Goal: Task Accomplishment & Management: Complete application form

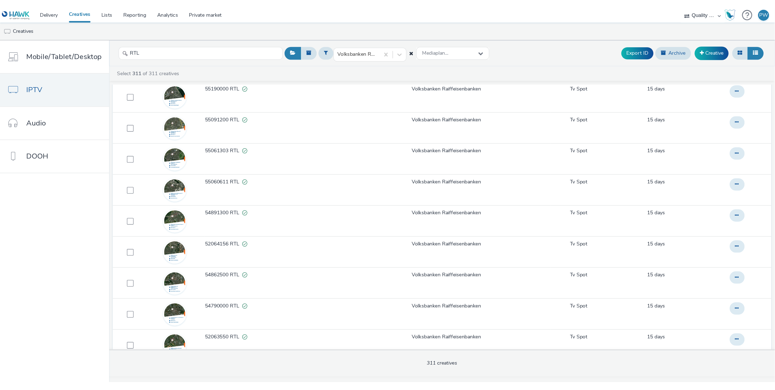
scroll to position [6154, 0]
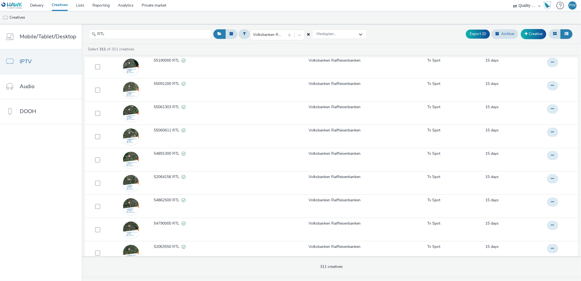
click at [64, 7] on link "Creatives" at bounding box center [60, 5] width 24 height 11
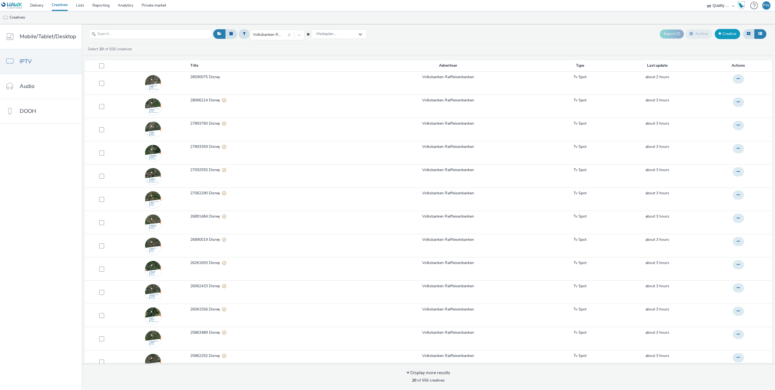
click at [730, 34] on link "Creative" at bounding box center [727, 34] width 25 height 10
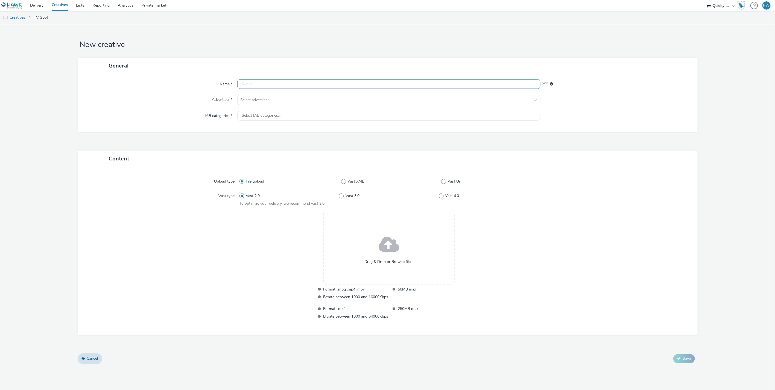
drag, startPoint x: 260, startPoint y: 84, endPoint x: 260, endPoint y: 94, distance: 9.3
click at [260, 84] on input "text" at bounding box center [388, 84] width 303 height 10
paste input "87096214 Disney"
type input "87096214 Disney"
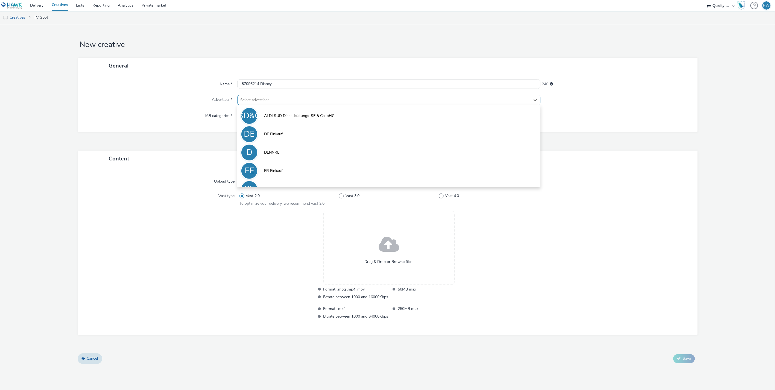
click at [260, 100] on div at bounding box center [383, 100] width 287 height 7
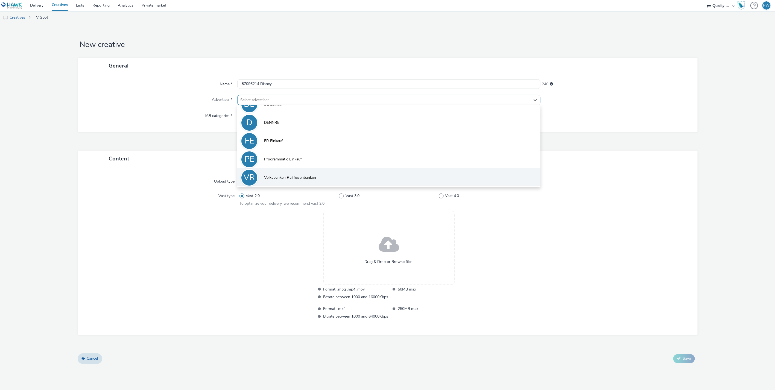
click at [290, 169] on li "VR Volksbanken Raiffeisenbanken" at bounding box center [388, 177] width 303 height 18
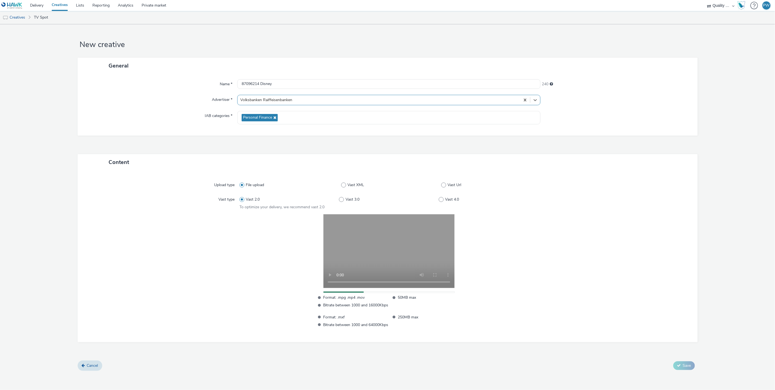
drag, startPoint x: 57, startPoint y: 5, endPoint x: 62, endPoint y: 4, distance: 4.8
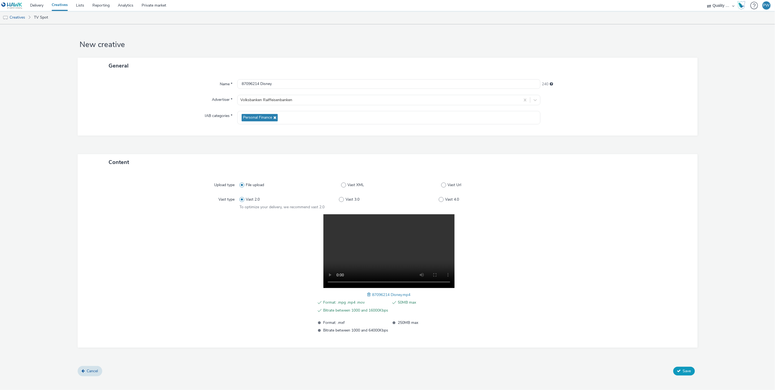
click at [685, 369] on span "Save" at bounding box center [687, 371] width 8 height 5
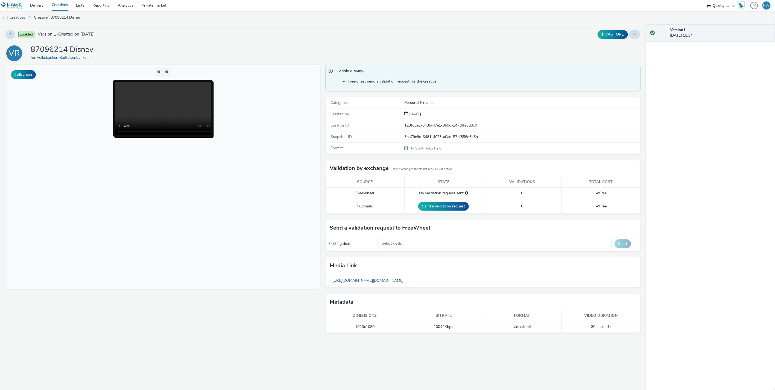
click at [15, 16] on link "Creatives" at bounding box center [14, 17] width 28 height 13
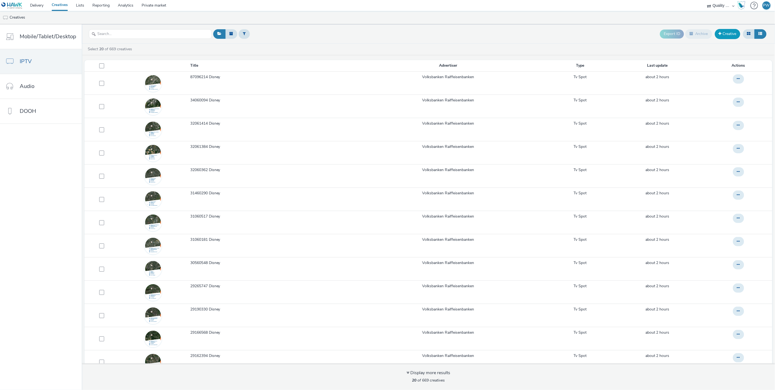
click at [733, 31] on link "Creative" at bounding box center [727, 34] width 25 height 10
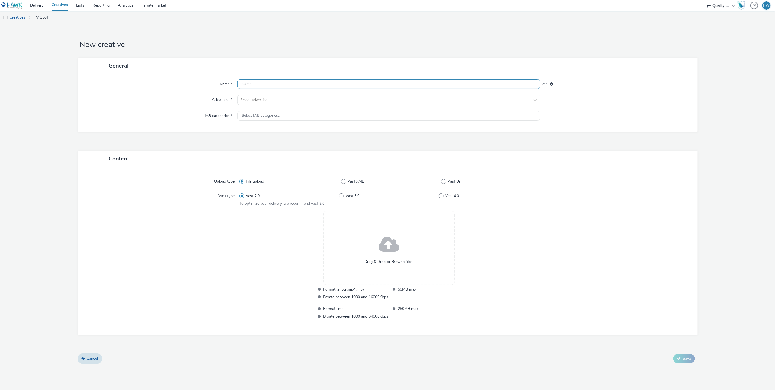
drag, startPoint x: 263, startPoint y: 92, endPoint x: 262, endPoint y: 88, distance: 4.8
click at [262, 89] on div "Name * 255 Advertiser * Select advertiser... IAB categories * Select IAB catego…" at bounding box center [388, 103] width 620 height 58
click at [262, 88] on input "text" at bounding box center [388, 84] width 303 height 10
paste input "87096124 Disney"
type input "87096124 Disney"
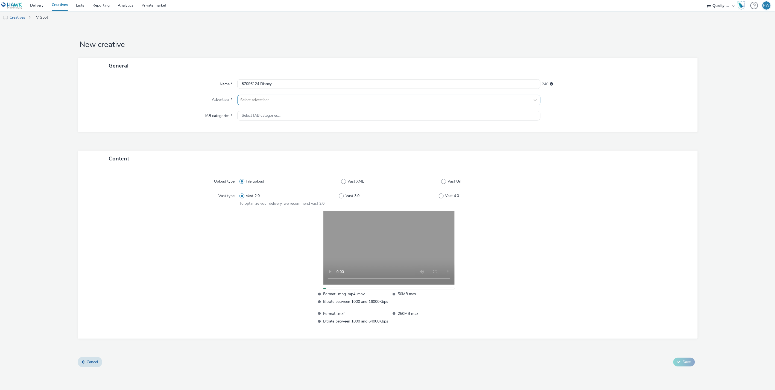
click at [281, 101] on div at bounding box center [383, 100] width 287 height 7
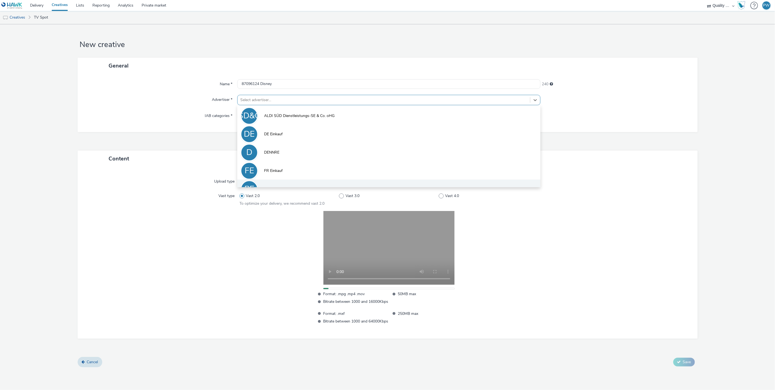
scroll to position [30, 0]
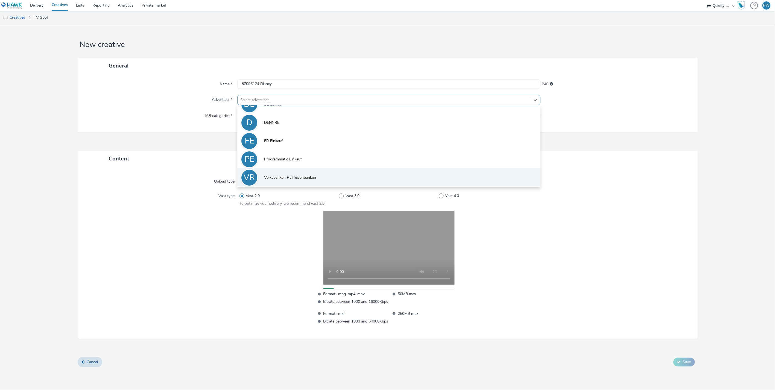
click at [283, 174] on li "VR Volksbanken Raiffeisenbanken" at bounding box center [388, 177] width 303 height 18
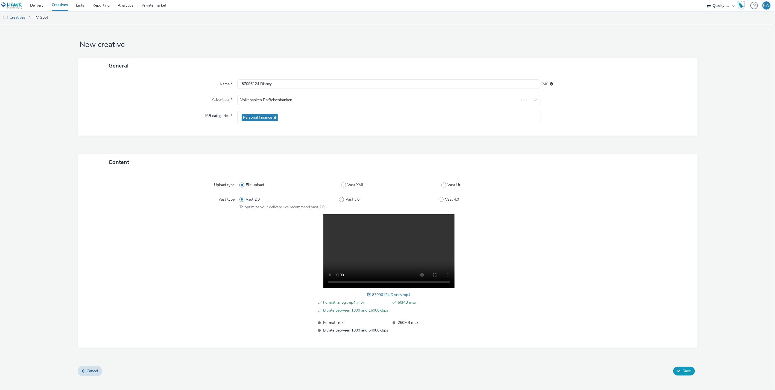
click at [687, 374] on button "Save" at bounding box center [685, 371] width 22 height 9
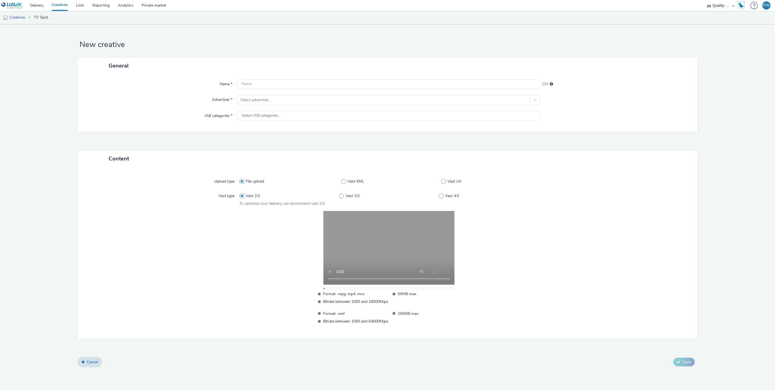
click at [258, 78] on div "Name * 255 Advertiser * Select advertiser... IAB categories * Select IAB catego…" at bounding box center [388, 103] width 620 height 58
click at [256, 83] on input "text" at bounding box center [388, 84] width 303 height 10
paste input "80063628 Disney"
type input "80063628 Disney"
click at [256, 97] on div at bounding box center [383, 100] width 287 height 7
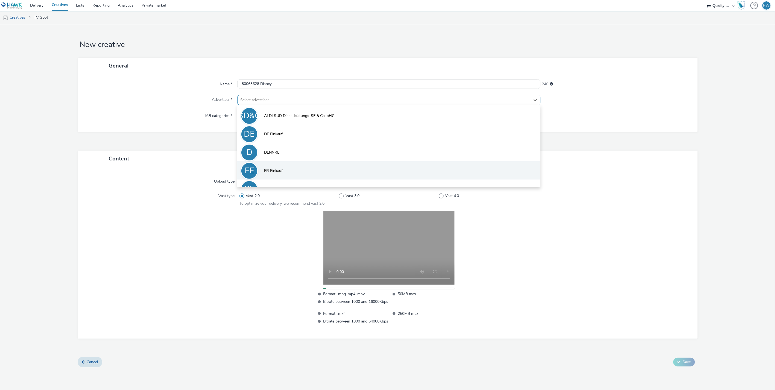
scroll to position [30, 0]
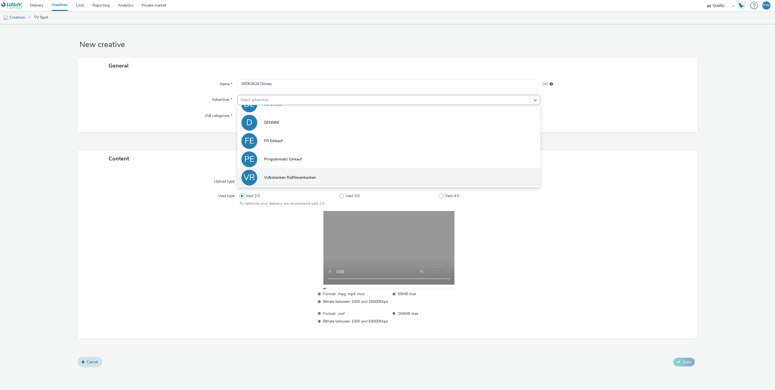
click at [277, 179] on span "Volksbanken Raiffeisenbanken" at bounding box center [290, 177] width 52 height 5
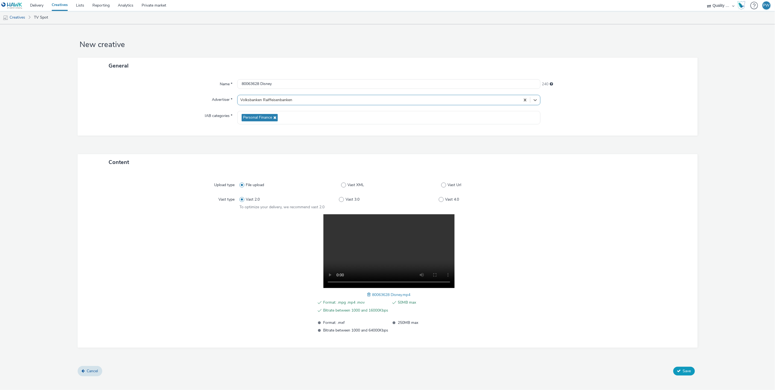
click at [681, 371] on button "Save" at bounding box center [685, 371] width 22 height 9
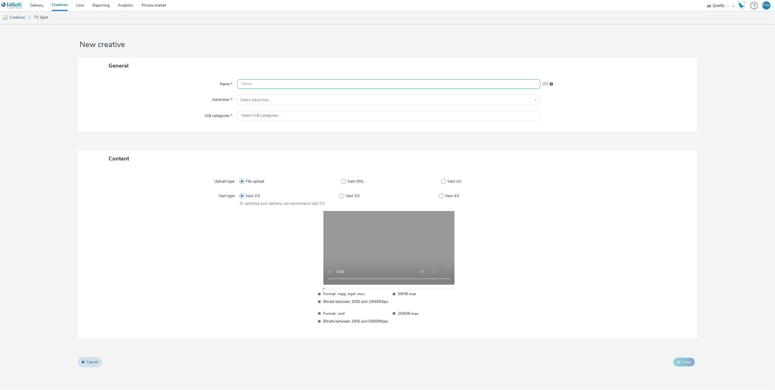
click at [276, 82] on input "text" at bounding box center [388, 84] width 303 height 10
paste input "80093574 Disney"
type input "80093574 Disney"
drag, startPoint x: 270, startPoint y: 100, endPoint x: 272, endPoint y: 103, distance: 3.7
click at [270, 100] on div at bounding box center [383, 100] width 287 height 7
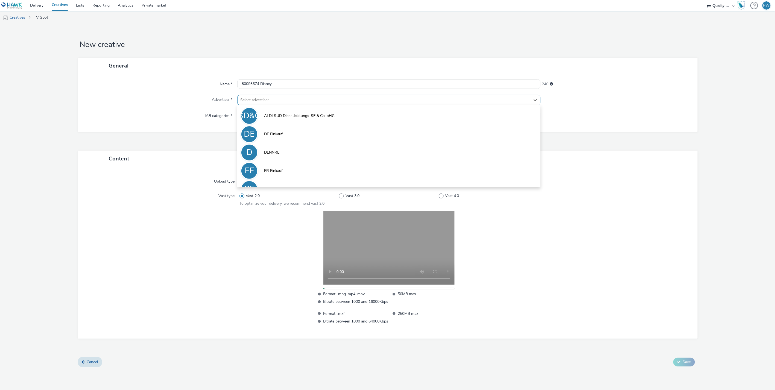
scroll to position [30, 0]
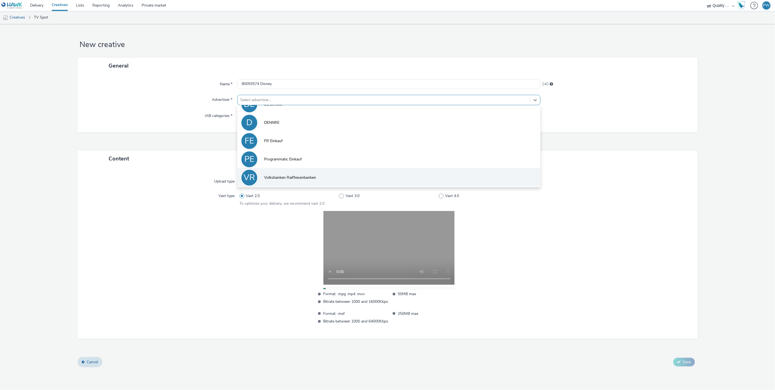
click at [292, 181] on li "VR Volksbanken Raiffeisenbanken" at bounding box center [388, 177] width 303 height 18
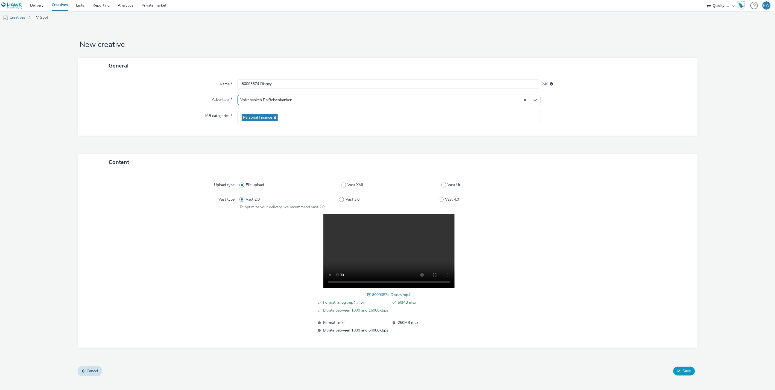
click at [692, 372] on button "Save" at bounding box center [685, 371] width 22 height 9
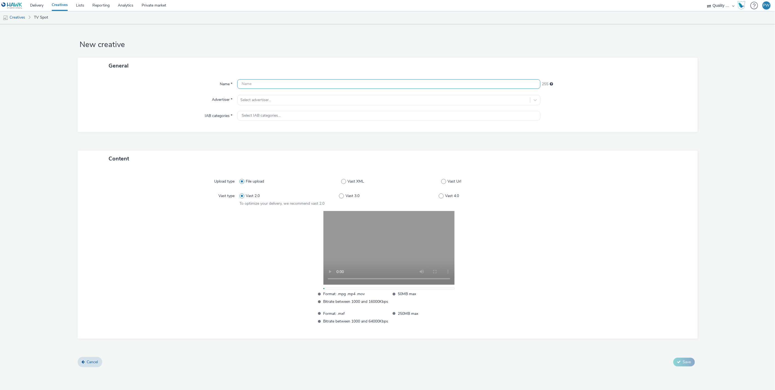
click at [254, 81] on input "text" at bounding box center [388, 84] width 303 height 10
paste input "80063648 Disney"
type input "80063648 Disney"
click at [254, 98] on div at bounding box center [383, 100] width 287 height 7
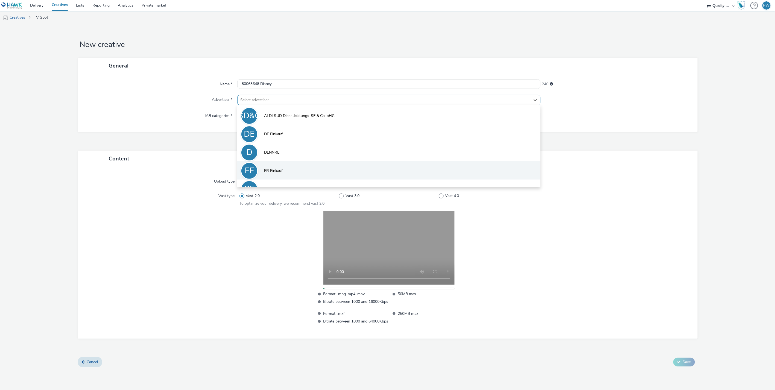
scroll to position [30, 0]
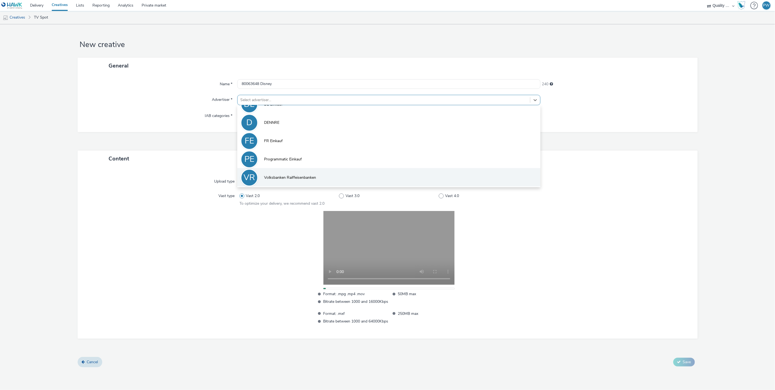
click at [281, 170] on li "VR Volksbanken Raiffeisenbanken" at bounding box center [388, 177] width 303 height 18
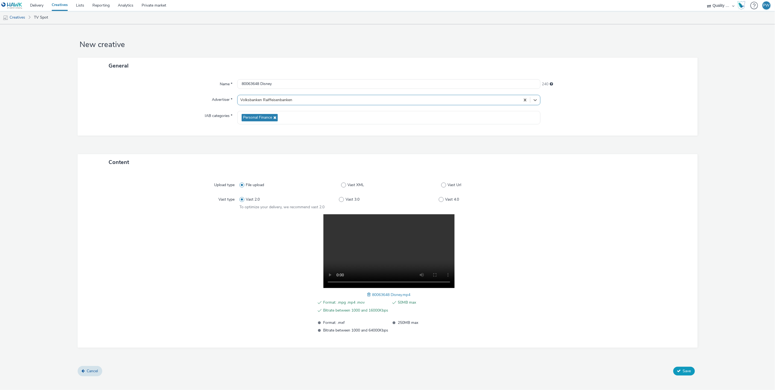
click at [680, 370] on icon at bounding box center [679, 371] width 4 height 4
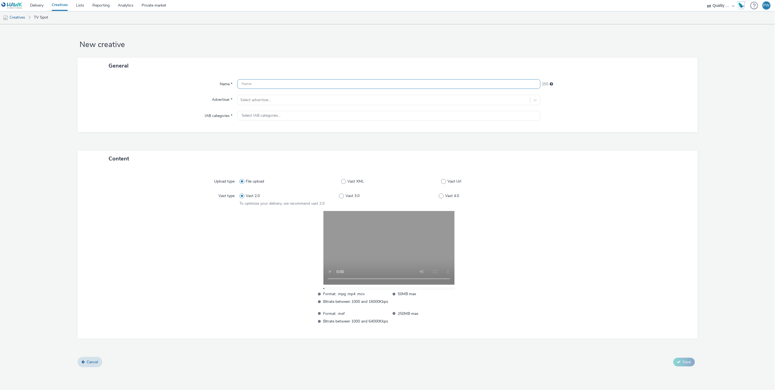
click at [266, 81] on input "text" at bounding box center [388, 84] width 303 height 10
paste input "82064188 Disney"
type input "82064188 Disney"
click at [263, 95] on div "Select advertiser..." at bounding box center [388, 100] width 303 height 10
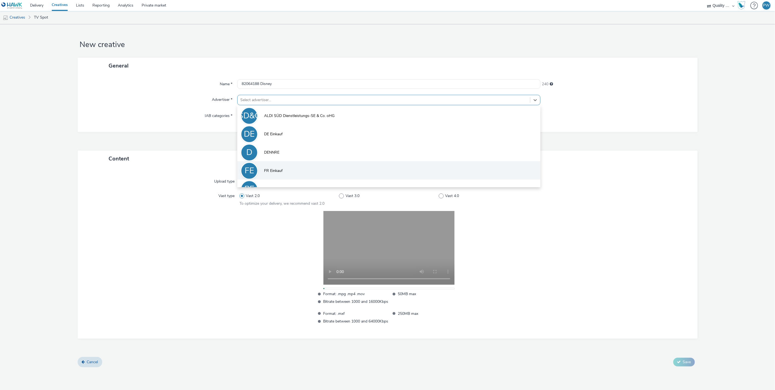
scroll to position [30, 0]
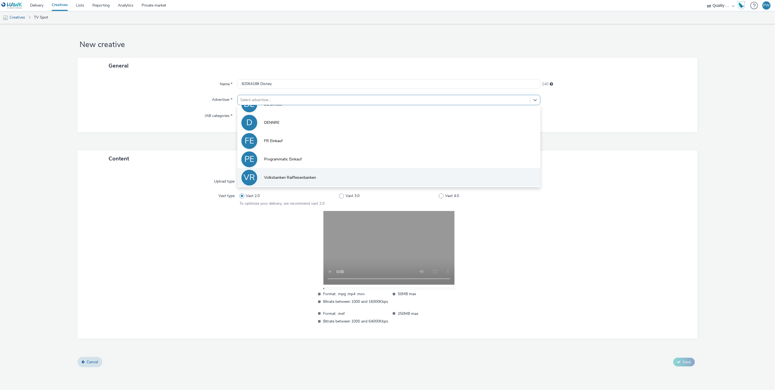
click at [291, 175] on span "Volksbanken Raiffeisenbanken" at bounding box center [290, 177] width 52 height 5
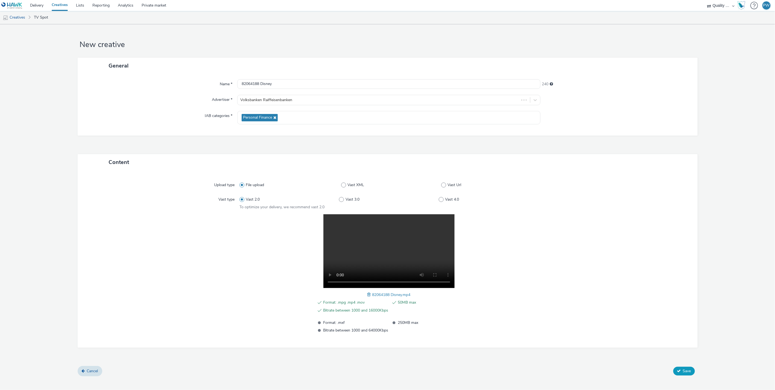
click at [678, 370] on icon at bounding box center [679, 371] width 4 height 4
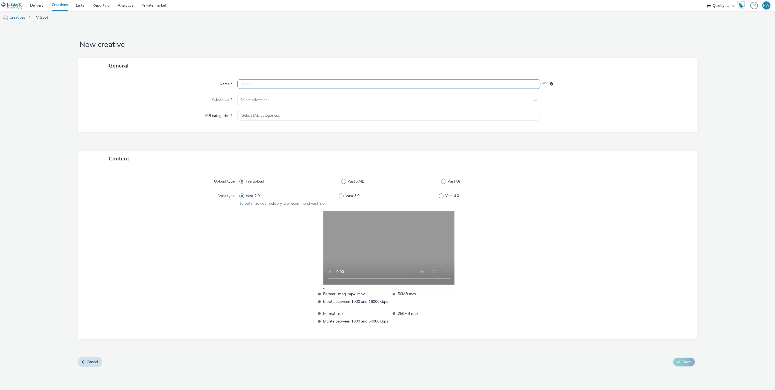
click at [248, 85] on input "text" at bounding box center [388, 84] width 303 height 10
paste input "81063238 Disney"
type input "81063238 Disney"
click at [255, 102] on div at bounding box center [383, 100] width 287 height 7
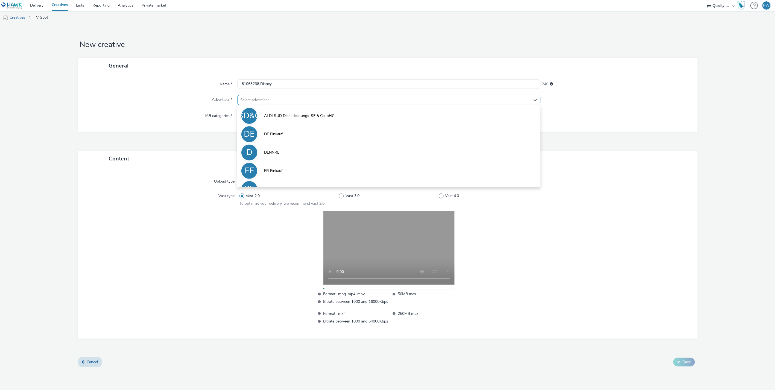
scroll to position [30, 0]
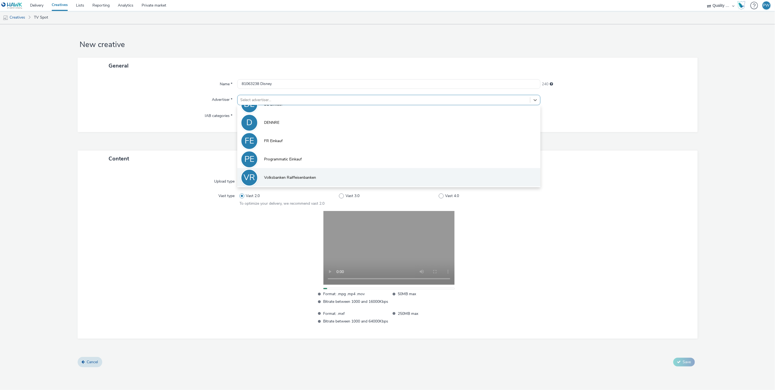
click at [287, 178] on span "Volksbanken Raiffeisenbanken" at bounding box center [290, 177] width 52 height 5
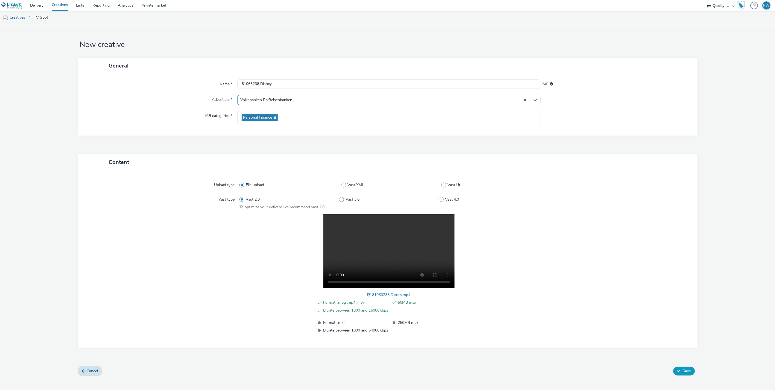
click at [674, 368] on button "Save" at bounding box center [685, 371] width 22 height 9
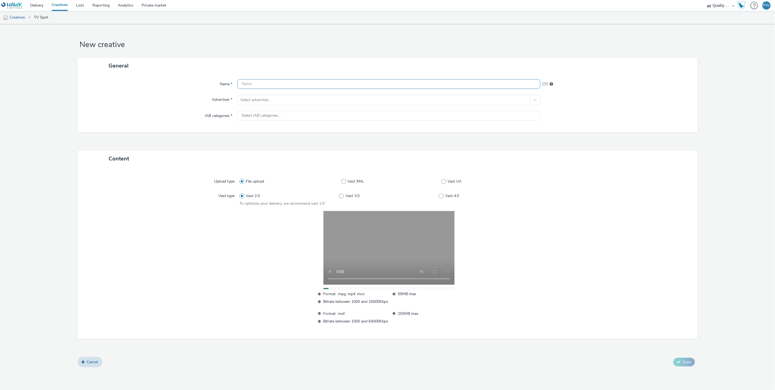
click at [242, 82] on input "text" at bounding box center [388, 84] width 303 height 10
paste input "82064088 Disney"
type input "82064088 Disney"
click at [254, 96] on div "Select advertiser..." at bounding box center [384, 100] width 293 height 9
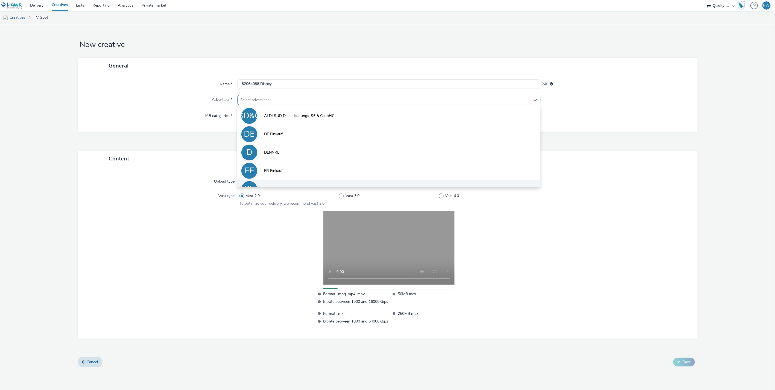
scroll to position [30, 0]
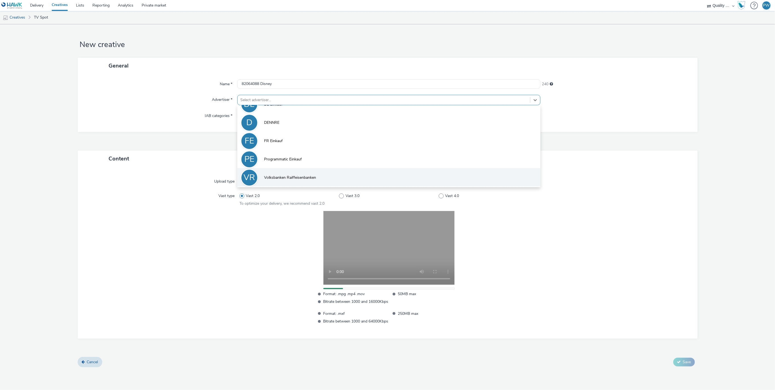
click at [287, 173] on li "VR Volksbanken Raiffeisenbanken" at bounding box center [388, 177] width 303 height 18
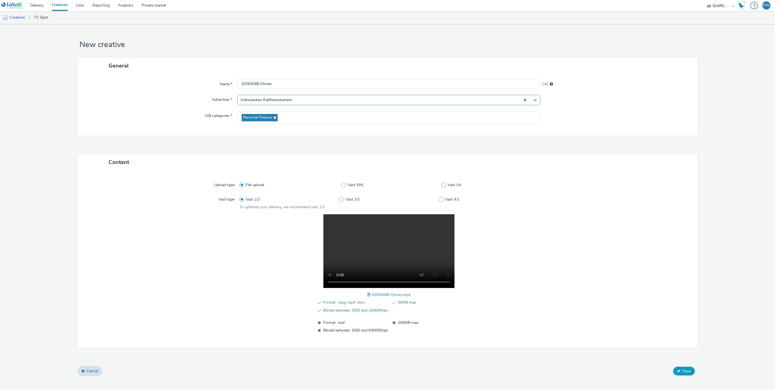
click at [676, 368] on button "Save" at bounding box center [685, 371] width 22 height 9
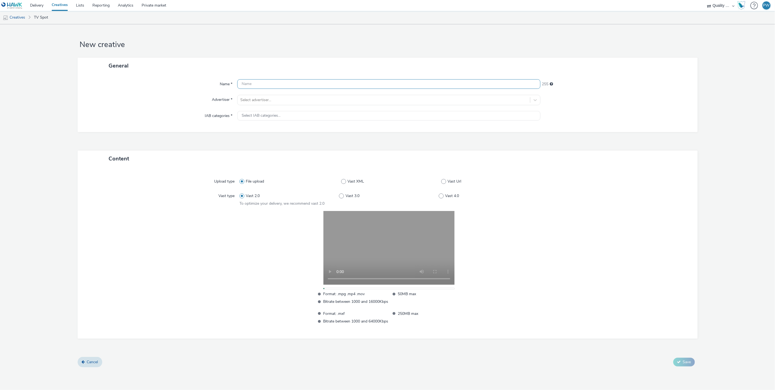
click at [260, 82] on input "text" at bounding box center [388, 84] width 303 height 10
paste input "81093274 Disney"
type input "81093274 Disney"
click at [261, 97] on div at bounding box center [383, 100] width 287 height 7
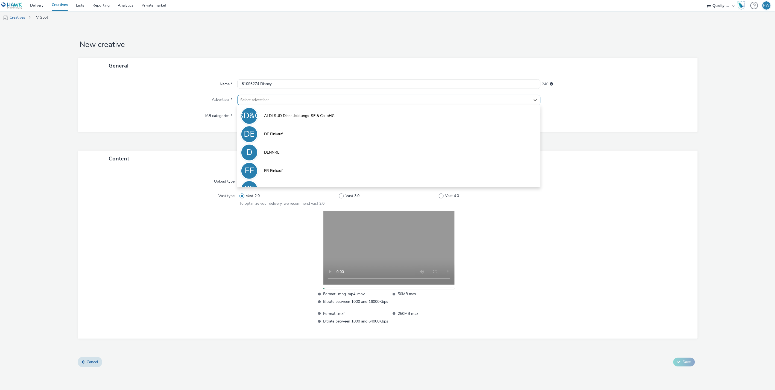
scroll to position [30, 0]
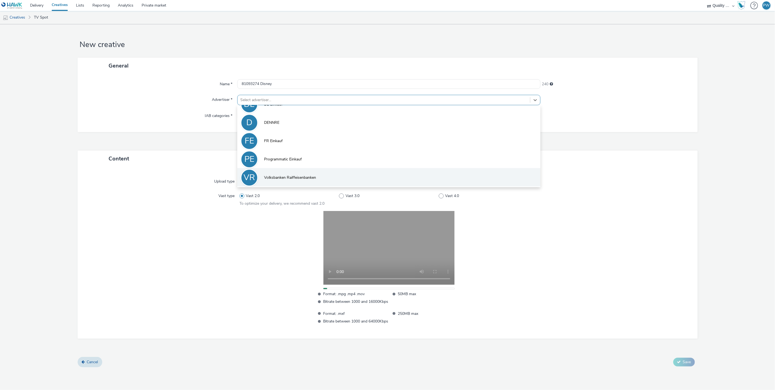
click at [293, 175] on span "Volksbanken Raiffeisenbanken" at bounding box center [290, 177] width 52 height 5
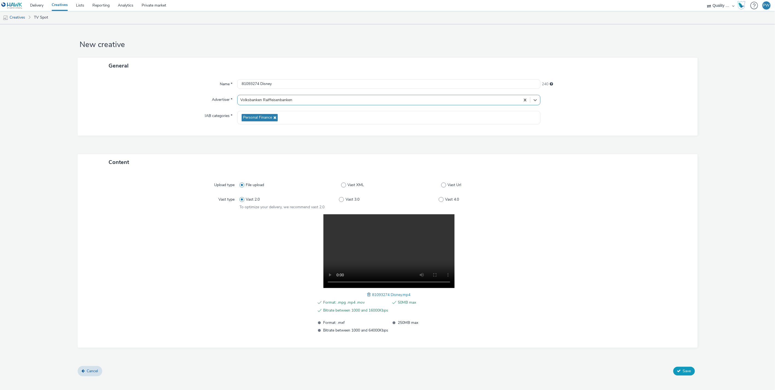
click at [687, 372] on span "Save" at bounding box center [687, 371] width 8 height 5
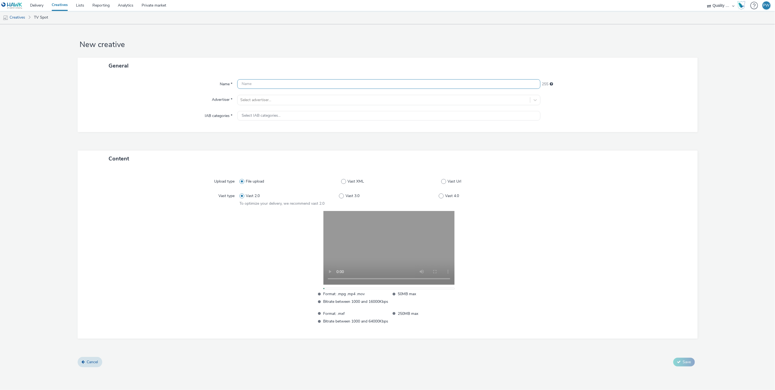
click at [268, 87] on input "text" at bounding box center [388, 84] width 303 height 10
paste input "84094814 Disney"
type input "84094814 Disney"
click at [270, 98] on div at bounding box center [383, 100] width 287 height 7
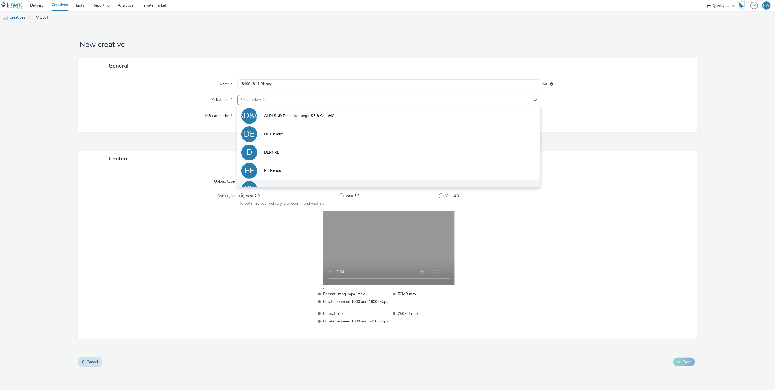
scroll to position [30, 0]
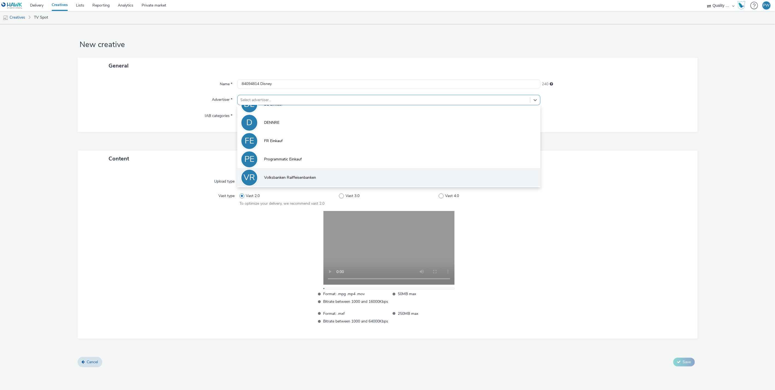
click at [277, 174] on li "VR Volksbanken Raiffeisenbanken" at bounding box center [388, 177] width 303 height 18
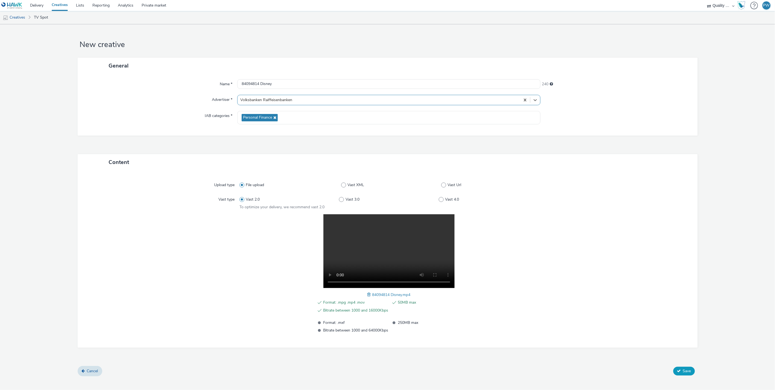
click at [684, 375] on button "Save" at bounding box center [685, 371] width 22 height 9
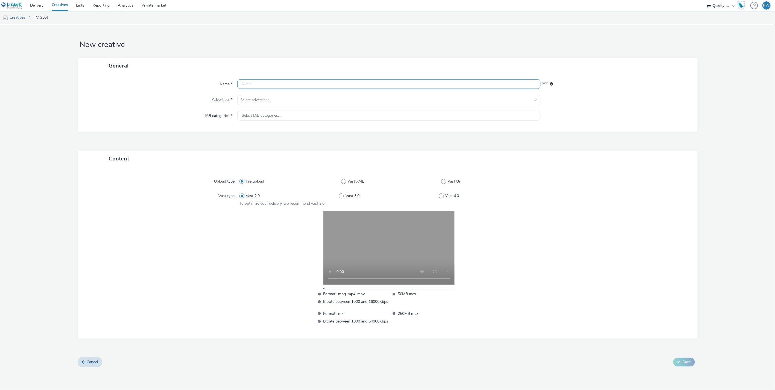
click at [249, 83] on input "text" at bounding box center [388, 84] width 303 height 10
paste input "81063028 Disney"
type input "81063028 Disney"
click at [260, 102] on div at bounding box center [383, 100] width 287 height 7
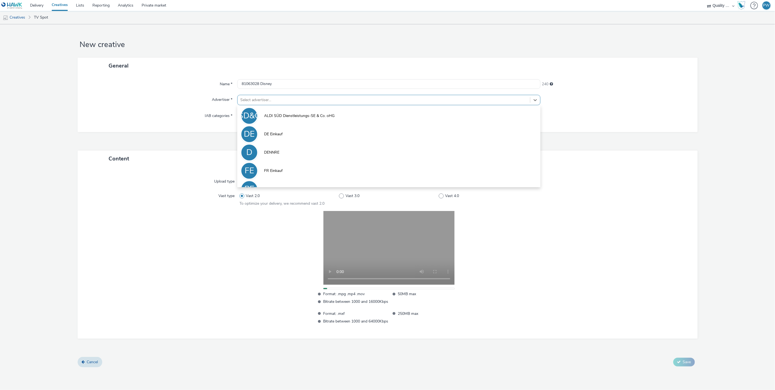
scroll to position [30, 0]
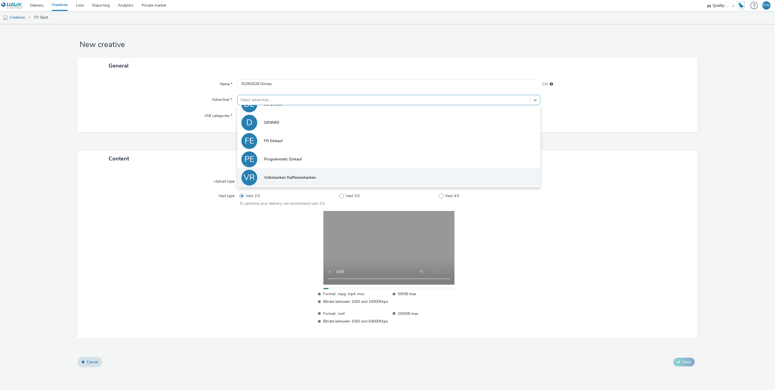
click at [288, 180] on span "Volksbanken Raiffeisenbanken" at bounding box center [290, 177] width 52 height 5
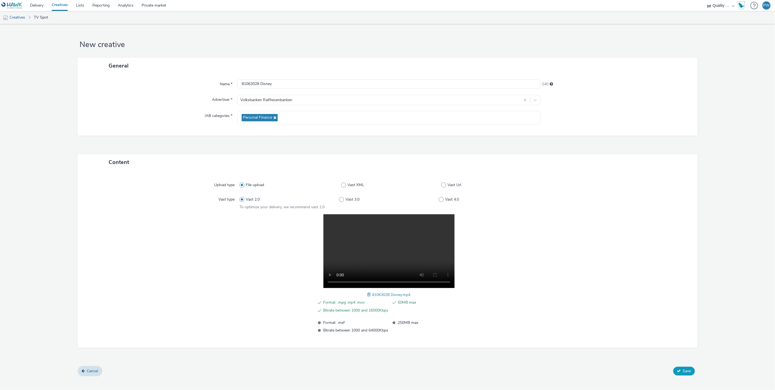
click at [683, 367] on button "Save" at bounding box center [685, 371] width 22 height 9
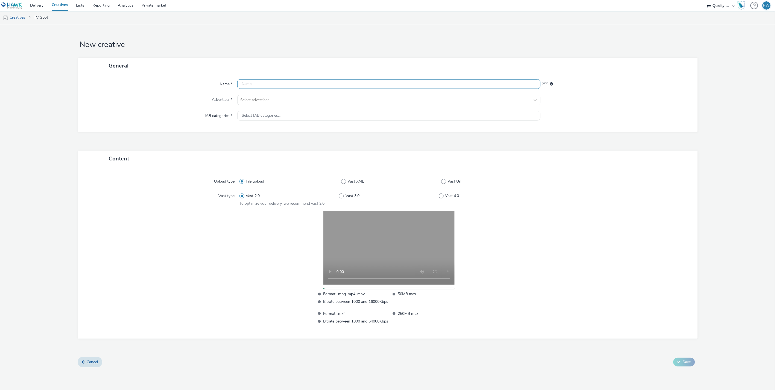
click at [267, 85] on input "text" at bounding box center [388, 84] width 303 height 10
paste input "83094494 Disney"
type input "83094494 Disney"
click at [270, 102] on div at bounding box center [383, 100] width 287 height 7
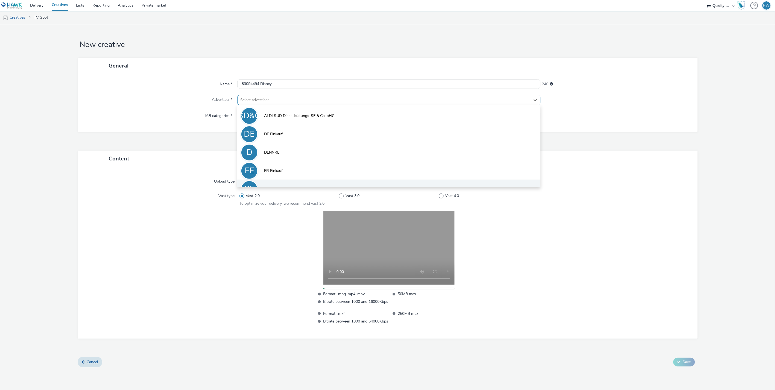
scroll to position [30, 0]
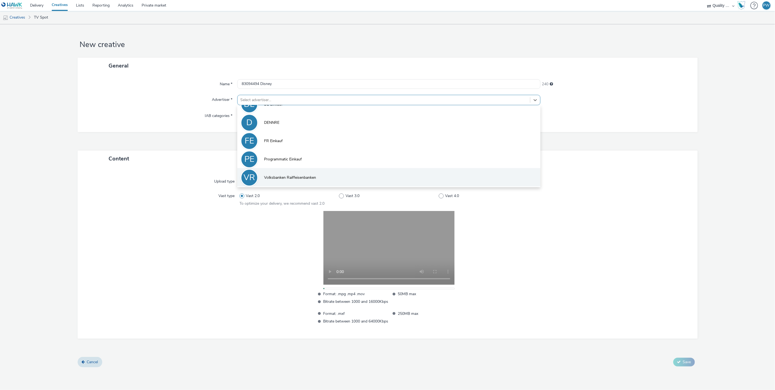
click at [293, 176] on span "Volksbanken Raiffeisenbanken" at bounding box center [290, 177] width 52 height 5
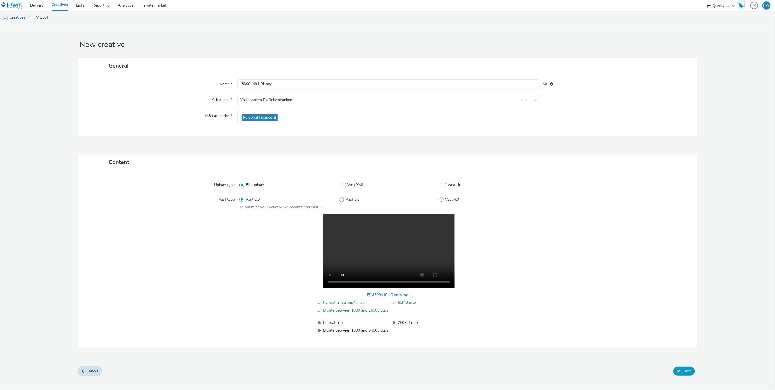
click at [680, 369] on icon at bounding box center [679, 371] width 4 height 4
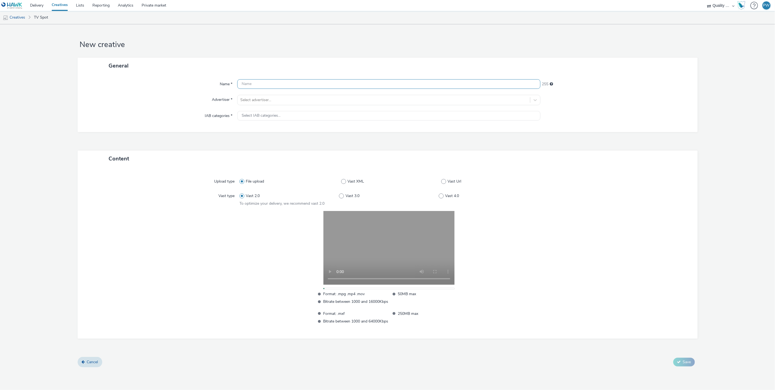
click at [283, 85] on input "text" at bounding box center [388, 84] width 303 height 10
paste input "83094454 Disney"
type input "83094454 Disney"
click at [278, 100] on div at bounding box center [383, 100] width 287 height 7
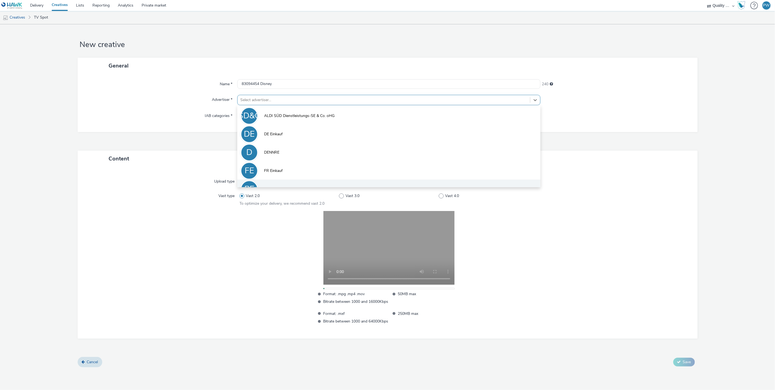
scroll to position [30, 0]
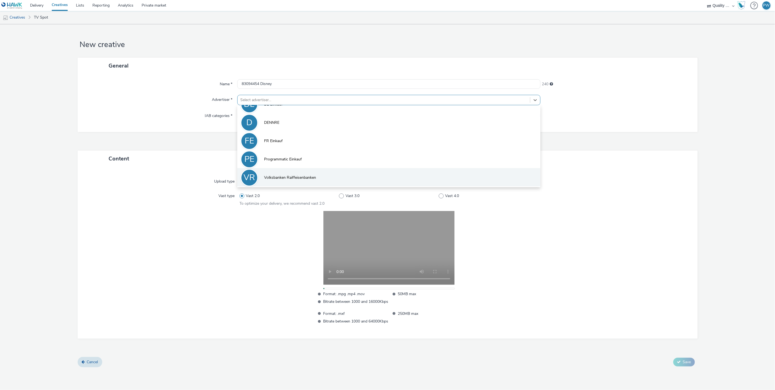
click at [293, 179] on span "Volksbanken Raiffeisenbanken" at bounding box center [290, 177] width 52 height 5
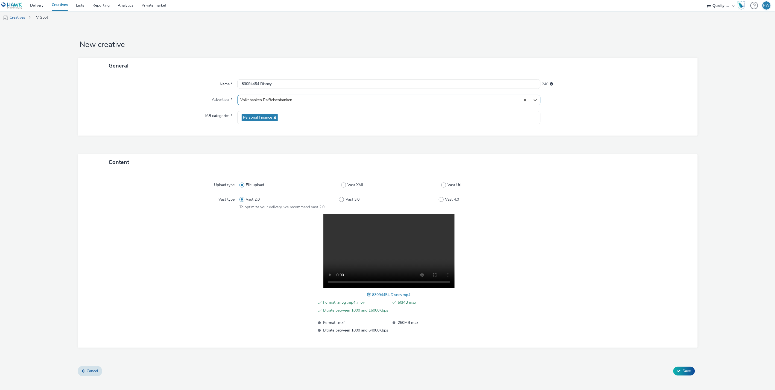
click at [668, 366] on div "Cancel Save" at bounding box center [388, 371] width 620 height 10
click at [680, 367] on button "Save" at bounding box center [685, 371] width 22 height 9
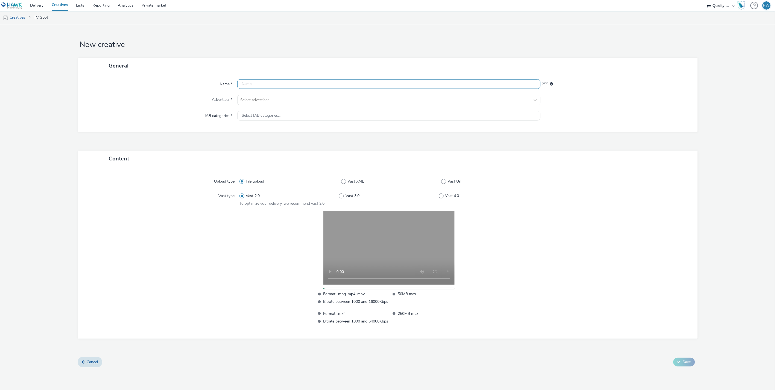
click at [260, 84] on input "text" at bounding box center [388, 84] width 303 height 10
paste input "85590100 Disney"
type input "85590100 Disney"
click at [260, 95] on div "Select advertiser..." at bounding box center [388, 100] width 303 height 10
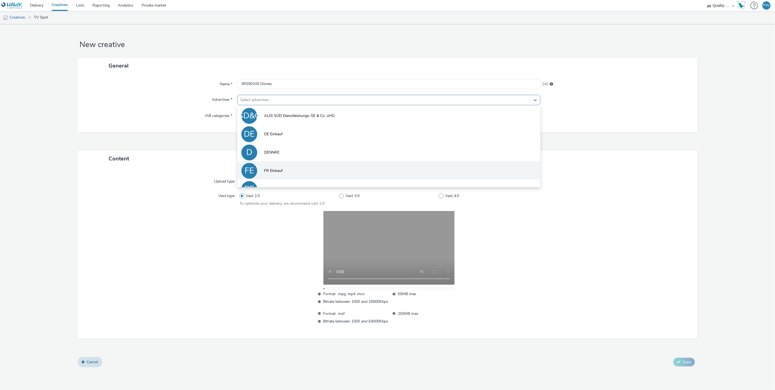
scroll to position [30, 0]
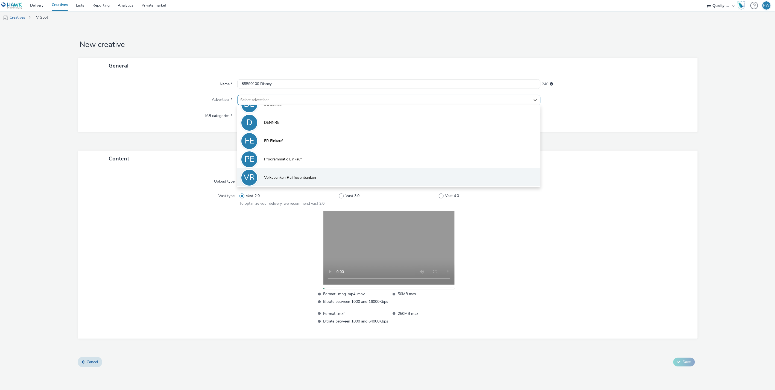
click at [271, 173] on li "VR Volksbanken Raiffeisenbanken" at bounding box center [388, 177] width 303 height 18
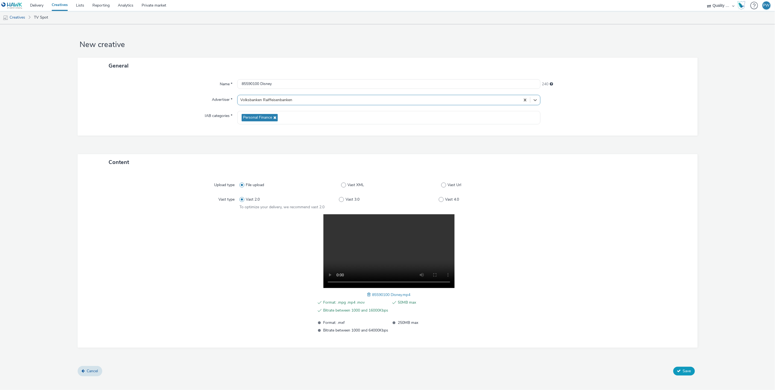
click at [683, 369] on span "Save" at bounding box center [687, 371] width 8 height 5
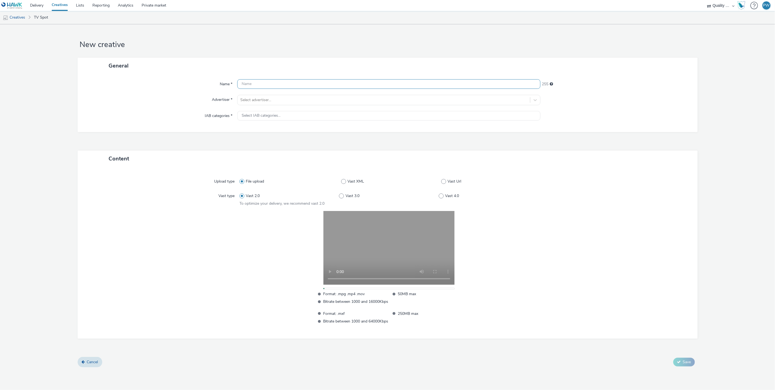
click at [248, 82] on input "text" at bounding box center [388, 84] width 303 height 10
paste input "85060000 Disney"
type input "85060000 Disney"
click at [257, 103] on div at bounding box center [383, 100] width 287 height 7
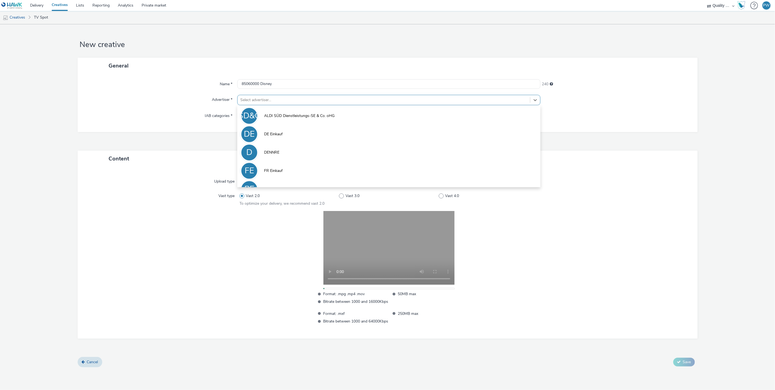
scroll to position [30, 0]
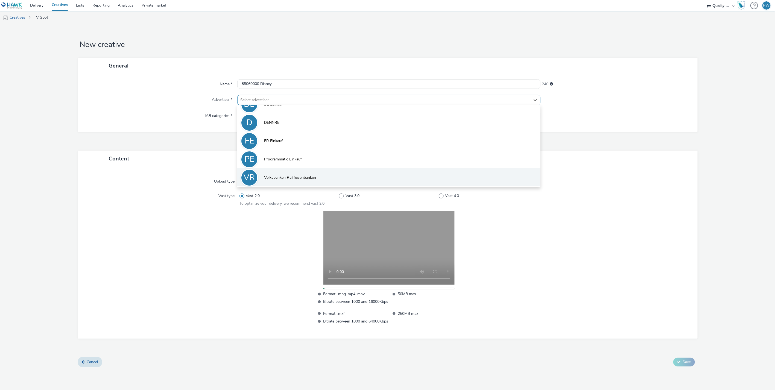
click at [297, 178] on span "Volksbanken Raiffeisenbanken" at bounding box center [290, 177] width 52 height 5
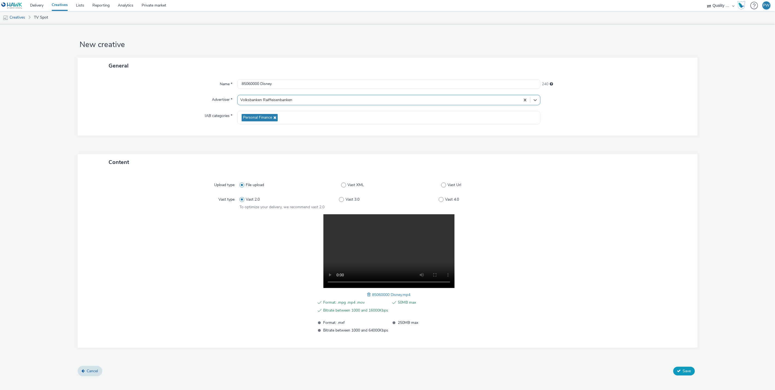
click at [691, 367] on button "Save" at bounding box center [685, 371] width 22 height 9
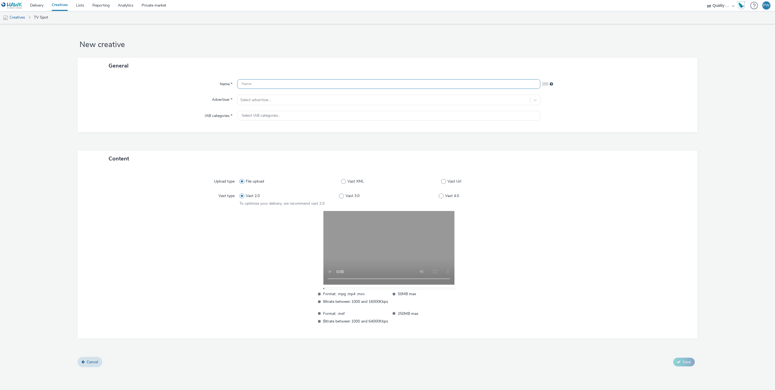
click at [258, 86] on input "text" at bounding box center [388, 84] width 303 height 10
paste input "83065408 Disney"
type input "83065408 Disney"
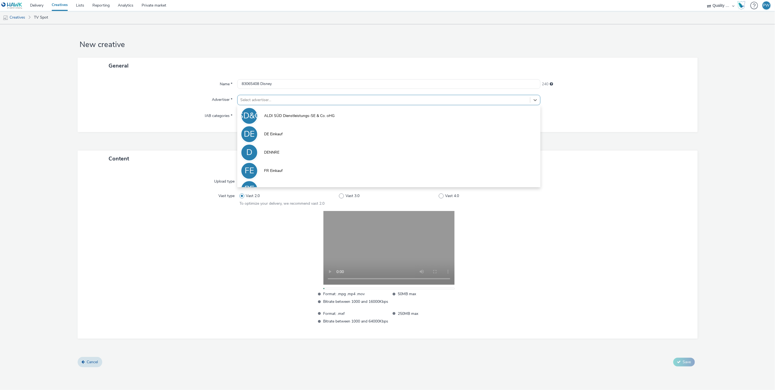
click at [262, 99] on div at bounding box center [383, 100] width 287 height 7
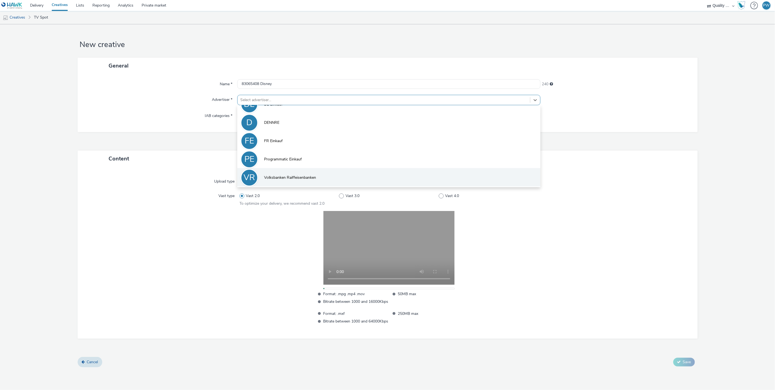
click at [291, 171] on li "VR Volksbanken Raiffeisenbanken" at bounding box center [388, 177] width 303 height 18
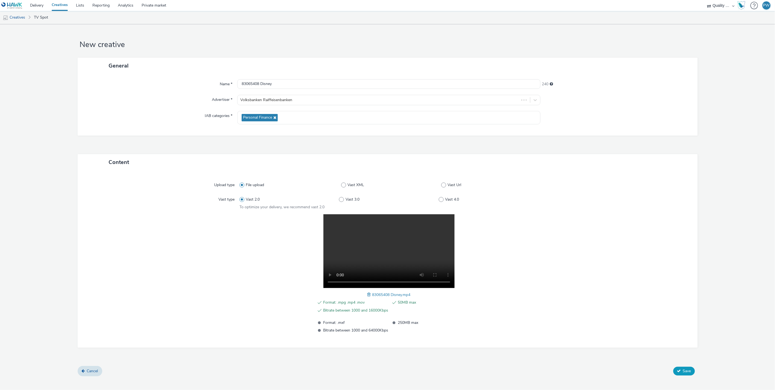
click at [688, 371] on span "Save" at bounding box center [687, 371] width 8 height 5
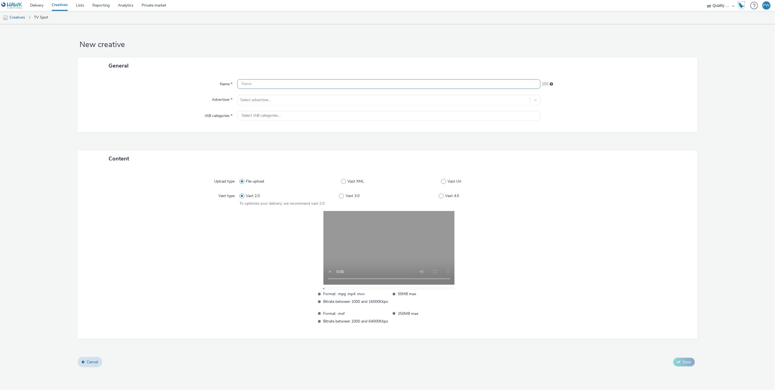
click at [258, 86] on input "text" at bounding box center [388, 84] width 303 height 10
paste input "85095004 Disney"
type input "85095004 Disney"
click at [260, 97] on div at bounding box center [383, 100] width 287 height 7
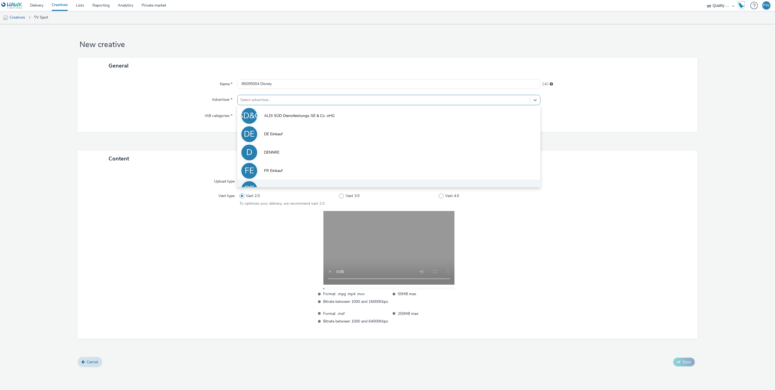
scroll to position [30, 0]
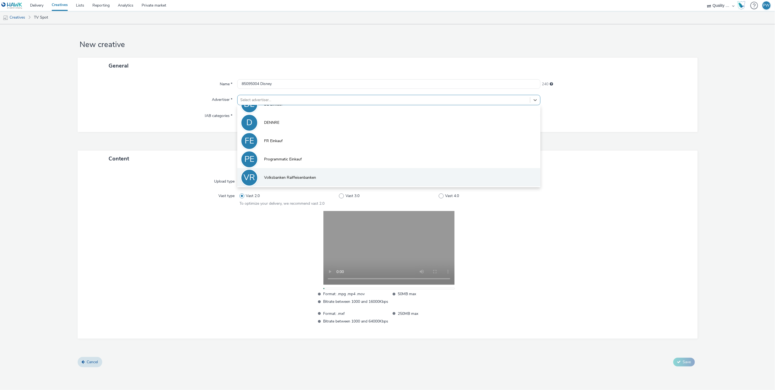
click at [277, 175] on span "Volksbanken Raiffeisenbanken" at bounding box center [290, 177] width 52 height 5
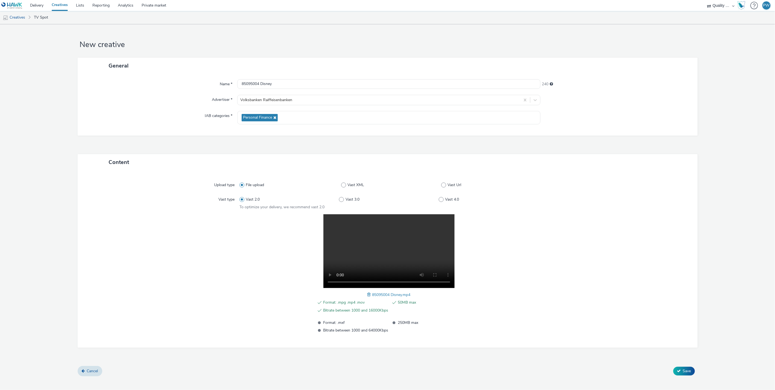
click at [679, 366] on div "Cancel Save" at bounding box center [388, 371] width 620 height 10
click at [679, 368] on button "Save" at bounding box center [685, 371] width 22 height 9
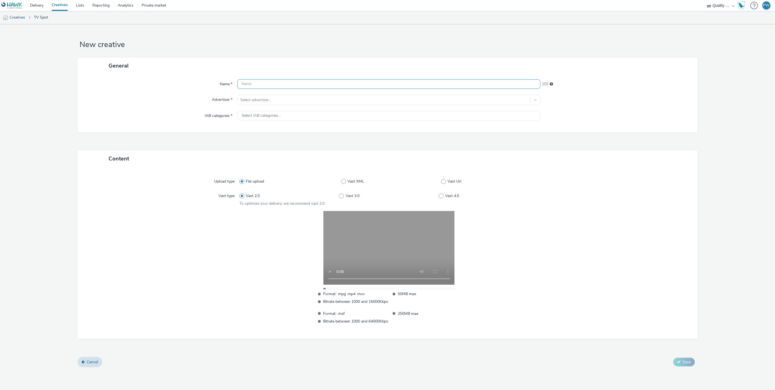
click at [255, 83] on input "text" at bounding box center [388, 84] width 303 height 10
paste input "82064038 Disney"
type input "82064038 Disney"
click at [257, 97] on div at bounding box center [383, 100] width 287 height 7
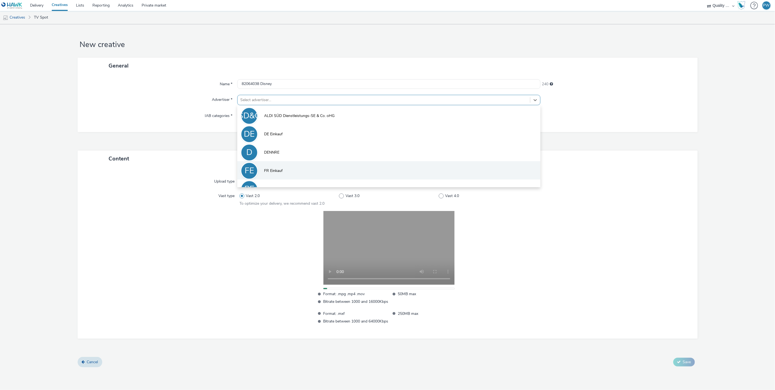
scroll to position [30, 0]
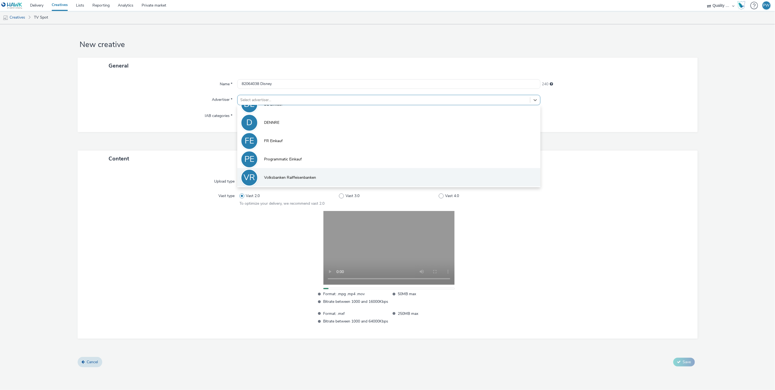
click at [284, 173] on li "VR Volksbanken Raiffeisenbanken" at bounding box center [388, 177] width 303 height 18
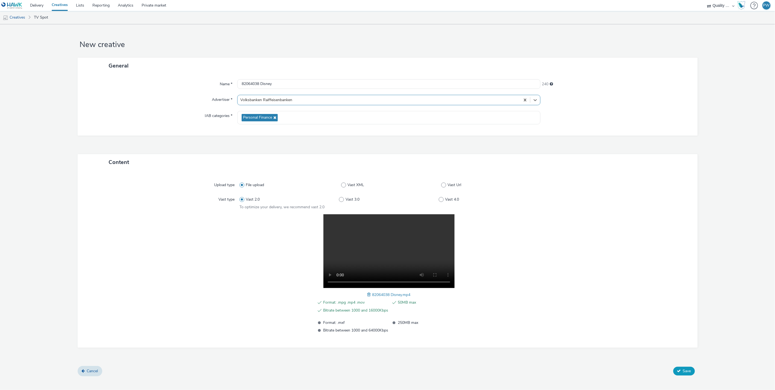
click at [684, 369] on span "Save" at bounding box center [687, 371] width 8 height 5
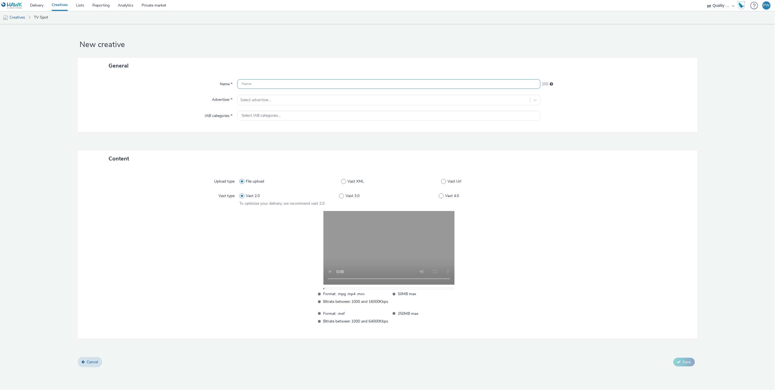
click at [255, 83] on input "text" at bounding box center [388, 84] width 303 height 10
paste input "81093034 Disney"
type input "81093034 Disney"
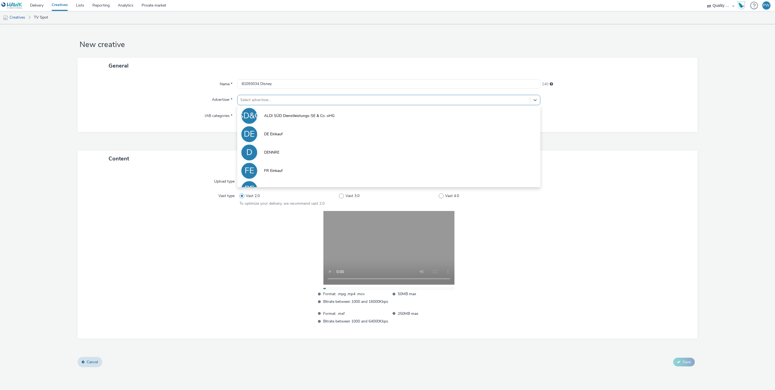
click at [255, 99] on div at bounding box center [383, 100] width 287 height 7
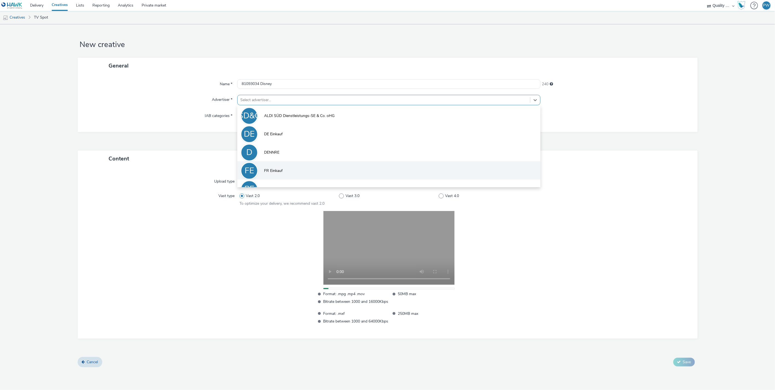
scroll to position [30, 0]
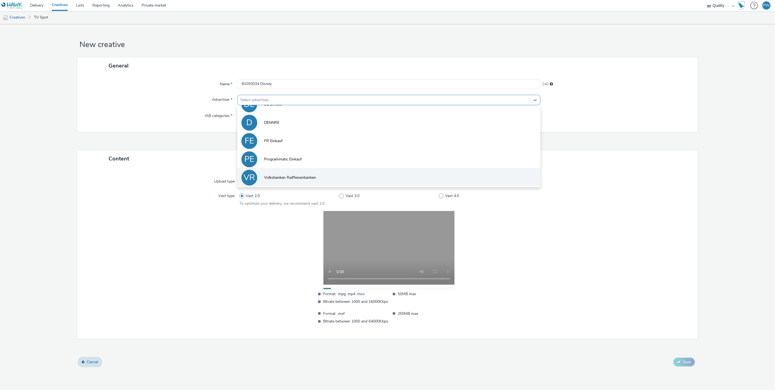
click at [284, 172] on li "VR Volksbanken Raiffeisenbanken" at bounding box center [388, 177] width 303 height 18
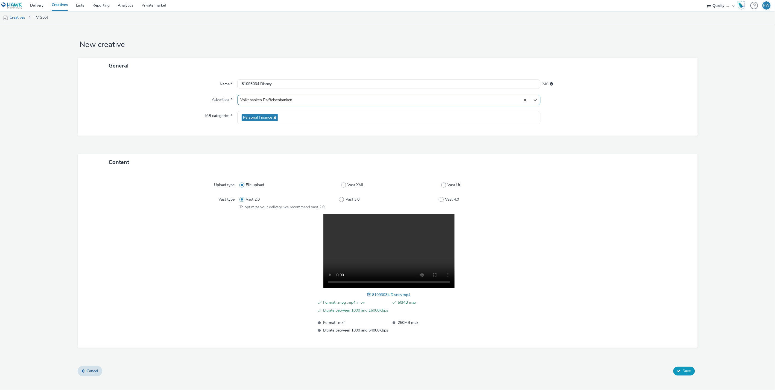
click at [682, 368] on button "Save" at bounding box center [685, 371] width 22 height 9
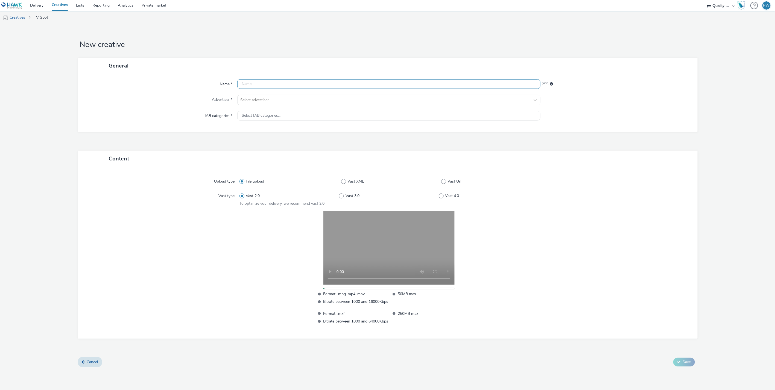
click at [254, 85] on input "text" at bounding box center [388, 84] width 303 height 10
paste input "80093784 Disney"
type input "80093784 Disney"
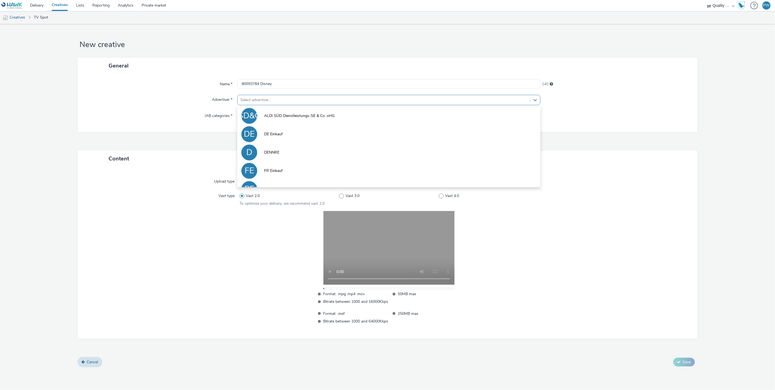
click at [256, 97] on div at bounding box center [383, 100] width 287 height 7
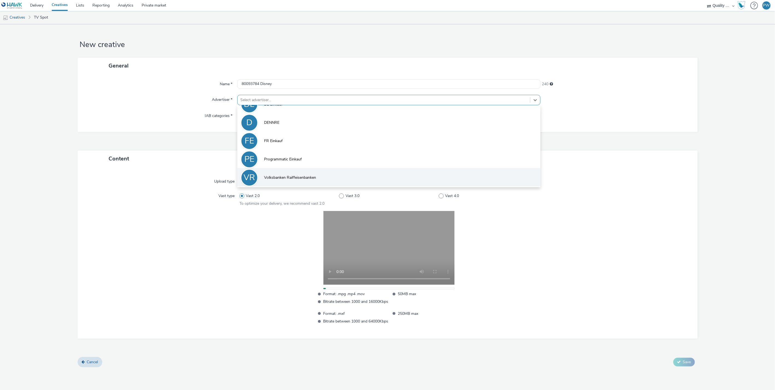
click at [281, 178] on span "Volksbanken Raiffeisenbanken" at bounding box center [290, 177] width 52 height 5
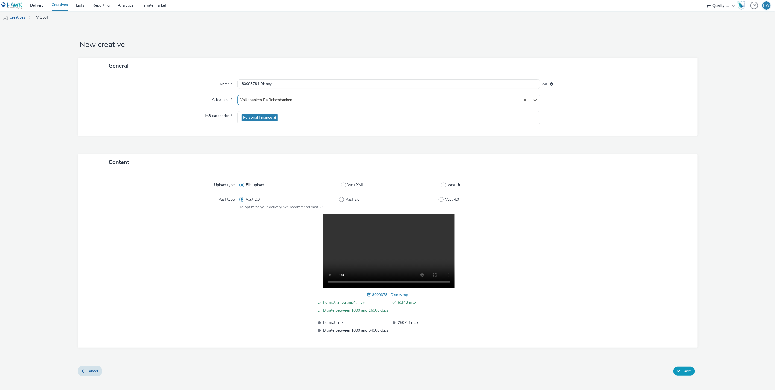
click at [681, 369] on icon at bounding box center [679, 371] width 4 height 4
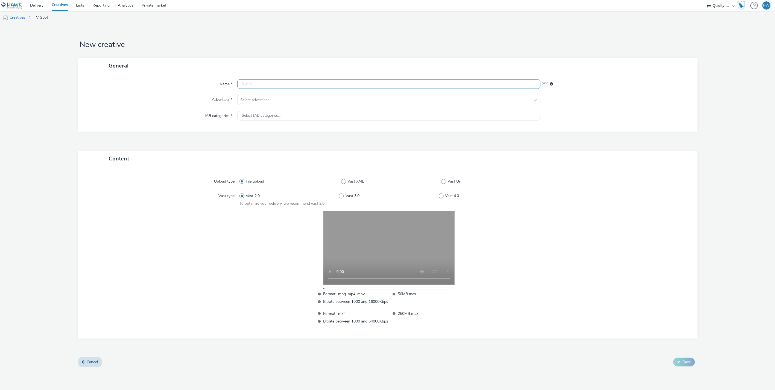
drag, startPoint x: 266, startPoint y: 89, endPoint x: 266, endPoint y: 85, distance: 4.4
click at [266, 88] on div "Name * 255 Advertiser * Select advertiser... IAB categories * Select IAB catego…" at bounding box center [388, 103] width 620 height 58
click at [266, 85] on input "text" at bounding box center [388, 84] width 303 height 10
paste input "81069052 Disney"
type input "81069052 Disney"
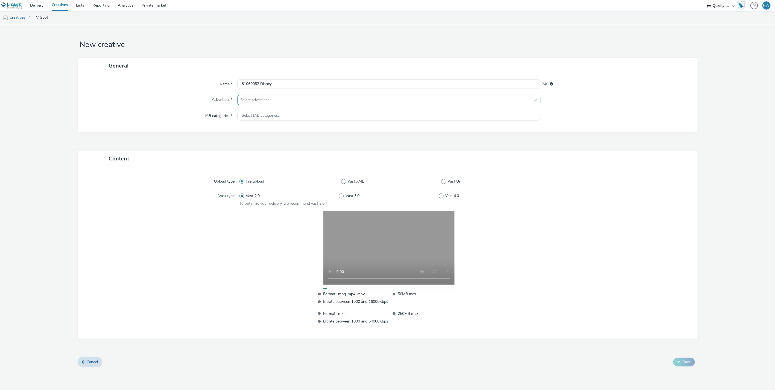
click at [265, 101] on div at bounding box center [383, 100] width 287 height 7
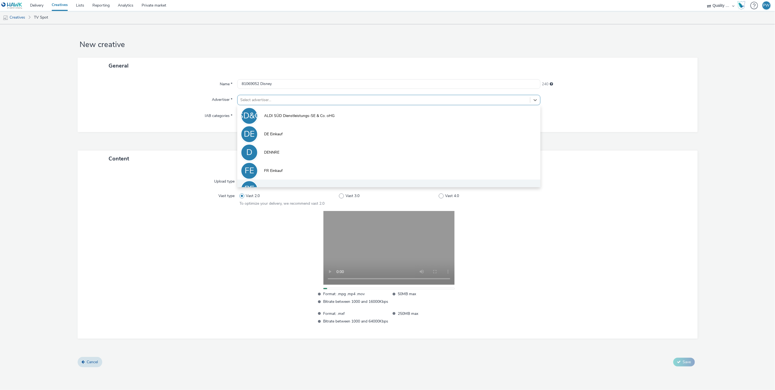
scroll to position [30, 0]
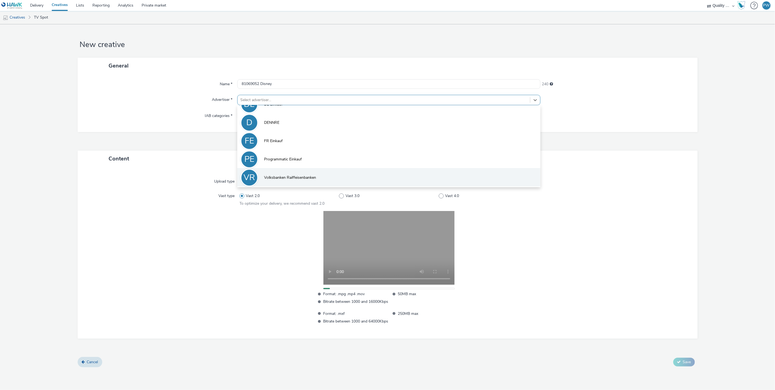
click at [291, 173] on li "VR Volksbanken Raiffeisenbanken" at bounding box center [388, 177] width 303 height 18
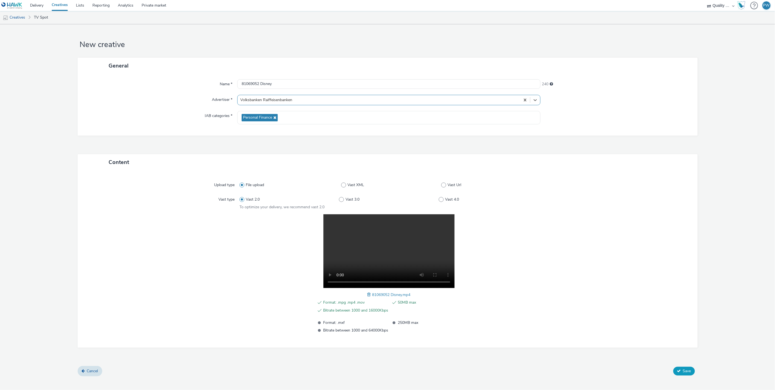
click at [683, 367] on button "Save" at bounding box center [685, 371] width 22 height 9
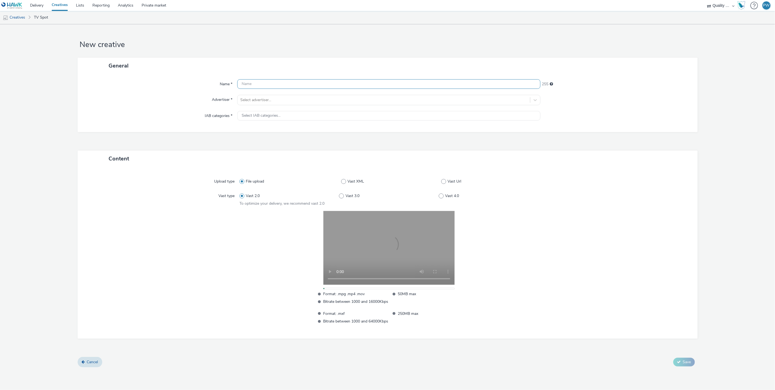
drag, startPoint x: 244, startPoint y: 77, endPoint x: 248, endPoint y: 81, distance: 5.6
click at [246, 80] on div "Name * 255 Advertiser * Select advertiser... IAB categories * Select IAB catego…" at bounding box center [388, 103] width 620 height 58
click at [248, 81] on input "text" at bounding box center [388, 84] width 303 height 10
paste input "85094984 Disney"
type input "85094984 Disney"
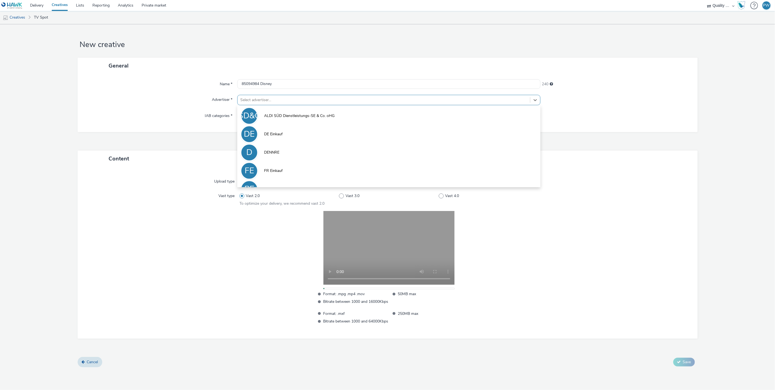
click at [269, 98] on div at bounding box center [383, 100] width 287 height 7
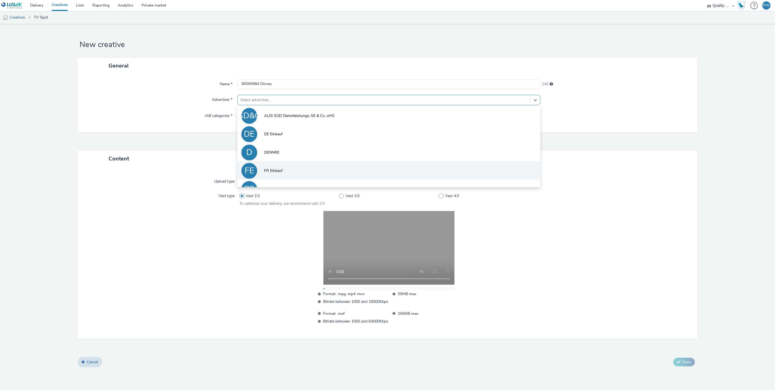
scroll to position [30, 0]
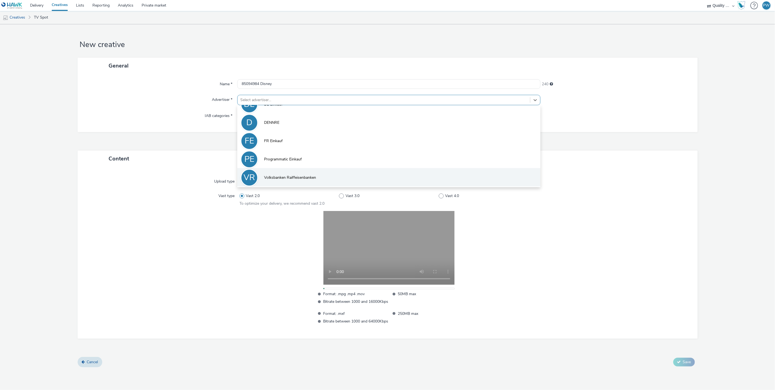
click at [277, 173] on li "VR Volksbanken Raiffeisenbanken" at bounding box center [388, 177] width 303 height 18
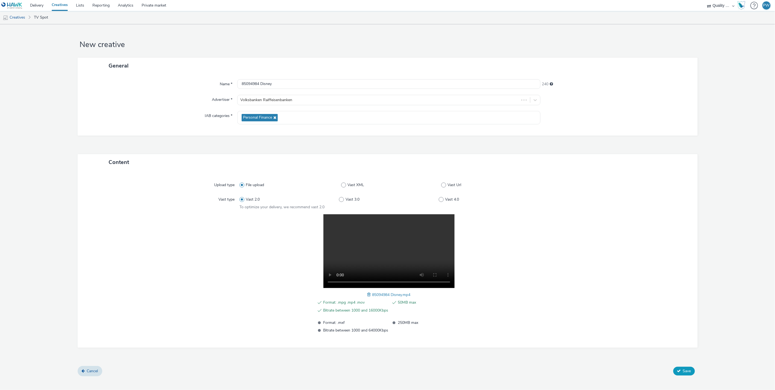
click at [685, 369] on span "Save" at bounding box center [687, 371] width 8 height 5
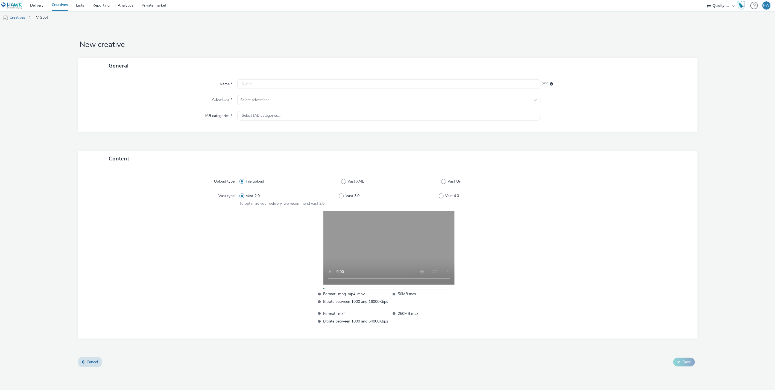
click at [258, 90] on div "Name * 255 Advertiser * Select advertiser... IAB categories * Select IAB catego…" at bounding box center [388, 103] width 620 height 58
click at [258, 85] on input "text" at bounding box center [388, 84] width 303 height 10
paste input "81093054 Disney"
type input "81093054 Disney"
click at [257, 101] on div at bounding box center [383, 100] width 287 height 7
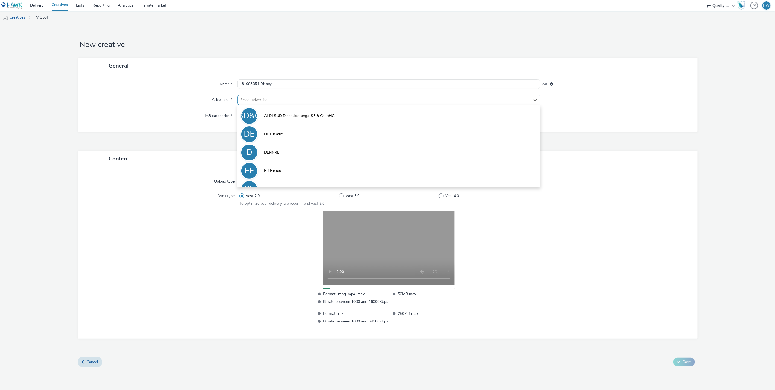
scroll to position [30, 0]
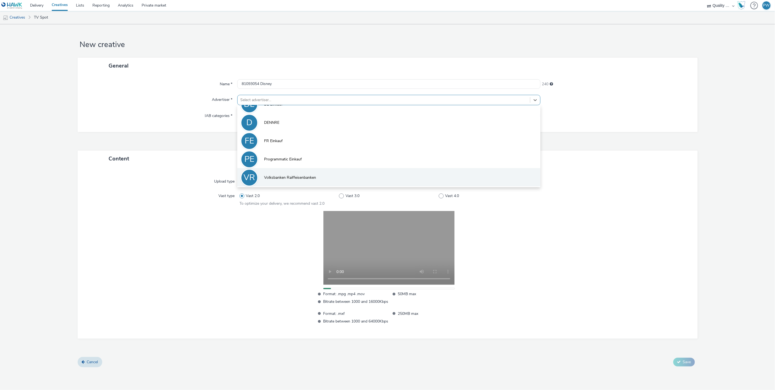
click at [283, 184] on li "VR Volksbanken Raiffeisenbanken" at bounding box center [388, 177] width 303 height 18
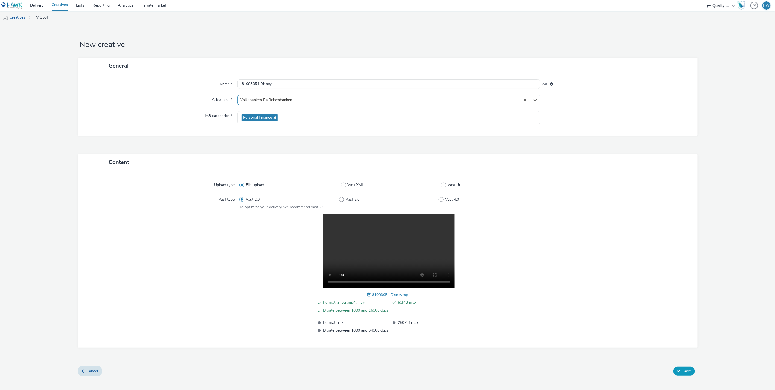
click at [682, 371] on button "Save" at bounding box center [685, 371] width 22 height 9
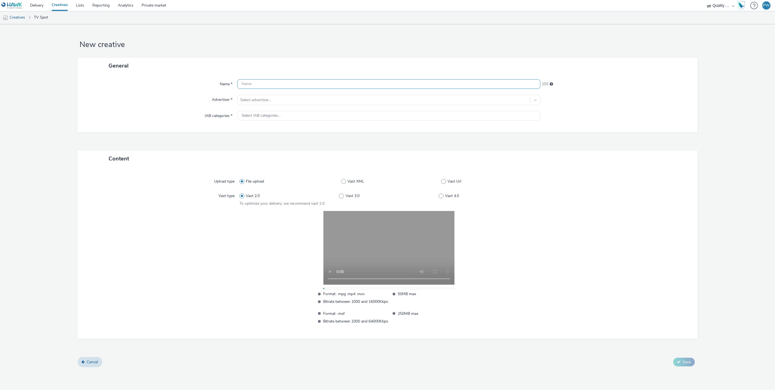
click at [270, 86] on input "text" at bounding box center [388, 84] width 303 height 10
paste input "85090000 Disney"
type input "85090000 Disney"
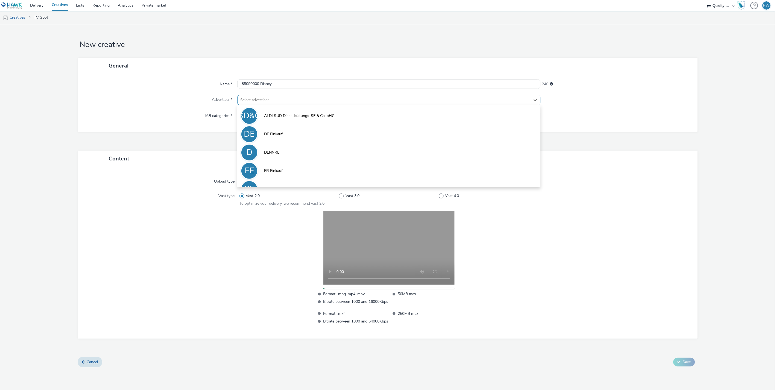
click at [267, 100] on div at bounding box center [383, 100] width 287 height 7
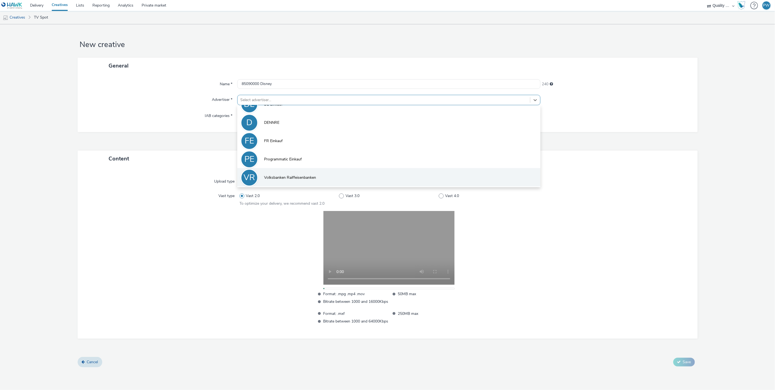
click at [282, 172] on li "VR Volksbanken Raiffeisenbanken" at bounding box center [388, 177] width 303 height 18
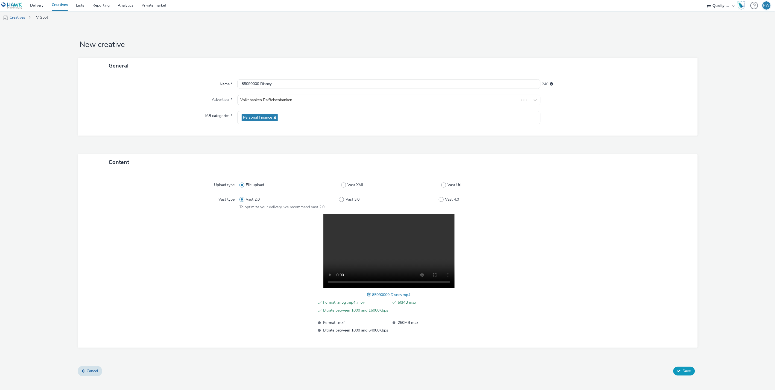
click at [688, 371] on span "Save" at bounding box center [687, 371] width 8 height 5
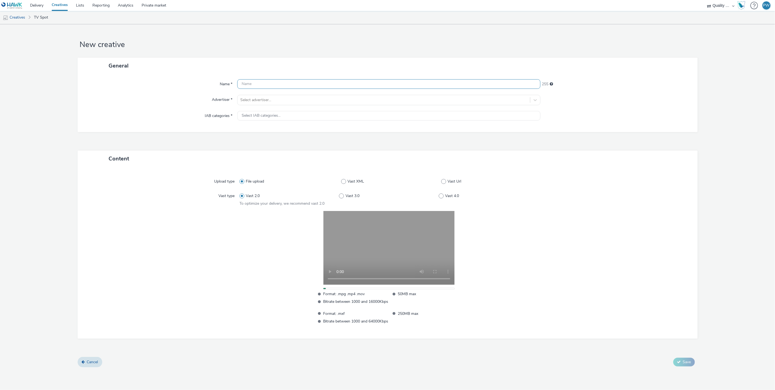
click at [253, 83] on input "text" at bounding box center [388, 84] width 303 height 10
paste input "87095824 Disney"
type input "87095824 Disney"
click at [256, 95] on div "Select advertiser..." at bounding box center [388, 100] width 303 height 10
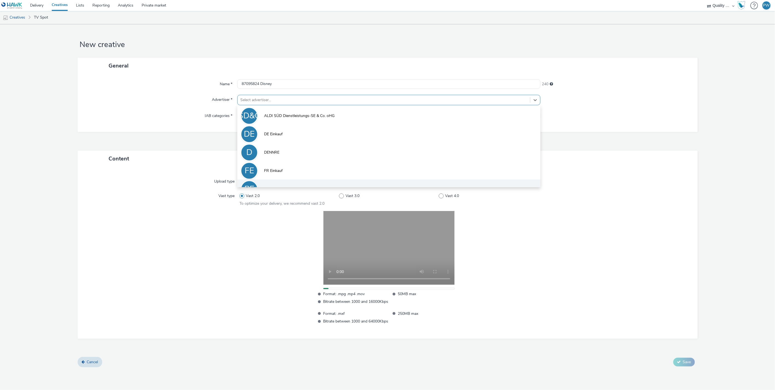
scroll to position [30, 0]
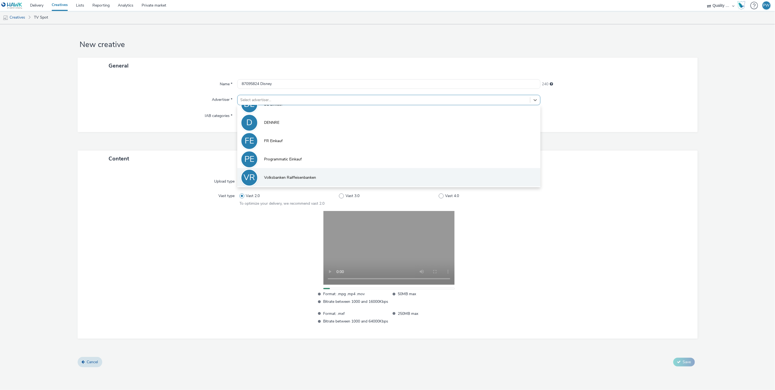
click at [280, 175] on span "Volksbanken Raiffeisenbanken" at bounding box center [290, 177] width 52 height 5
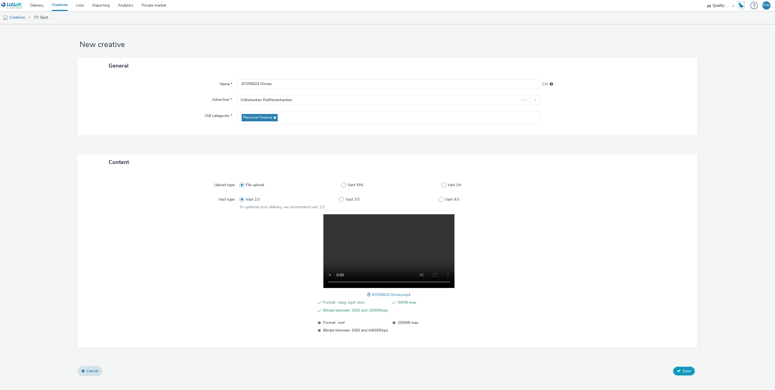
click at [690, 371] on span "Save" at bounding box center [687, 371] width 8 height 5
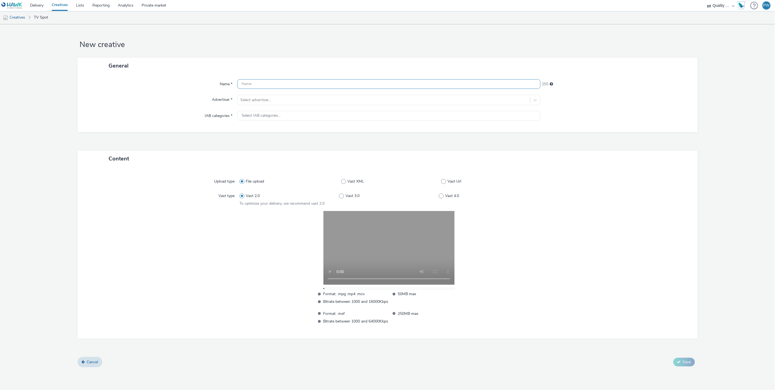
click at [262, 83] on input "text" at bounding box center [388, 84] width 303 height 10
paste input "87069077 Disney"
type input "87069077 Disney"
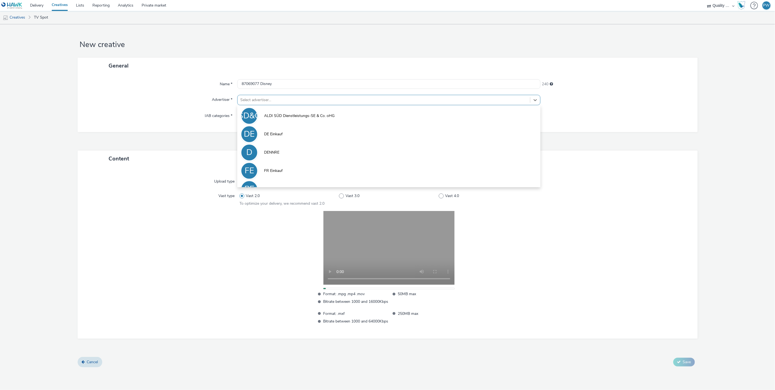
click at [258, 98] on div at bounding box center [383, 100] width 287 height 7
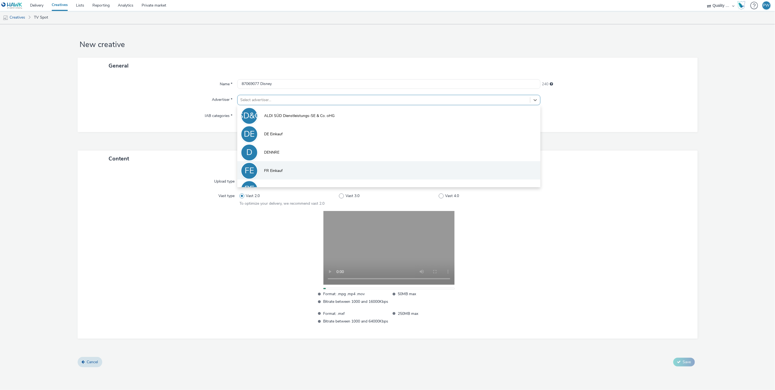
scroll to position [30, 0]
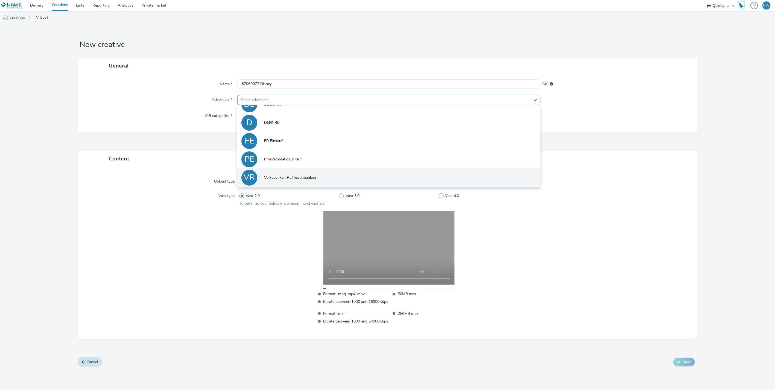
click at [273, 172] on li "VR Volksbanken Raiffeisenbanken" at bounding box center [388, 177] width 303 height 18
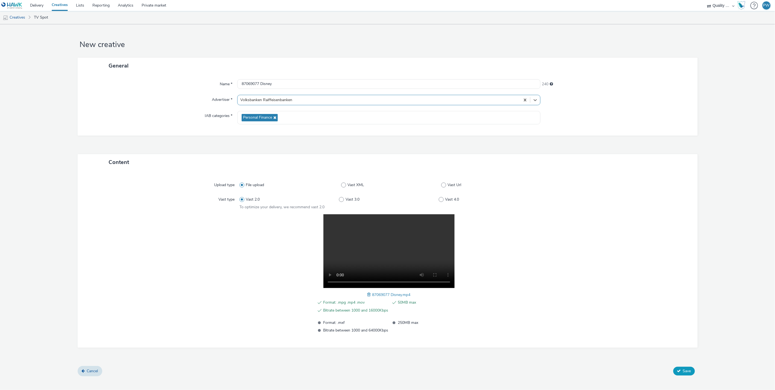
click at [690, 371] on span "Save" at bounding box center [687, 371] width 8 height 5
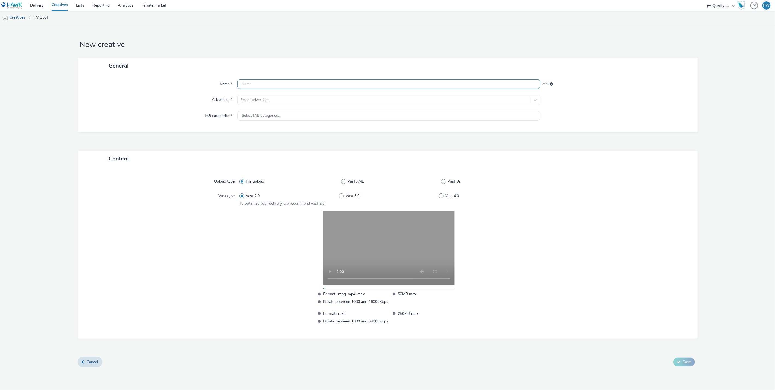
click at [246, 86] on input "text" at bounding box center [388, 84] width 303 height 10
paste input "87069075 Disney"
type input "87069075 Disney"
click at [253, 98] on div at bounding box center [383, 100] width 287 height 7
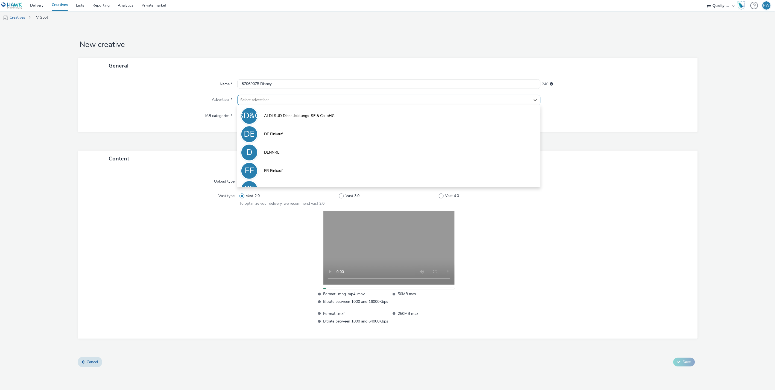
scroll to position [30, 0]
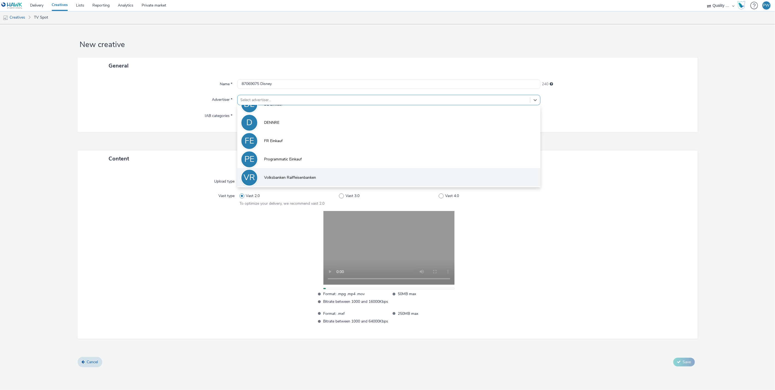
click at [279, 181] on li "VR Volksbanken Raiffeisenbanken" at bounding box center [388, 177] width 303 height 18
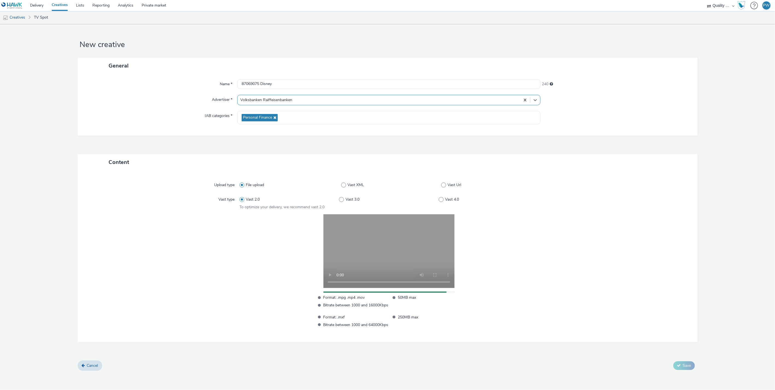
click at [651, 333] on div "Upload type File upload Vast XML Vast Url Vast type Vast 2.0 Vast 3.0 Vast 4.0 …" at bounding box center [387, 256] width 609 height 161
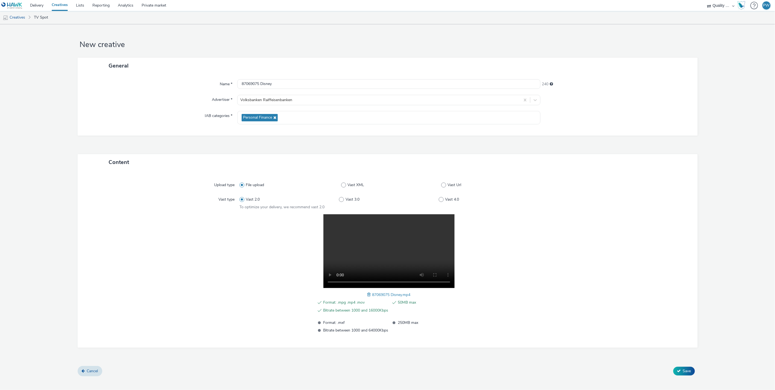
click at [686, 366] on div "Cancel Save" at bounding box center [388, 371] width 620 height 10
click at [686, 372] on span "Save" at bounding box center [687, 371] width 8 height 5
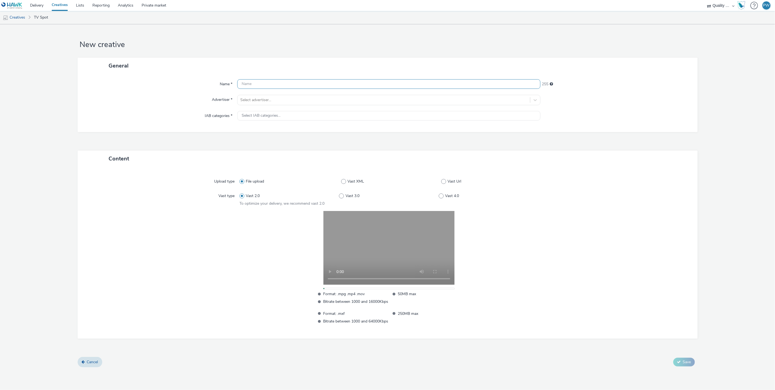
click at [252, 80] on input "text" at bounding box center [388, 84] width 303 height 10
paste input "86095604 Disney"
type input "86095604 Disney"
click at [258, 100] on div at bounding box center [383, 100] width 287 height 7
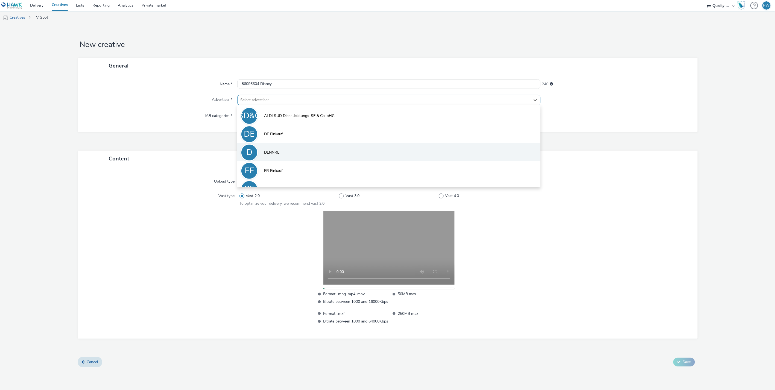
scroll to position [30, 0]
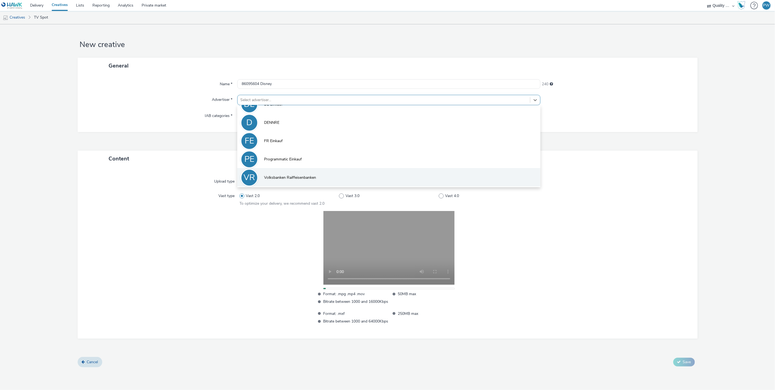
click at [280, 171] on li "VR Volksbanken Raiffeisenbanken" at bounding box center [388, 177] width 303 height 18
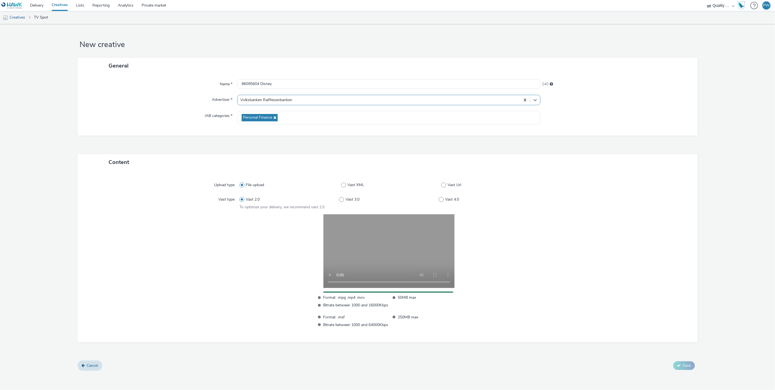
click at [564, 302] on div at bounding box center [613, 270] width 150 height 113
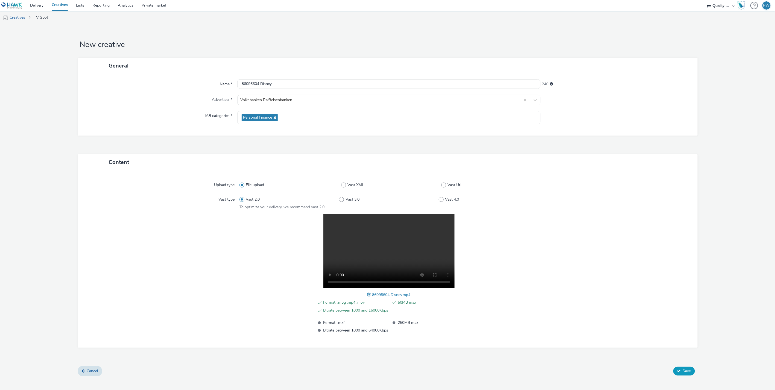
click at [683, 369] on span "Save" at bounding box center [687, 371] width 8 height 5
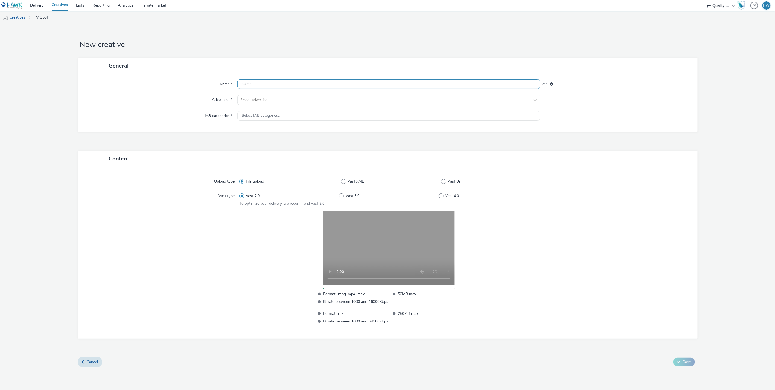
click at [254, 86] on input "text" at bounding box center [388, 84] width 303 height 10
paste input "86095554 Disney"
type input "86095554 Disney"
click at [265, 101] on div at bounding box center [383, 100] width 287 height 7
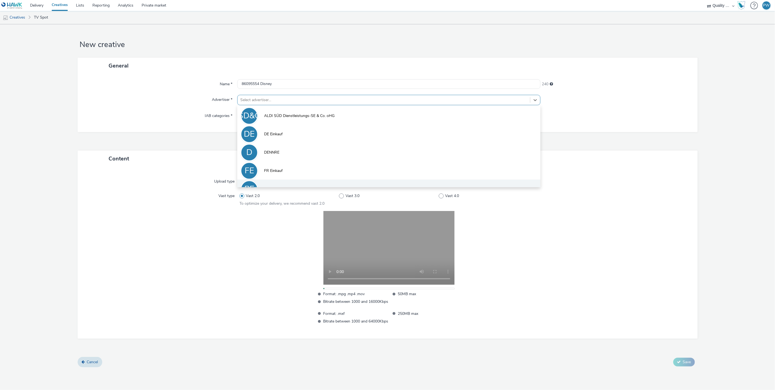
scroll to position [30, 0]
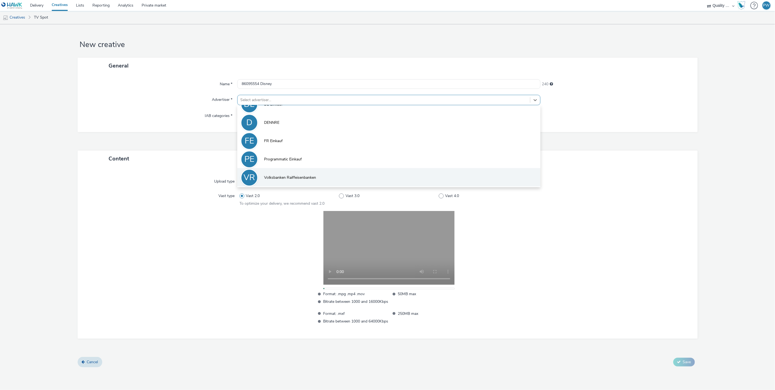
click at [286, 177] on span "Volksbanken Raiffeisenbanken" at bounding box center [290, 177] width 52 height 5
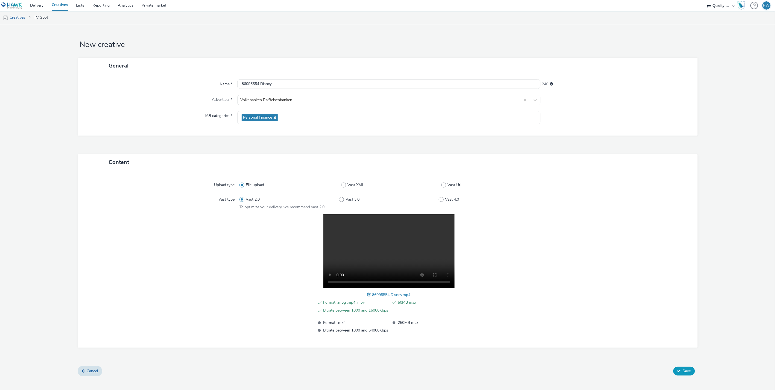
click at [686, 367] on button "Save" at bounding box center [685, 371] width 22 height 9
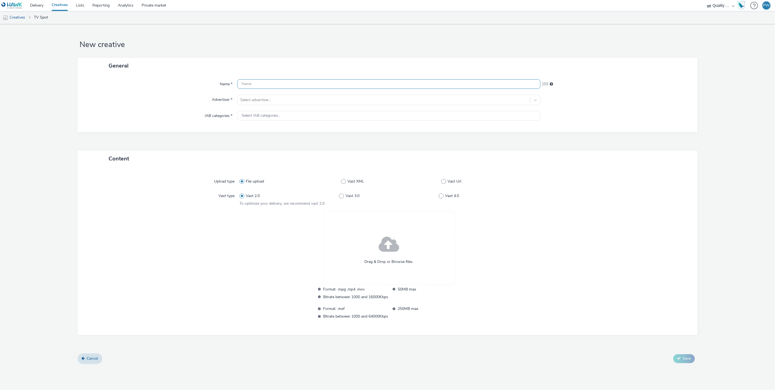
click at [275, 83] on input "text" at bounding box center [388, 84] width 303 height 10
paste input "86065483 Disney"
type input "86065483 Disney"
click at [268, 100] on div at bounding box center [383, 100] width 287 height 7
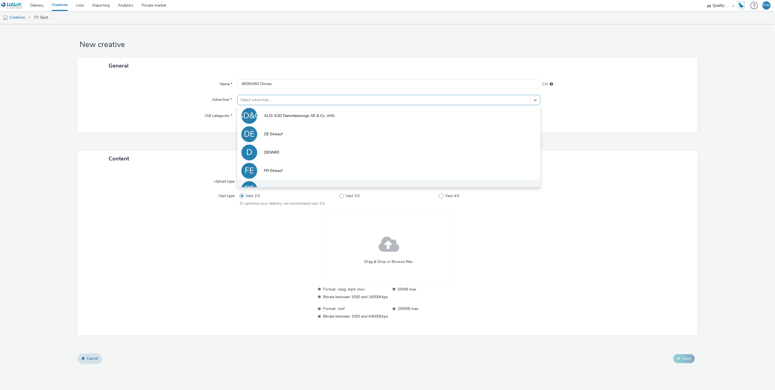
scroll to position [30, 0]
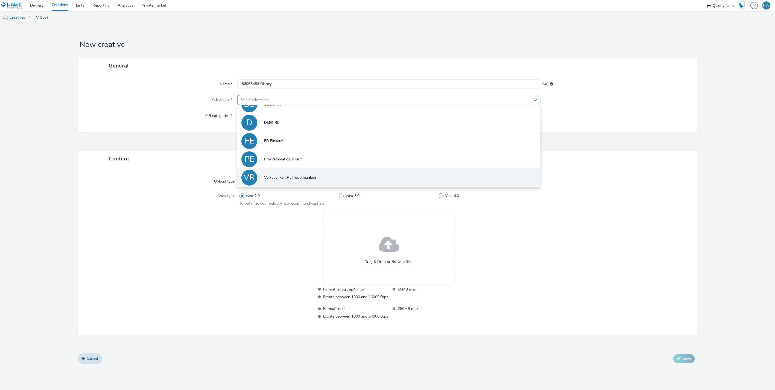
click at [303, 175] on span "Volksbanken Raiffeisenbanken" at bounding box center [290, 177] width 52 height 5
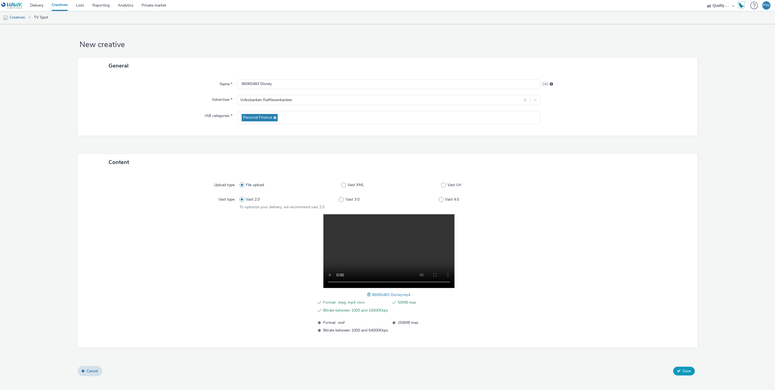
click at [683, 369] on span "Save" at bounding box center [687, 371] width 8 height 5
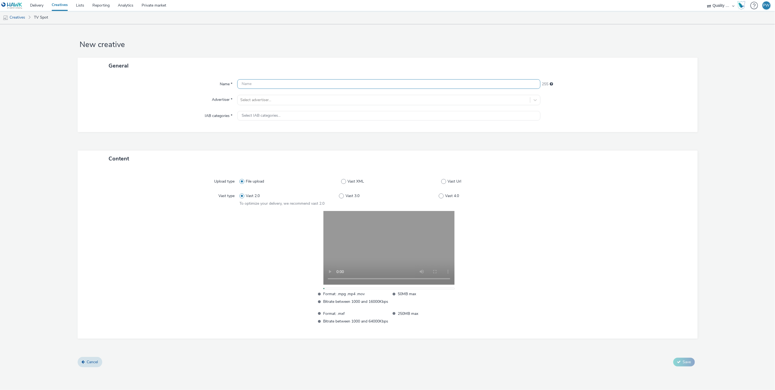
click at [248, 85] on input "text" at bounding box center [388, 84] width 303 height 10
paste input "86065468 Disney"
type input "86065468 Disney"
click at [257, 96] on div "Select advertiser..." at bounding box center [384, 100] width 293 height 9
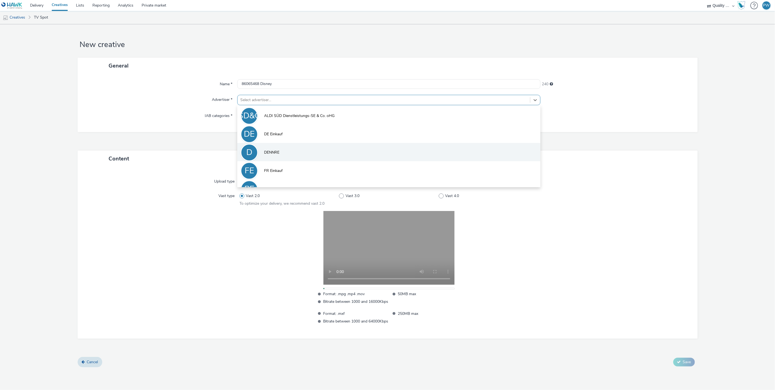
scroll to position [30, 0]
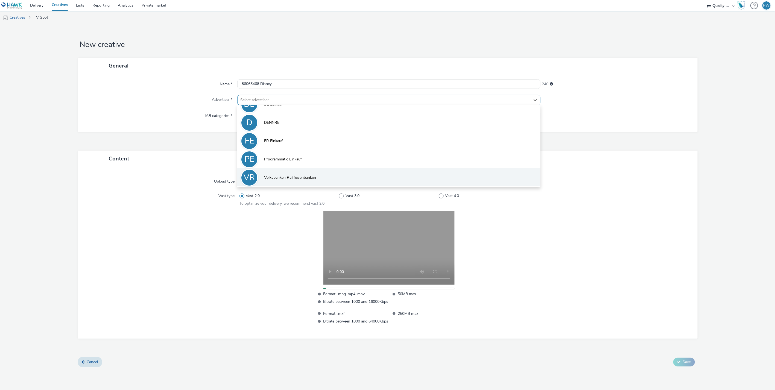
click at [271, 173] on li "VR Volksbanken Raiffeisenbanken" at bounding box center [388, 177] width 303 height 18
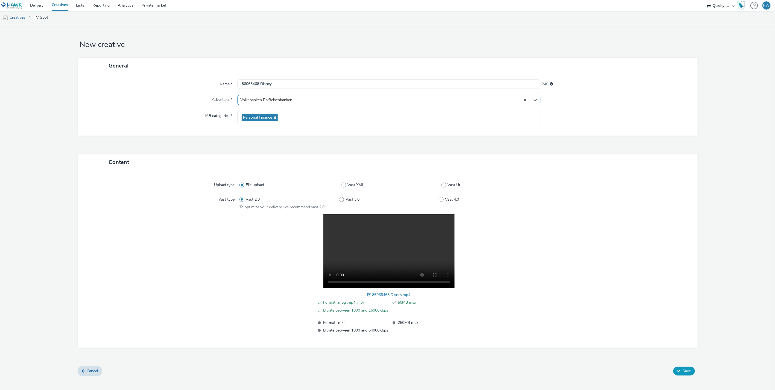
click at [684, 367] on button "Save" at bounding box center [685, 371] width 22 height 9
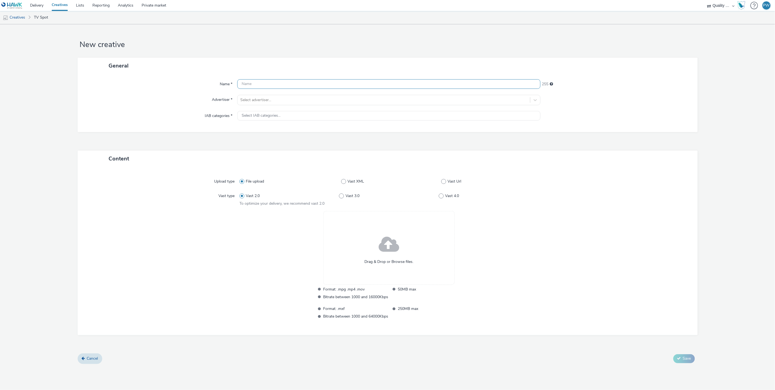
click at [270, 84] on input "text" at bounding box center [388, 84] width 303 height 10
paste input "85591000 Disney"
type input "85591000 Disney"
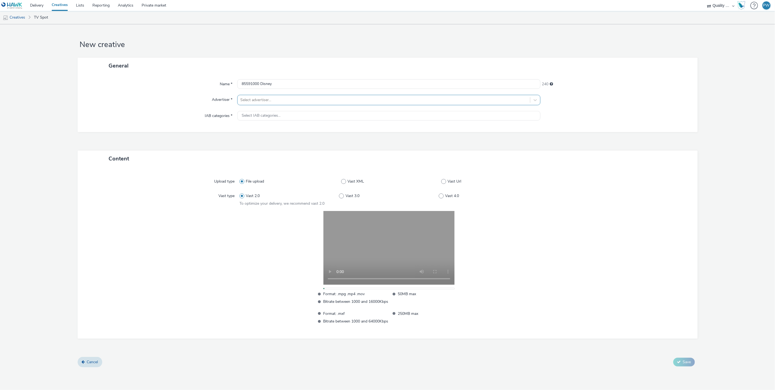
click at [278, 100] on div at bounding box center [383, 100] width 287 height 7
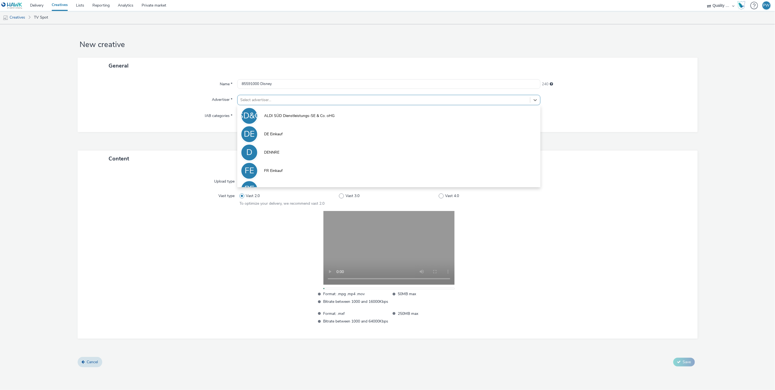
scroll to position [30, 0]
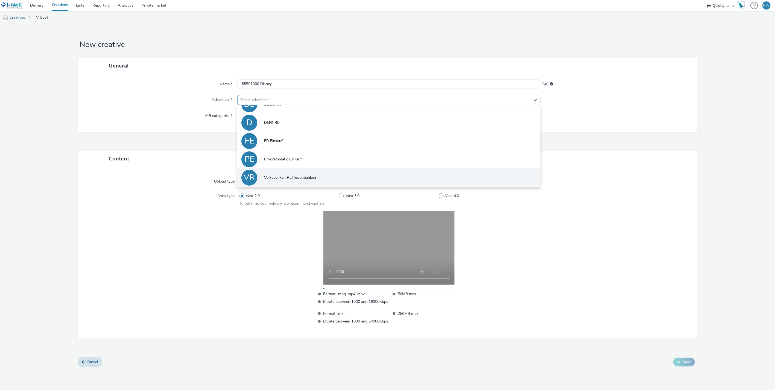
click at [289, 174] on li "VR Volksbanken Raiffeisenbanken" at bounding box center [388, 177] width 303 height 18
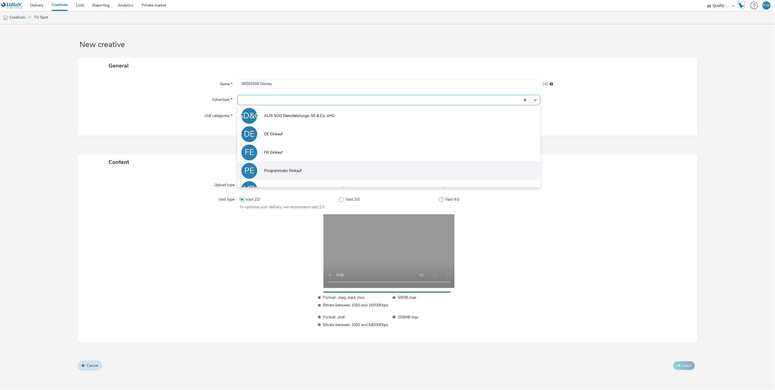
scroll to position [11, 0]
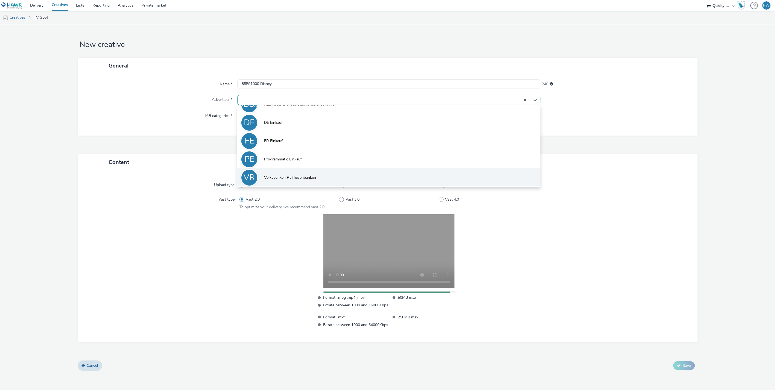
click at [317, 171] on li "VR Volksbanken Raiffeisenbanken" at bounding box center [388, 177] width 303 height 18
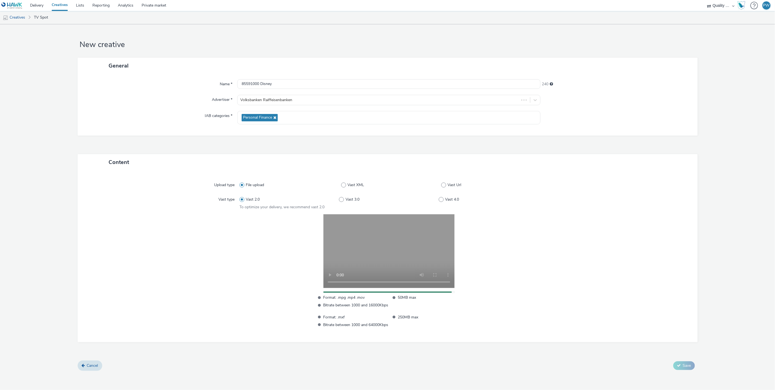
click at [645, 243] on div at bounding box center [613, 270] width 150 height 113
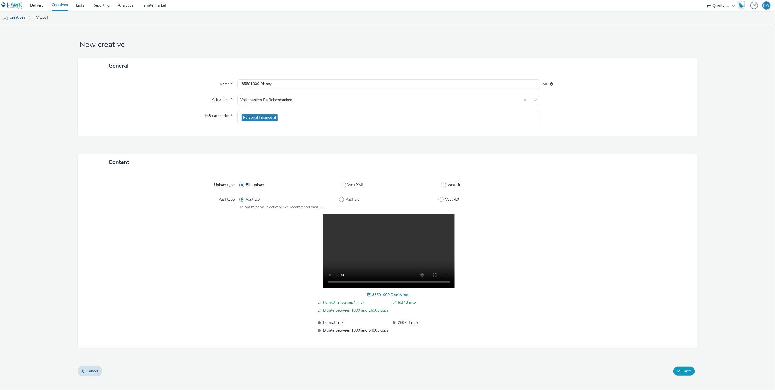
click at [685, 370] on span "Save" at bounding box center [687, 371] width 8 height 5
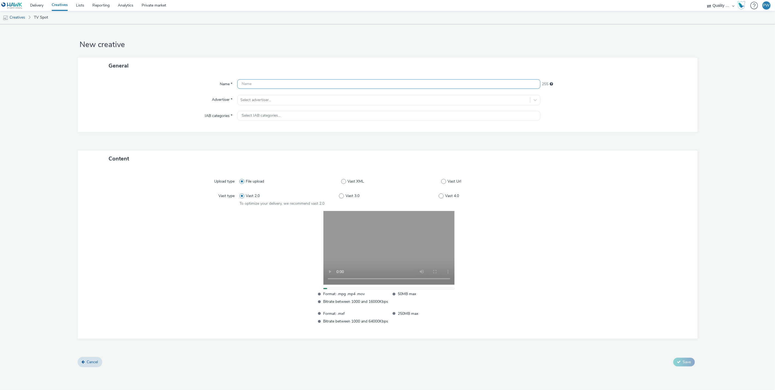
click at [266, 86] on input "text" at bounding box center [388, 84] width 303 height 10
paste input "80063598 Disney"
type input "80063598 Disney"
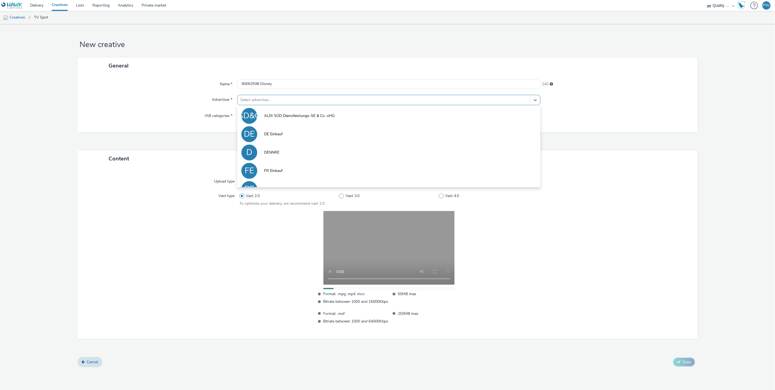
click at [266, 97] on div at bounding box center [383, 100] width 287 height 7
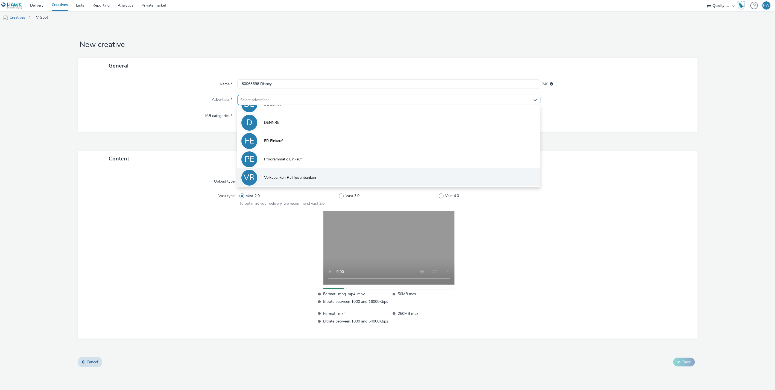
click at [287, 172] on li "VR Volksbanken Raiffeisenbanken" at bounding box center [388, 177] width 303 height 18
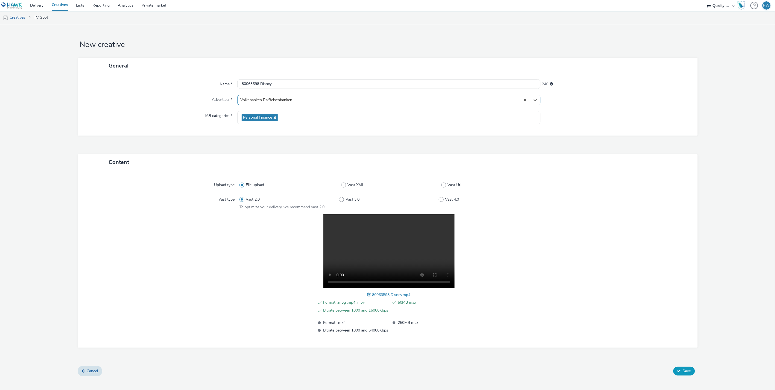
click at [678, 371] on icon at bounding box center [679, 371] width 4 height 4
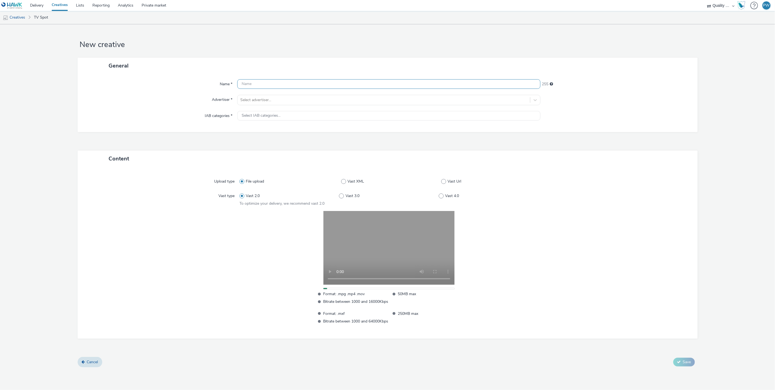
click at [254, 85] on input "text" at bounding box center [388, 84] width 303 height 10
paste input "59391200 Disney"
type input "59391200 Disney"
click at [256, 94] on div "Name * 59391200 Disney 240 Advertiser * Select advertiser... IAB categories * S…" at bounding box center [388, 103] width 620 height 58
click at [258, 99] on div at bounding box center [383, 100] width 287 height 7
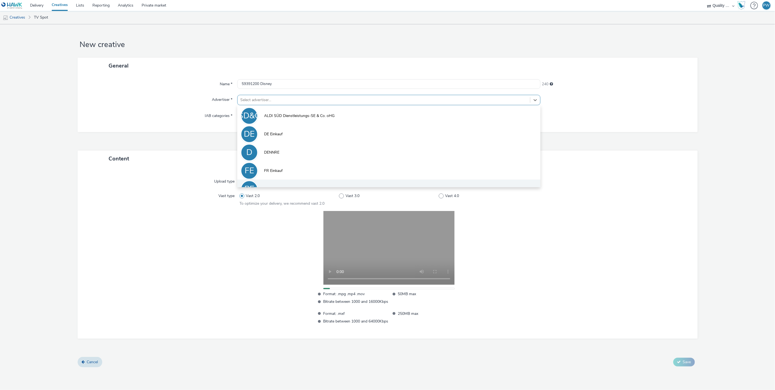
scroll to position [30, 0]
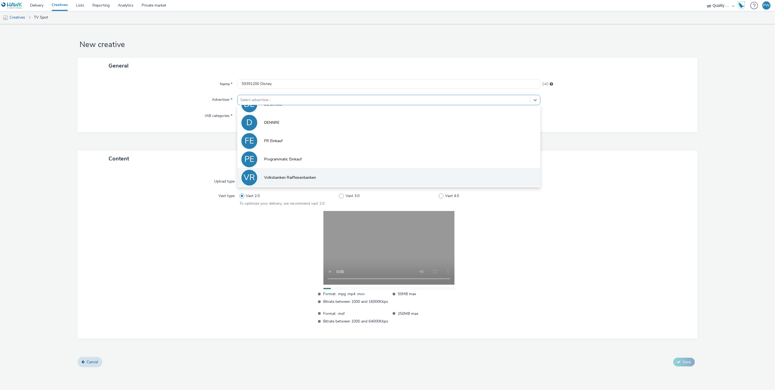
click at [282, 172] on li "VR Volksbanken Raiffeisenbanken" at bounding box center [388, 177] width 303 height 18
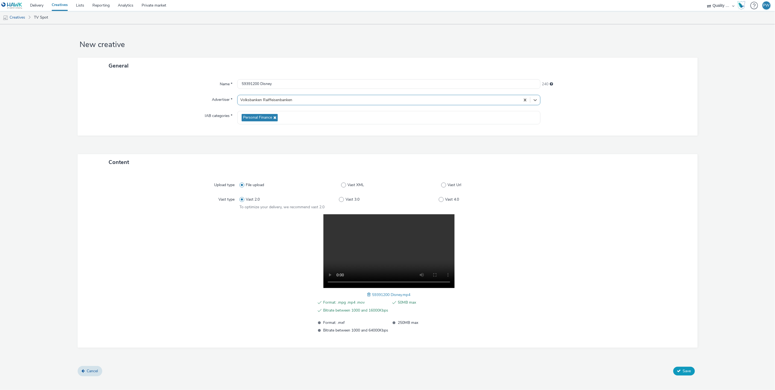
click at [686, 373] on span "Save" at bounding box center [687, 371] width 8 height 5
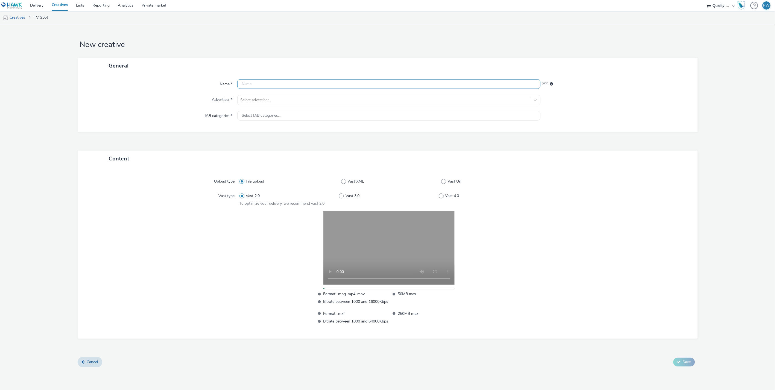
click at [267, 83] on input "text" at bounding box center [388, 84] width 303 height 10
paste input "80063558 Disney"
type input "80063558 Disney"
click at [267, 95] on div "Select advertiser..." at bounding box center [388, 100] width 303 height 10
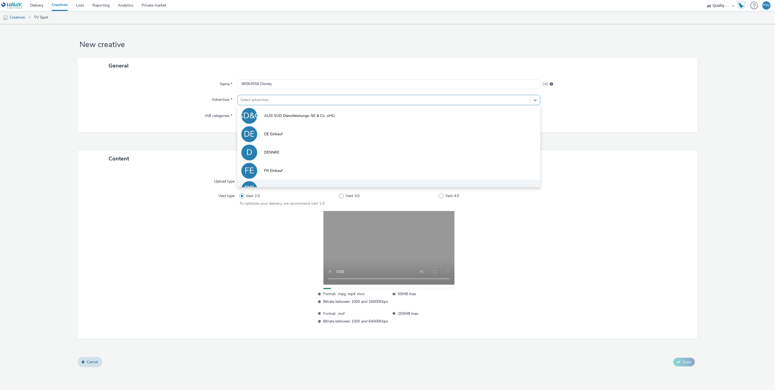
scroll to position [30, 0]
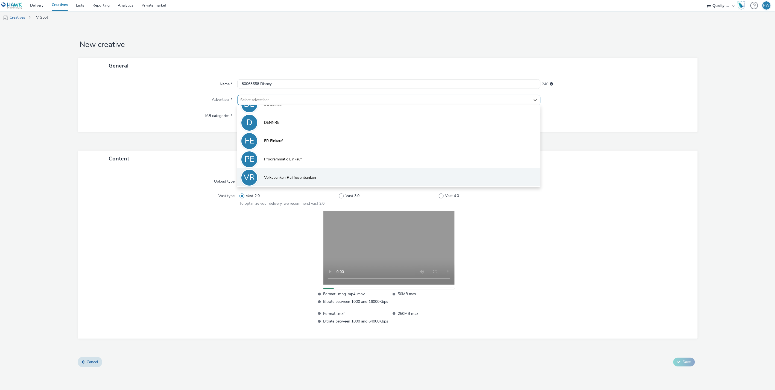
click at [292, 173] on li "VR Volksbanken Raiffeisenbanken" at bounding box center [388, 177] width 303 height 18
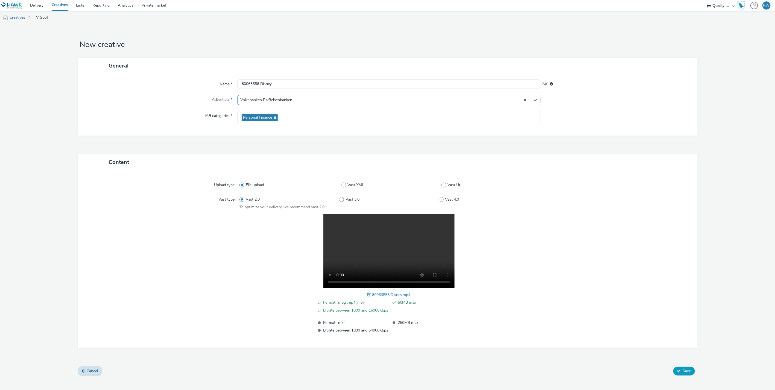
click at [677, 368] on button "Save" at bounding box center [685, 371] width 22 height 9
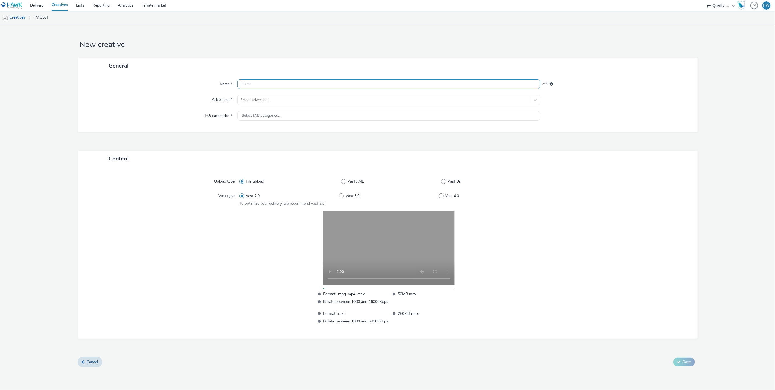
click at [246, 86] on input "text" at bounding box center [388, 84] width 303 height 10
paste input "58561771 Disney"
type input "58561771 Disney"
click at [283, 96] on div "Select advertiser..." at bounding box center [384, 100] width 293 height 9
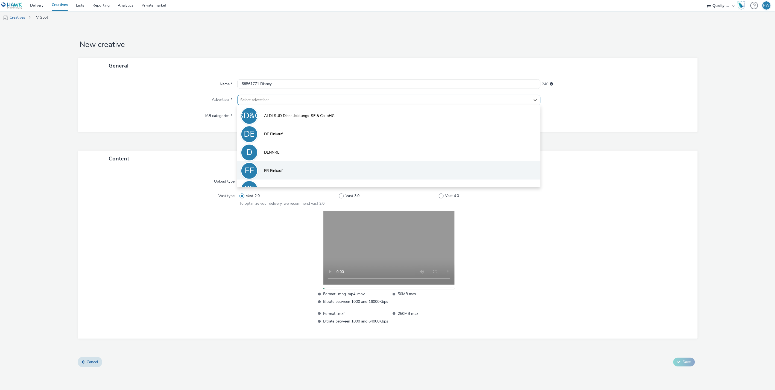
scroll to position [30, 0]
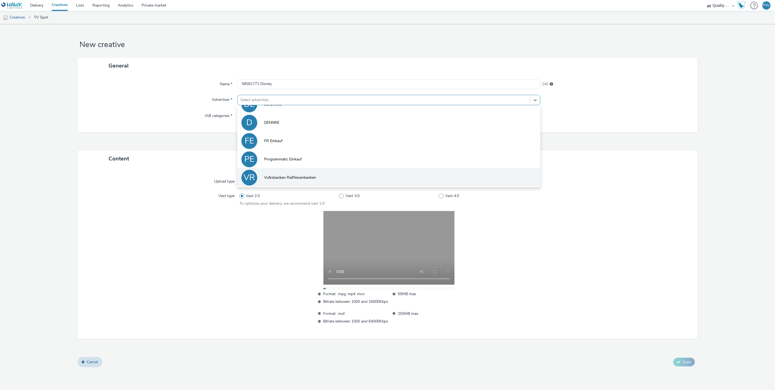
click at [280, 172] on li "VR Volksbanken Raiffeisenbanken" at bounding box center [388, 177] width 303 height 18
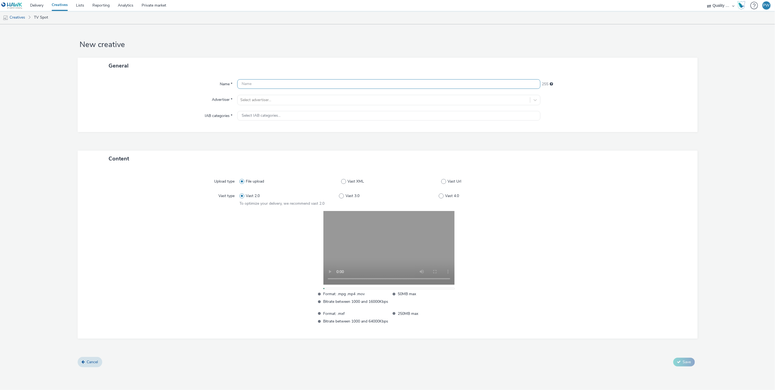
click at [250, 88] on input "text" at bounding box center [388, 84] width 303 height 10
paste input "58661901 Disney"
type input "58661901 Disney"
click at [271, 99] on div at bounding box center [383, 100] width 287 height 7
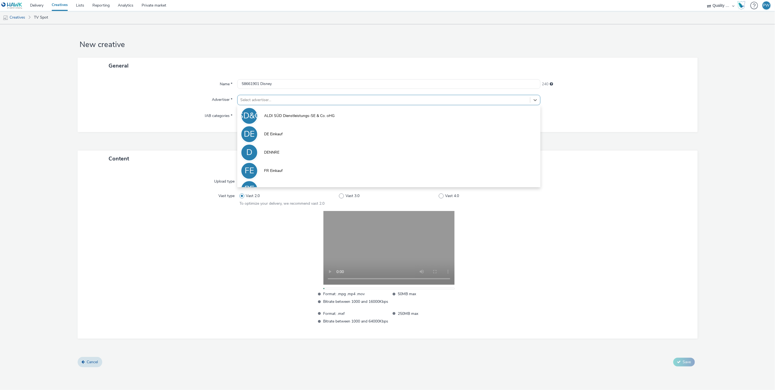
scroll to position [30, 0]
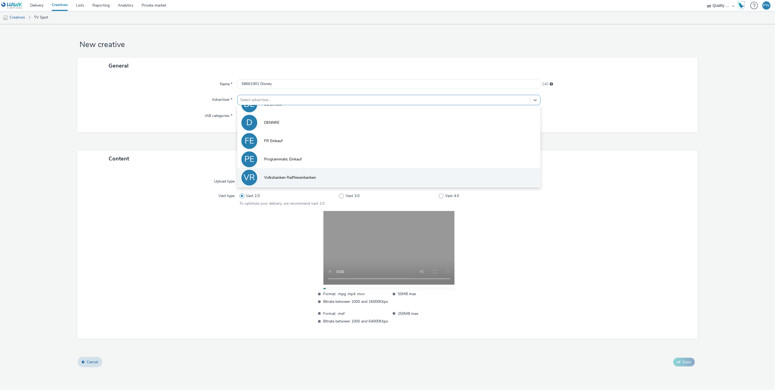
click at [298, 176] on span "Volksbanken Raiffeisenbanken" at bounding box center [290, 177] width 52 height 5
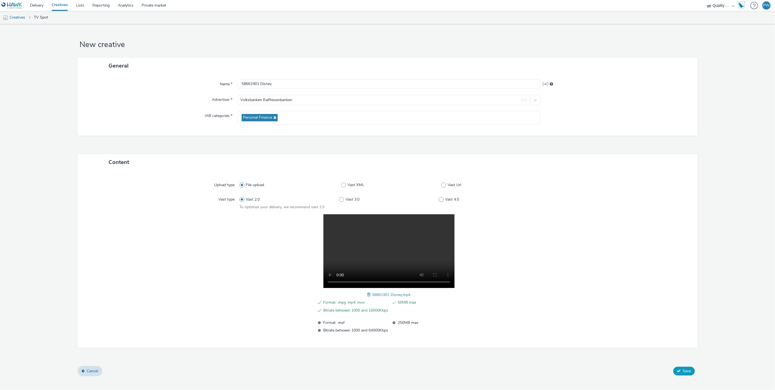
click at [685, 367] on button "Save" at bounding box center [685, 371] width 22 height 9
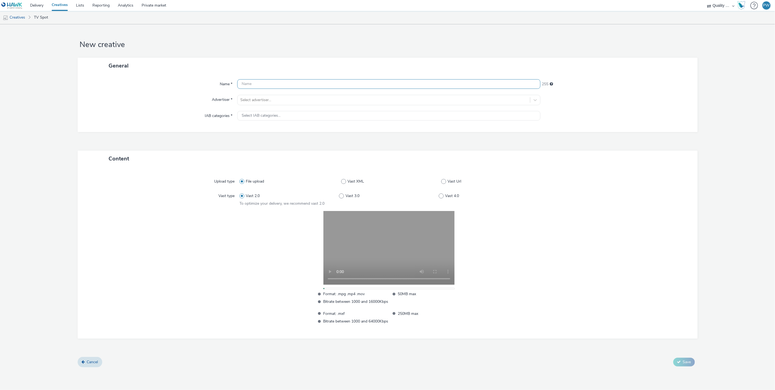
click at [250, 83] on input "text" at bounding box center [388, 84] width 303 height 10
paste input "57391500 Disney"
type input "57391500 Disney"
click at [254, 82] on input "text" at bounding box center [388, 84] width 303 height 10
paste input "80063508 Disney"
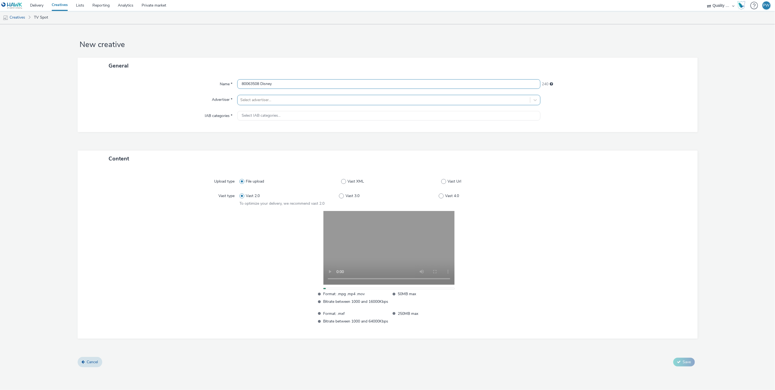
type input "80063508 Disney"
click at [259, 100] on div at bounding box center [383, 100] width 287 height 7
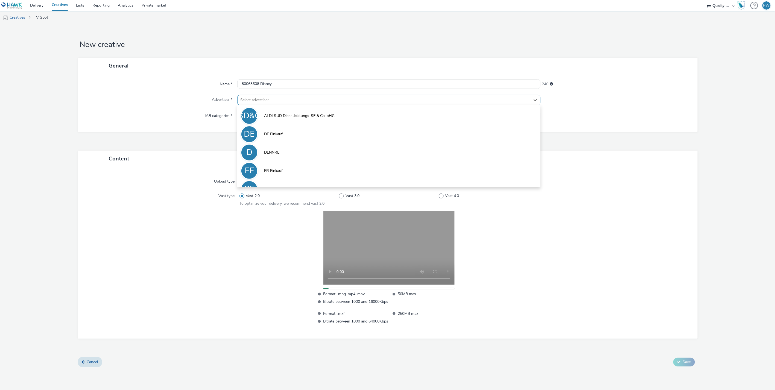
scroll to position [30, 0]
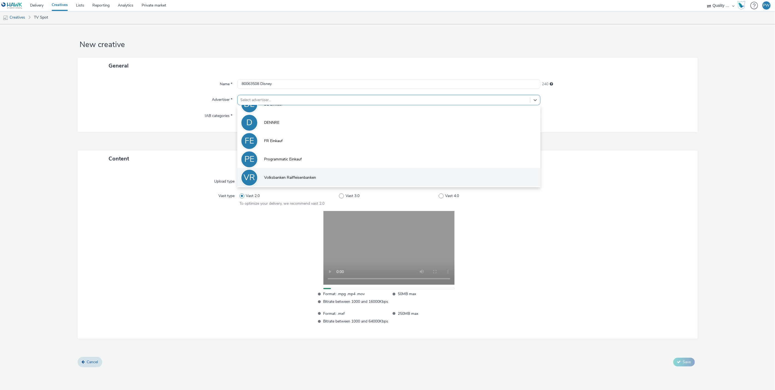
click at [301, 182] on li "VR Volksbanken Raiffeisenbanken" at bounding box center [388, 177] width 303 height 18
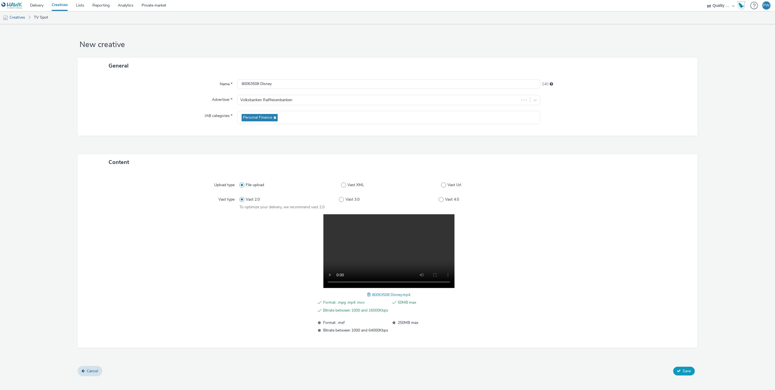
click at [683, 369] on span "Save" at bounding box center [687, 371] width 8 height 5
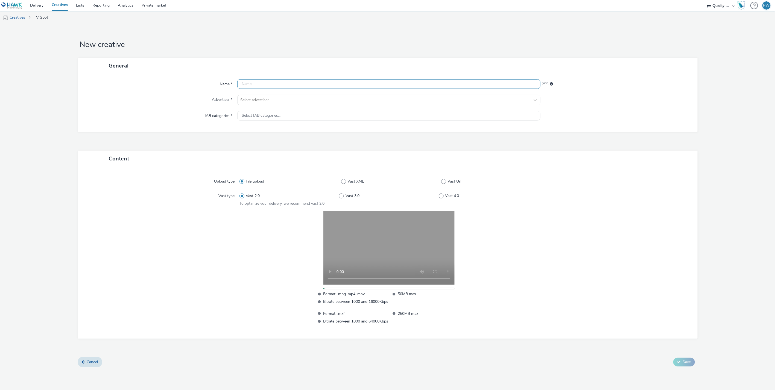
click at [246, 85] on input "text" at bounding box center [388, 84] width 303 height 10
paste input "59393000 Disney"
type input "59393000 Disney"
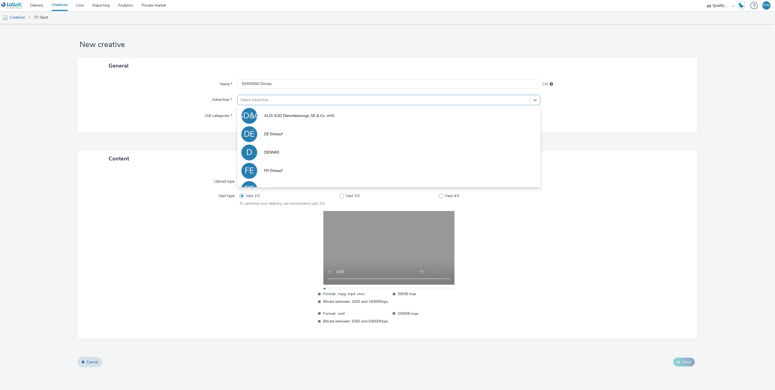
click at [256, 97] on div at bounding box center [383, 100] width 287 height 7
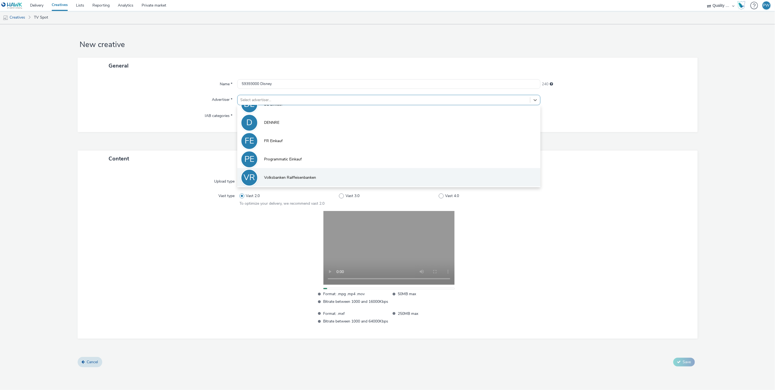
click at [286, 176] on span "Volksbanken Raiffeisenbanken" at bounding box center [290, 177] width 52 height 5
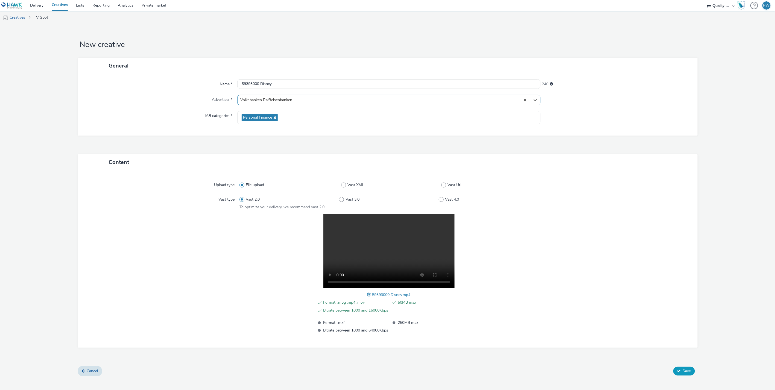
click at [685, 369] on span "Save" at bounding box center [687, 371] width 8 height 5
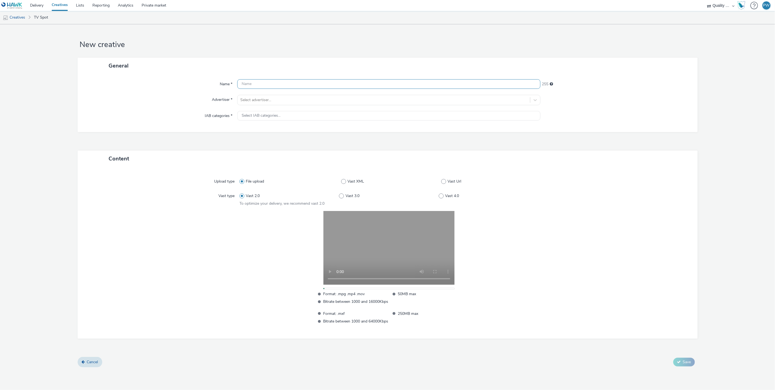
click at [252, 88] on input "text" at bounding box center [388, 84] width 303 height 10
paste input "59190000 Disney"
type input "59190000 Disney"
click at [258, 98] on div at bounding box center [383, 100] width 287 height 7
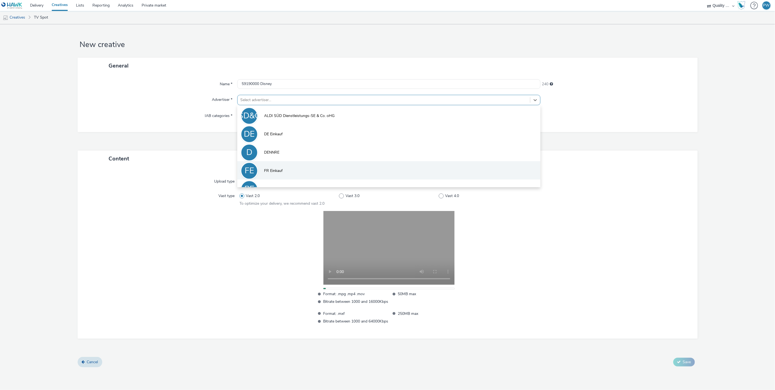
scroll to position [30, 0]
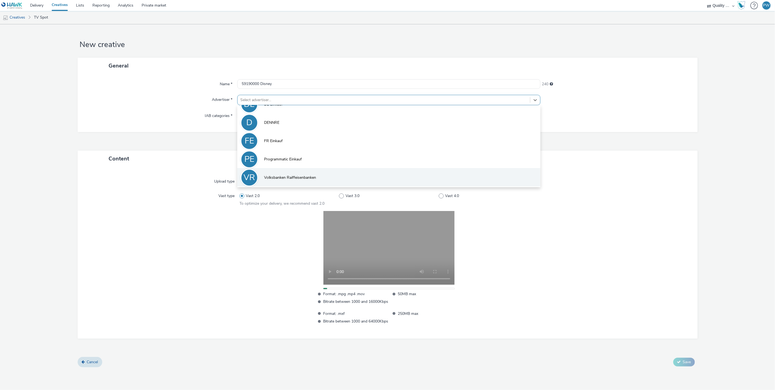
click at [287, 172] on li "VR Volksbanken Raiffeisenbanken" at bounding box center [388, 177] width 303 height 18
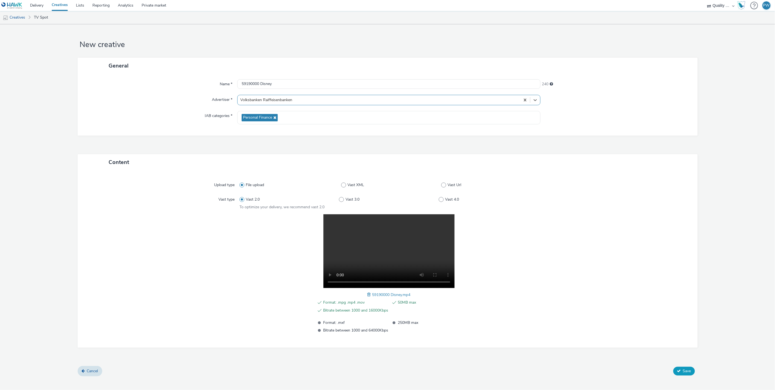
click at [685, 369] on span "Save" at bounding box center [687, 371] width 8 height 5
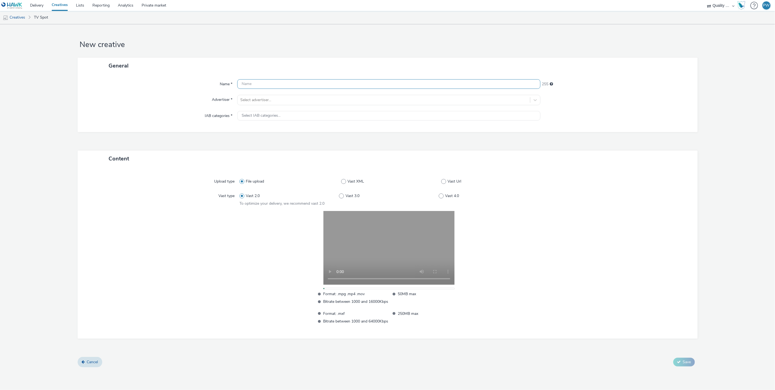
click at [254, 87] on input "text" at bounding box center [388, 84] width 303 height 10
paste input "59092000 Disney"
type input "59092000 Disney"
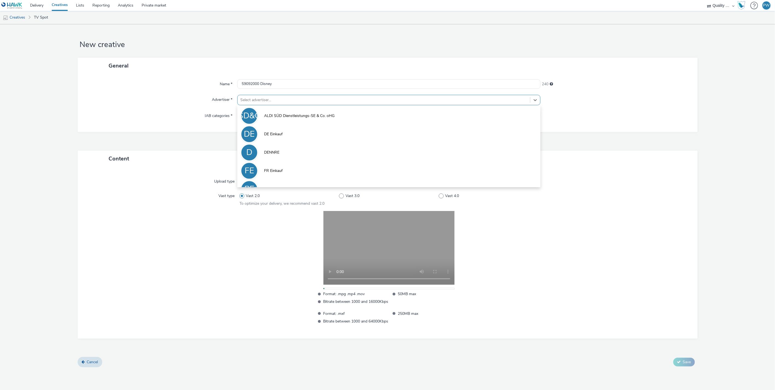
click at [257, 96] on div "Select advertiser..." at bounding box center [384, 100] width 293 height 9
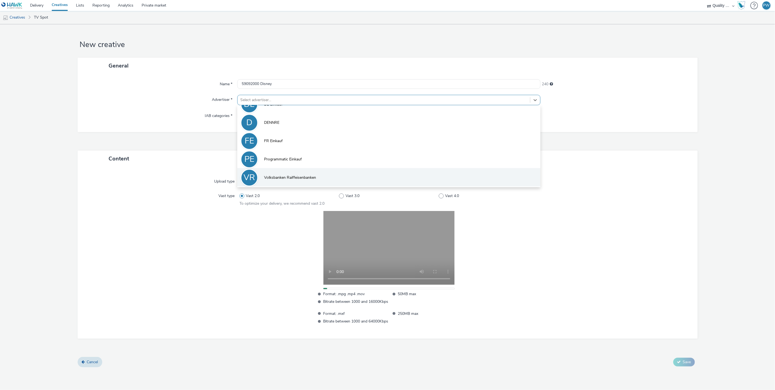
click at [288, 176] on span "Volksbanken Raiffeisenbanken" at bounding box center [290, 177] width 52 height 5
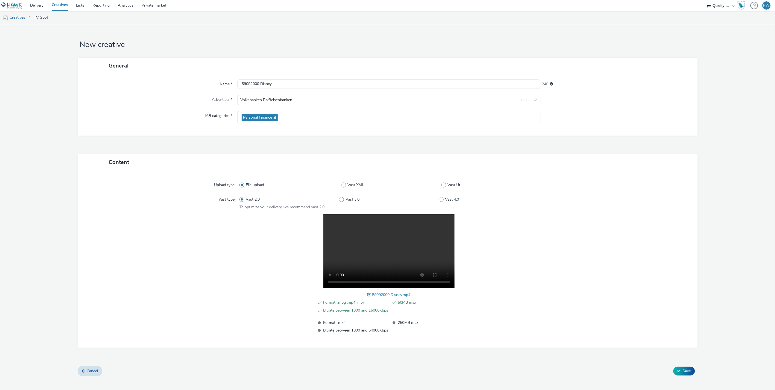
click at [685, 366] on form "New creative General Name * 59092000 Disney 240 Advertiser * Volksbanken Raiffe…" at bounding box center [387, 202] width 775 height 356
click at [685, 368] on button "Save" at bounding box center [685, 371] width 22 height 9
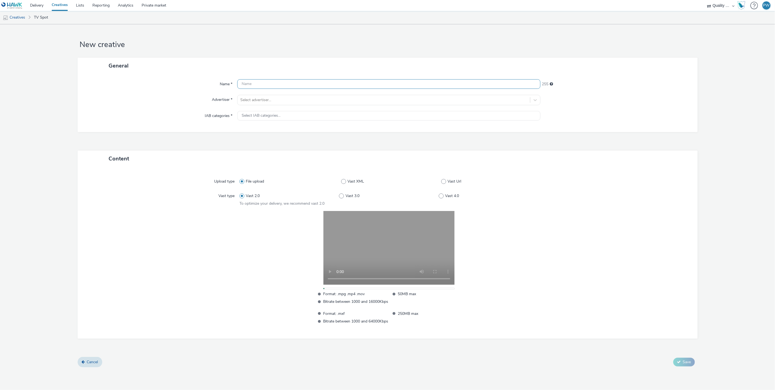
click at [253, 85] on input "text" at bounding box center [388, 84] width 303 height 10
paste input "57761591 Disney"
type input "57761591 Disney"
click at [254, 95] on div "Select advertiser..." at bounding box center [388, 100] width 303 height 10
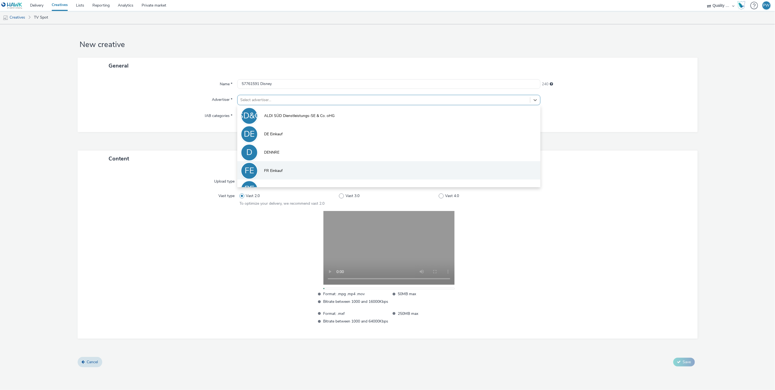
scroll to position [30, 0]
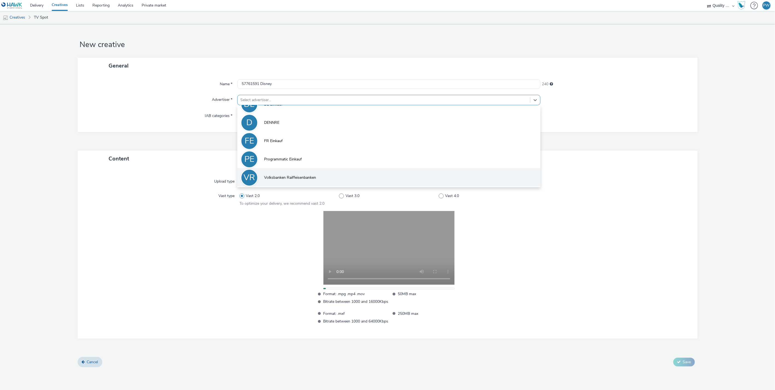
click at [276, 172] on li "VR Volksbanken Raiffeisenbanken" at bounding box center [388, 177] width 303 height 18
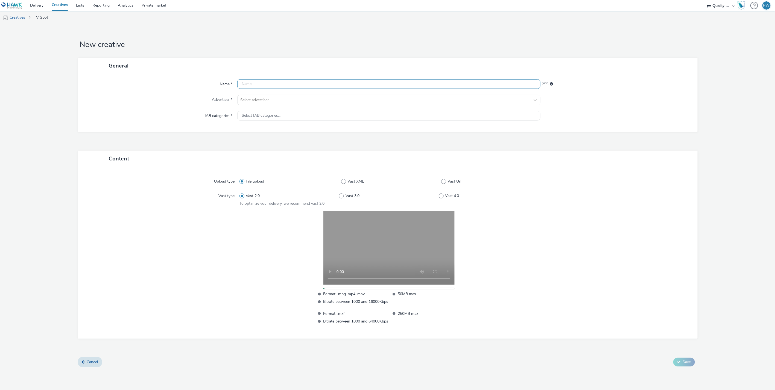
click at [257, 85] on input "text" at bounding box center [388, 84] width 303 height 10
paste input "57391800 Disney"
type input "57391800 Disney"
click at [260, 96] on div "Select advertiser..." at bounding box center [384, 100] width 293 height 9
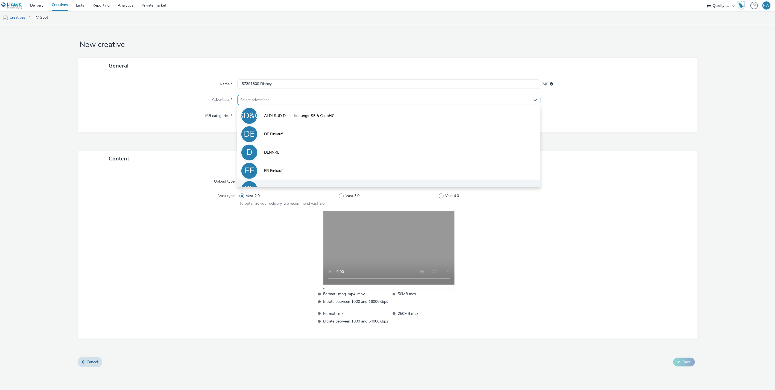
scroll to position [30, 0]
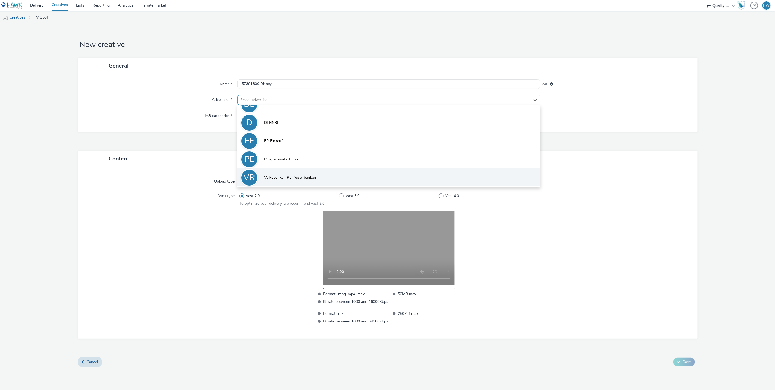
click at [281, 173] on li "VR Volksbanken Raiffeisenbanken" at bounding box center [388, 177] width 303 height 18
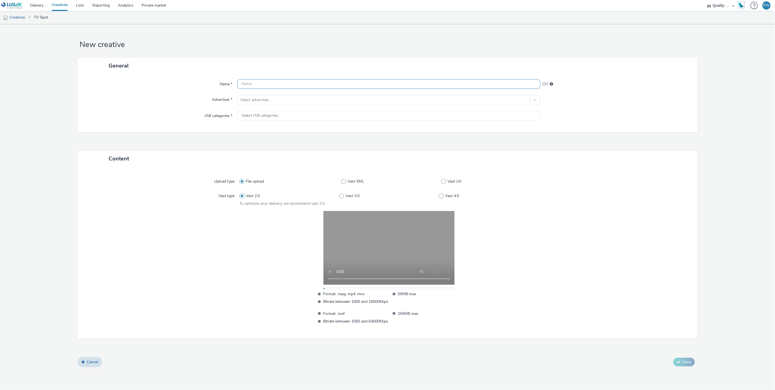
click at [259, 84] on input "text" at bounding box center [388, 84] width 303 height 10
paste input "58660101 Disney"
type input "58660101 Disney"
click at [264, 94] on div "Name * 58660101 Disney 240 Advertiser * Select advertiser... IAB categories * S…" at bounding box center [388, 103] width 620 height 58
click at [264, 98] on div at bounding box center [383, 100] width 287 height 7
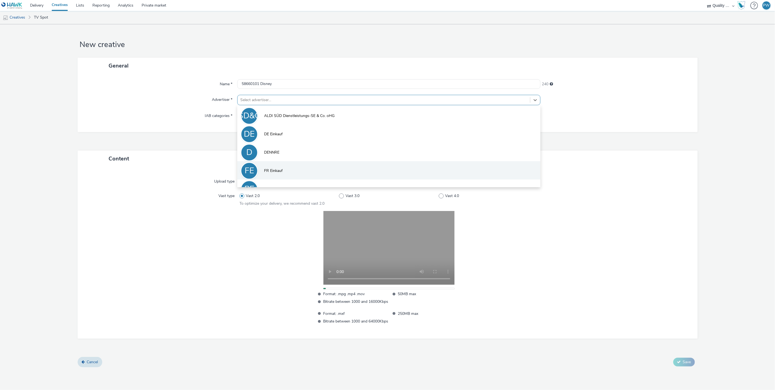
scroll to position [30, 0]
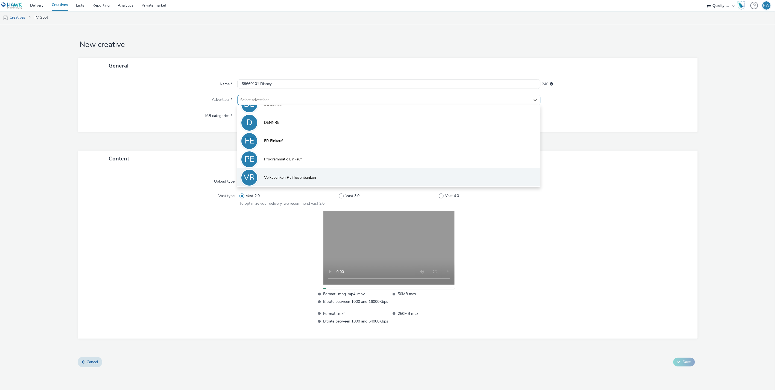
click at [282, 170] on li "VR Volksbanken Raiffeisenbanken" at bounding box center [388, 177] width 303 height 18
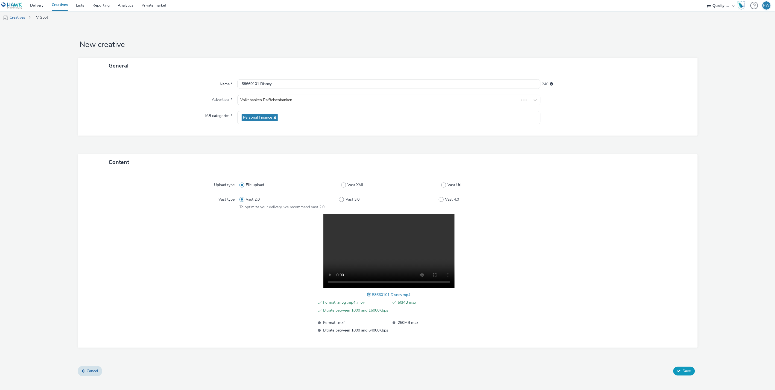
click at [676, 369] on button "Save" at bounding box center [685, 371] width 22 height 9
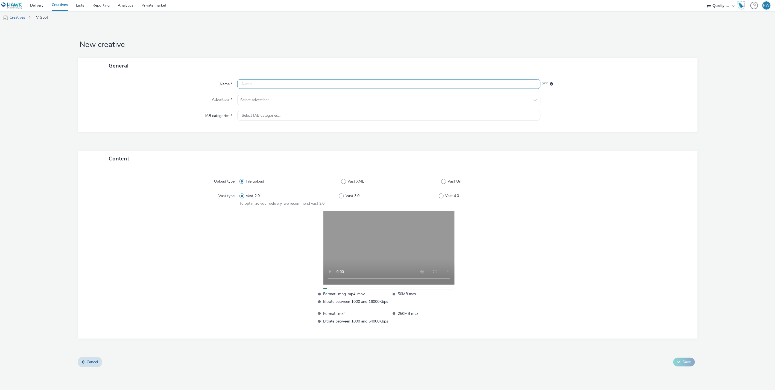
click at [261, 85] on input "text" at bounding box center [388, 84] width 303 height 10
paste input "58561771 Disney"
type input "58561771 Disney"
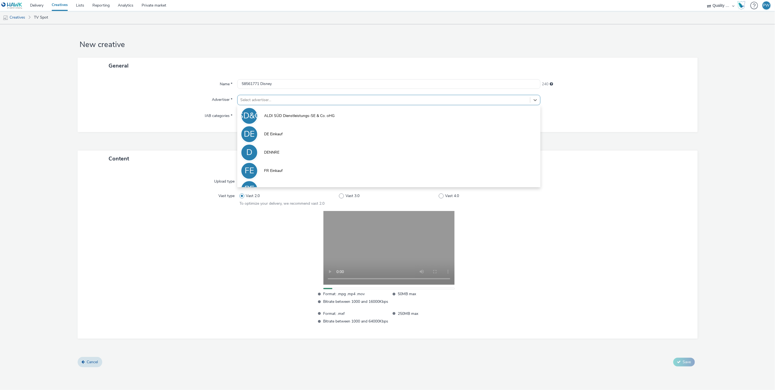
click at [262, 98] on div at bounding box center [383, 100] width 287 height 7
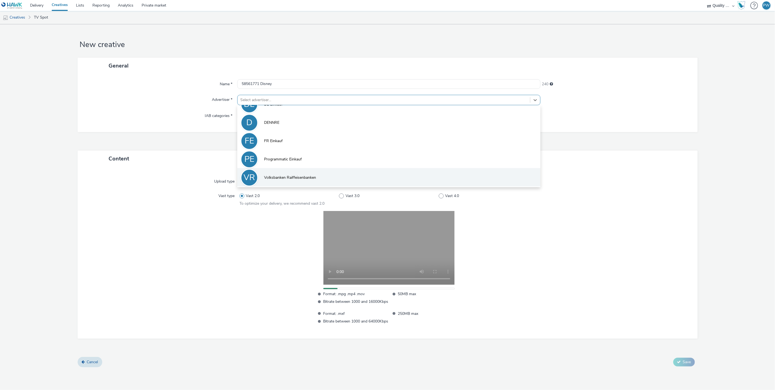
click at [283, 173] on li "VR Volksbanken Raiffeisenbanken" at bounding box center [388, 177] width 303 height 18
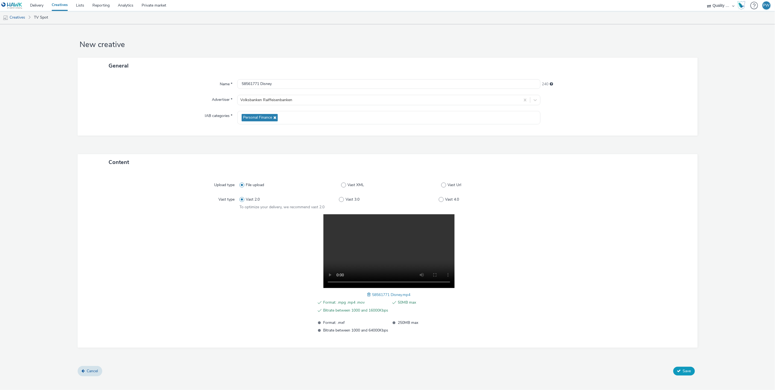
click at [682, 369] on button "Save" at bounding box center [685, 371] width 22 height 9
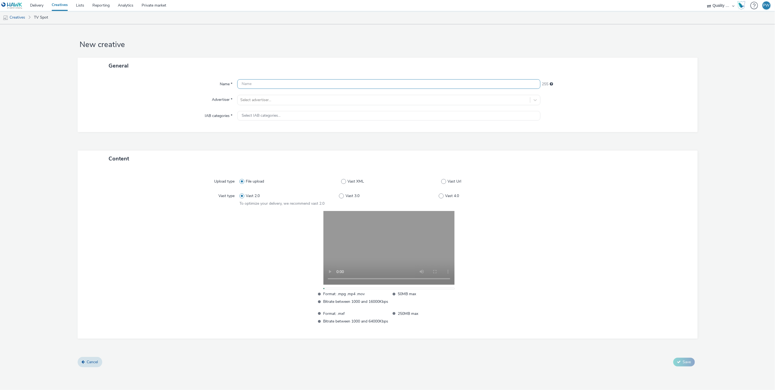
click at [262, 85] on input "text" at bounding box center [388, 84] width 303 height 10
paste input "57761591 Disney"
type input "57761591 Disney"
click at [263, 94] on div "Name * 57761591 Disney 240 Advertiser * Select advertiser... IAB categories * S…" at bounding box center [388, 103] width 620 height 58
click at [263, 95] on div "Select advertiser..." at bounding box center [388, 100] width 303 height 10
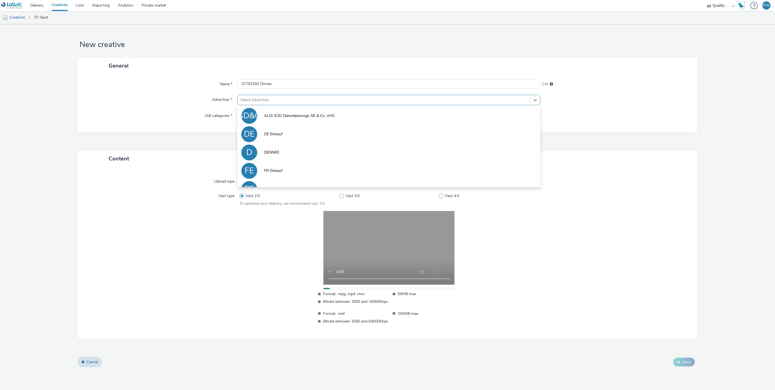
scroll to position [30, 0]
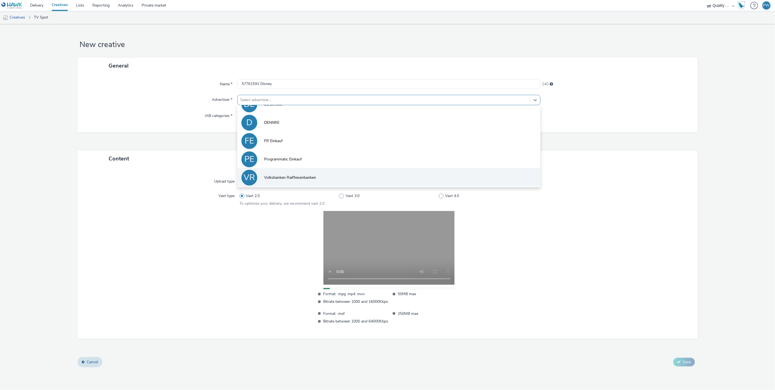
click at [285, 174] on li "VR Volksbanken Raiffeisenbanken" at bounding box center [388, 177] width 303 height 18
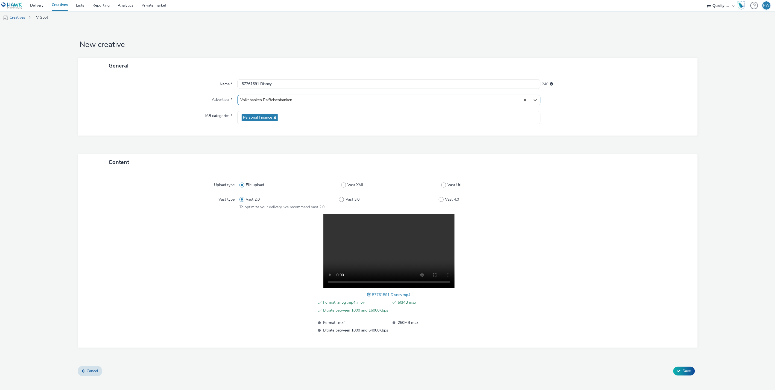
click at [682, 365] on div "Content Upload type File upload Vast XML Vast Url Vast type Vast 2.0 Vast 3.0 V…" at bounding box center [388, 260] width 620 height 212
click at [682, 367] on button "Save" at bounding box center [685, 371] width 22 height 9
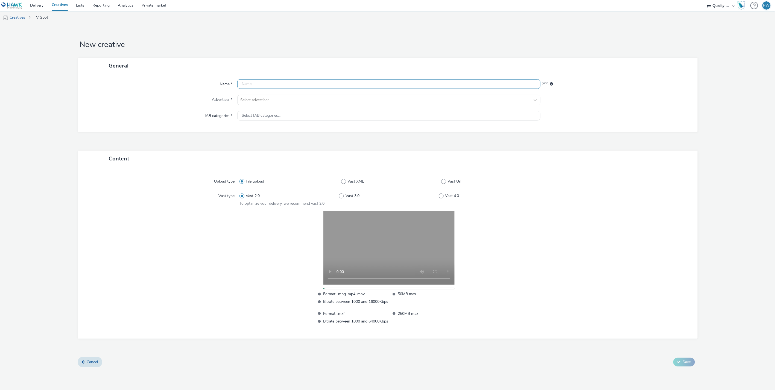
click at [266, 88] on input "text" at bounding box center [388, 84] width 303 height 10
paste input "57391800 Disney"
type input "57391800 Disney"
click at [266, 101] on div at bounding box center [383, 100] width 287 height 7
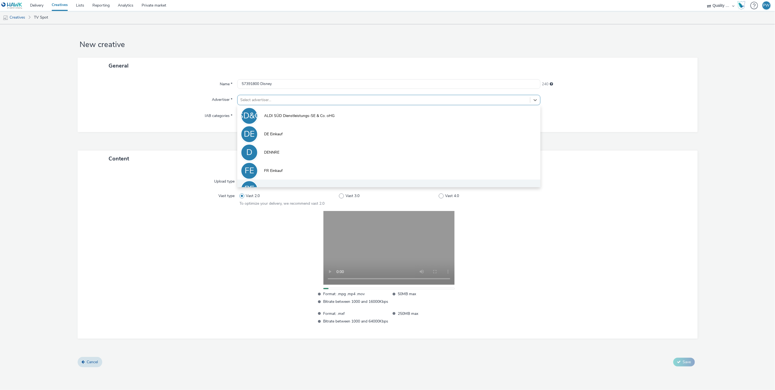
scroll to position [30, 0]
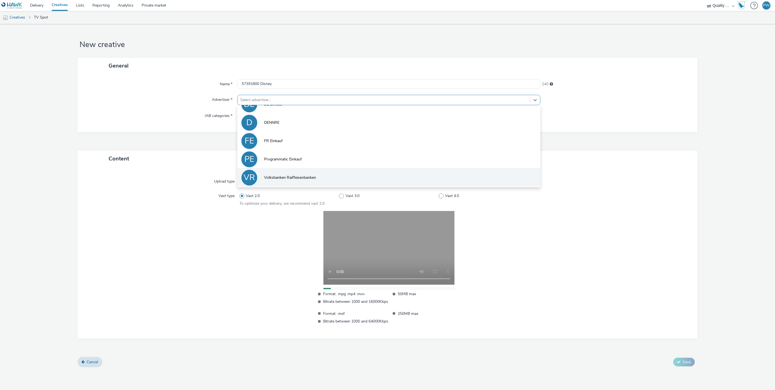
click at [289, 176] on span "Volksbanken Raiffeisenbanken" at bounding box center [290, 177] width 52 height 5
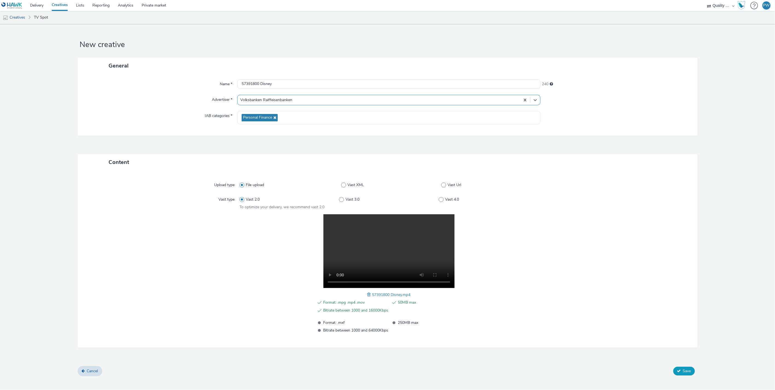
click at [684, 373] on button "Save" at bounding box center [685, 371] width 22 height 9
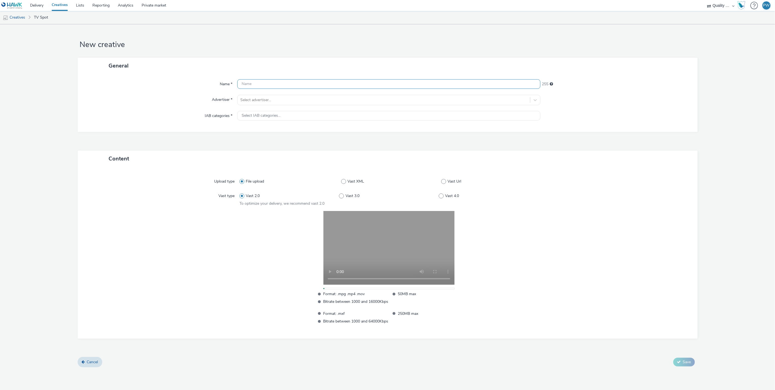
click at [248, 81] on input "text" at bounding box center [388, 84] width 303 height 10
paste input "57391500 Disney"
type input "57391500 Disney"
click at [257, 99] on div at bounding box center [383, 100] width 287 height 7
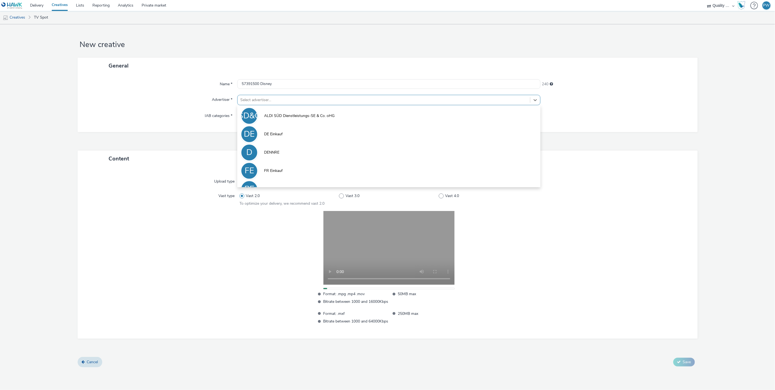
scroll to position [30, 0]
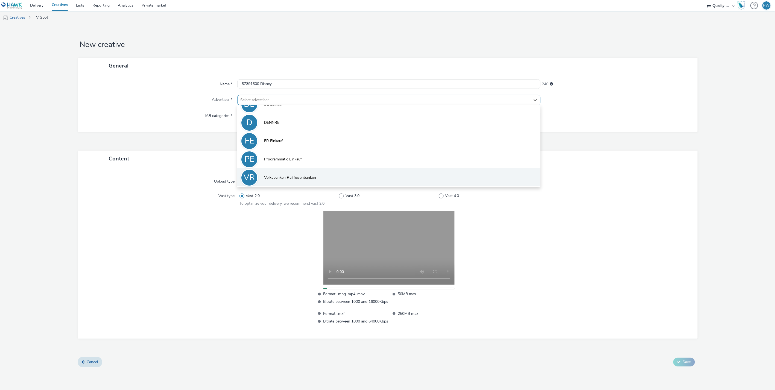
click at [285, 179] on span "Volksbanken Raiffeisenbanken" at bounding box center [290, 177] width 52 height 5
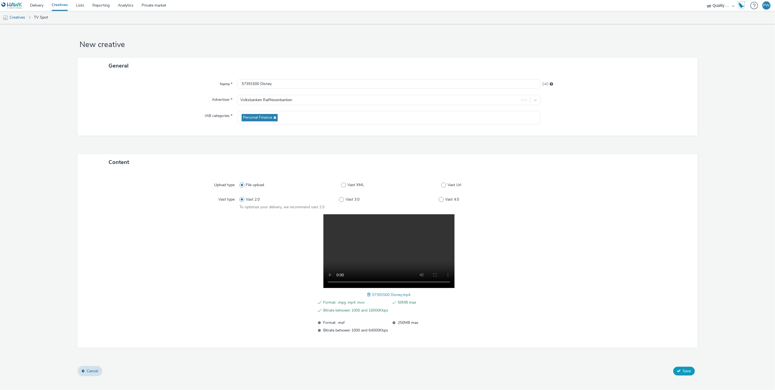
click at [692, 369] on button "Save" at bounding box center [685, 371] width 22 height 9
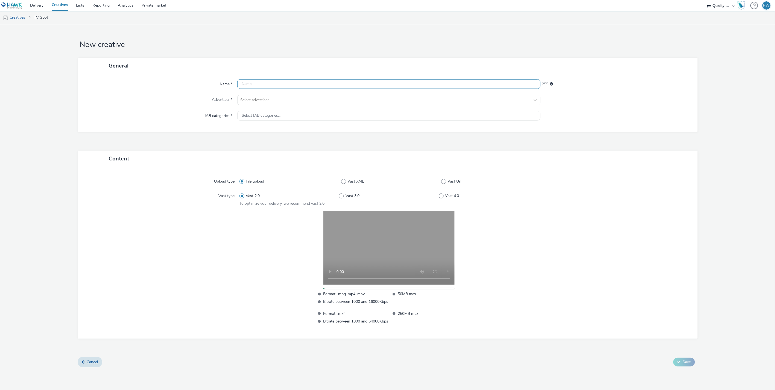
click at [260, 82] on input "text" at bounding box center [388, 84] width 303 height 10
paste input "57391200 Disney"
type input "57391200 Disney"
click at [262, 104] on div "Select advertiser..." at bounding box center [384, 100] width 293 height 9
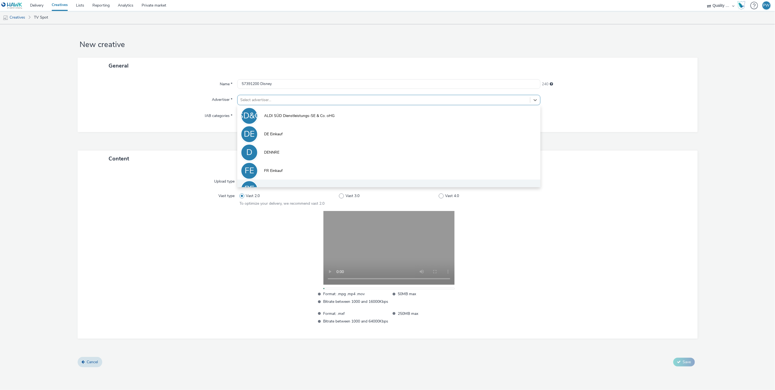
scroll to position [30, 0]
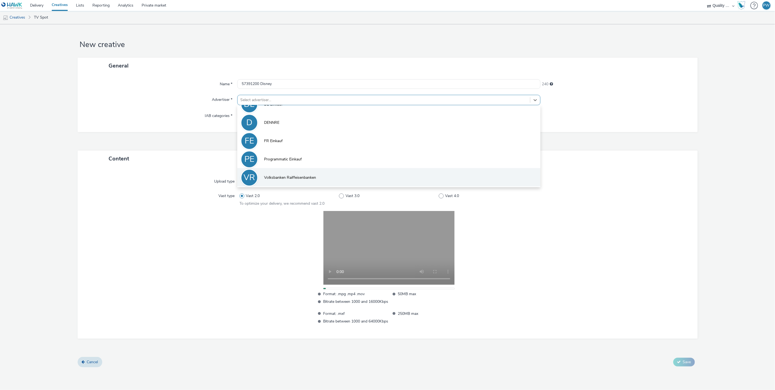
click at [279, 174] on li "VR Volksbanken Raiffeisenbanken" at bounding box center [388, 177] width 303 height 18
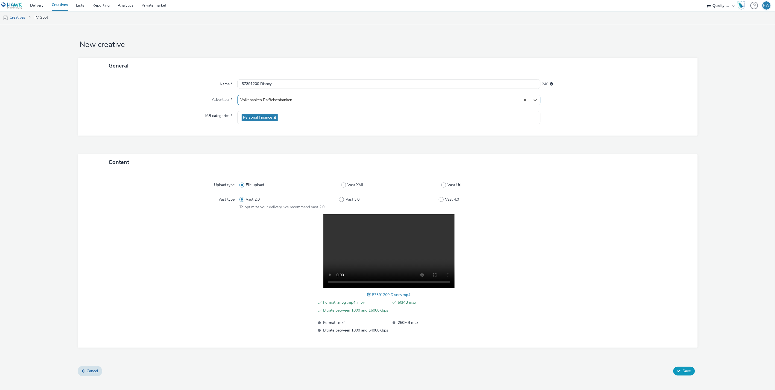
click at [682, 369] on button "Save" at bounding box center [685, 371] width 22 height 9
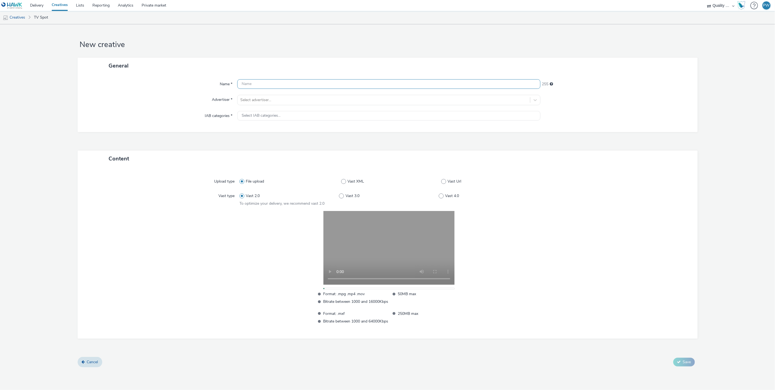
click at [271, 84] on input "text" at bounding box center [388, 84] width 303 height 10
paste input "57361476 Disney"
type input "57361476 Disney"
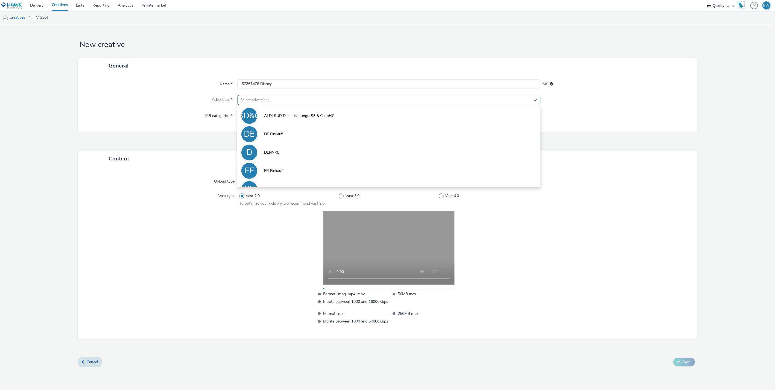
click at [269, 99] on div at bounding box center [383, 100] width 287 height 7
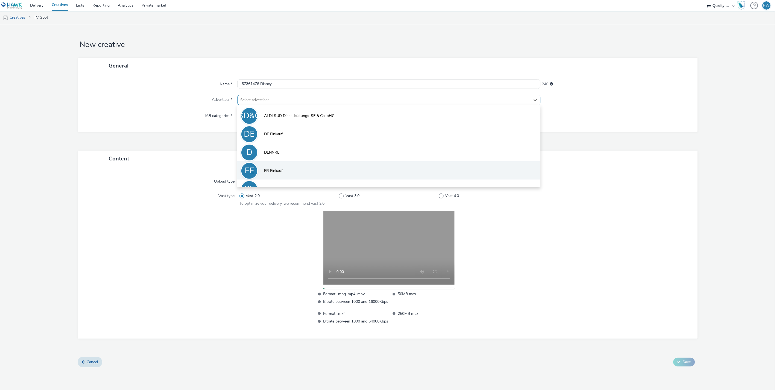
scroll to position [30, 0]
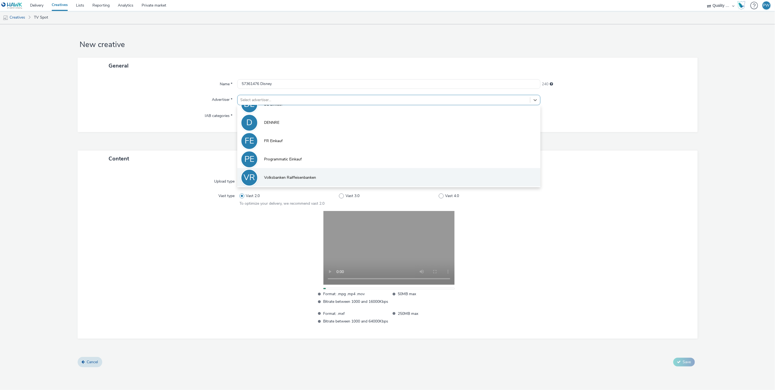
click at [290, 173] on li "VR Volksbanken Raiffeisenbanken" at bounding box center [388, 177] width 303 height 18
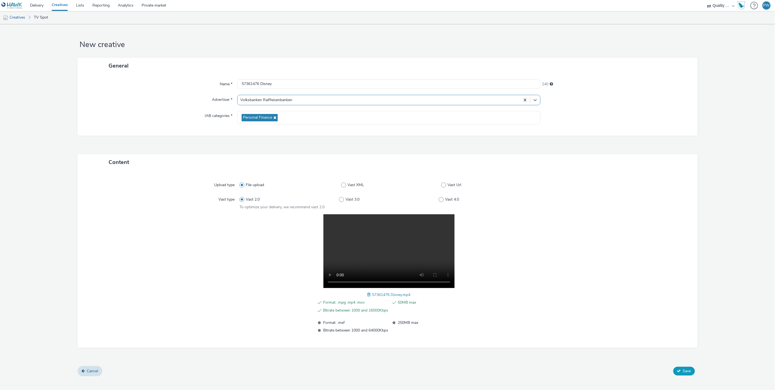
click at [686, 369] on span "Save" at bounding box center [687, 371] width 8 height 5
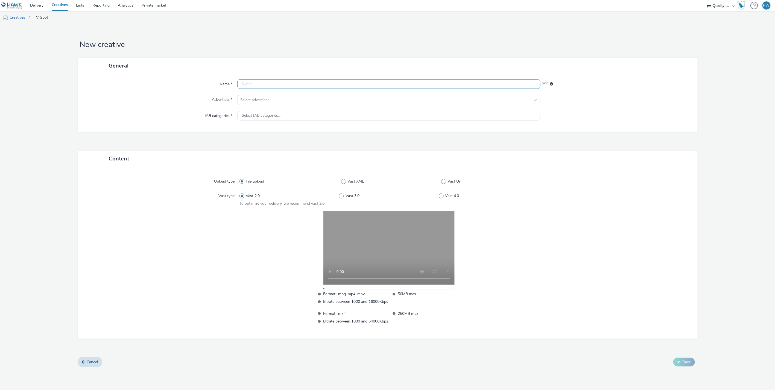
click at [252, 83] on input "text" at bounding box center [388, 84] width 303 height 10
paste input "57092800 Disney"
type input "57092800 Disney"
click at [257, 99] on div at bounding box center [383, 100] width 287 height 7
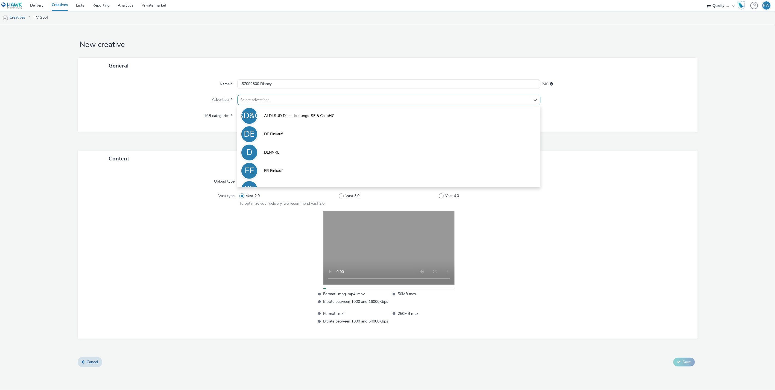
scroll to position [30, 0]
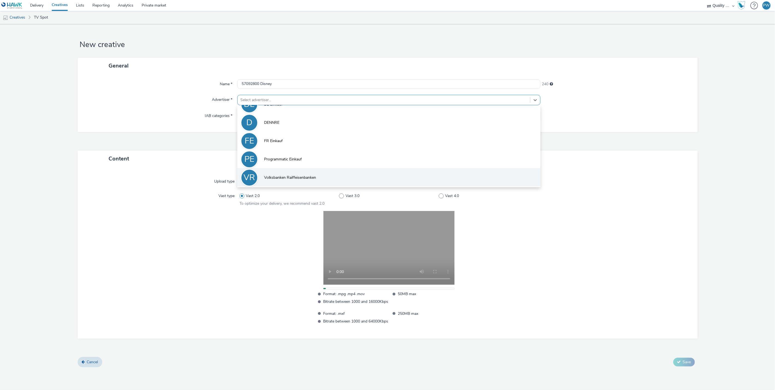
click at [285, 173] on li "VR Volksbanken Raiffeisenbanken" at bounding box center [388, 177] width 303 height 18
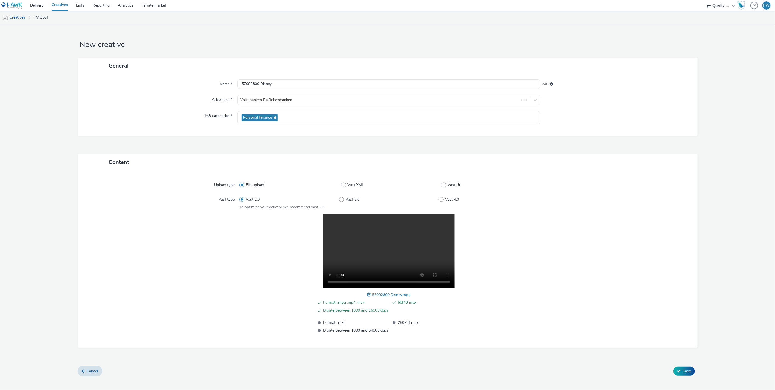
click at [682, 376] on form "New creative General Name * 57092800 Disney 240 Advertiser * Volksbanken Raiffe…" at bounding box center [387, 202] width 775 height 356
click at [685, 369] on span "Save" at bounding box center [687, 371] width 8 height 5
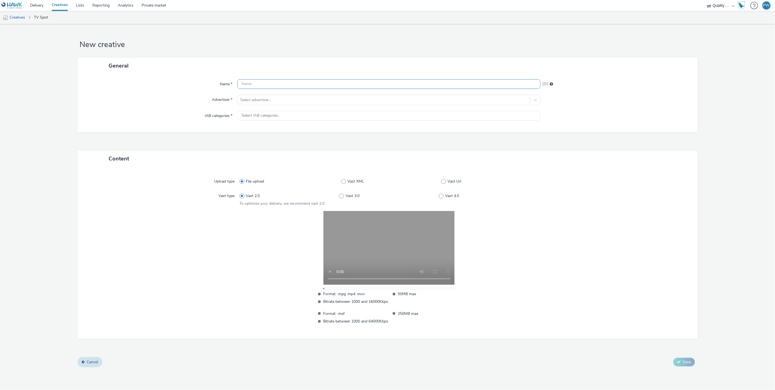
click at [260, 81] on input "text" at bounding box center [388, 84] width 303 height 10
paste input "57069144 Disney"
type input "57069144 Disney"
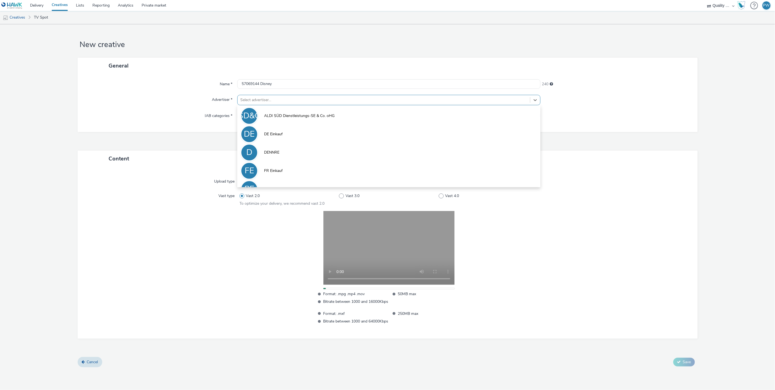
click at [260, 97] on div at bounding box center [383, 100] width 287 height 7
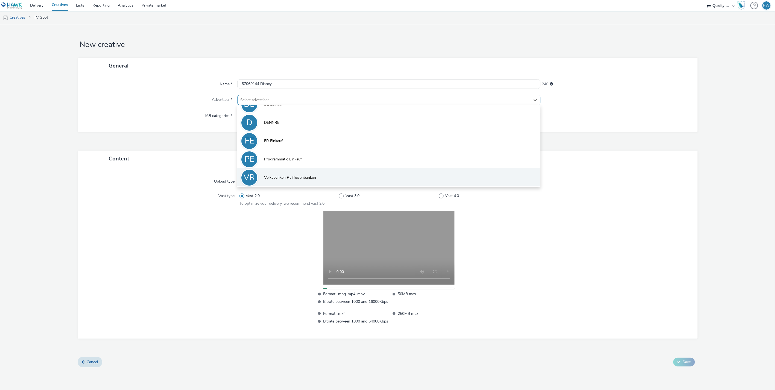
click at [294, 179] on span "Volksbanken Raiffeisenbanken" at bounding box center [290, 177] width 52 height 5
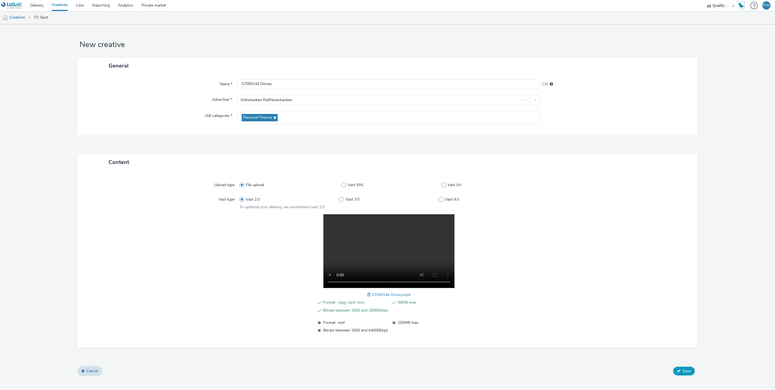
click at [679, 369] on icon at bounding box center [679, 371] width 4 height 4
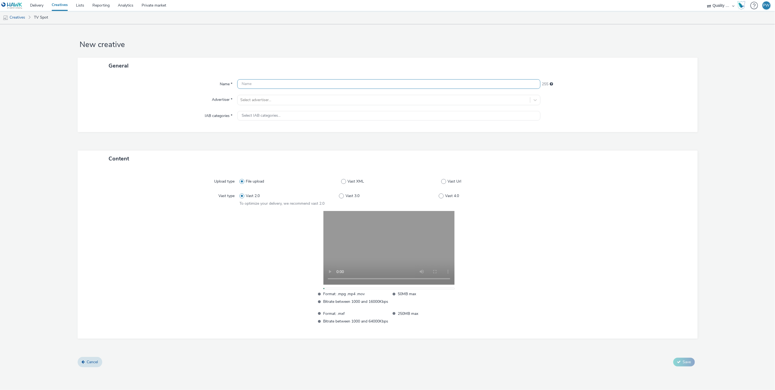
click at [249, 81] on input "text" at bounding box center [388, 84] width 303 height 10
paste input "57069238 Disney"
type input "57069238 Disney"
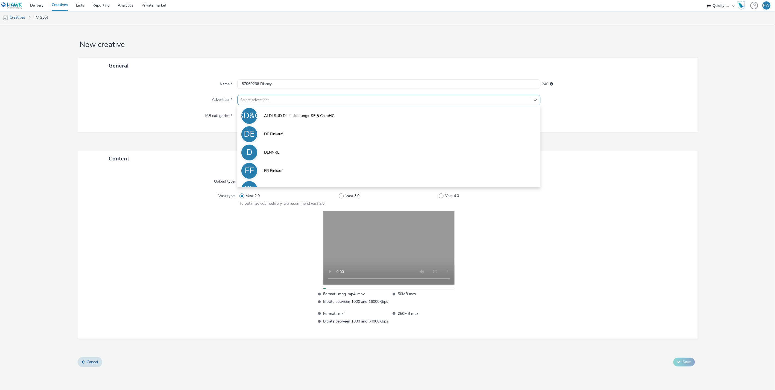
click at [255, 105] on div "Select advertiser..." at bounding box center [388, 100] width 303 height 10
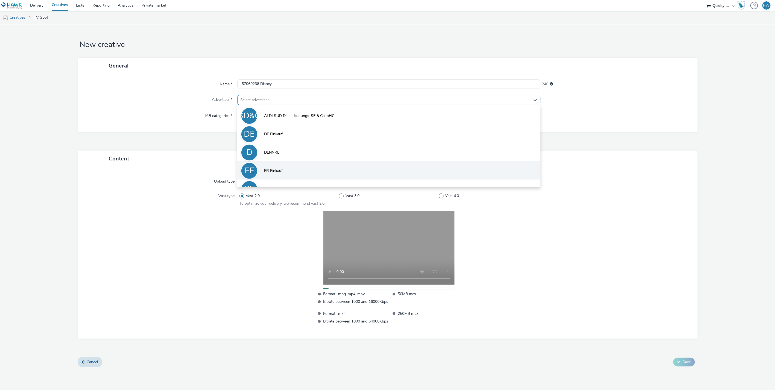
scroll to position [30, 0]
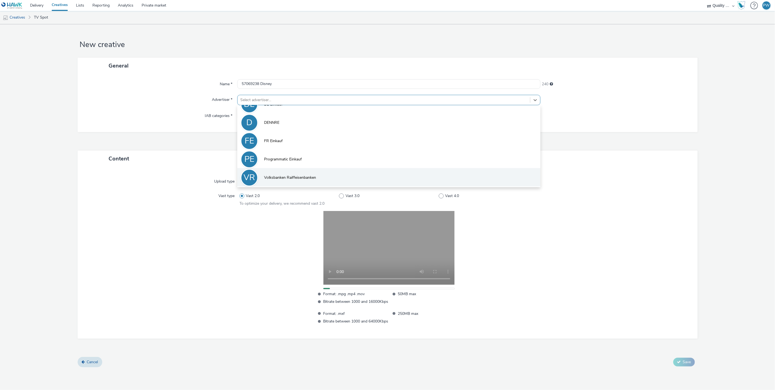
click at [280, 169] on li "VR Volksbanken Raiffeisenbanken" at bounding box center [388, 177] width 303 height 18
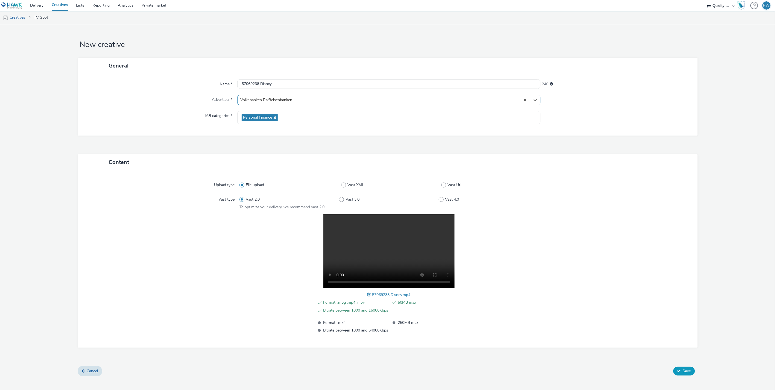
click at [688, 369] on span "Save" at bounding box center [687, 371] width 8 height 5
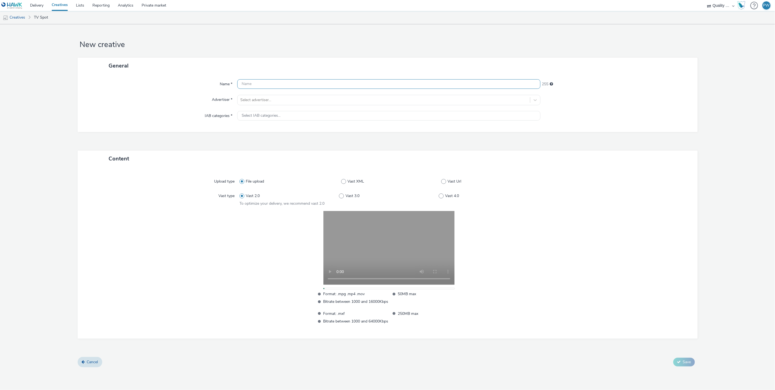
click at [254, 80] on input "text" at bounding box center [388, 84] width 303 height 10
paste input "56261735 Disney"
type input "56261735 Disney"
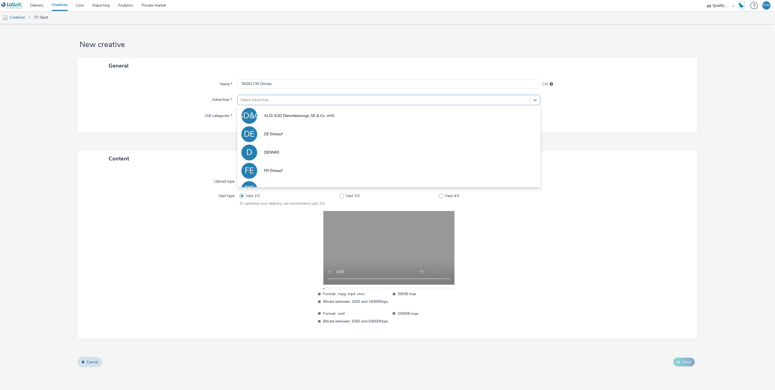
click at [260, 98] on div at bounding box center [383, 100] width 287 height 7
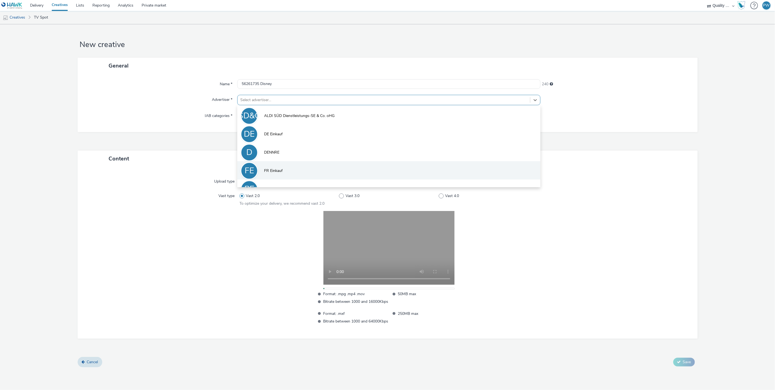
scroll to position [30, 0]
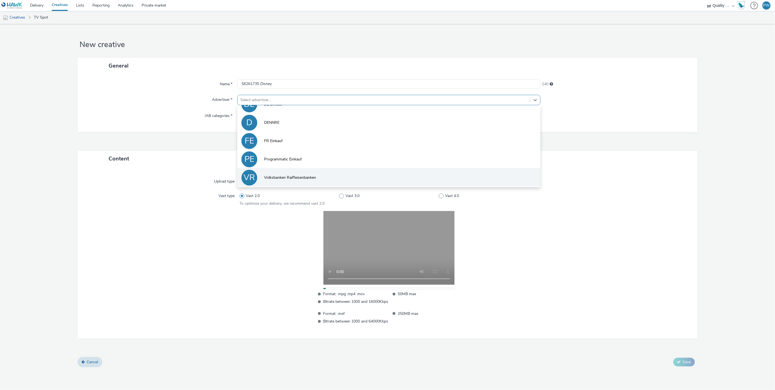
click at [279, 171] on li "VR Volksbanken Raiffeisenbanken" at bounding box center [388, 177] width 303 height 18
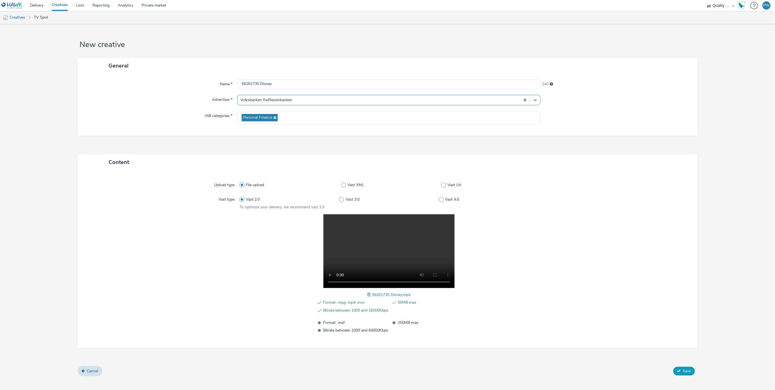
click at [686, 371] on span "Save" at bounding box center [687, 371] width 8 height 5
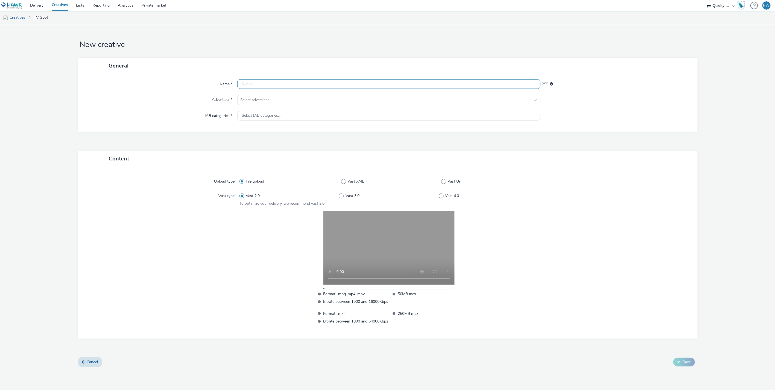
click at [267, 80] on input "text" at bounding box center [388, 84] width 303 height 10
paste input "57062675 Disney"
type input "57062675 Disney"
click at [266, 97] on div at bounding box center [383, 100] width 287 height 7
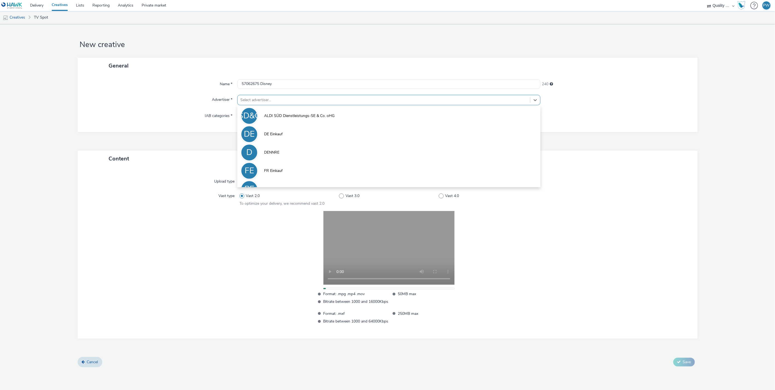
scroll to position [30, 0]
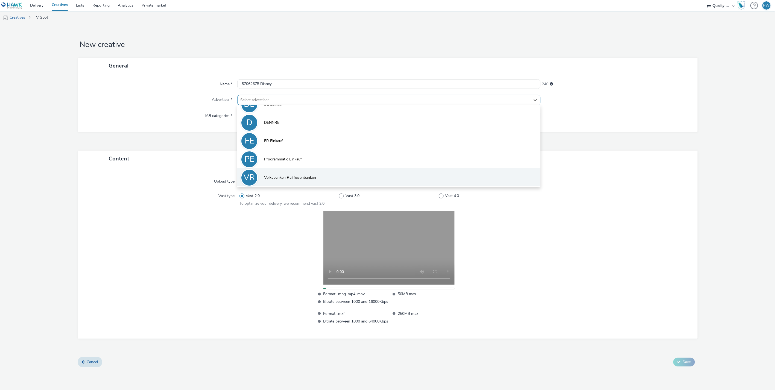
click at [283, 174] on li "VR Volksbanken Raiffeisenbanken" at bounding box center [388, 177] width 303 height 18
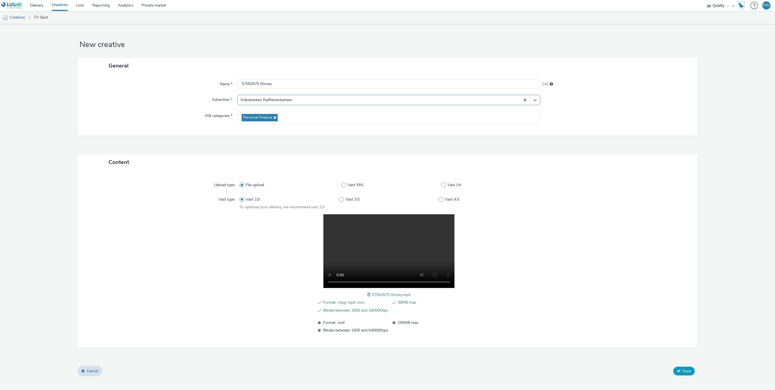
click at [688, 374] on button "Save" at bounding box center [685, 371] width 22 height 9
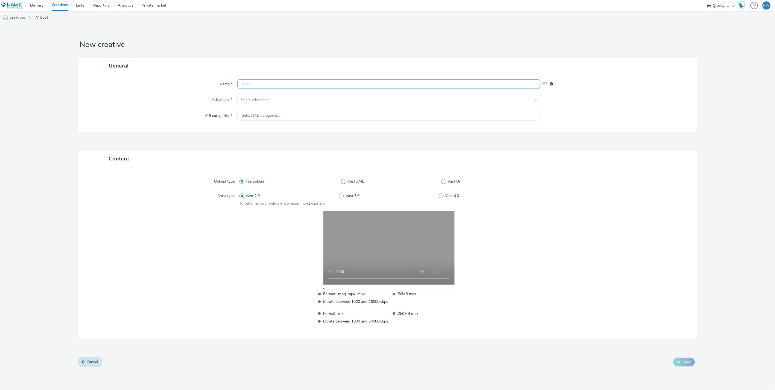
click at [271, 87] on input "text" at bounding box center [388, 84] width 303 height 10
paste input "56090000 Disney"
type input "56090000 Disney"
click at [272, 100] on div at bounding box center [383, 100] width 287 height 7
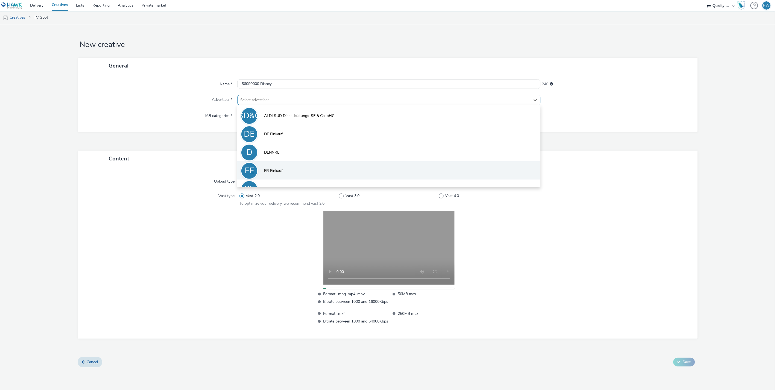
scroll to position [30, 0]
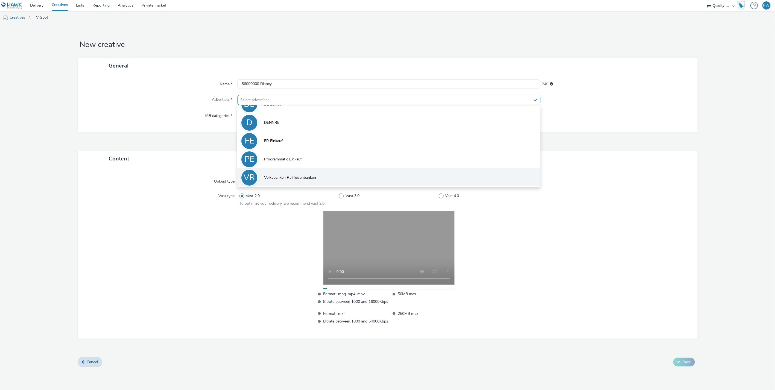
click at [285, 179] on span "Volksbanken Raiffeisenbanken" at bounding box center [290, 177] width 52 height 5
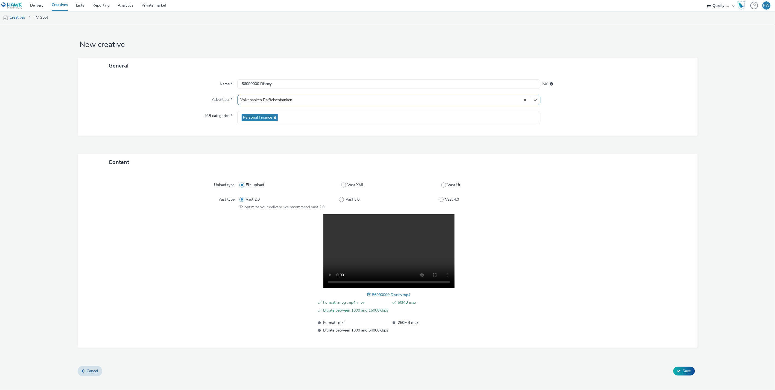
click at [684, 365] on div "Content Upload type File upload Vast XML Vast Url Vast type Vast 2.0 Vast 3.0 V…" at bounding box center [388, 260] width 620 height 212
click at [684, 368] on button "Save" at bounding box center [685, 371] width 22 height 9
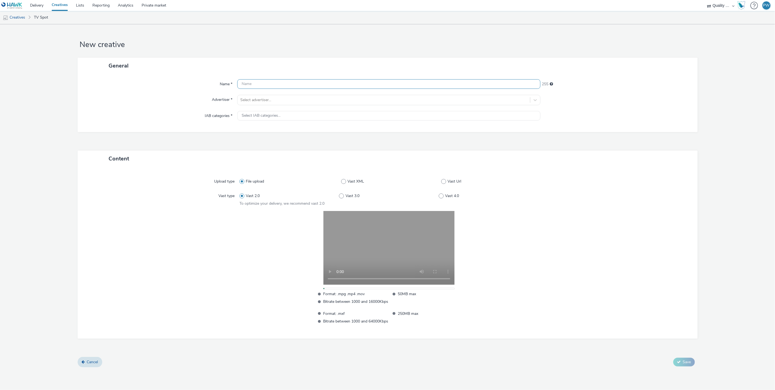
click at [264, 84] on input "text" at bounding box center [388, 84] width 303 height 10
paste input "56062227 Disney"
type input "56062227 Disney"
click at [263, 97] on div at bounding box center [383, 100] width 287 height 7
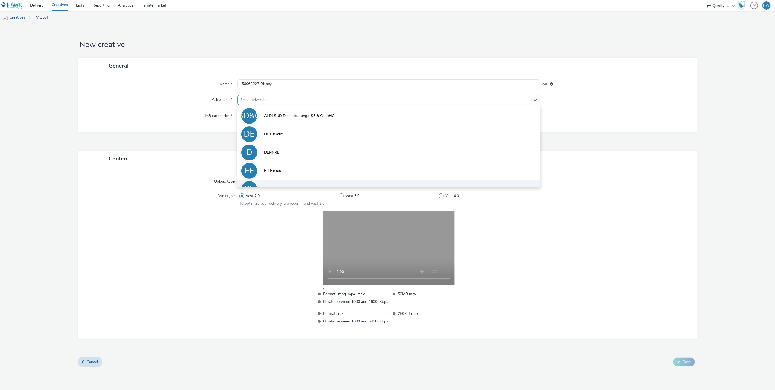
scroll to position [30, 0]
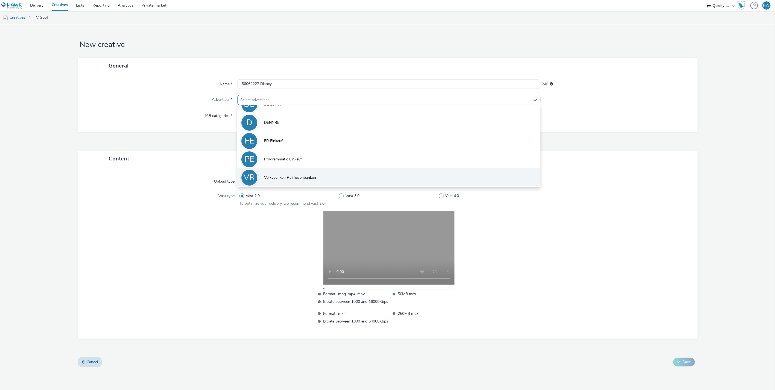
click at [290, 176] on span "Volksbanken Raiffeisenbanken" at bounding box center [290, 177] width 52 height 5
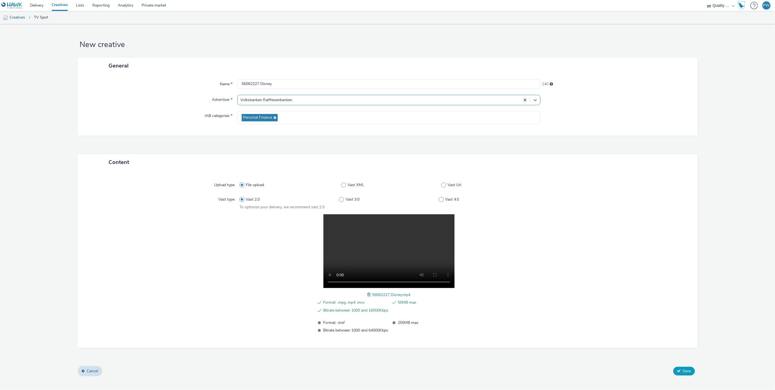
click at [688, 367] on button "Save" at bounding box center [685, 371] width 22 height 9
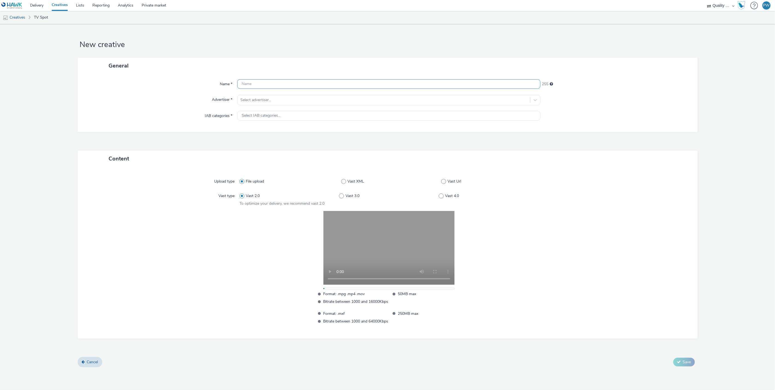
click at [260, 86] on input "text" at bounding box center [388, 84] width 303 height 10
paste input "56061472 Disney"
type input "56061472 Disney"
click at [261, 105] on div "Select advertiser..." at bounding box center [388, 100] width 303 height 10
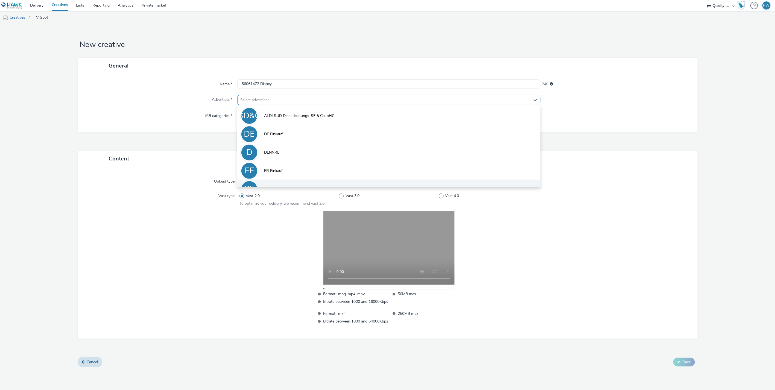
scroll to position [30, 0]
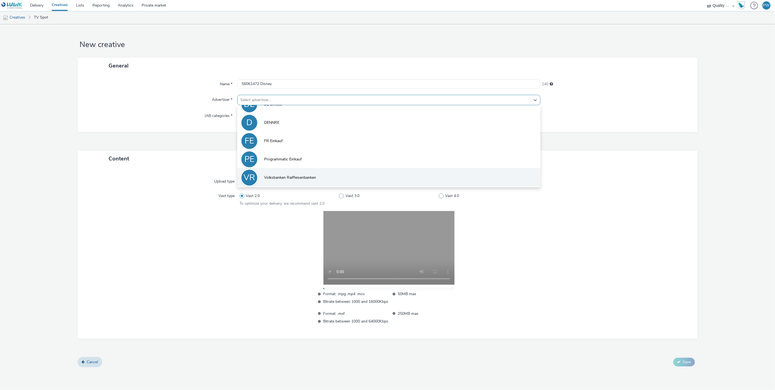
click at [283, 181] on li "VR Volksbanken Raiffeisenbanken" at bounding box center [388, 177] width 303 height 18
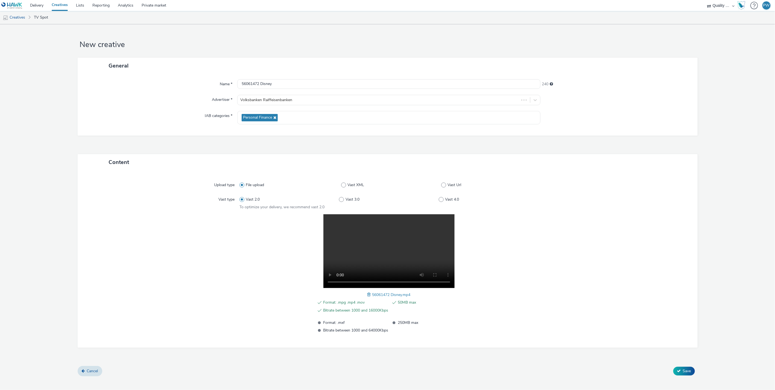
click at [685, 366] on div "Cancel Save" at bounding box center [388, 371] width 620 height 10
click at [685, 367] on button "Save" at bounding box center [685, 371] width 22 height 9
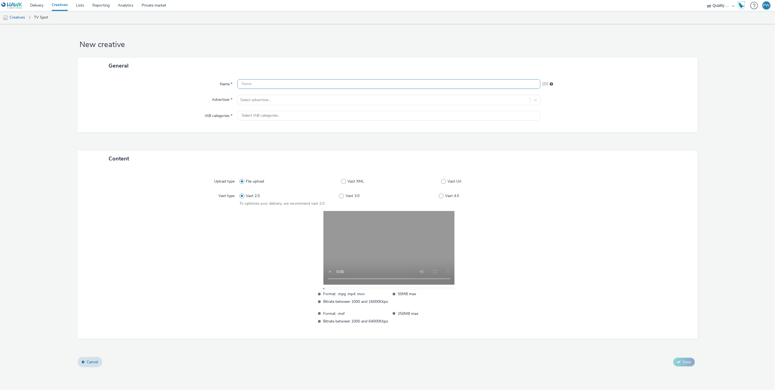
click at [259, 80] on input "text" at bounding box center [388, 84] width 303 height 10
paste input "56061151 Disney"
type input "56061151 Disney"
click at [258, 98] on div at bounding box center [383, 100] width 287 height 7
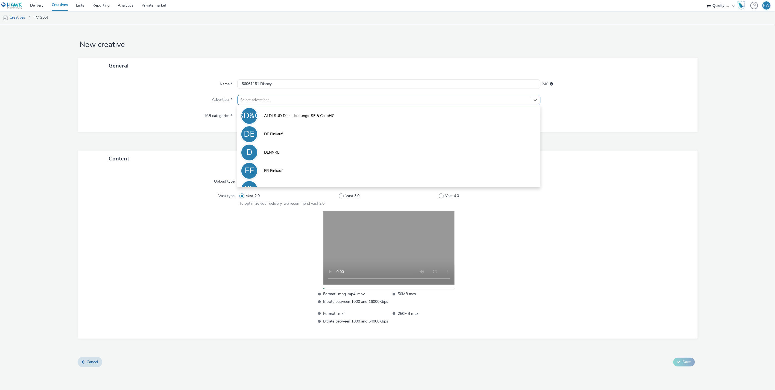
scroll to position [30, 0]
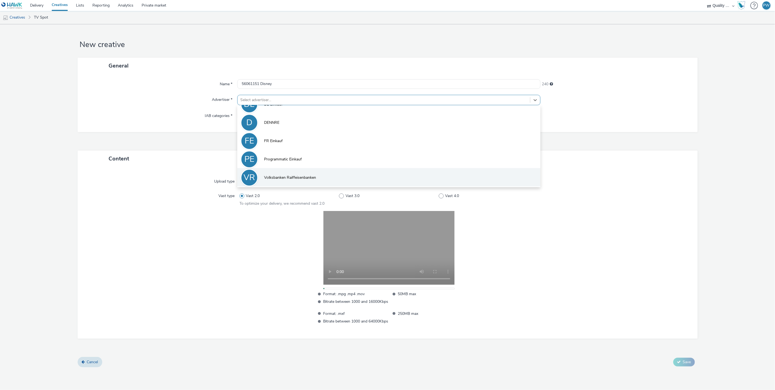
click at [315, 182] on li "VR Volksbanken Raiffeisenbanken" at bounding box center [388, 177] width 303 height 18
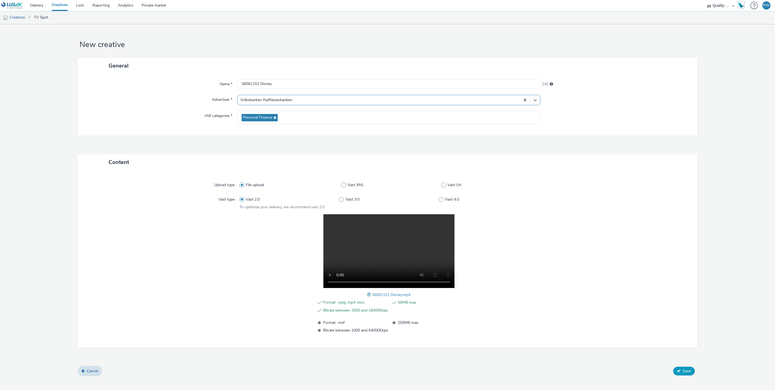
click at [687, 372] on span "Save" at bounding box center [687, 371] width 8 height 5
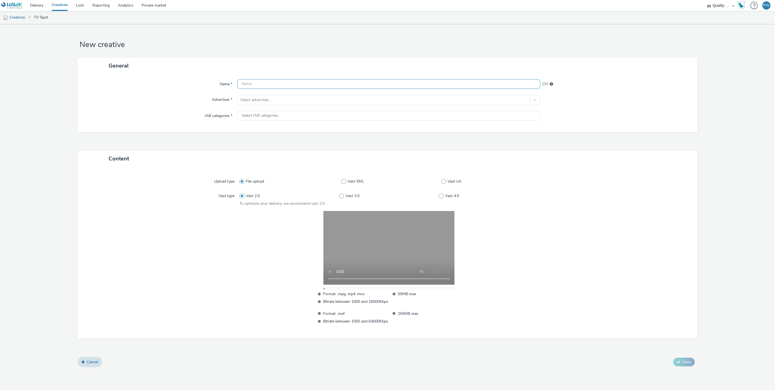
click at [266, 82] on input "text" at bounding box center [388, 84] width 303 height 10
paste input "55361202 Disney"
type input "55361202 Disney"
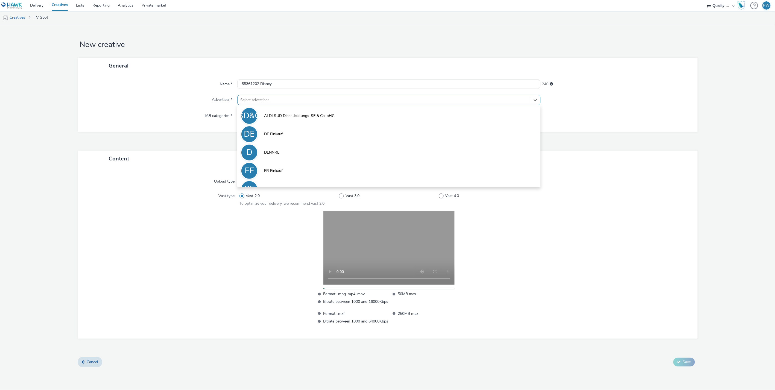
click at [261, 96] on div "Select advertiser..." at bounding box center [384, 100] width 293 height 9
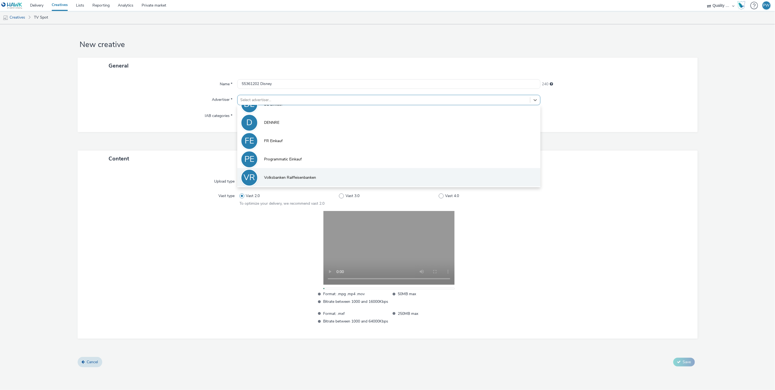
click at [284, 173] on li "VR Volksbanken Raiffeisenbanken" at bounding box center [388, 177] width 303 height 18
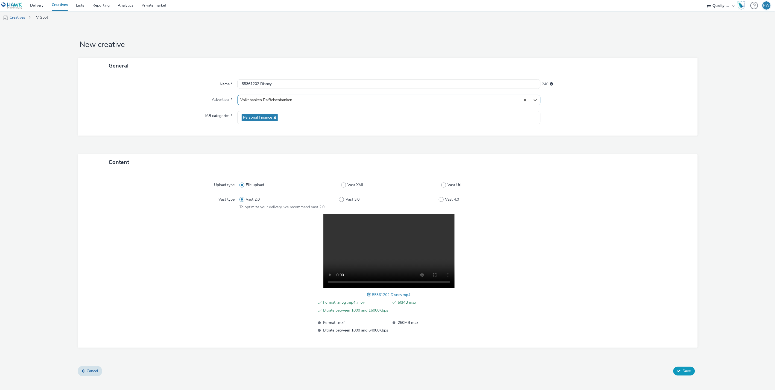
click at [692, 373] on button "Save" at bounding box center [685, 371] width 22 height 9
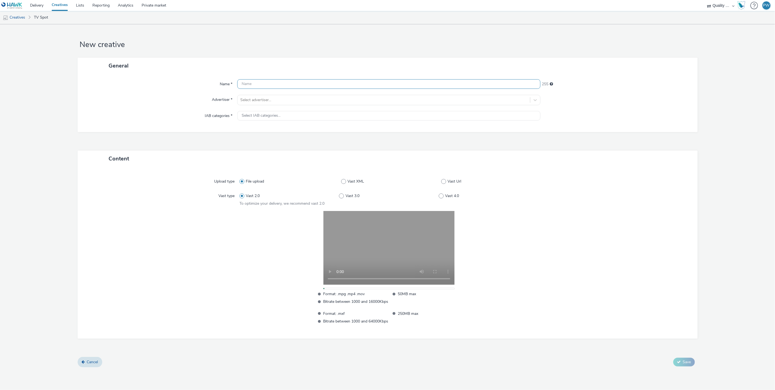
click at [258, 80] on input "text" at bounding box center [388, 84] width 303 height 10
paste input "55190000 Disney"
type input "55190000 Disney"
click at [262, 100] on div at bounding box center [383, 100] width 287 height 7
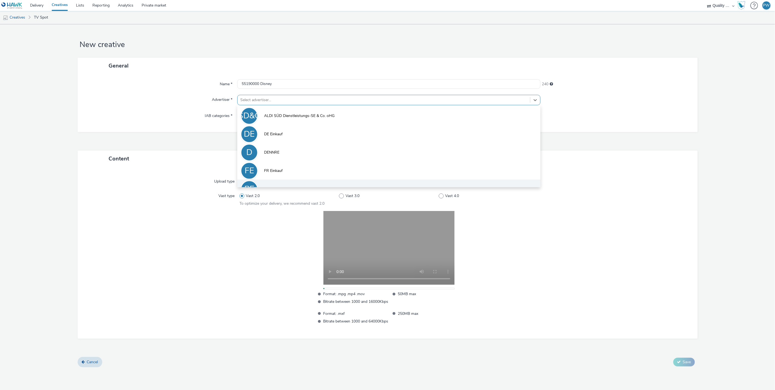
scroll to position [30, 0]
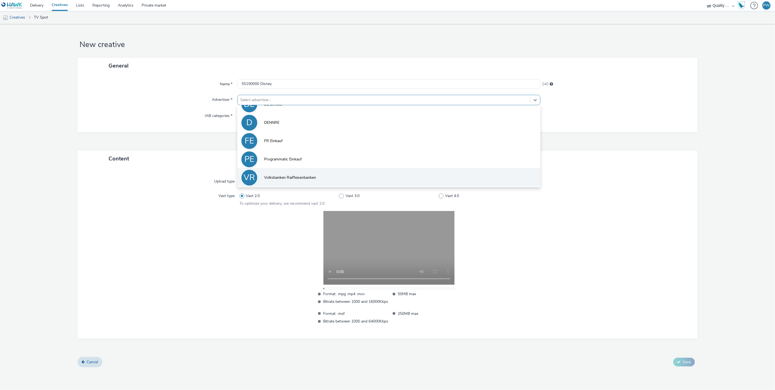
click at [280, 170] on li "VR Volksbanken Raiffeisenbanken" at bounding box center [388, 177] width 303 height 18
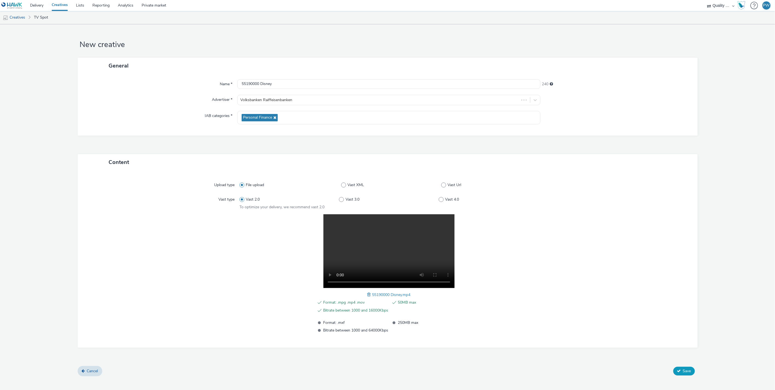
click at [691, 370] on span "Save" at bounding box center [687, 371] width 8 height 5
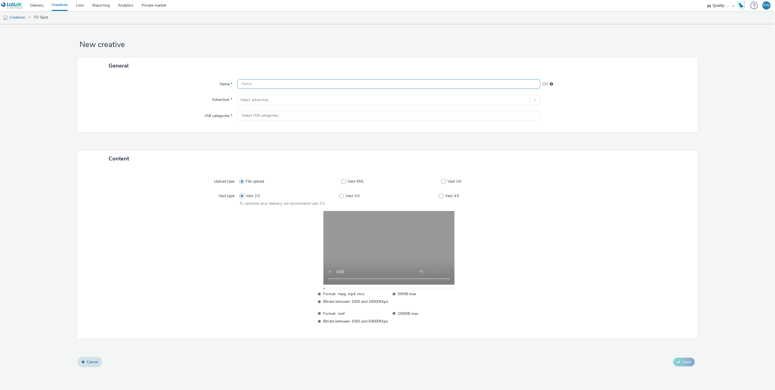
click at [250, 84] on input "text" at bounding box center [388, 84] width 303 height 10
paste input "55091200 Disney"
type input "55091200 Disney"
click at [254, 99] on div at bounding box center [383, 100] width 287 height 7
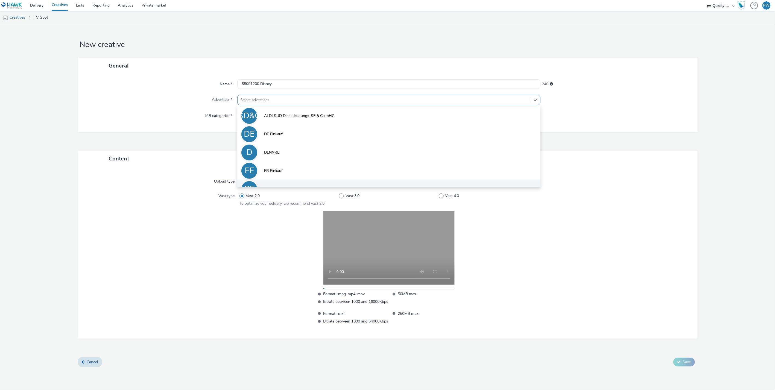
scroll to position [30, 0]
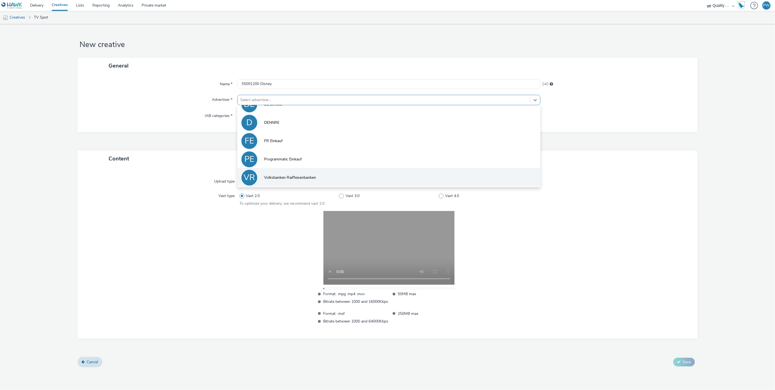
click at [287, 176] on span "Volksbanken Raiffeisenbanken" at bounding box center [290, 177] width 52 height 5
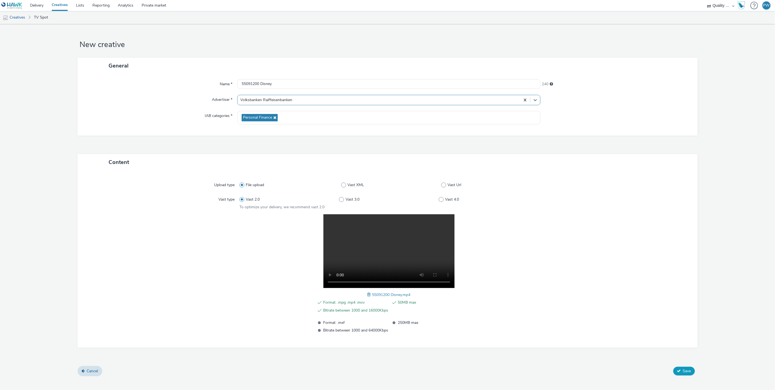
click at [683, 374] on button "Save" at bounding box center [685, 371] width 22 height 9
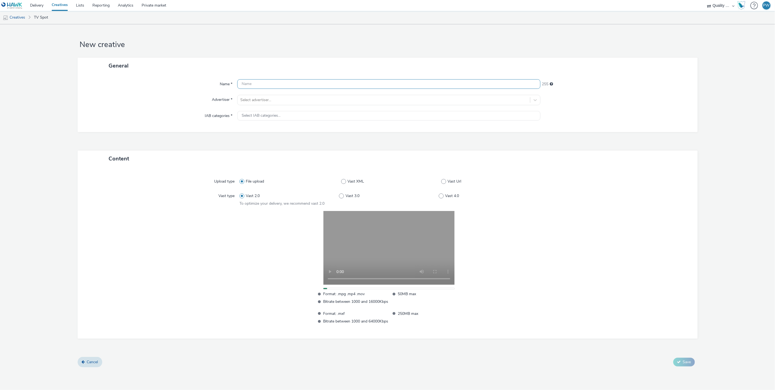
click at [260, 83] on input "text" at bounding box center [388, 84] width 303 height 10
paste input "55061303 Disney"
type input "55061303 Disney"
click at [261, 94] on div "Name * 55061303 Disney 240 Advertiser * Select advertiser... IAB categories * S…" at bounding box center [388, 103] width 620 height 58
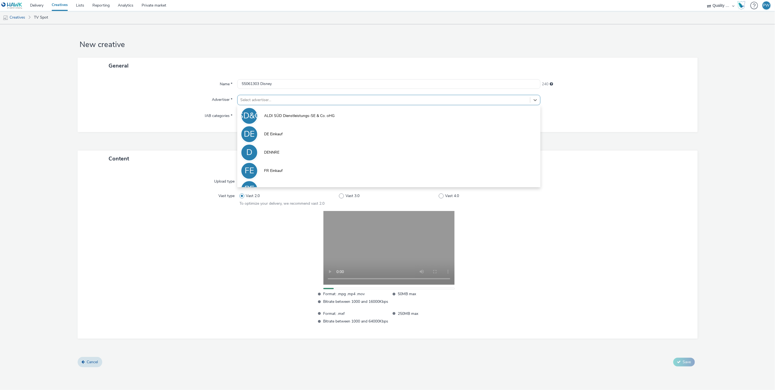
click at [261, 100] on div at bounding box center [383, 100] width 287 height 7
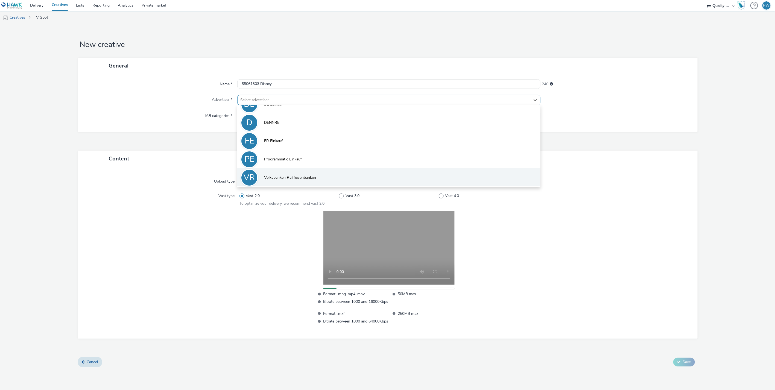
click at [279, 175] on span "Volksbanken Raiffeisenbanken" at bounding box center [290, 177] width 52 height 5
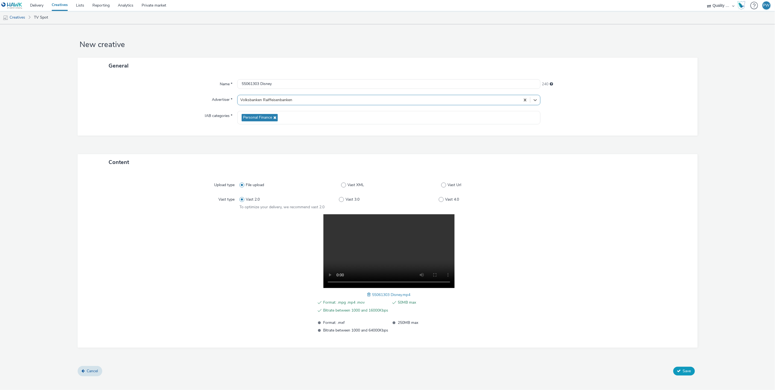
click at [680, 370] on icon at bounding box center [679, 371] width 4 height 4
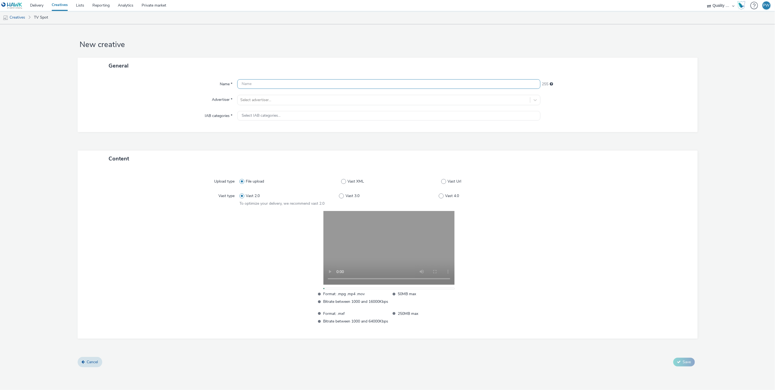
click at [266, 83] on input "text" at bounding box center [388, 84] width 303 height 10
paste input "55060611 Disney"
type input "55060611 Disney"
click at [264, 97] on div at bounding box center [383, 100] width 287 height 7
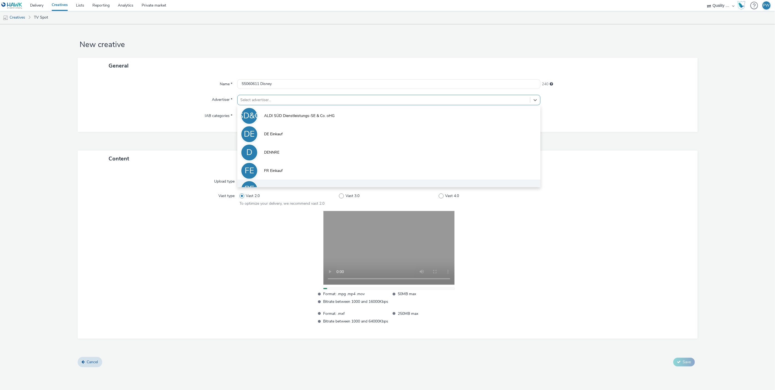
scroll to position [30, 0]
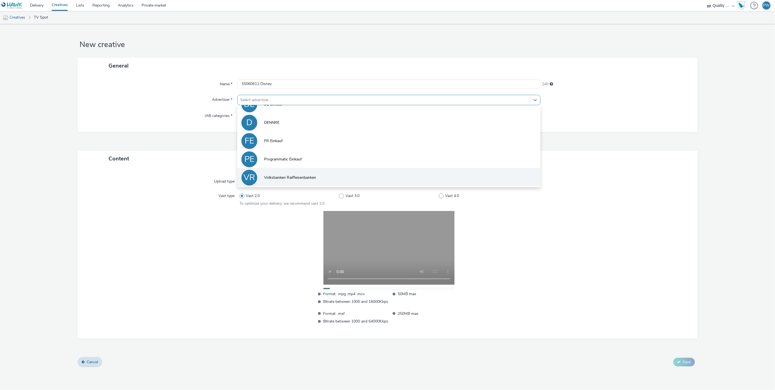
click at [278, 171] on li "VR Volksbanken Raiffeisenbanken" at bounding box center [388, 177] width 303 height 18
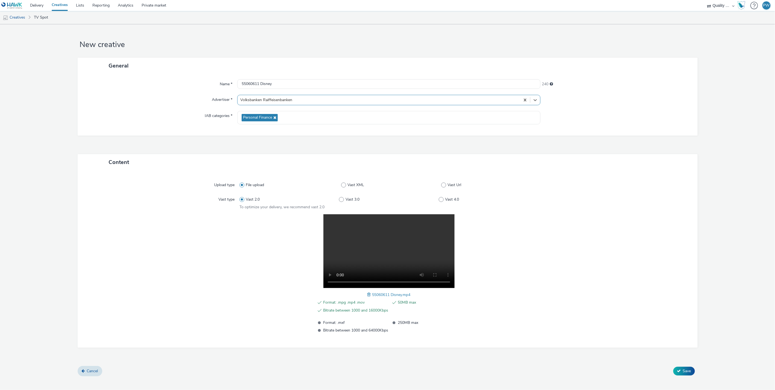
click at [684, 364] on div "Content Upload type File upload Vast XML Vast Url Vast type Vast 2.0 Vast 3.0 V…" at bounding box center [388, 260] width 620 height 212
click at [684, 366] on div "Cancel Save" at bounding box center [388, 371] width 620 height 10
click at [683, 368] on button "Save" at bounding box center [685, 371] width 22 height 9
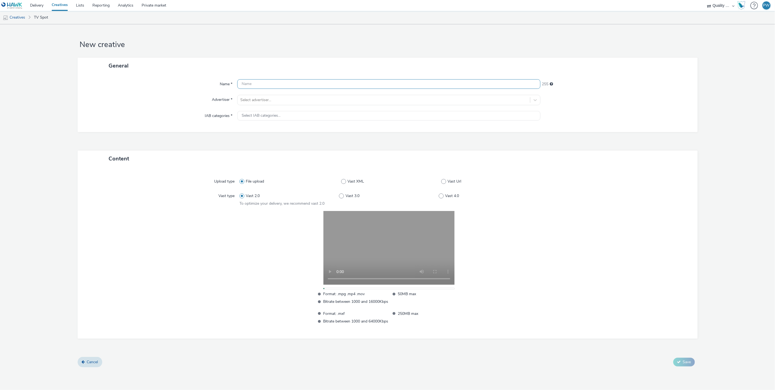
click at [256, 86] on input "text" at bounding box center [388, 84] width 303 height 10
paste input "54891300 Disney"
type input "54891300 Disney"
drag, startPoint x: 258, startPoint y: 94, endPoint x: 258, endPoint y: 100, distance: 5.5
click at [258, 96] on div "Name * 54891300 Disney 240 Advertiser * Select advertiser... IAB categories * S…" at bounding box center [388, 103] width 620 height 58
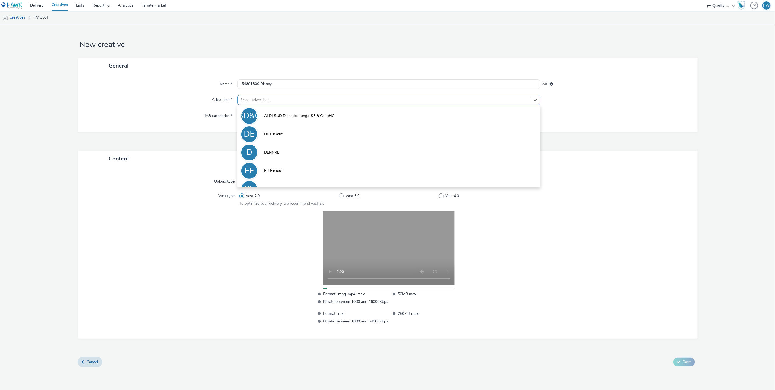
click at [258, 100] on div at bounding box center [383, 100] width 287 height 7
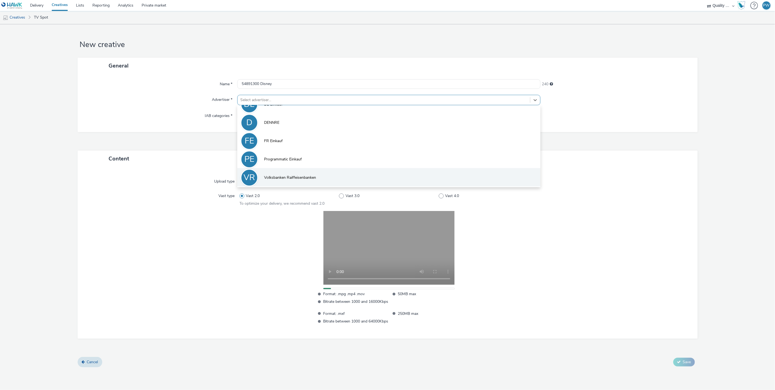
click at [280, 179] on span "Volksbanken Raiffeisenbanken" at bounding box center [290, 177] width 52 height 5
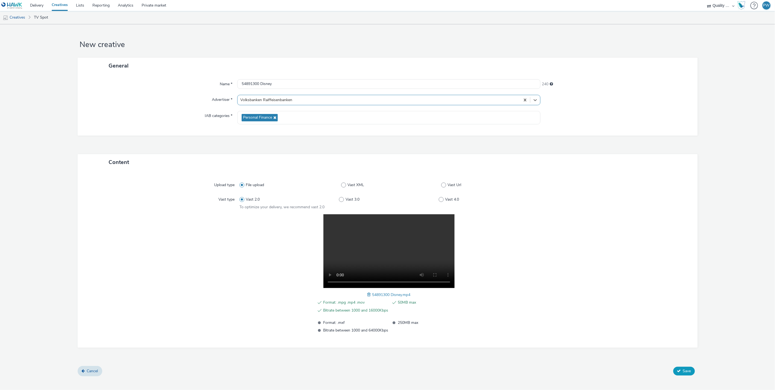
click at [683, 367] on button "Save" at bounding box center [685, 371] width 22 height 9
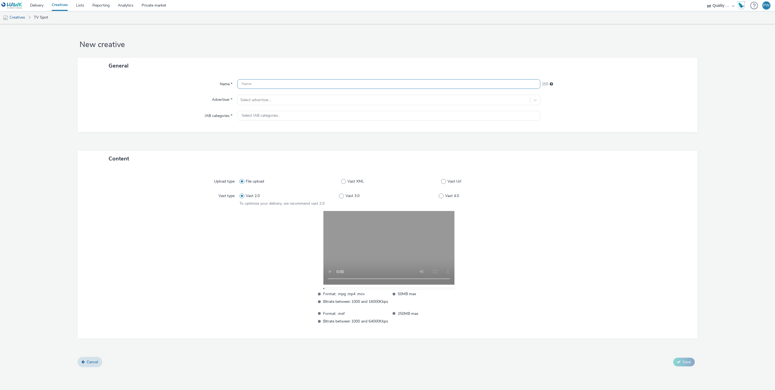
click at [261, 83] on input "text" at bounding box center [388, 84] width 303 height 10
paste input "54862500 Disney"
type input "54862500 Disney"
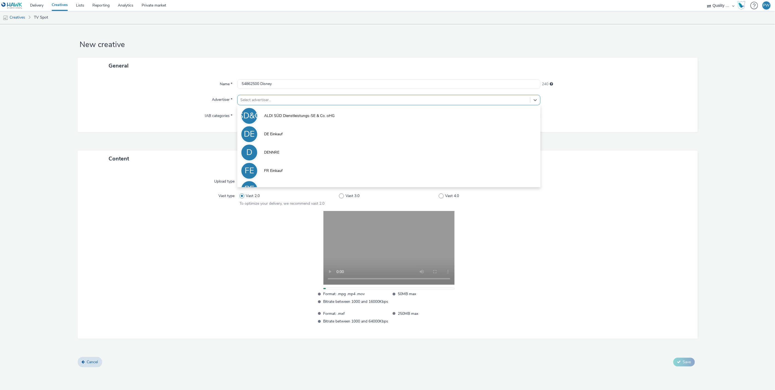
click at [264, 100] on div at bounding box center [383, 100] width 287 height 7
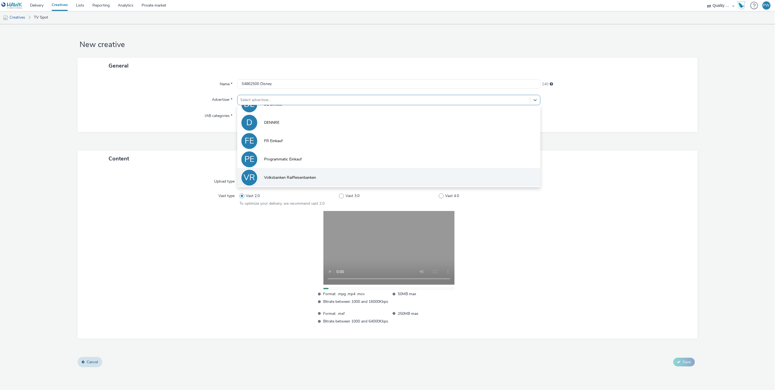
click at [277, 170] on li "VR Volksbanken Raiffeisenbanken" at bounding box center [388, 177] width 303 height 18
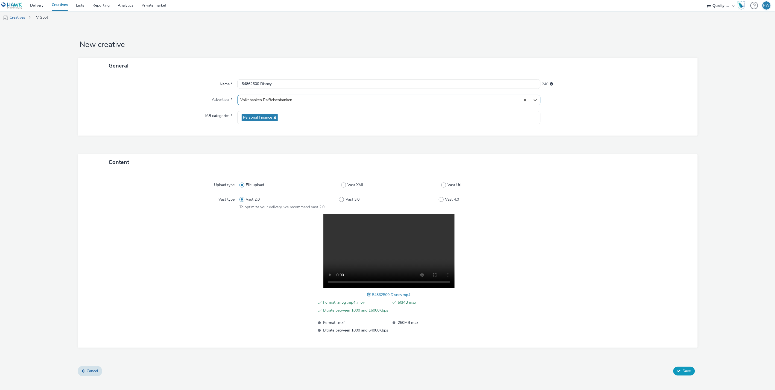
click at [682, 373] on button "Save" at bounding box center [685, 371] width 22 height 9
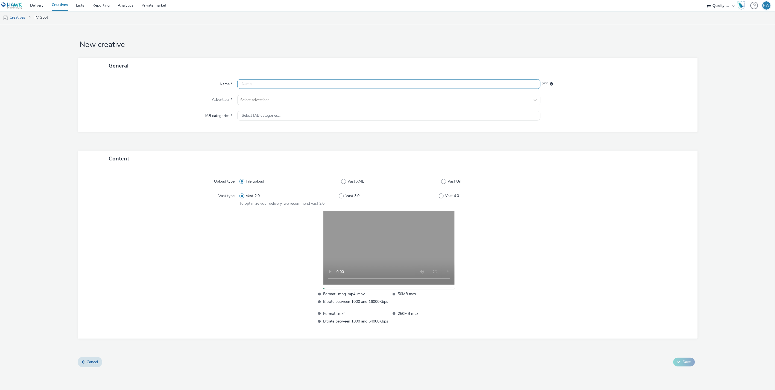
click at [279, 81] on input "text" at bounding box center [388, 84] width 303 height 10
paste input "54790000 Disney"
type input "54790000 Disney"
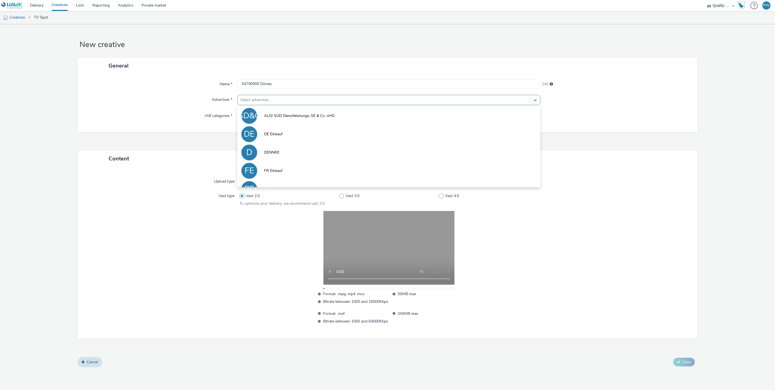
click at [276, 99] on div at bounding box center [383, 100] width 287 height 7
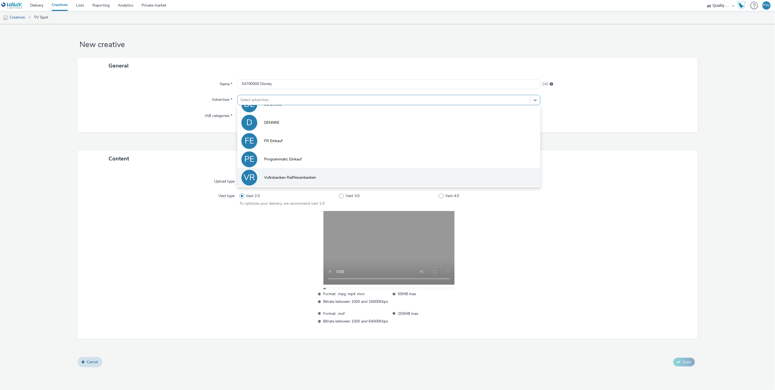
click at [287, 181] on li "VR Volksbanken Raiffeisenbanken" at bounding box center [388, 177] width 303 height 18
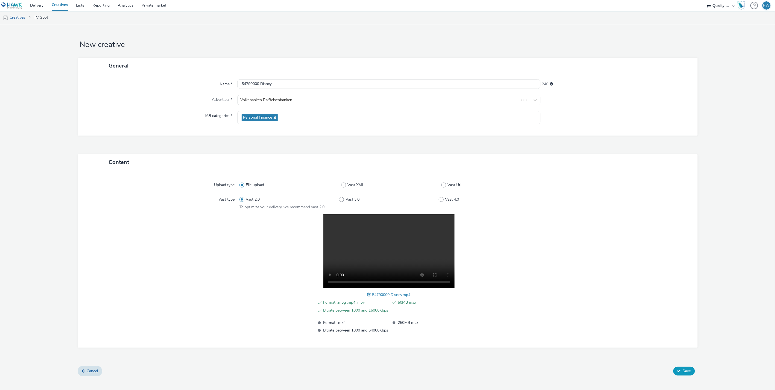
click at [683, 365] on div "Content Upload type File upload Vast XML Vast Url Vast type Vast 2.0 Vast 3.0 V…" at bounding box center [388, 260] width 620 height 212
click at [684, 370] on span "Save" at bounding box center [687, 371] width 8 height 5
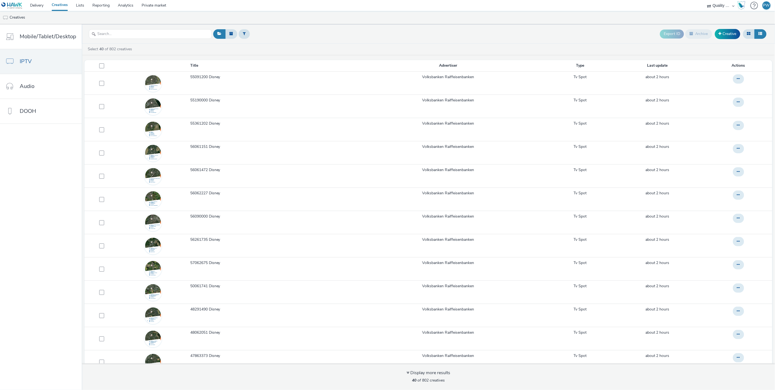
click at [296, 49] on div "Select 40 of 802 creatives" at bounding box center [429, 48] width 685 height 5
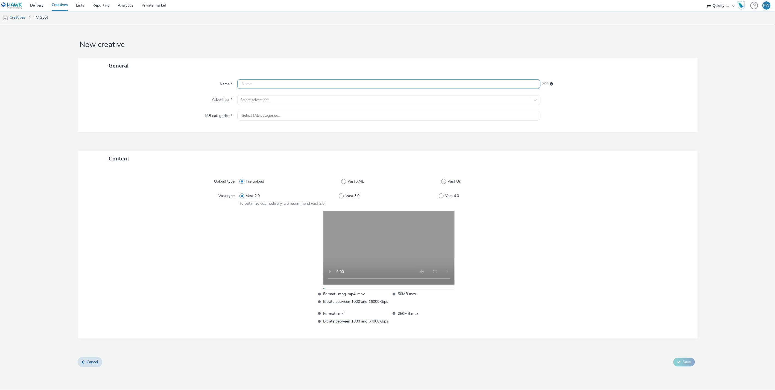
click at [246, 81] on input "text" at bounding box center [388, 84] width 303 height 10
paste input "54691200 Disney"
type input "54691200 Disney"
click at [255, 100] on div at bounding box center [383, 100] width 287 height 7
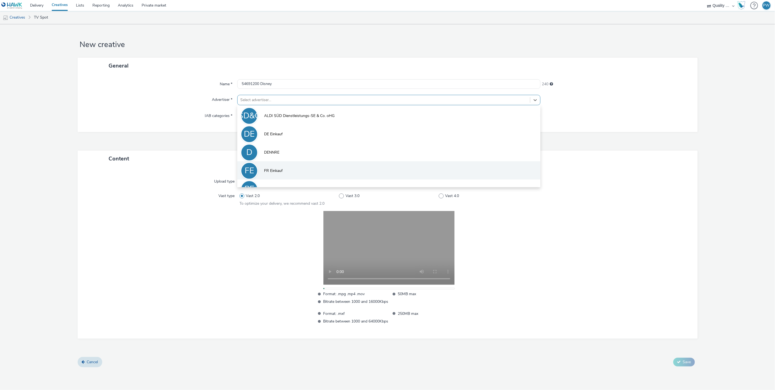
scroll to position [30, 0]
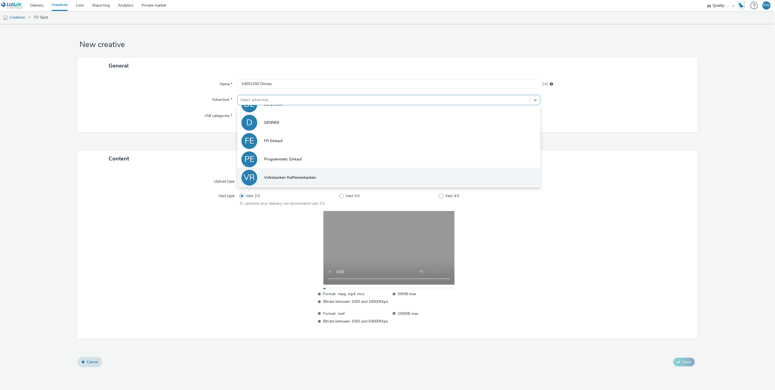
click at [283, 182] on li "VR Volksbanken Raiffeisenbanken" at bounding box center [388, 177] width 303 height 18
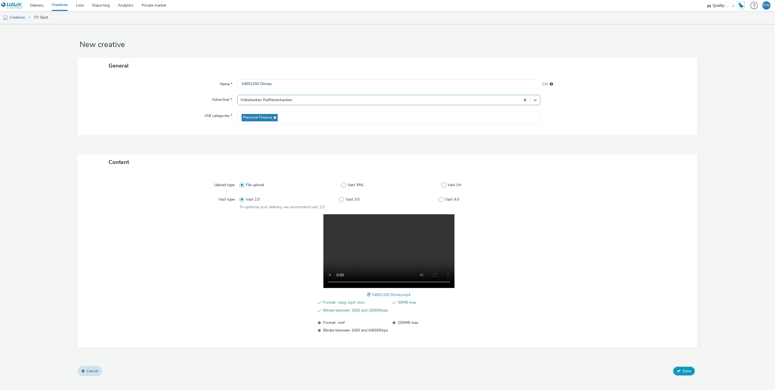
click at [690, 371] on span "Save" at bounding box center [687, 371] width 8 height 5
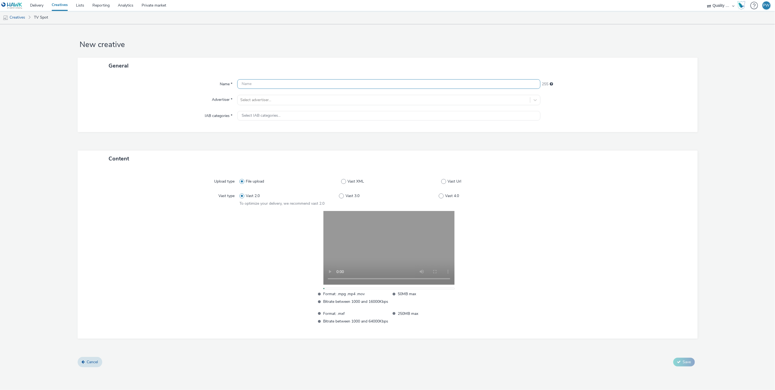
click at [264, 83] on input "text" at bounding box center [388, 84] width 303 height 10
paste input "54261700 Disney"
type input "54261700 Disney"
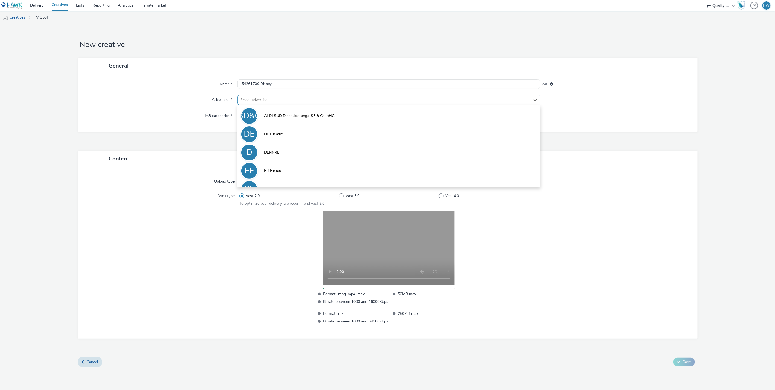
click at [266, 99] on div at bounding box center [383, 100] width 287 height 7
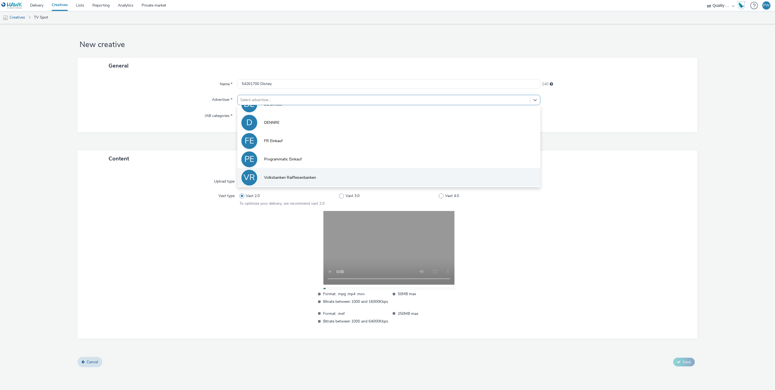
click at [276, 173] on li "VR Volksbanken Raiffeisenbanken" at bounding box center [388, 177] width 303 height 18
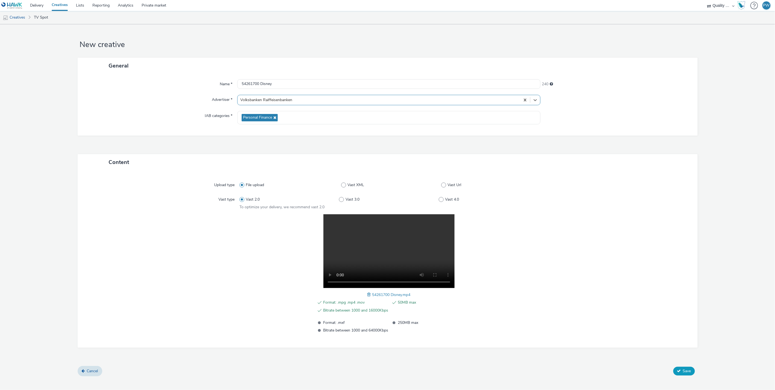
click at [688, 369] on span "Save" at bounding box center [687, 371] width 8 height 5
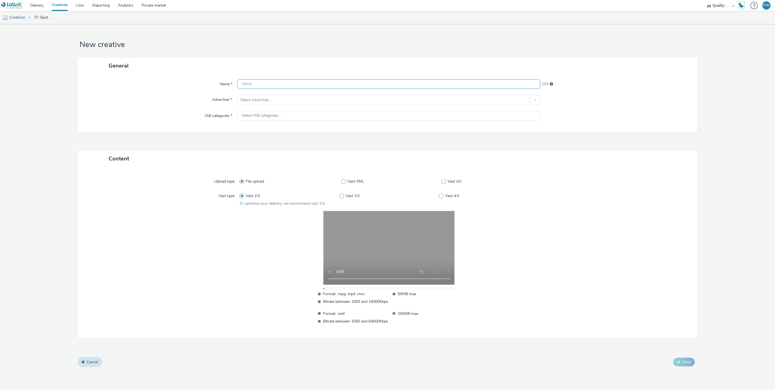
click at [249, 79] on input "text" at bounding box center [388, 84] width 303 height 10
paste input "54092400 Disney"
type input "54092400 Disney"
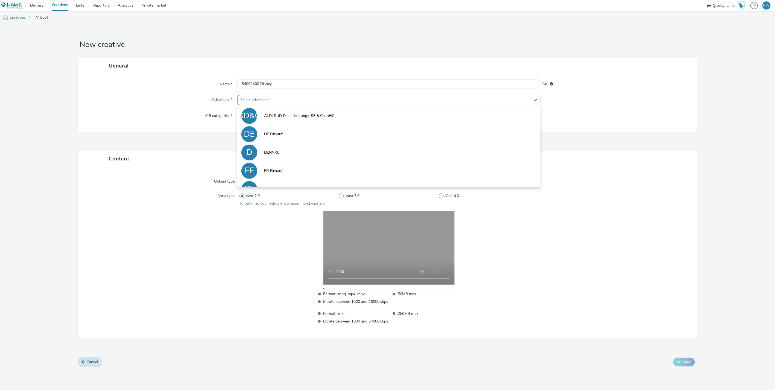
click at [259, 98] on div at bounding box center [383, 100] width 287 height 7
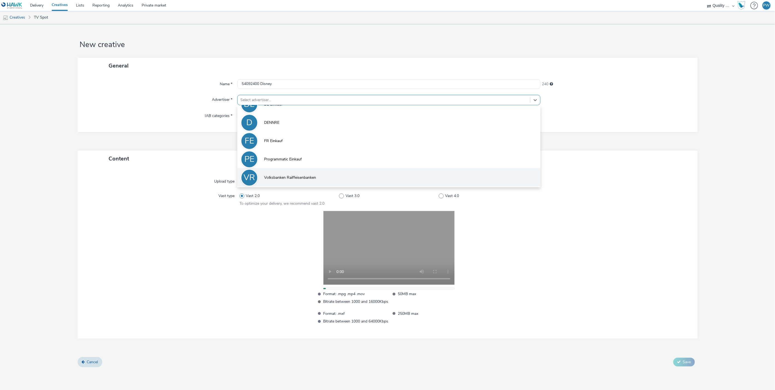
click at [286, 171] on li "VR Volksbanken Raiffeisenbanken" at bounding box center [388, 177] width 303 height 18
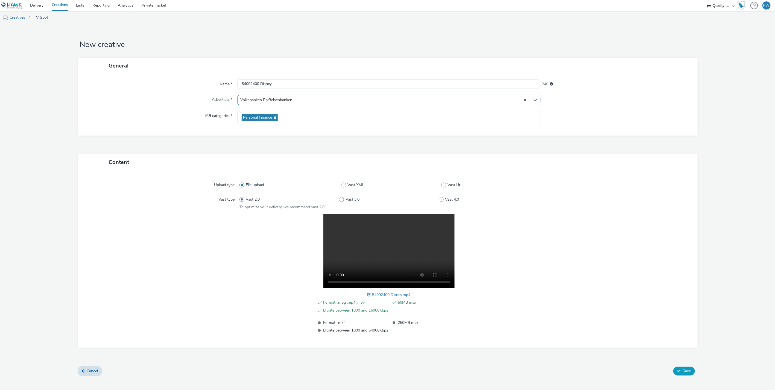
click at [685, 369] on span "Save" at bounding box center [687, 371] width 8 height 5
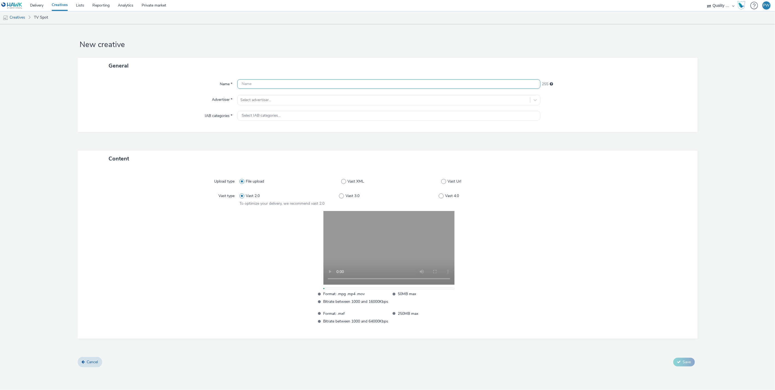
click at [278, 80] on input "text" at bounding box center [388, 84] width 303 height 10
paste input "54091700 Disney"
type input "54091700 Disney"
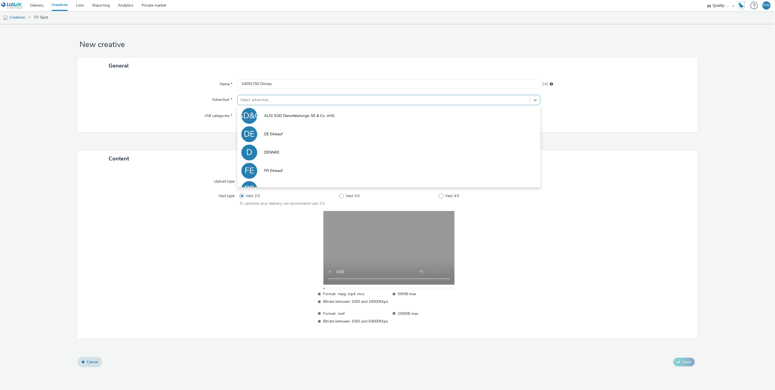
click at [276, 96] on div "Select advertiser..." at bounding box center [384, 100] width 293 height 9
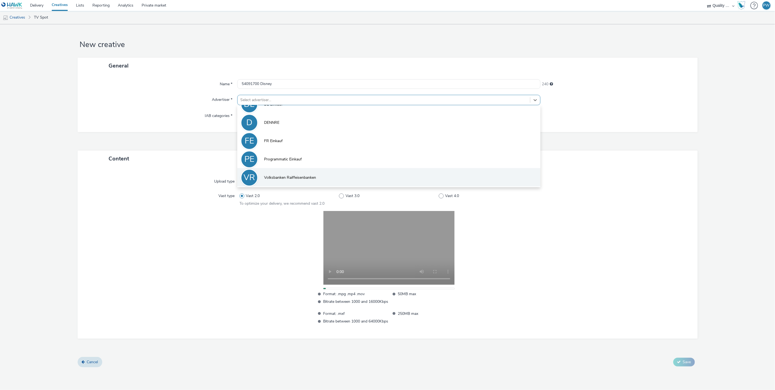
click at [294, 179] on span "Volksbanken Raiffeisenbanken" at bounding box center [290, 177] width 52 height 5
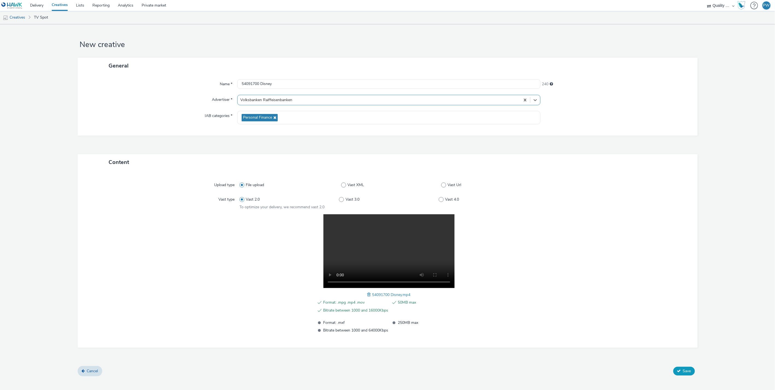
click at [685, 374] on button "Save" at bounding box center [685, 371] width 22 height 9
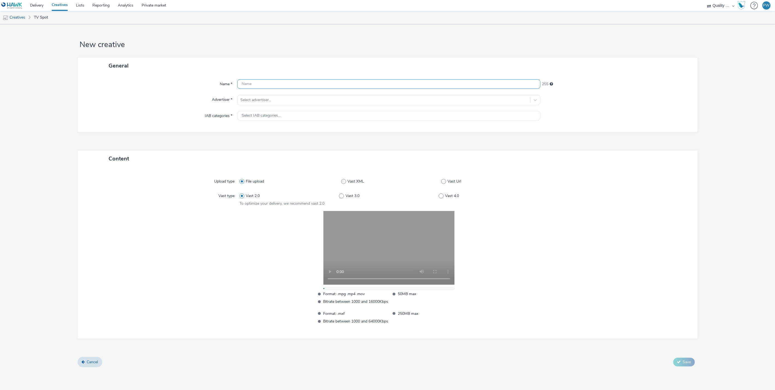
click at [255, 88] on input "text" at bounding box center [388, 84] width 303 height 10
paste input "53290000 Disney"
type input "53290000 Disney"
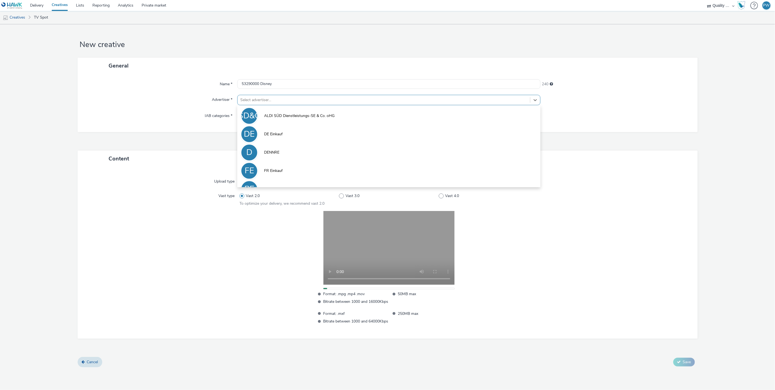
click at [257, 97] on div at bounding box center [383, 100] width 287 height 7
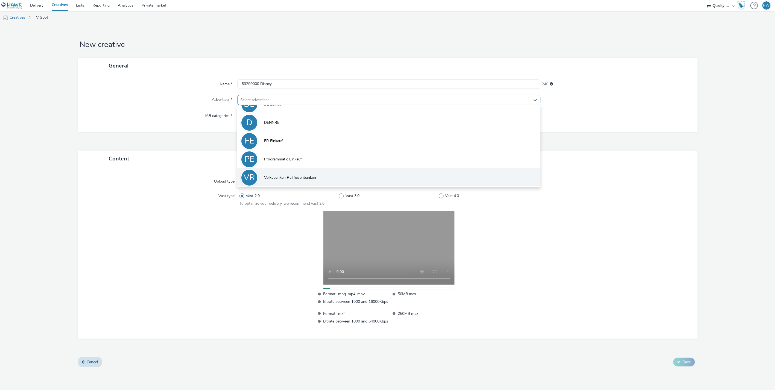
click at [289, 173] on li "VR Volksbanken Raiffeisenbanken" at bounding box center [388, 177] width 303 height 18
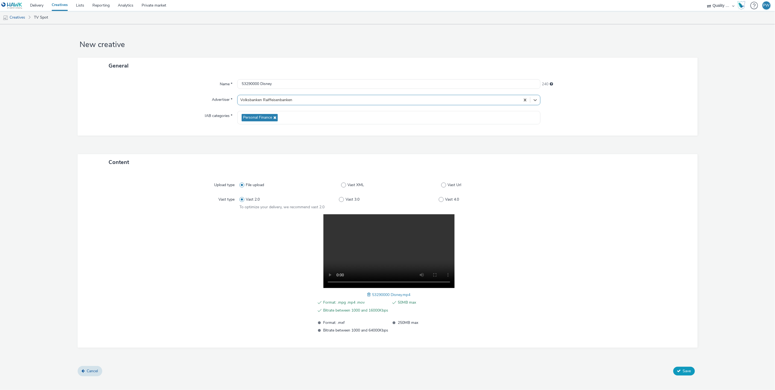
click at [693, 371] on button "Save" at bounding box center [685, 371] width 22 height 9
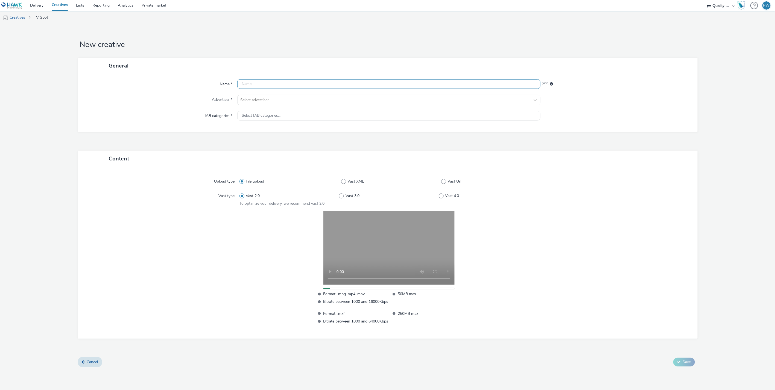
click at [252, 85] on input "text" at bounding box center [388, 84] width 303 height 10
paste input "54090000 Disney"
type input "54090000 Disney"
click at [257, 98] on div at bounding box center [383, 100] width 287 height 7
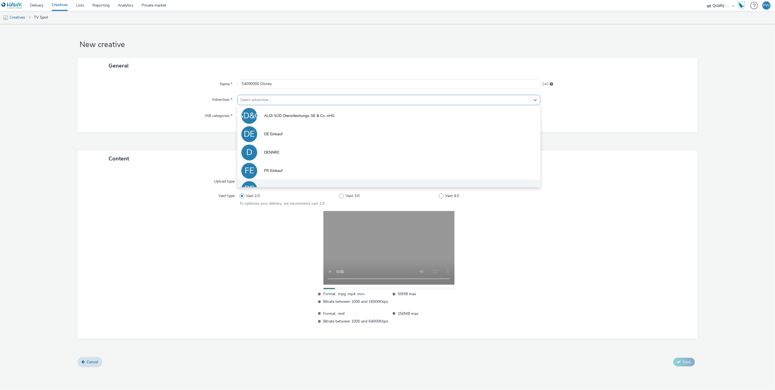
scroll to position [30, 0]
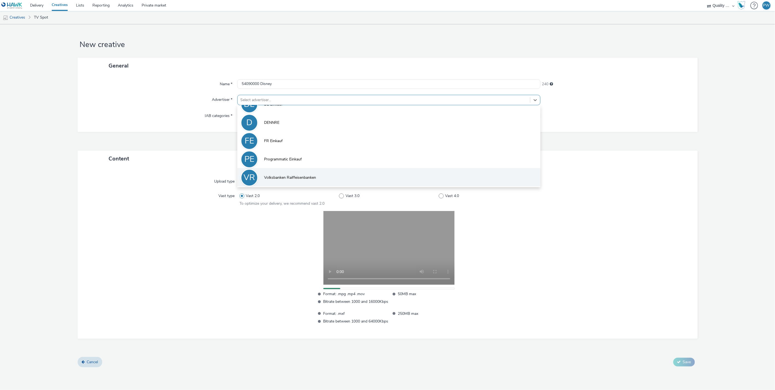
click at [288, 173] on li "VR Volksbanken Raiffeisenbanken" at bounding box center [388, 177] width 303 height 18
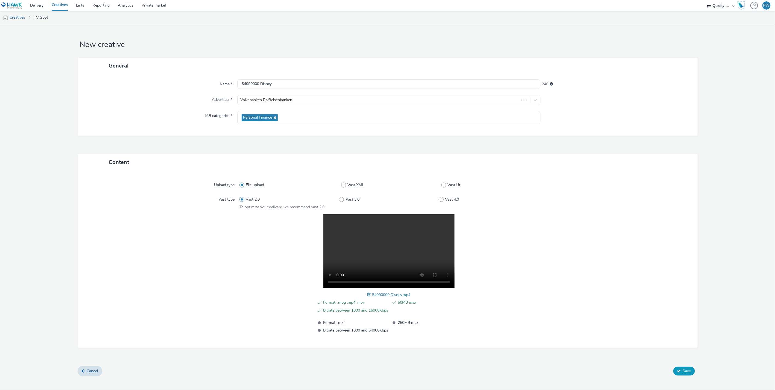
click at [677, 369] on button "Save" at bounding box center [685, 371] width 22 height 9
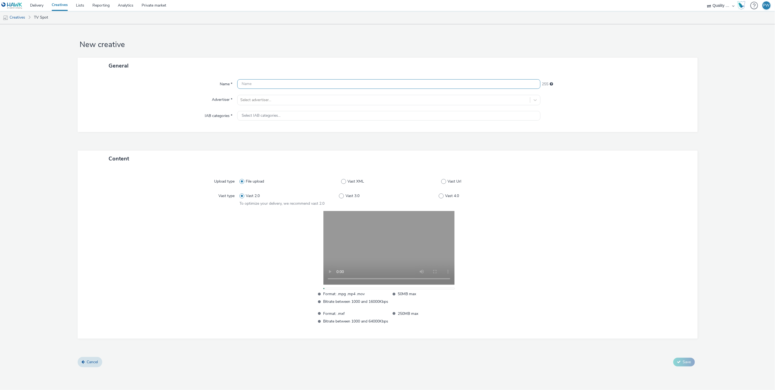
click at [254, 86] on input "text" at bounding box center [388, 84] width 303 height 10
paste input "53062035 Disney"
type input "53062035 Disney"
click at [256, 96] on div "Select advertiser..." at bounding box center [384, 100] width 293 height 9
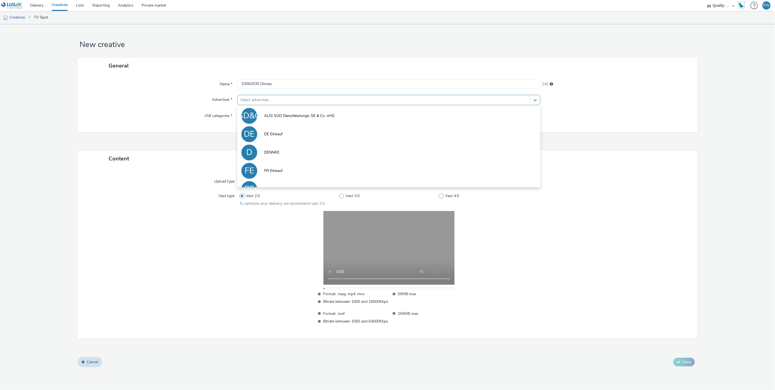
scroll to position [30, 0]
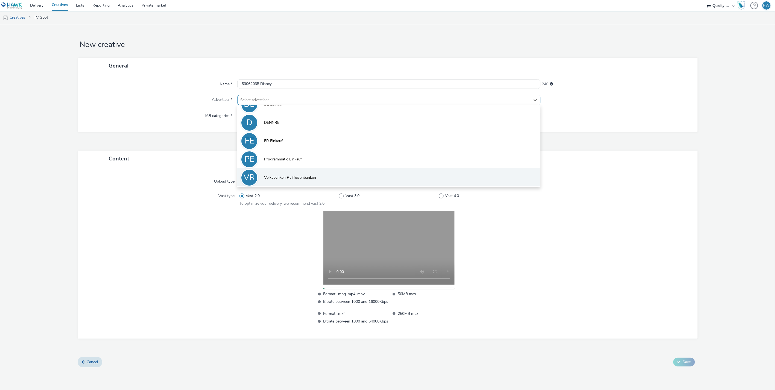
click at [288, 177] on span "Volksbanken Raiffeisenbanken" at bounding box center [290, 177] width 52 height 5
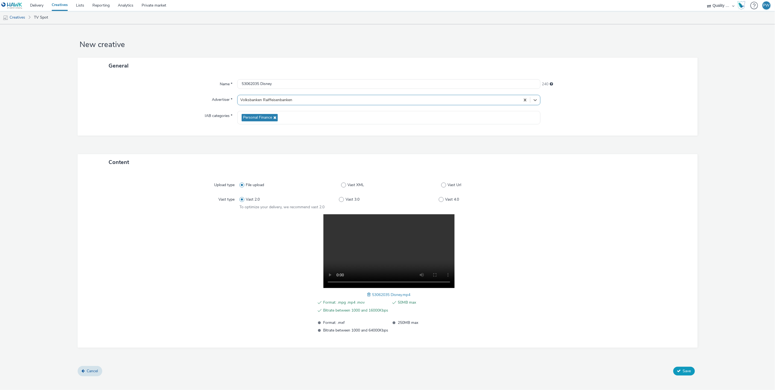
drag, startPoint x: 686, startPoint y: 367, endPoint x: 682, endPoint y: 366, distance: 3.9
click at [686, 367] on button "Save" at bounding box center [685, 371] width 22 height 9
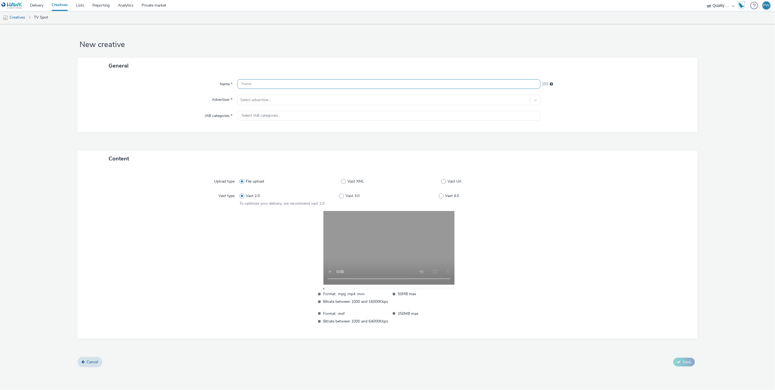
click at [262, 84] on input "text" at bounding box center [388, 84] width 303 height 10
paste input "53261342 Disney"
type input "53261342 Disney"
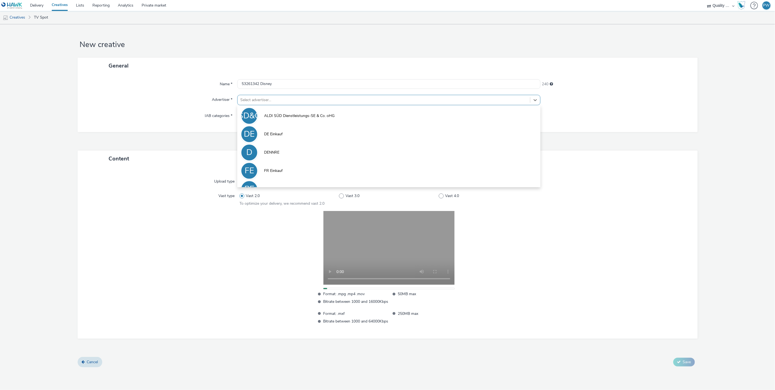
click at [260, 103] on div at bounding box center [383, 100] width 287 height 7
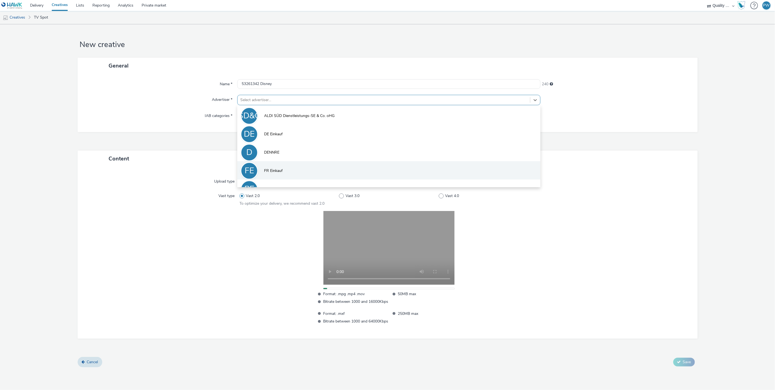
scroll to position [30, 0]
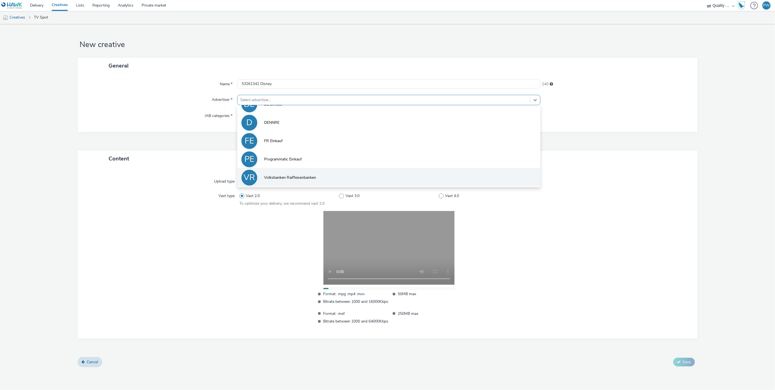
click at [276, 173] on li "VR Volksbanken Raiffeisenbanken" at bounding box center [388, 177] width 303 height 18
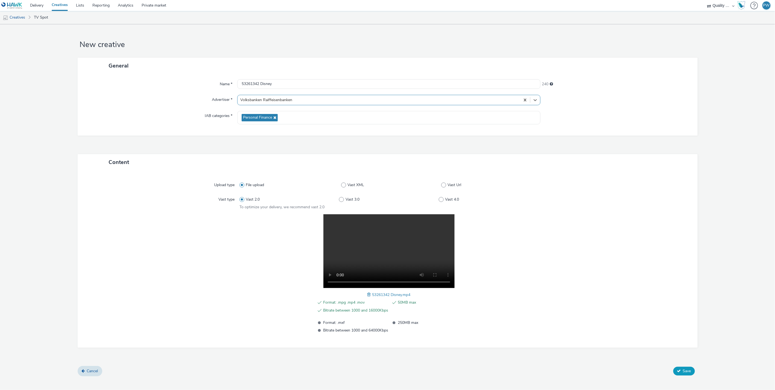
click at [686, 370] on span "Save" at bounding box center [687, 371] width 8 height 5
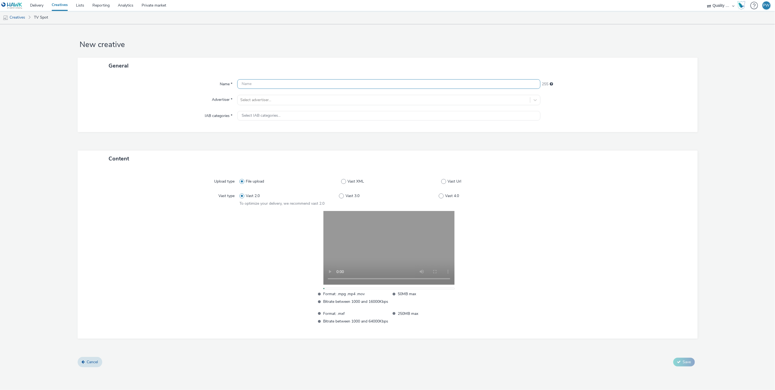
click at [260, 85] on input "text" at bounding box center [388, 84] width 303 height 10
paste input "53093200 Disney"
type input "53093200 Disney"
click at [261, 96] on div "Select advertiser..." at bounding box center [384, 100] width 293 height 9
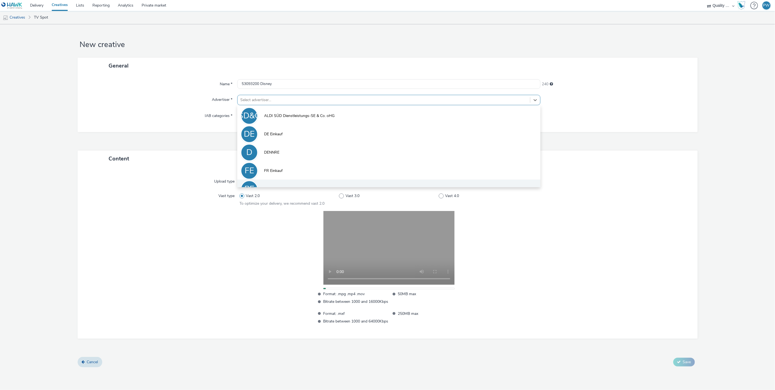
scroll to position [30, 0]
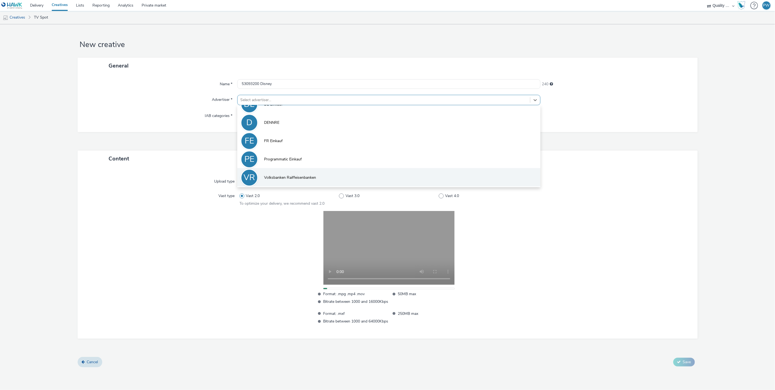
click at [284, 174] on li "VR Volksbanken Raiffeisenbanken" at bounding box center [388, 177] width 303 height 18
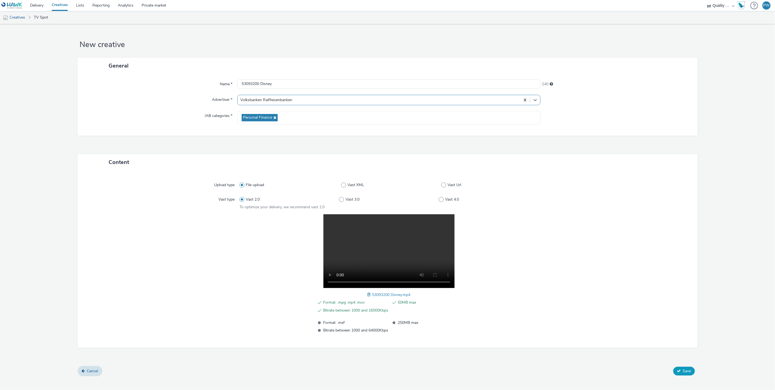
click at [680, 367] on button "Save" at bounding box center [685, 371] width 22 height 9
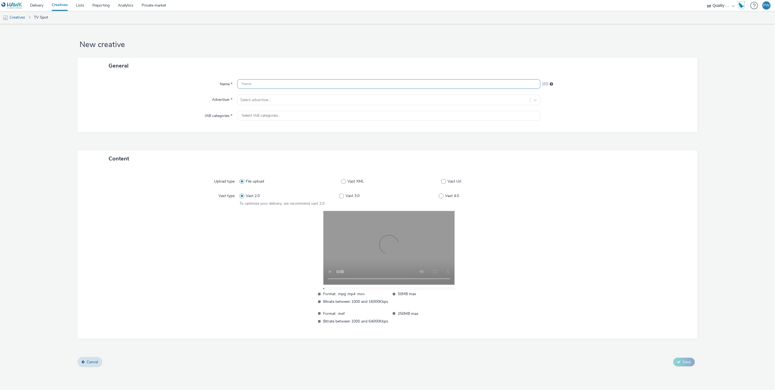
drag, startPoint x: 263, startPoint y: 77, endPoint x: 260, endPoint y: 83, distance: 7.5
click at [262, 77] on div "Name * 255 Advertiser * Select advertiser... IAB categories * Select IAB catego…" at bounding box center [388, 103] width 620 height 58
click at [259, 84] on input "text" at bounding box center [388, 84] width 303 height 10
paste input "52260385 Disney"
type input "52260385 Disney"
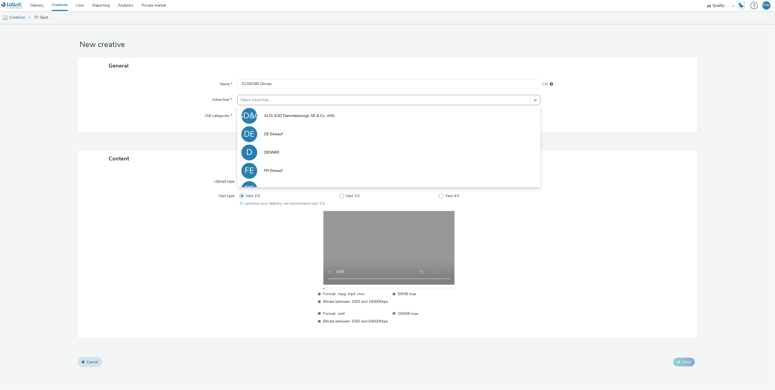
click at [260, 100] on div at bounding box center [383, 100] width 287 height 7
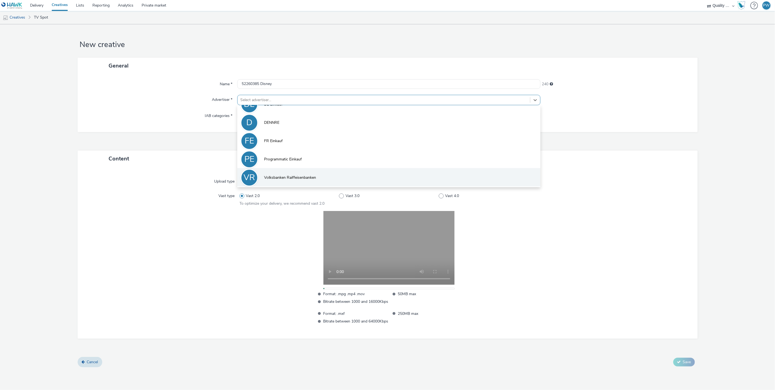
click at [289, 171] on li "VR Volksbanken Raiffeisenbanken" at bounding box center [388, 177] width 303 height 18
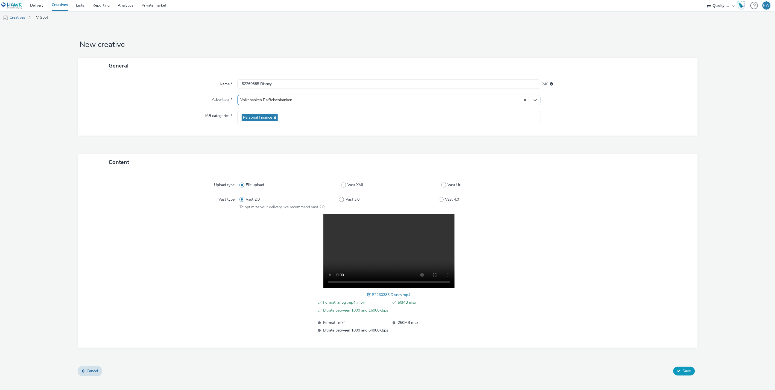
click at [688, 370] on span "Save" at bounding box center [687, 371] width 8 height 5
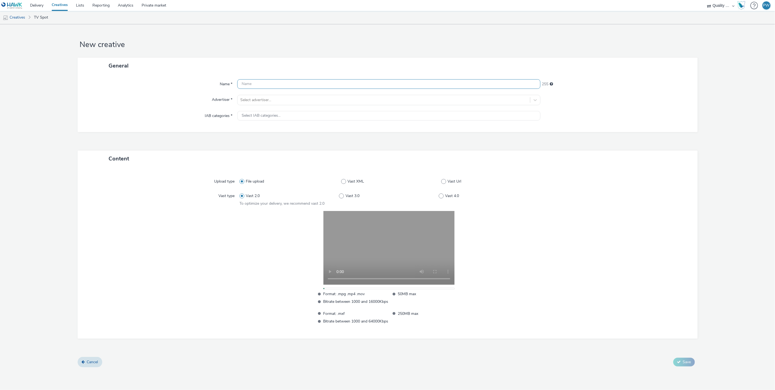
click at [260, 83] on input "text" at bounding box center [388, 84] width 303 height 10
paste input "53062350 Disney"
type input "53062350 Disney"
click at [258, 101] on div at bounding box center [383, 100] width 287 height 7
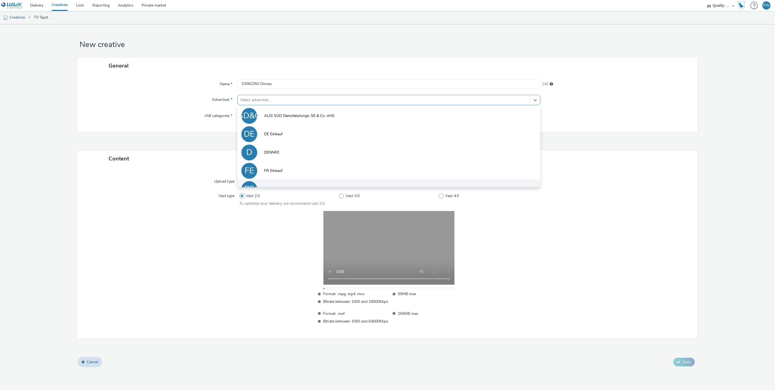
scroll to position [30, 0]
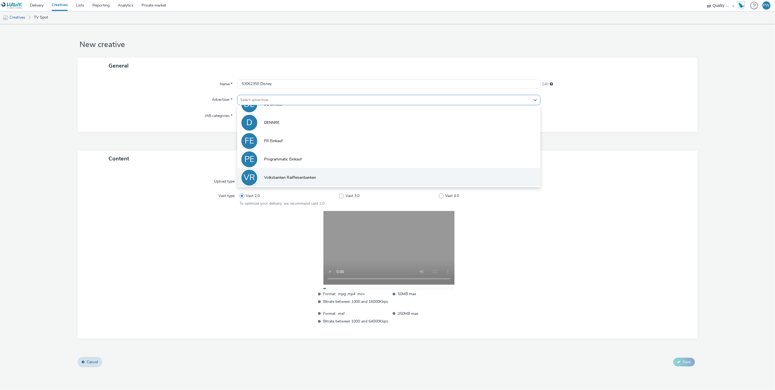
click at [302, 183] on li "VR Volksbanken Raiffeisenbanken" at bounding box center [388, 177] width 303 height 18
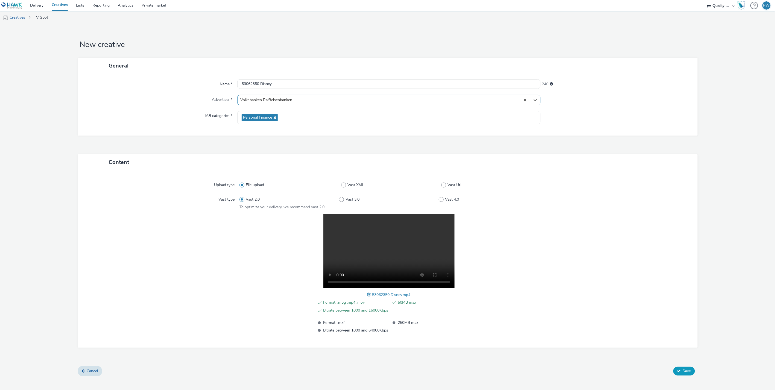
click at [687, 370] on span "Save" at bounding box center [687, 371] width 8 height 5
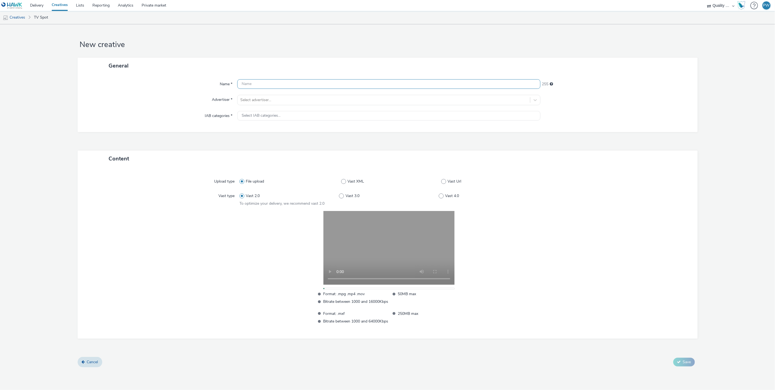
click at [264, 85] on input "text" at bounding box center [388, 84] width 303 height 10
paste input "52090000 Disney"
type input "52090000 Disney"
click at [280, 94] on div "Name * 52090000 Disney 240 Advertiser * Select advertiser... IAB categories * S…" at bounding box center [388, 103] width 620 height 58
click at [276, 100] on div at bounding box center [383, 100] width 287 height 7
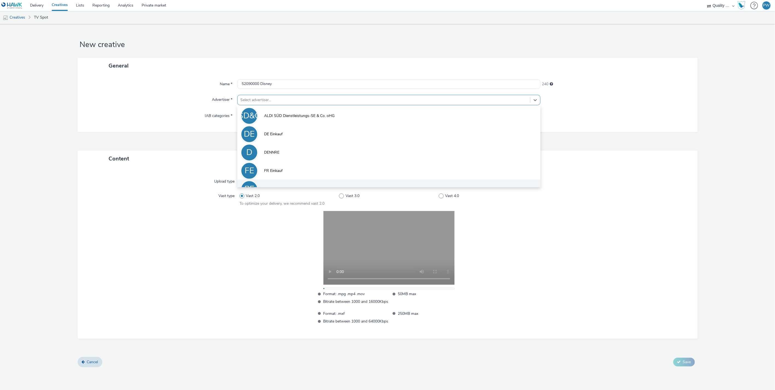
scroll to position [30, 0]
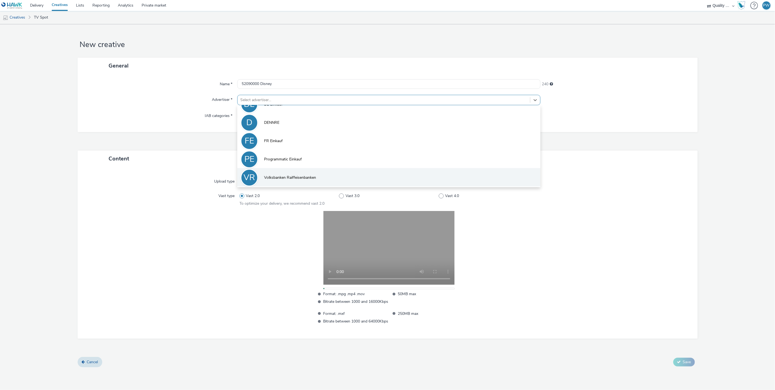
click at [284, 175] on span "Volksbanken Raiffeisenbanken" at bounding box center [290, 177] width 52 height 5
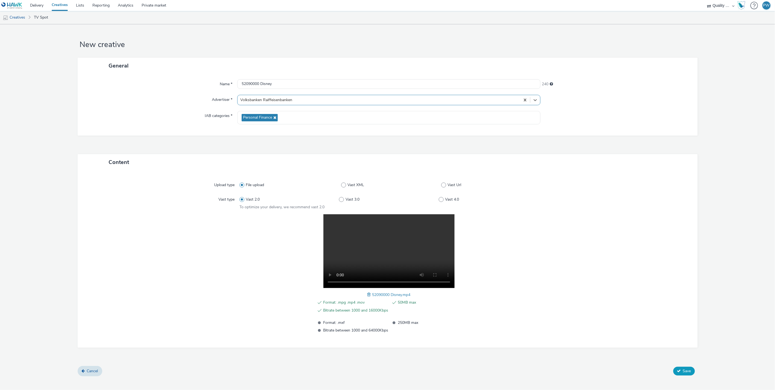
click at [681, 371] on icon at bounding box center [679, 371] width 4 height 4
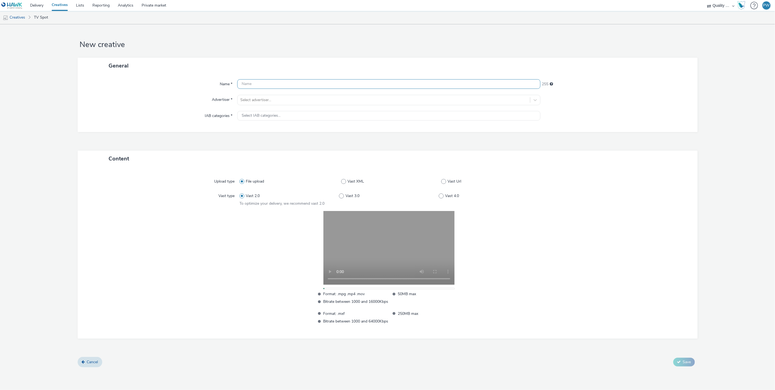
click at [248, 84] on input "text" at bounding box center [388, 84] width 303 height 10
paste input "51861806 Disney"
type input "51861806 Disney"
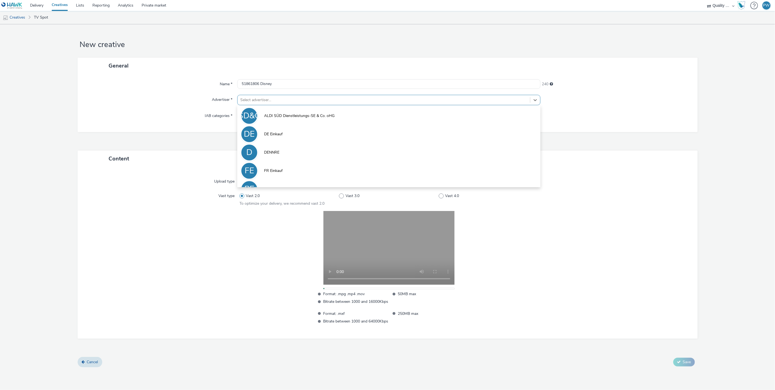
click at [252, 99] on div at bounding box center [383, 100] width 287 height 7
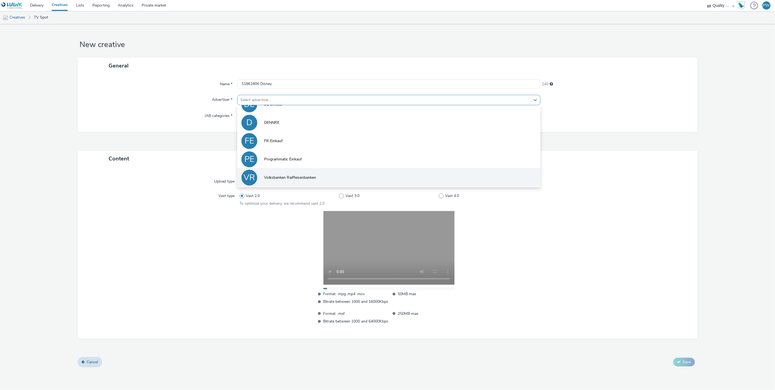
click at [290, 176] on span "Volksbanken Raiffeisenbanken" at bounding box center [290, 177] width 52 height 5
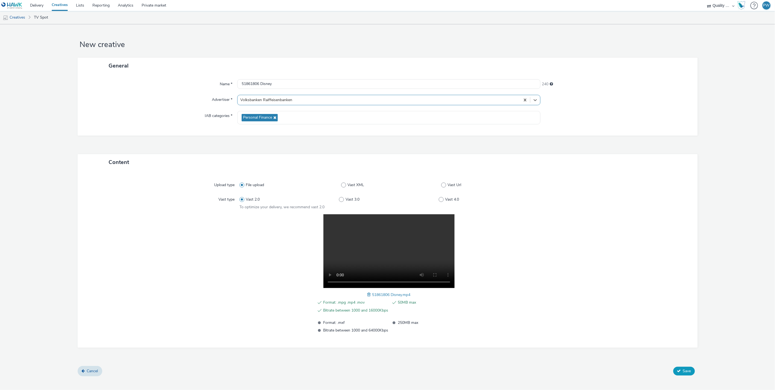
click at [680, 368] on button "Save" at bounding box center [685, 371] width 22 height 9
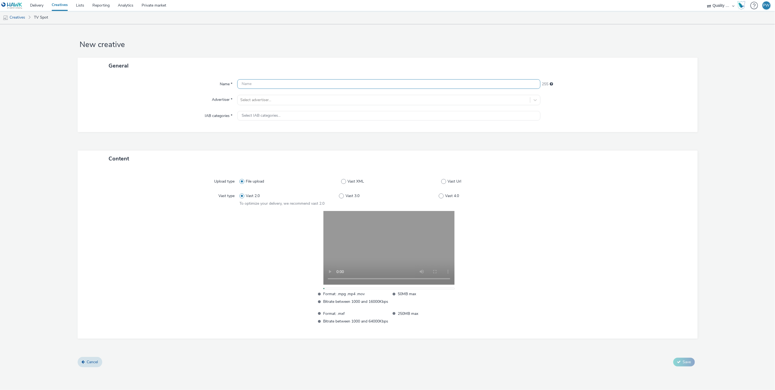
click at [251, 79] on div "Name * 255 Advertiser * Select advertiser... IAB categories * Select IAB catego…" at bounding box center [388, 103] width 620 height 58
click at [252, 83] on input "text" at bounding box center [388, 84] width 303 height 10
paste input "53061230 Disney"
type input "53061230 Disney"
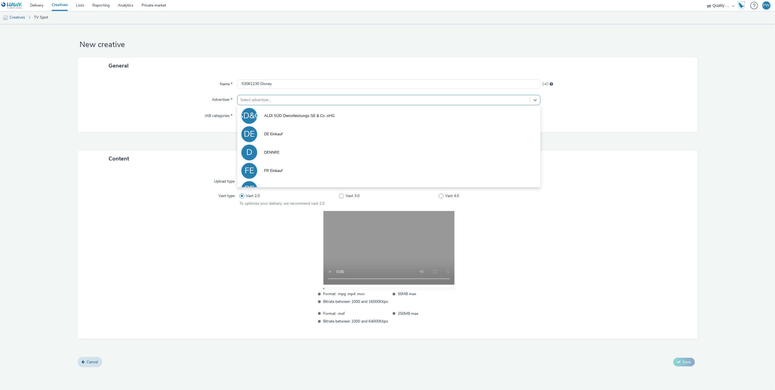
click at [261, 98] on div at bounding box center [383, 100] width 287 height 7
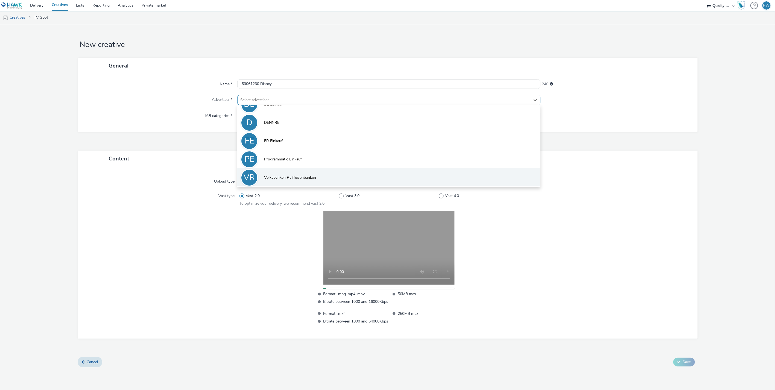
click at [286, 170] on li "VR Volksbanken Raiffeisenbanken" at bounding box center [388, 177] width 303 height 18
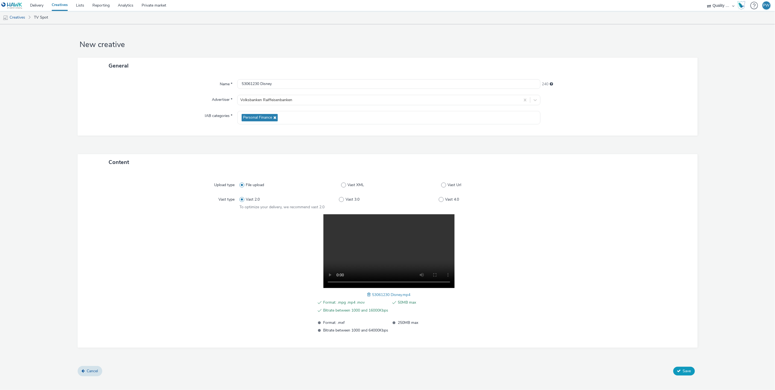
click at [688, 367] on button "Save" at bounding box center [685, 371] width 22 height 9
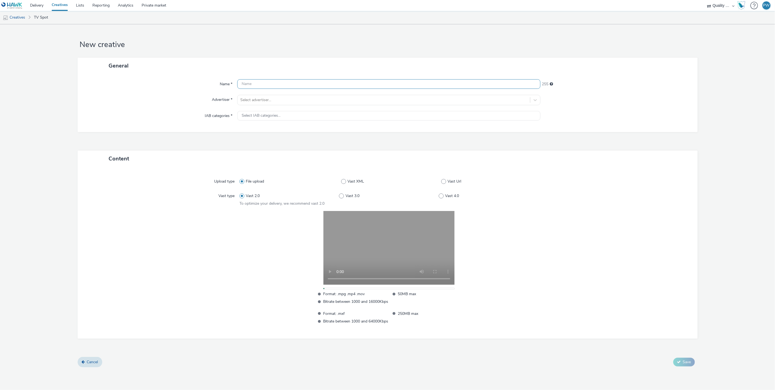
click at [257, 83] on input "text" at bounding box center [388, 84] width 303 height 10
paste input "52069029 Disney"
type input "52069029 Disney"
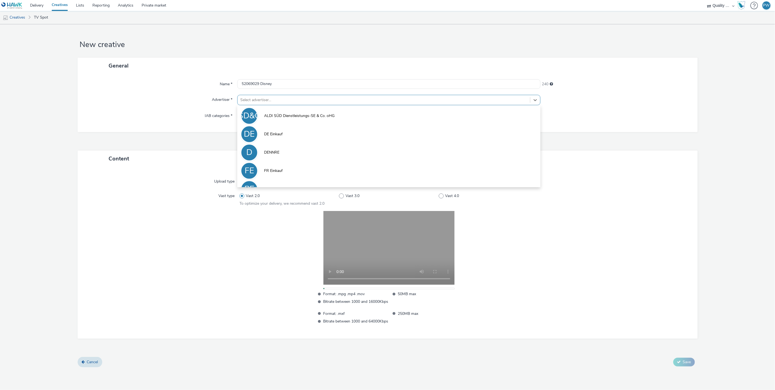
click at [258, 98] on div at bounding box center [383, 100] width 287 height 7
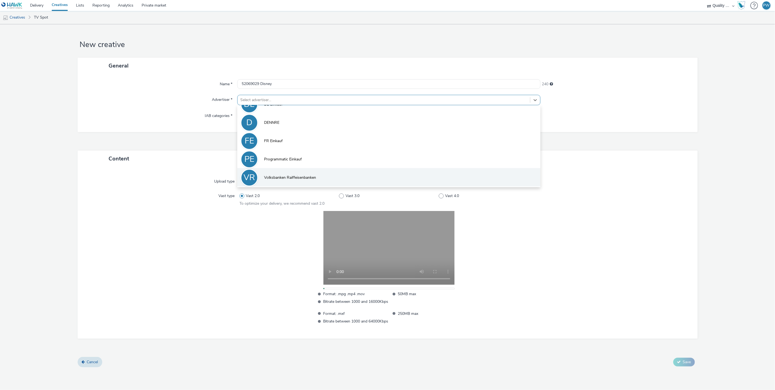
click at [283, 170] on li "VR Volksbanken Raiffeisenbanken" at bounding box center [388, 177] width 303 height 18
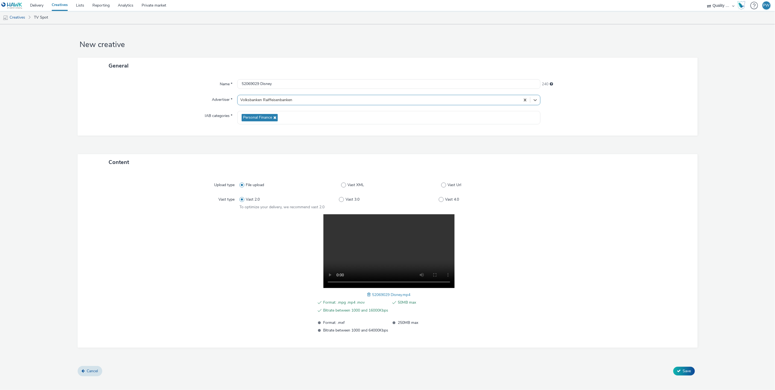
click at [697, 372] on div "Cancel Save" at bounding box center [388, 371] width 620 height 10
click at [688, 372] on span "Save" at bounding box center [687, 371] width 8 height 5
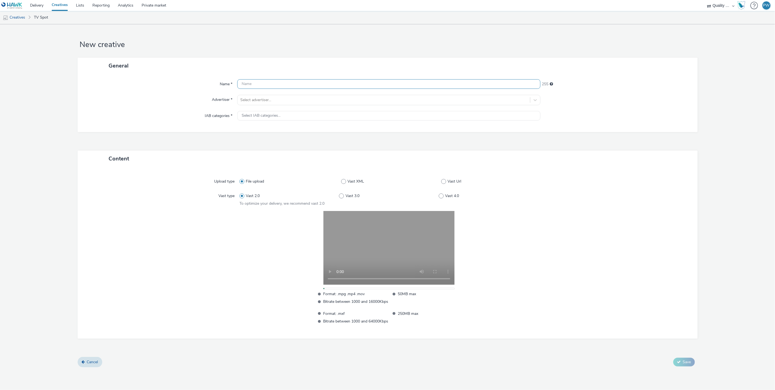
click at [258, 83] on input "text" at bounding box center [388, 84] width 303 height 10
paste input "52360059 Disney"
type input "52360059 Disney"
click at [271, 97] on div at bounding box center [383, 100] width 287 height 7
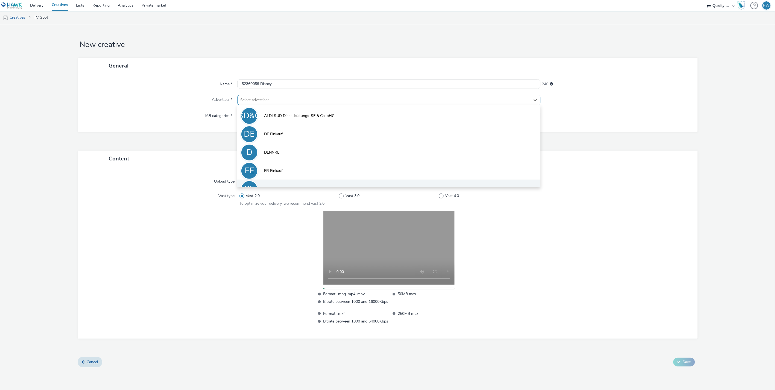
scroll to position [30, 0]
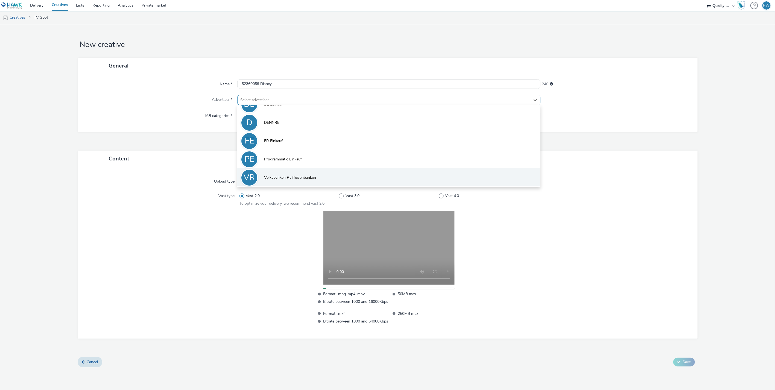
click at [285, 178] on span "Volksbanken Raiffeisenbanken" at bounding box center [290, 177] width 52 height 5
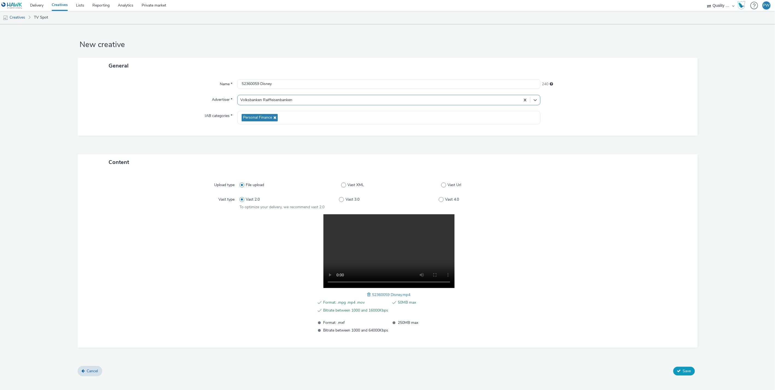
click at [676, 369] on button "Save" at bounding box center [685, 371] width 22 height 9
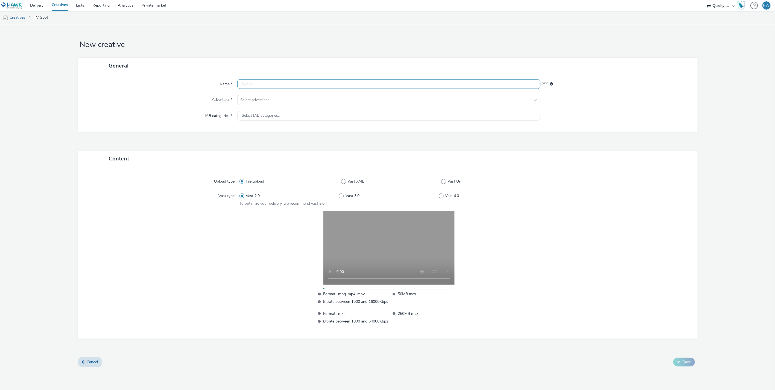
click at [251, 84] on input "text" at bounding box center [388, 84] width 303 height 10
paste input "51861616 Disney"
type input "51861616 Disney"
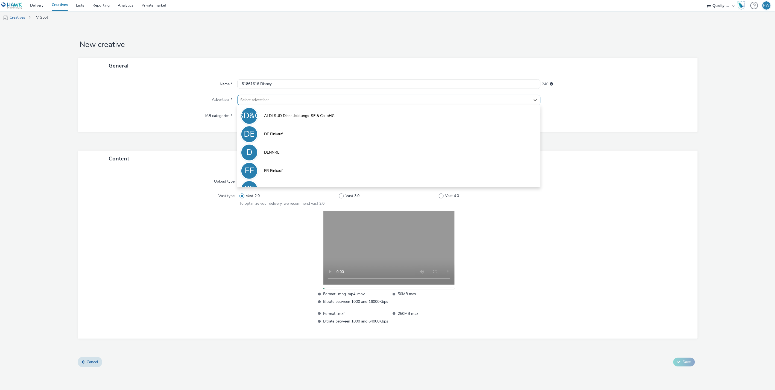
click at [257, 95] on div "Select advertiser..." at bounding box center [388, 100] width 303 height 10
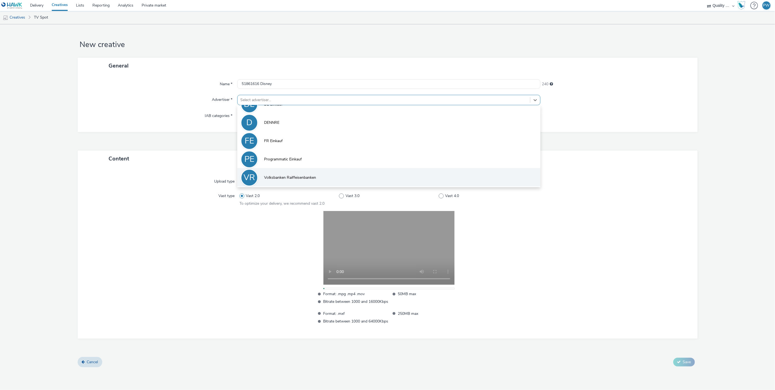
click at [301, 176] on span "Volksbanken Raiffeisenbanken" at bounding box center [290, 177] width 52 height 5
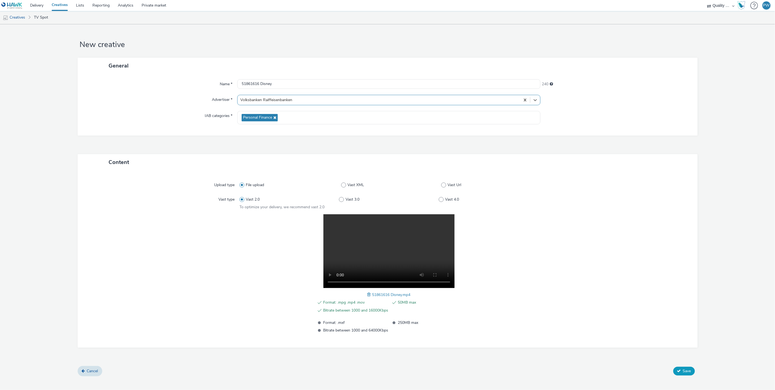
click at [681, 370] on button "Save" at bounding box center [685, 371] width 22 height 9
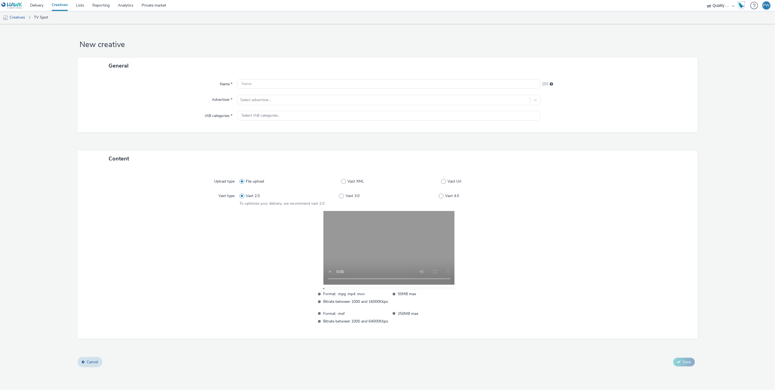
click at [260, 89] on div "Name * 255 Advertiser * Select advertiser... IAB categories * Select IAB catego…" at bounding box center [388, 103] width 620 height 58
click at [260, 83] on input "text" at bounding box center [388, 84] width 303 height 10
paste input "51861403 Disney"
type input "51861403 Disney"
click at [259, 99] on div at bounding box center [383, 100] width 287 height 7
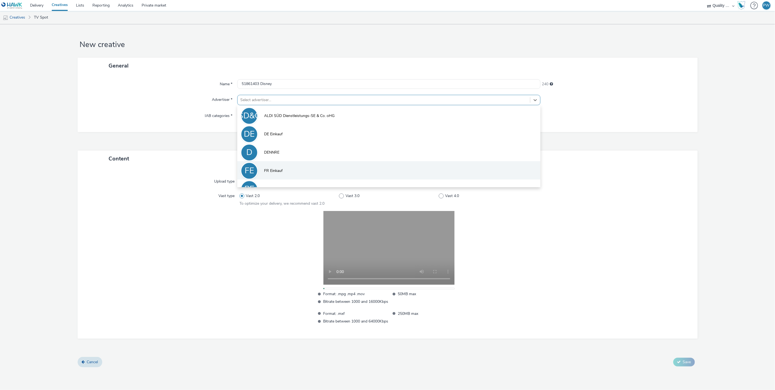
scroll to position [30, 0]
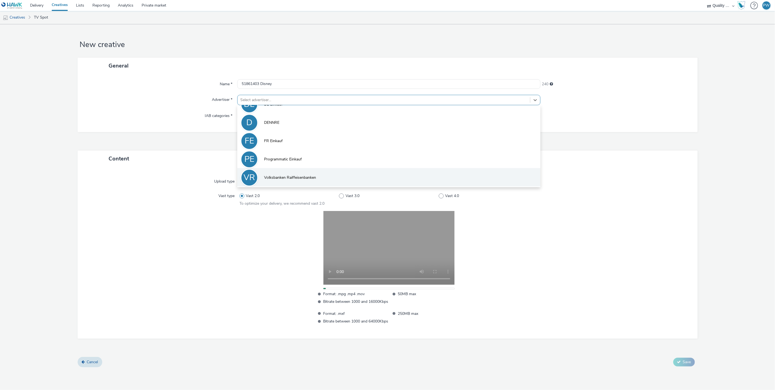
click at [284, 170] on li "VR Volksbanken Raiffeisenbanken" at bounding box center [388, 177] width 303 height 18
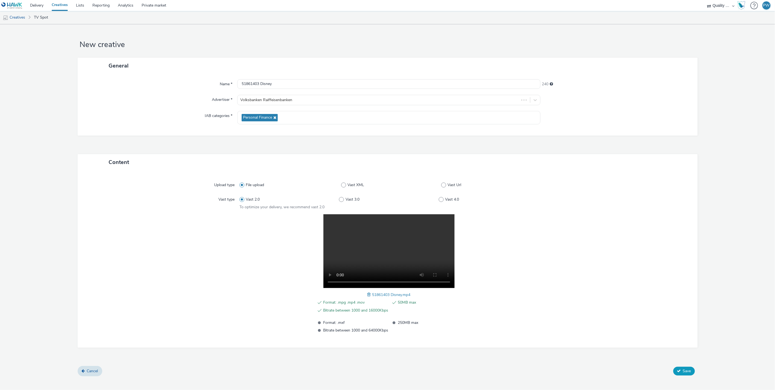
click at [686, 369] on span "Save" at bounding box center [687, 371] width 8 height 5
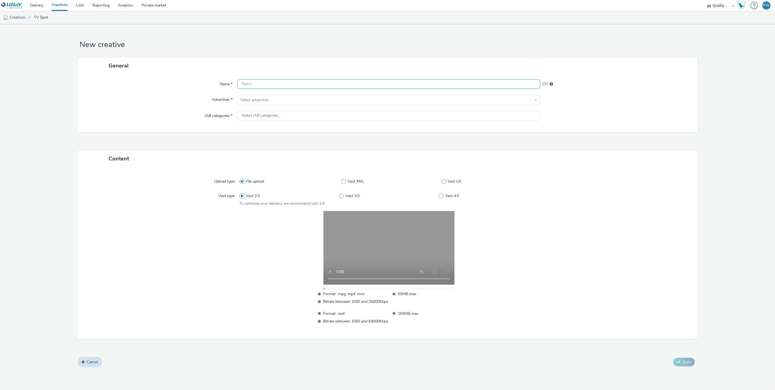
click at [257, 77] on div "Name * 255 Advertiser * Select advertiser... IAB categories * Select IAB catego…" at bounding box center [388, 103] width 620 height 58
click at [257, 80] on input "text" at bounding box center [388, 84] width 303 height 10
paste input "53060180 Disney"
type input "53060180 Disney"
click at [258, 95] on div "Select advertiser..." at bounding box center [388, 100] width 303 height 10
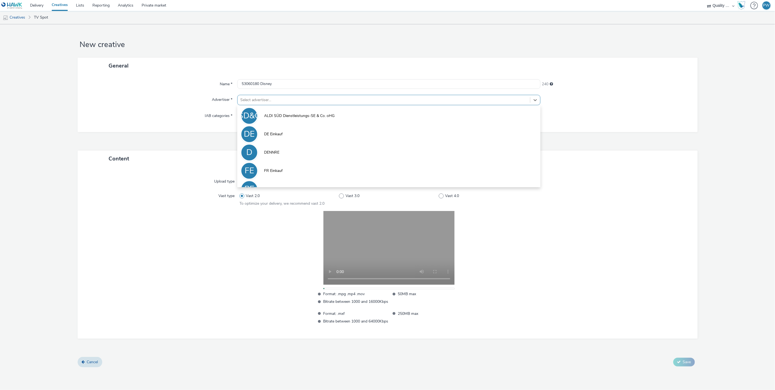
scroll to position [30, 0]
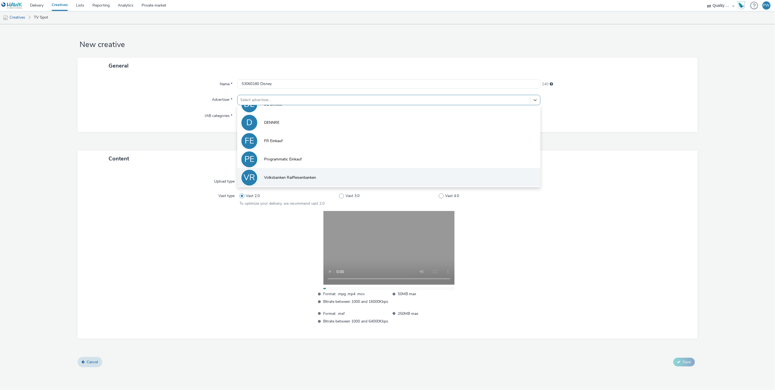
click at [305, 176] on span "Volksbanken Raiffeisenbanken" at bounding box center [290, 177] width 52 height 5
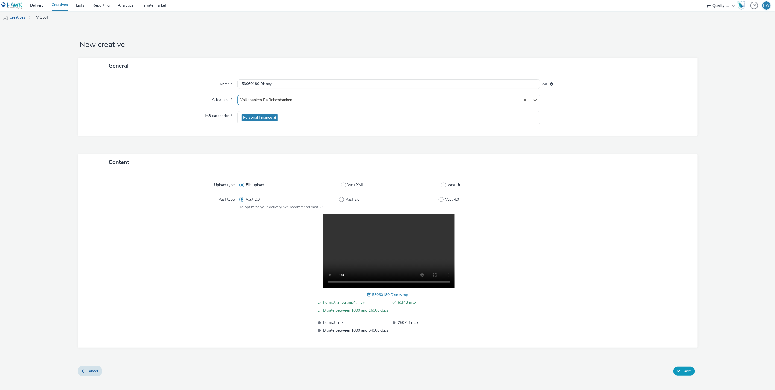
click at [688, 369] on span "Save" at bounding box center [687, 371] width 8 height 5
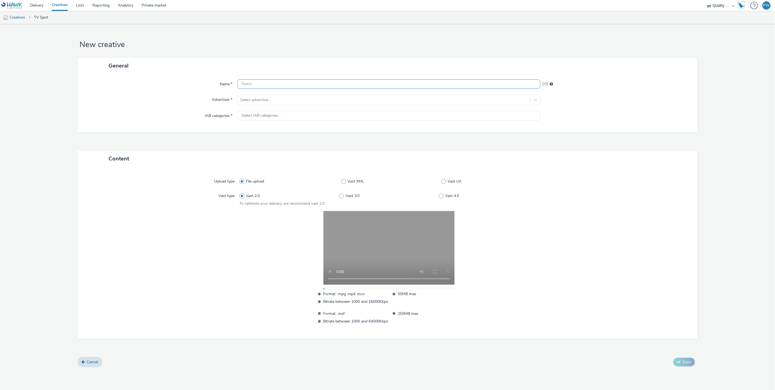
click at [269, 85] on input "text" at bounding box center [388, 84] width 303 height 10
paste input "51990000 Disney"
type input "51990000 Disney"
click at [276, 101] on div at bounding box center [383, 100] width 287 height 7
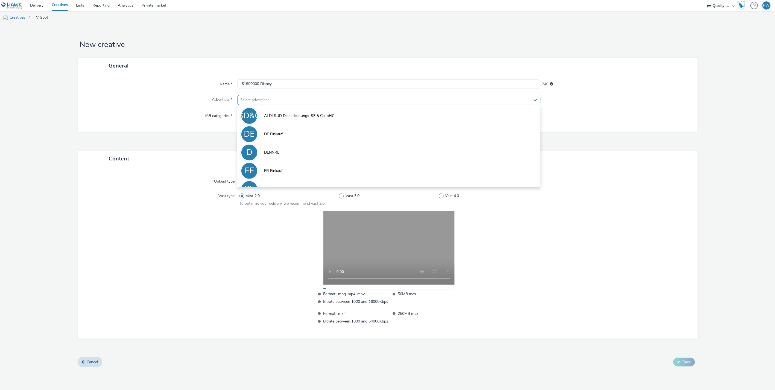
scroll to position [30, 0]
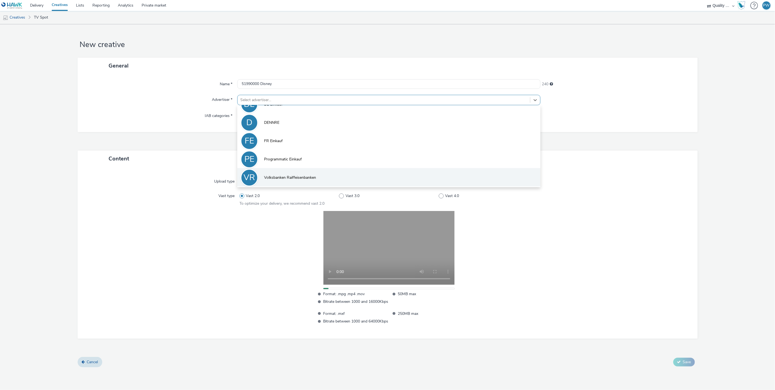
click at [292, 176] on span "Volksbanken Raiffeisenbanken" at bounding box center [290, 177] width 52 height 5
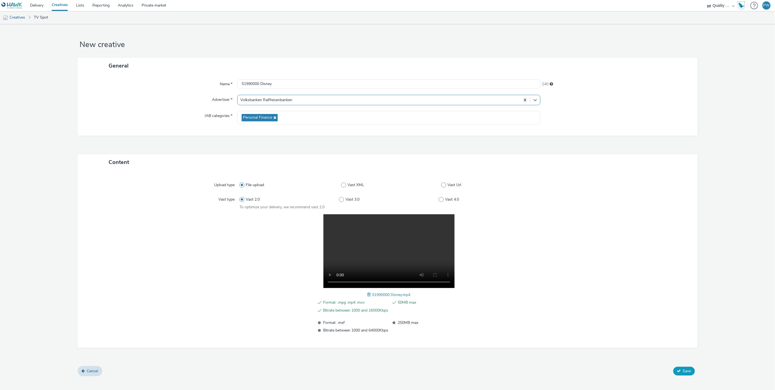
click at [690, 372] on span "Save" at bounding box center [687, 371] width 8 height 5
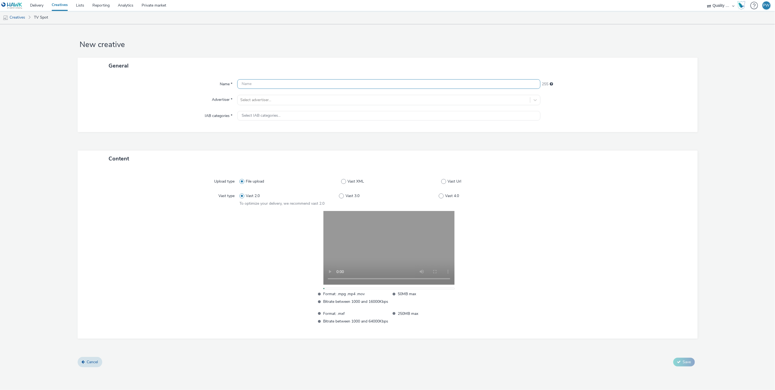
click at [252, 84] on input "text" at bounding box center [388, 84] width 303 height 10
paste input "52062601 Disney"
type input "52062601 Disney"
click at [254, 94] on div "Name * 52062601 Disney 240 Advertiser * Select advertiser... IAB categories * S…" at bounding box center [388, 103] width 620 height 58
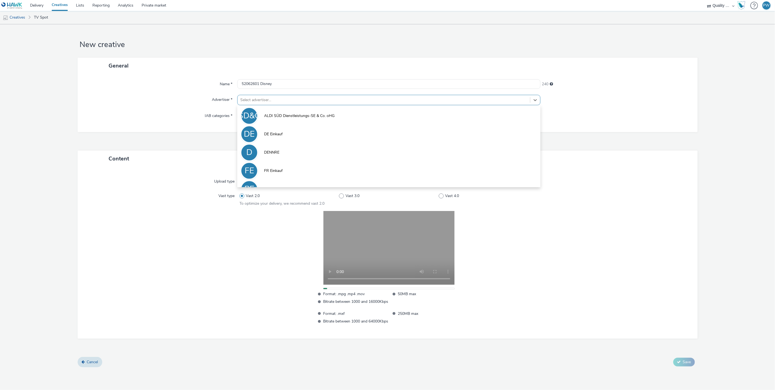
click at [256, 101] on div at bounding box center [383, 100] width 287 height 7
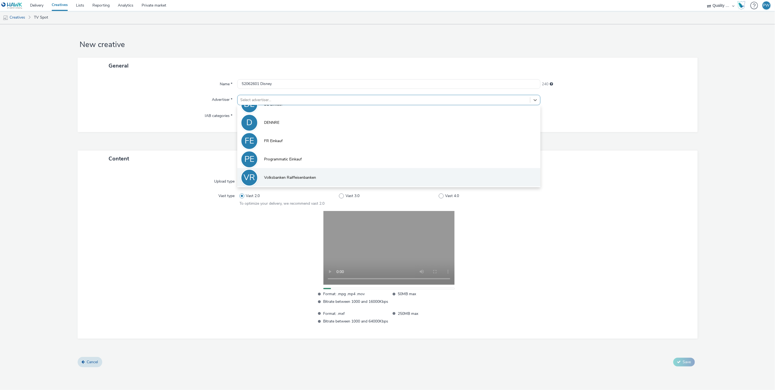
click at [281, 173] on li "VR Volksbanken Raiffeisenbanken" at bounding box center [388, 177] width 303 height 18
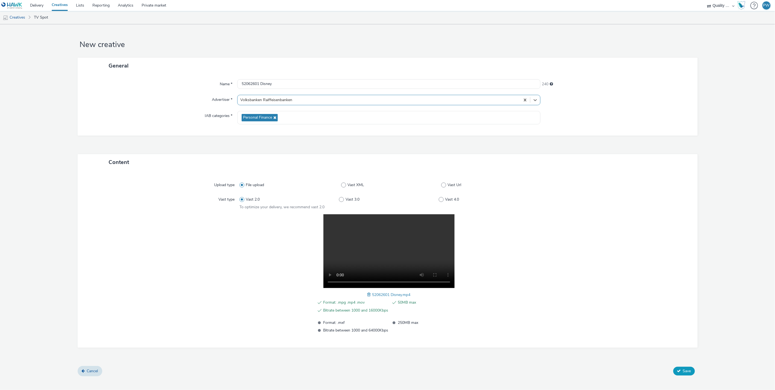
click at [694, 368] on button "Save" at bounding box center [685, 371] width 22 height 9
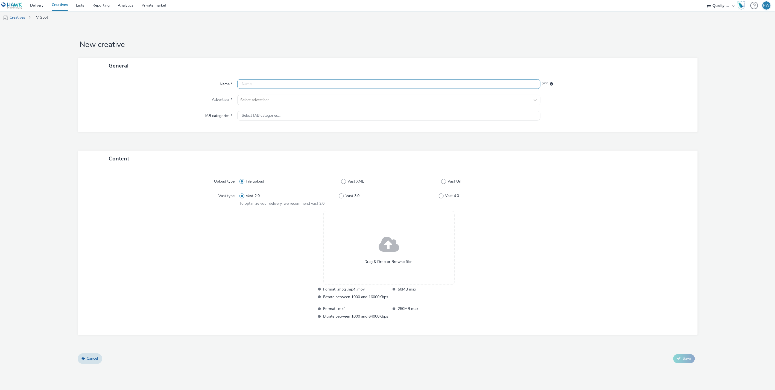
click at [263, 85] on input "text" at bounding box center [388, 84] width 303 height 10
paste input "52063550 Disney"
type input "52063550 Disney"
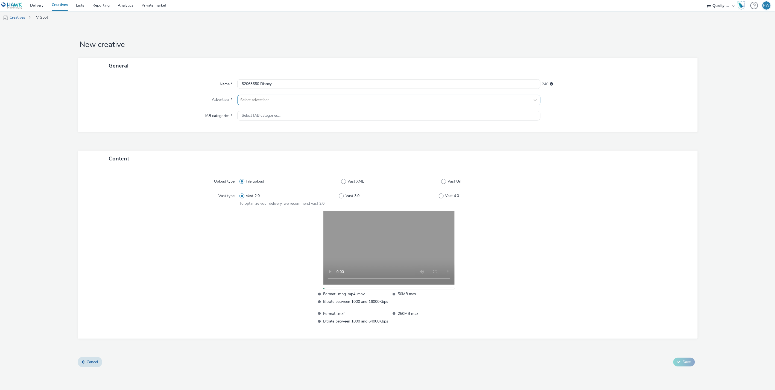
click at [269, 101] on div at bounding box center [383, 100] width 287 height 7
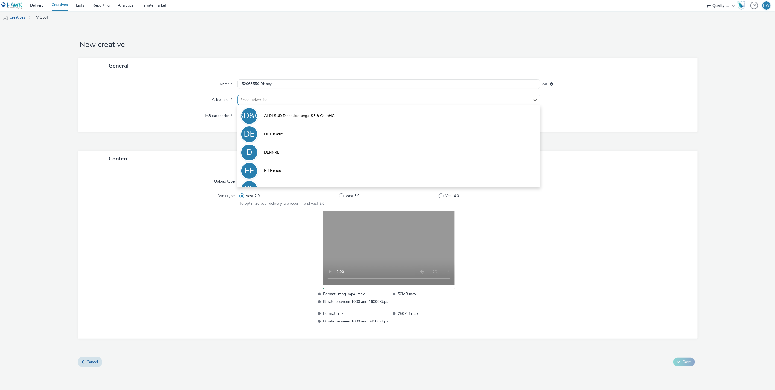
scroll to position [30, 0]
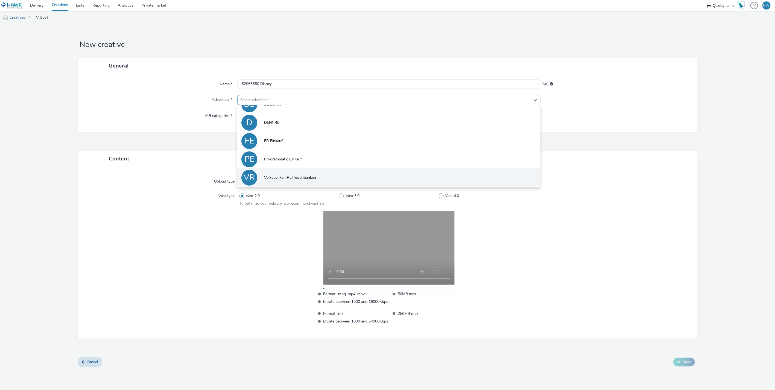
click at [301, 176] on span "Volksbanken Raiffeisenbanken" at bounding box center [290, 177] width 52 height 5
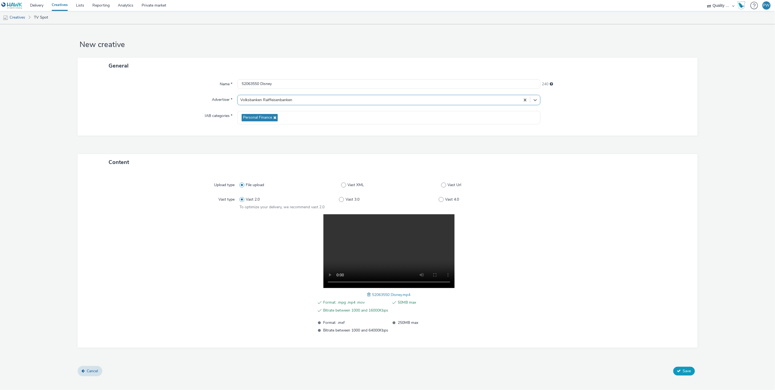
click at [684, 369] on span "Save" at bounding box center [687, 371] width 8 height 5
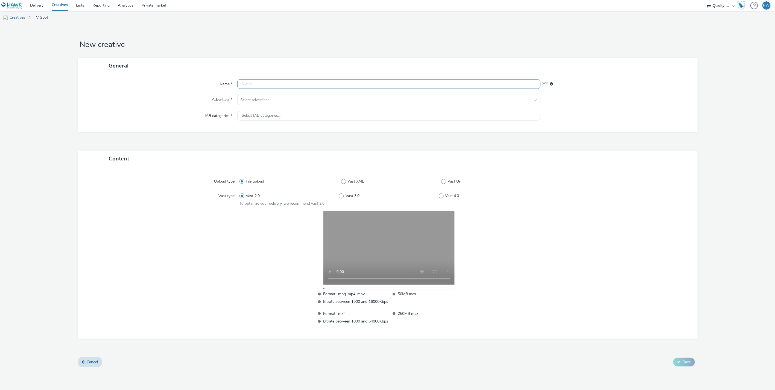
click at [260, 86] on input "text" at bounding box center [388, 84] width 303 height 10
paste input "52064156 Disney"
type input "52064156 Disney"
click at [261, 97] on div at bounding box center [383, 100] width 287 height 7
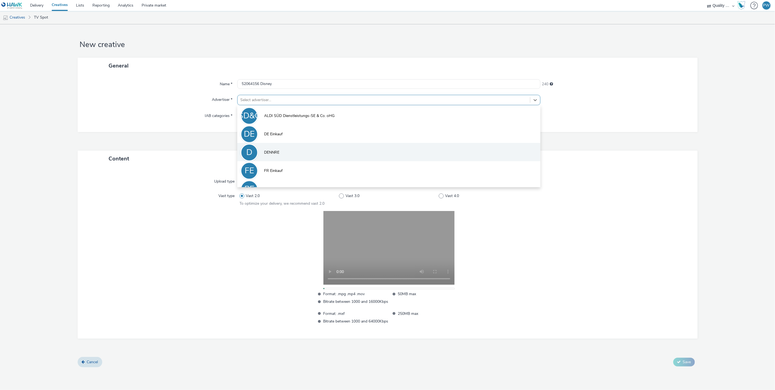
scroll to position [30, 0]
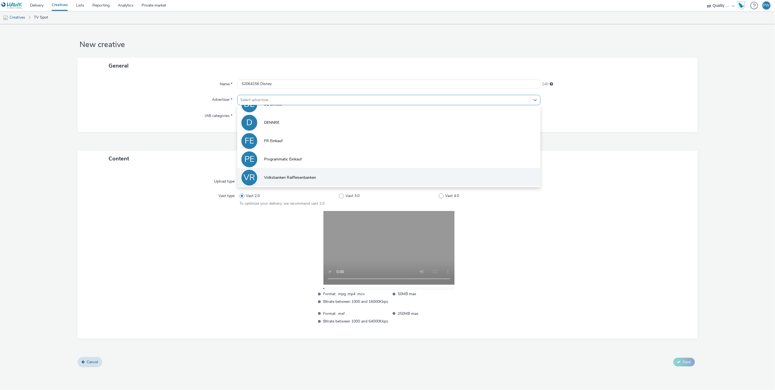
click at [280, 171] on li "VR Volksbanken Raiffeisenbanken" at bounding box center [388, 177] width 303 height 18
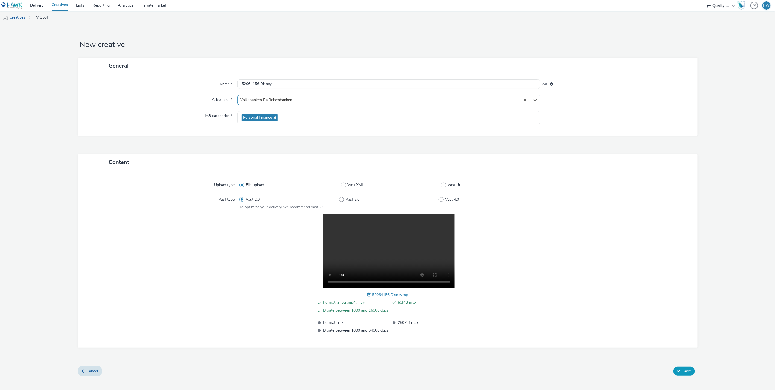
click at [678, 369] on icon at bounding box center [679, 371] width 4 height 4
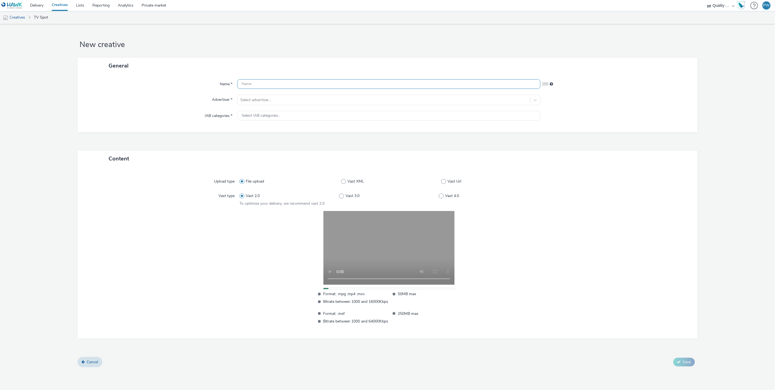
click at [268, 86] on input "text" at bounding box center [388, 84] width 303 height 10
paste input "52063369 Disney"
type input "52063369 Disney"
click at [261, 101] on div at bounding box center [383, 100] width 287 height 7
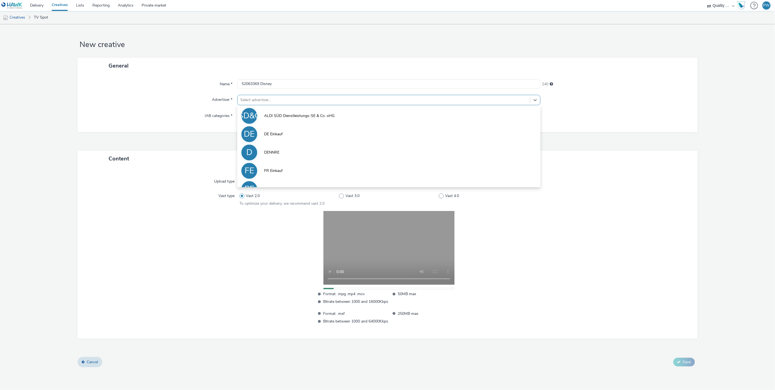
scroll to position [30, 0]
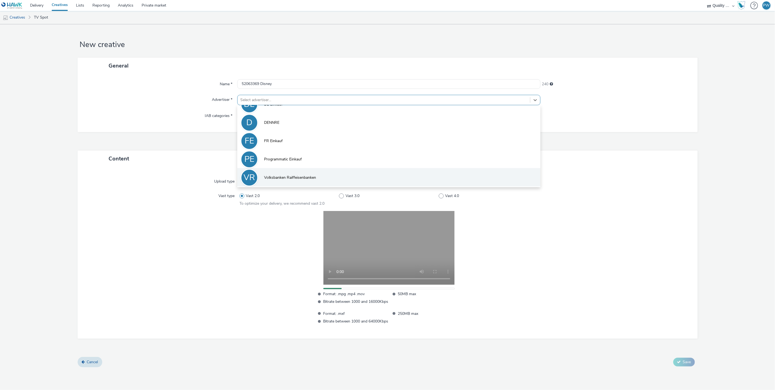
click at [284, 182] on li "VR Volksbanken Raiffeisenbanken" at bounding box center [388, 177] width 303 height 18
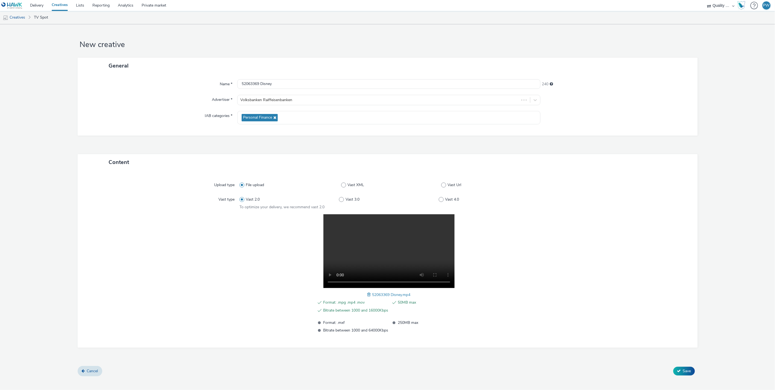
click at [687, 366] on div "Content Upload type File upload Vast XML Vast Url Vast type Vast 2.0 Vast 3.0 V…" at bounding box center [388, 260] width 620 height 212
click at [684, 369] on span "Save" at bounding box center [687, 371] width 8 height 5
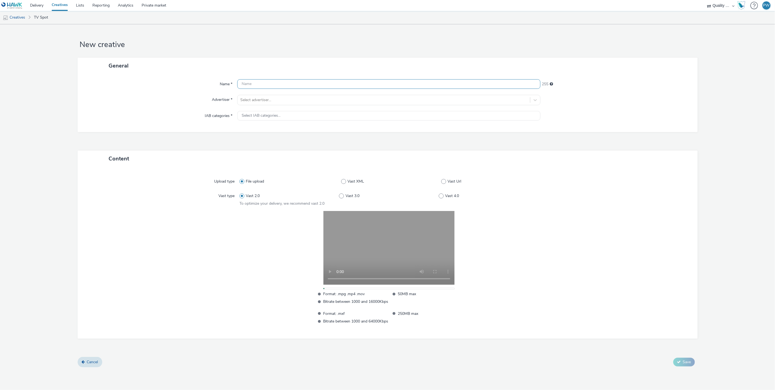
click at [260, 88] on input "text" at bounding box center [388, 84] width 303 height 10
paste input "52060208 Disney"
type input "52060208 Disney"
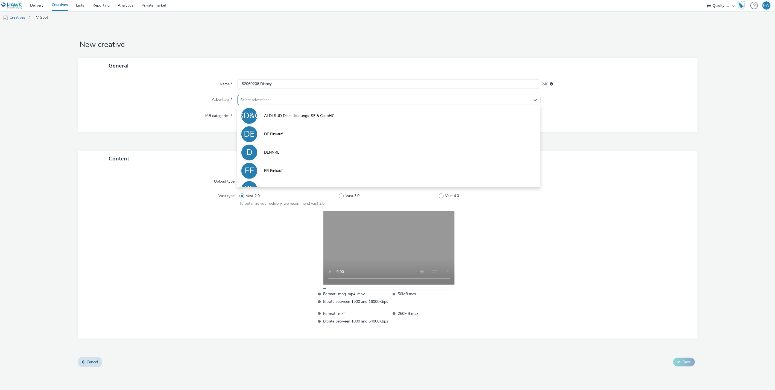
click at [261, 98] on div at bounding box center [383, 100] width 287 height 7
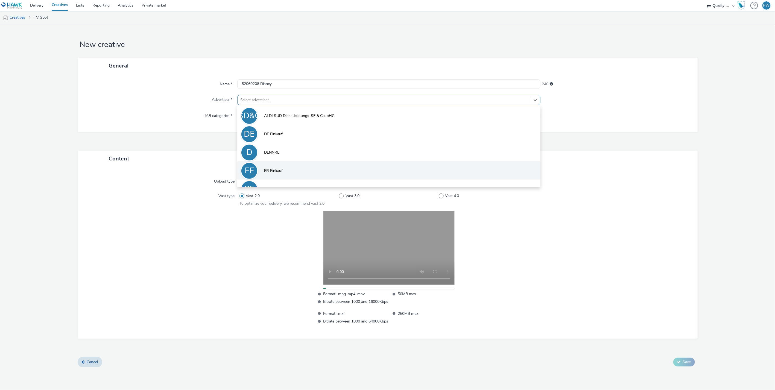
scroll to position [30, 0]
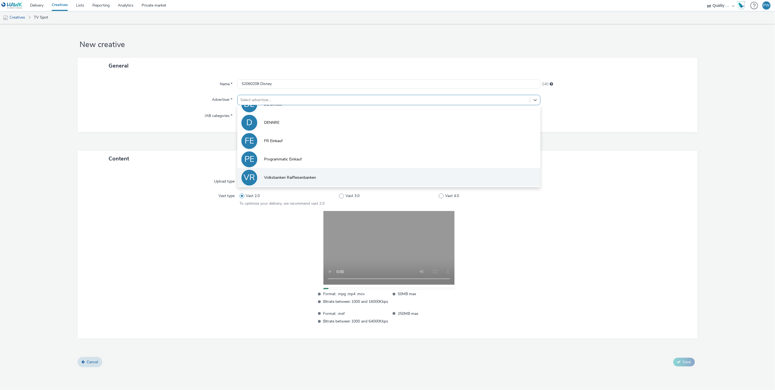
click at [291, 173] on li "VR Volksbanken Raiffeisenbanken" at bounding box center [388, 177] width 303 height 18
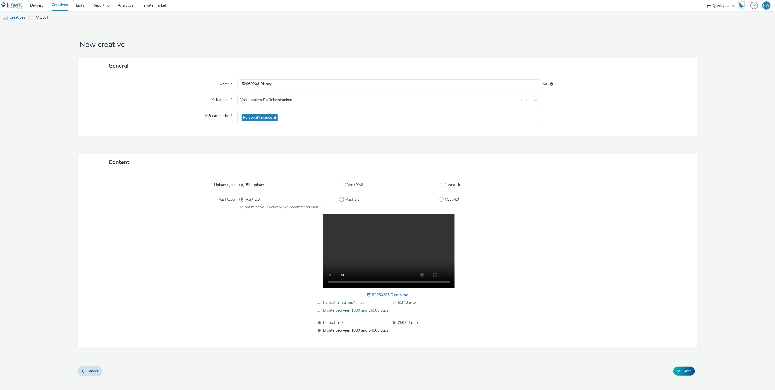
click at [681, 365] on div "Content Upload type File upload Vast XML Vast Url Vast type Vast 2.0 Vast 3.0 V…" at bounding box center [388, 260] width 620 height 212
click at [681, 367] on button "Save" at bounding box center [685, 371] width 22 height 9
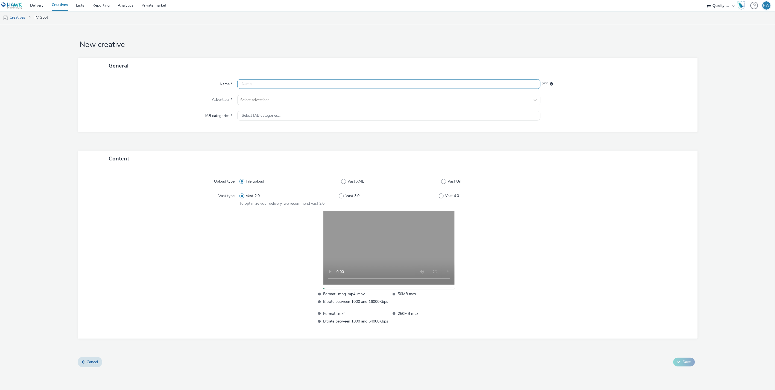
click at [268, 85] on input "text" at bounding box center [388, 84] width 303 height 10
paste input "51961023 Disney"
type input "51961023 Disney"
click at [268, 99] on div at bounding box center [383, 100] width 287 height 7
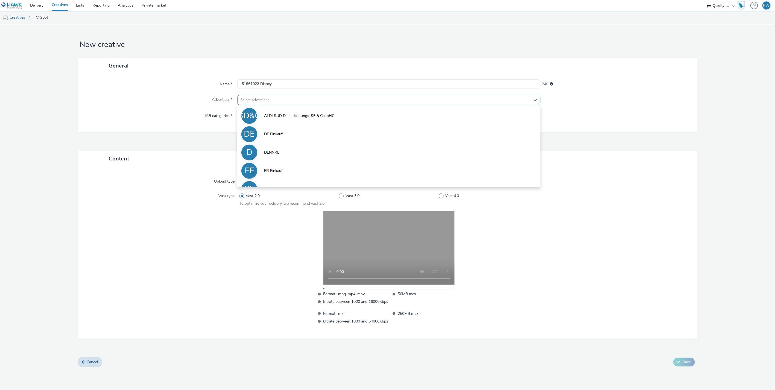
scroll to position [30, 0]
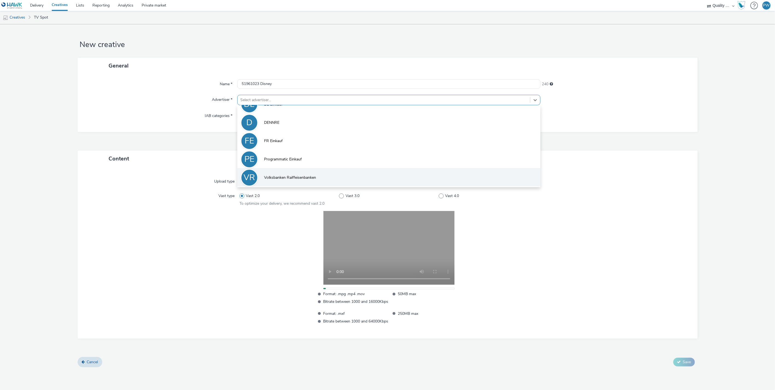
click at [291, 173] on li "VR Volksbanken Raiffeisenbanken" at bounding box center [388, 177] width 303 height 18
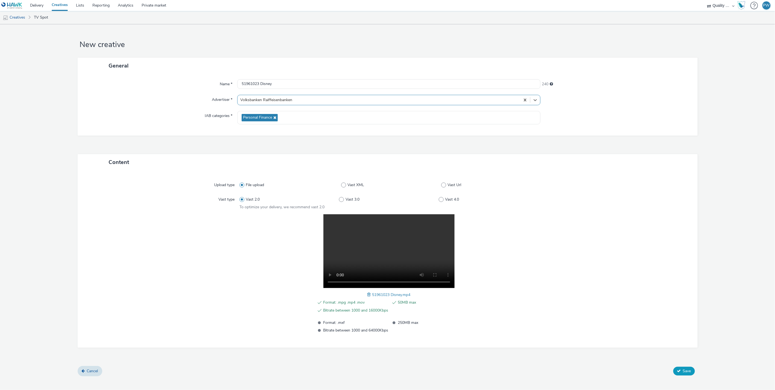
click at [689, 371] on span "Save" at bounding box center [687, 371] width 8 height 5
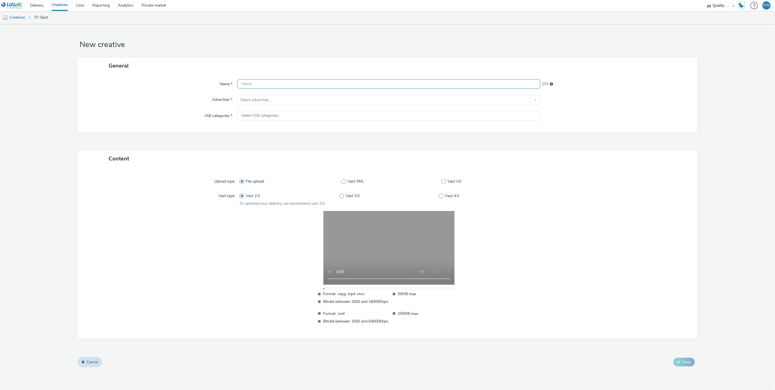
click at [268, 85] on input "text" at bounding box center [388, 84] width 303 height 10
paste input "51762434 Disney"
type input "51762434 Disney"
click at [265, 95] on div "Select advertiser..." at bounding box center [388, 100] width 303 height 10
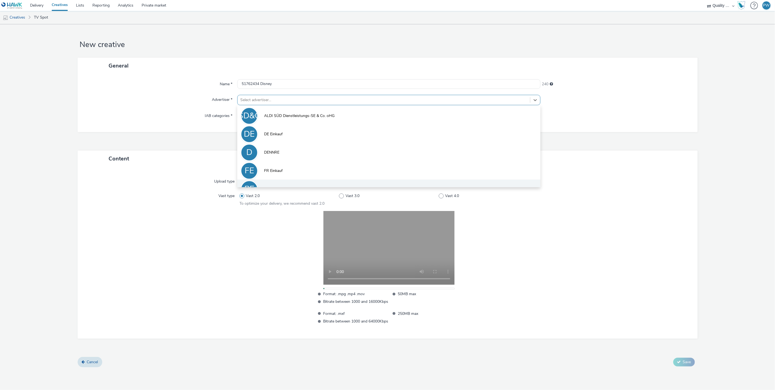
scroll to position [30, 0]
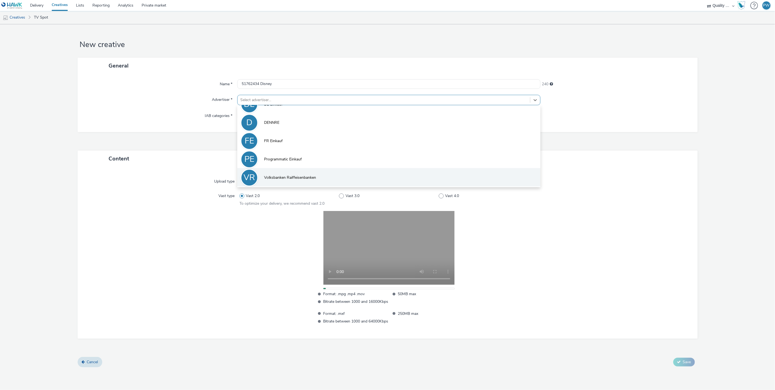
click at [287, 179] on span "Volksbanken Raiffeisenbanken" at bounding box center [290, 177] width 52 height 5
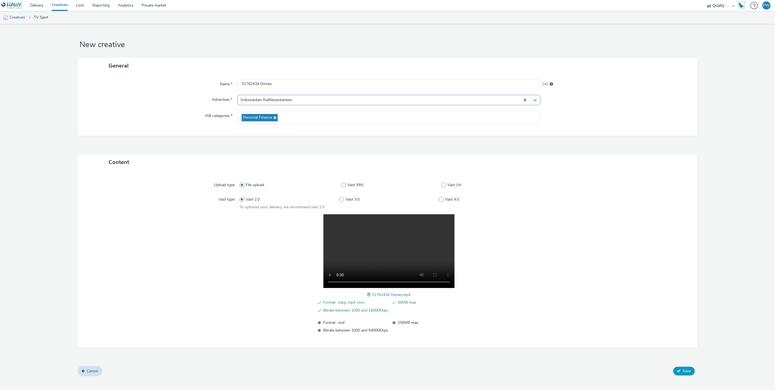
click at [682, 369] on button "Save" at bounding box center [685, 371] width 22 height 9
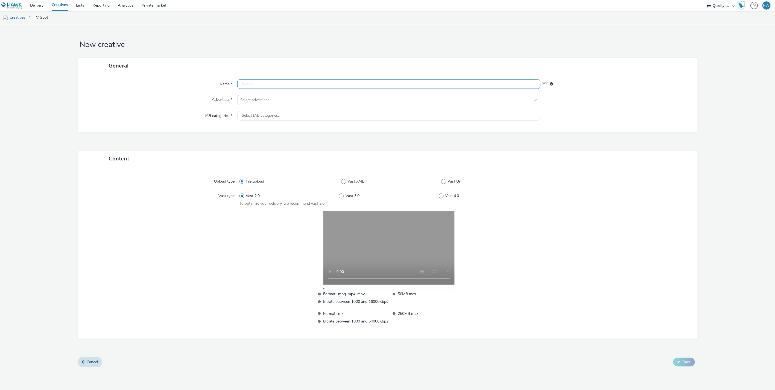
click at [252, 83] on input "text" at bounding box center [388, 84] width 303 height 10
paste input "51390000 Disney"
type input "51390000 Disney"
click at [256, 105] on div "Name * 51390000 Disney 240 Advertiser * Select advertiser... IAB categories * S…" at bounding box center [388, 103] width 620 height 58
click at [259, 99] on div at bounding box center [383, 100] width 287 height 7
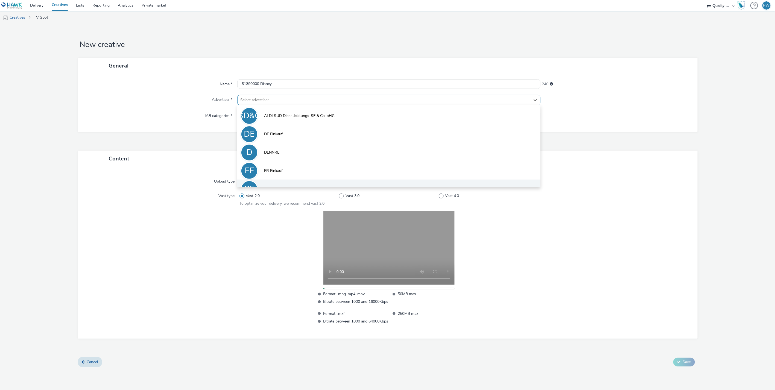
scroll to position [30, 0]
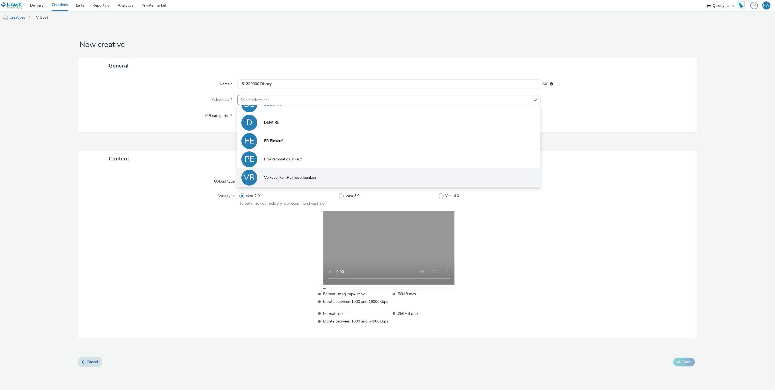
click at [284, 177] on span "Volksbanken Raiffeisenbanken" at bounding box center [290, 177] width 52 height 5
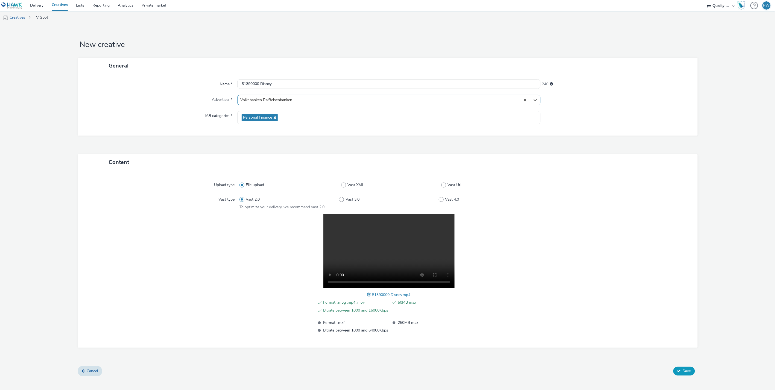
click at [685, 368] on button "Save" at bounding box center [685, 371] width 22 height 9
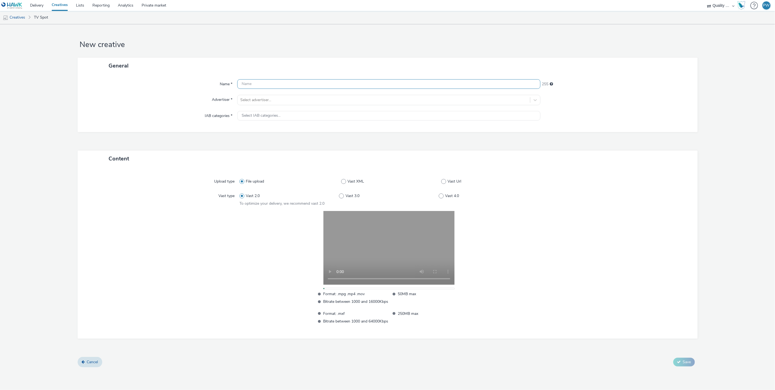
click at [239, 84] on input "text" at bounding box center [388, 84] width 303 height 10
paste input "51591300 Disney"
type input "51591300 Disney"
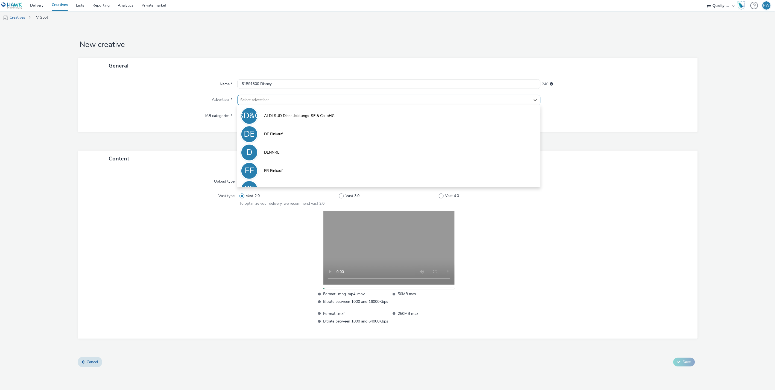
click at [255, 96] on div "Select advertiser..." at bounding box center [384, 100] width 293 height 9
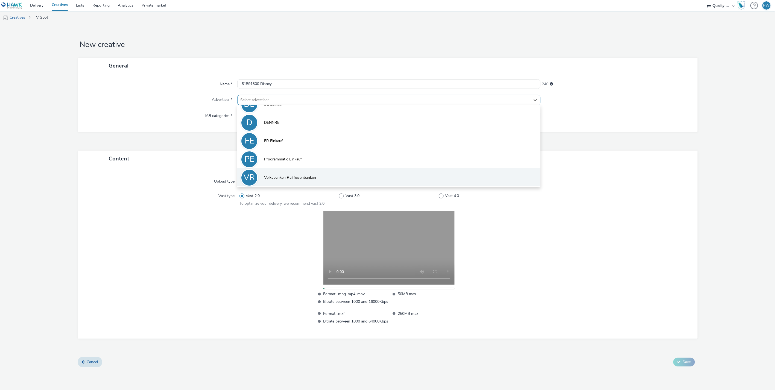
click at [284, 176] on span "Volksbanken Raiffeisenbanken" at bounding box center [290, 177] width 52 height 5
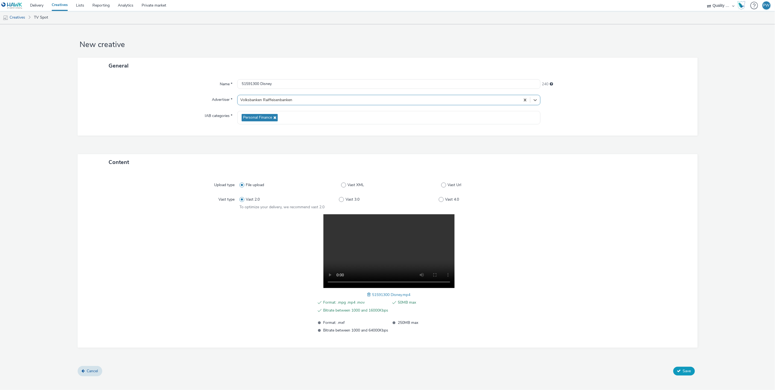
click at [684, 369] on span "Save" at bounding box center [687, 371] width 8 height 5
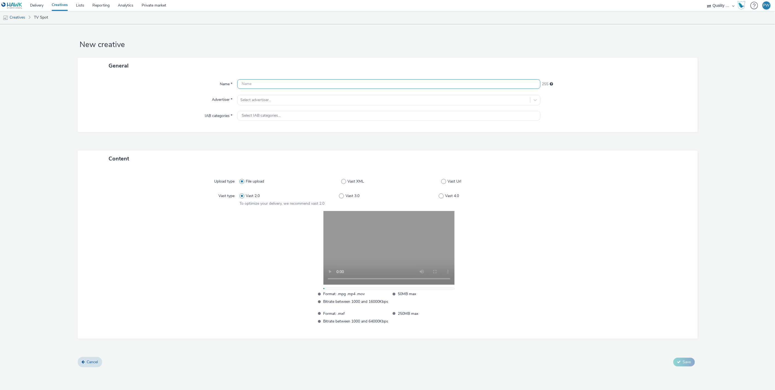
click at [255, 80] on input "text" at bounding box center [388, 84] width 303 height 10
paste input "50961592 Disney"
type input "50961592 Disney"
click at [256, 102] on div at bounding box center [383, 100] width 287 height 7
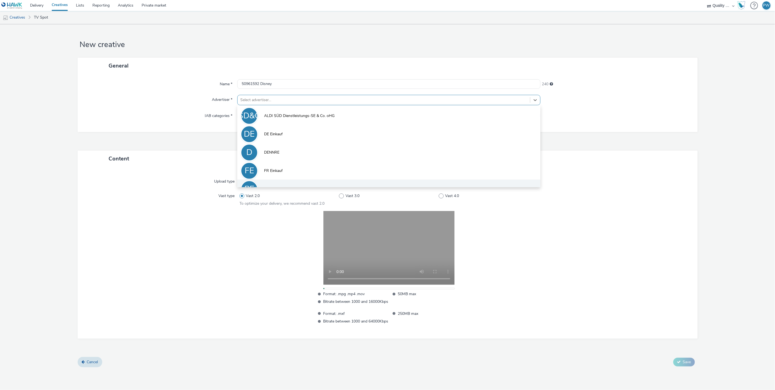
scroll to position [30, 0]
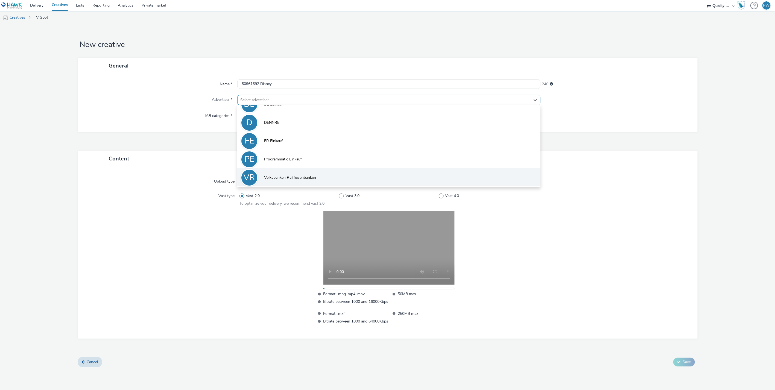
click at [292, 176] on span "Volksbanken Raiffeisenbanken" at bounding box center [290, 177] width 52 height 5
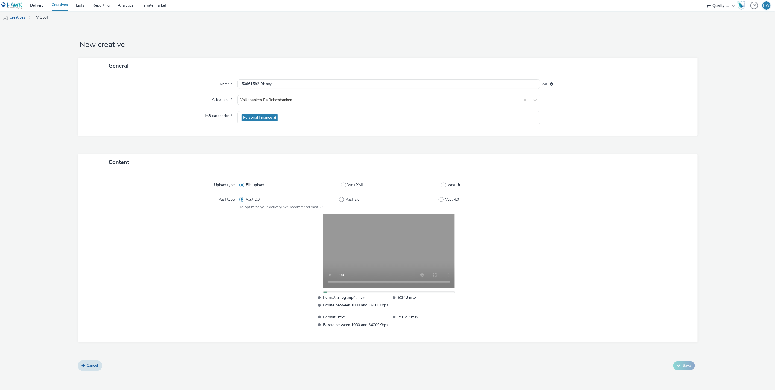
click at [655, 243] on div at bounding box center [613, 270] width 150 height 113
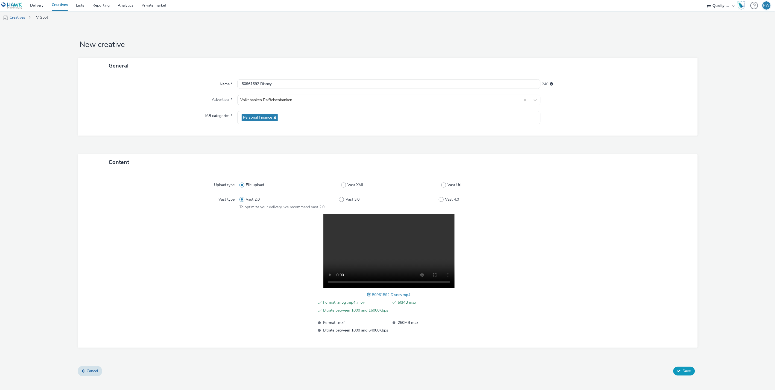
click at [687, 372] on span "Save" at bounding box center [687, 371] width 8 height 5
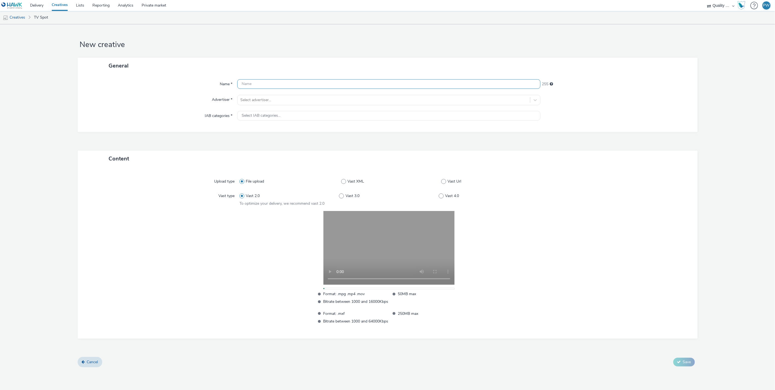
click at [248, 84] on input "text" at bounding box center [388, 84] width 303 height 10
paste input "51091500 Disney"
type input "51091500 Disney"
click at [254, 100] on div at bounding box center [383, 100] width 287 height 7
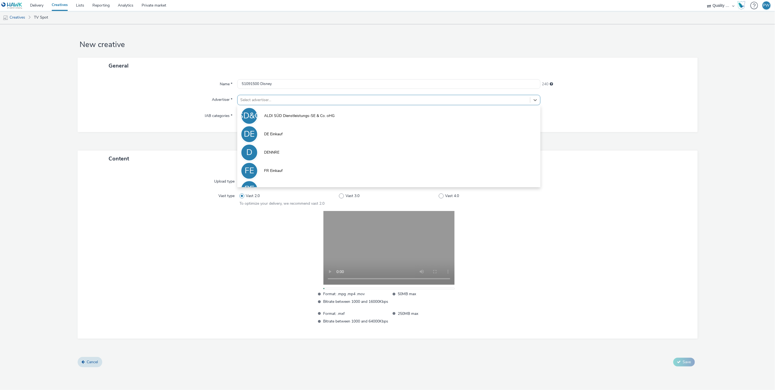
scroll to position [30, 0]
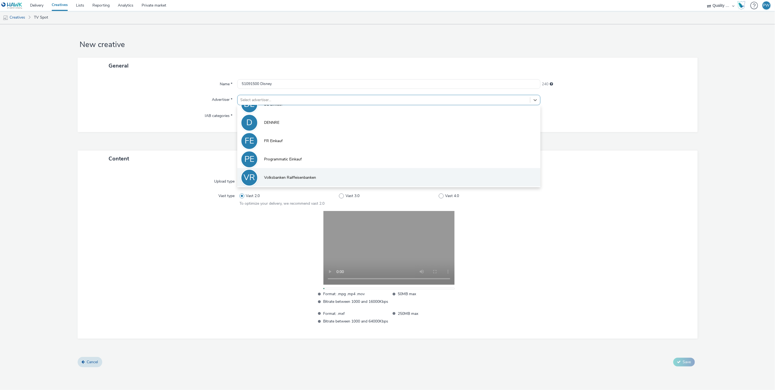
click at [288, 178] on span "Volksbanken Raiffeisenbanken" at bounding box center [290, 177] width 52 height 5
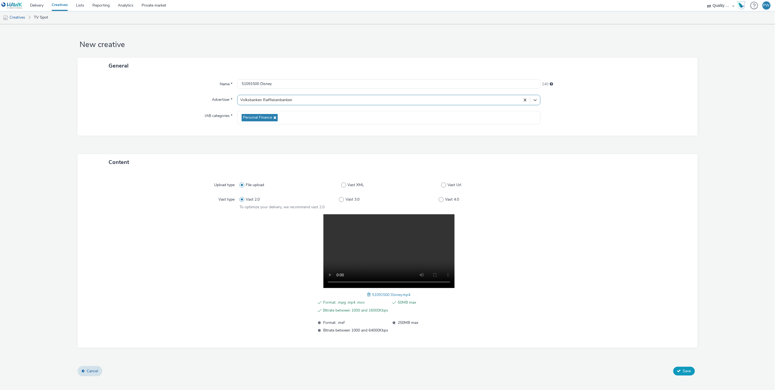
click at [679, 371] on icon at bounding box center [679, 371] width 4 height 4
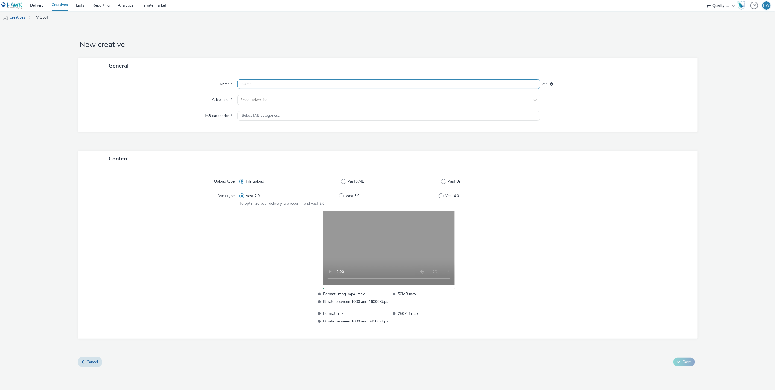
click at [255, 83] on input "text" at bounding box center [388, 84] width 303 height 10
paste input "51090000 Disney"
type input "51090000 Disney"
click at [261, 98] on div at bounding box center [383, 100] width 287 height 7
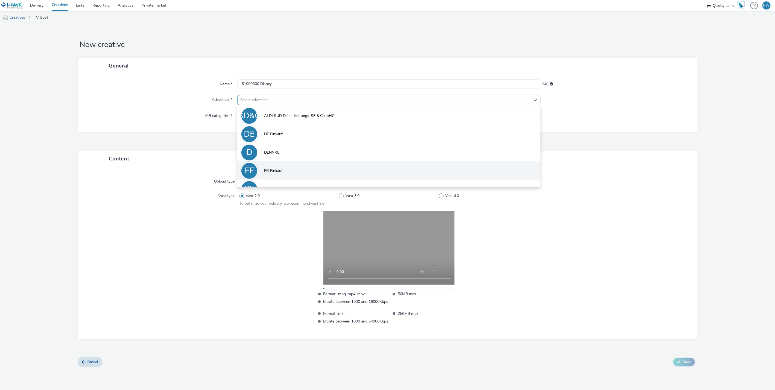
scroll to position [30, 0]
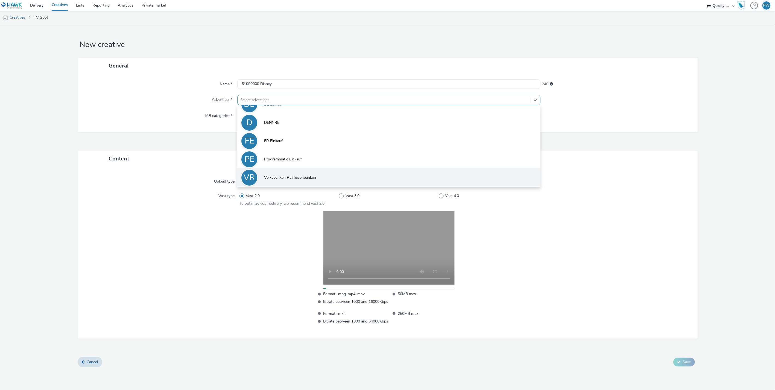
click at [276, 171] on li "VR Volksbanken Raiffeisenbanken" at bounding box center [388, 177] width 303 height 18
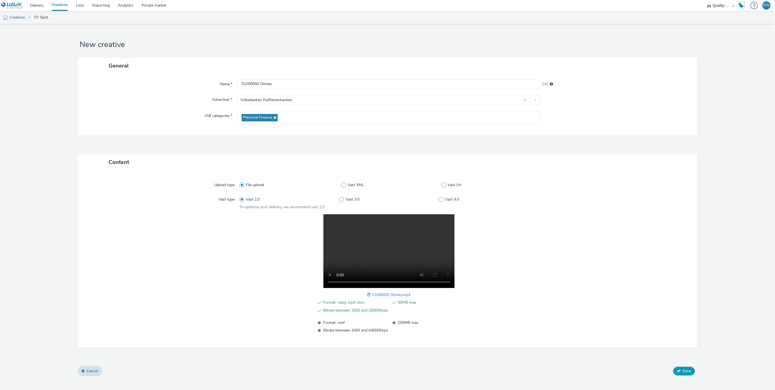
click at [685, 367] on button "Save" at bounding box center [685, 371] width 22 height 9
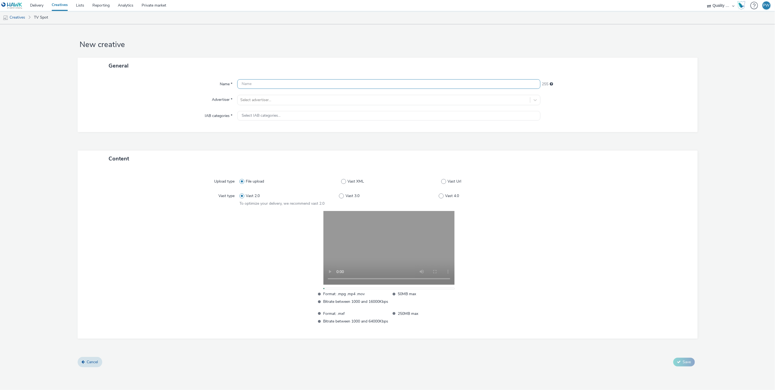
click at [243, 83] on input "text" at bounding box center [388, 84] width 303 height 10
paste input "51161606 Disney"
type input "51161606 Disney"
click at [251, 94] on div "Name * 51161606 Disney 240 Advertiser * Select advertiser... IAB categories * S…" at bounding box center [388, 103] width 620 height 58
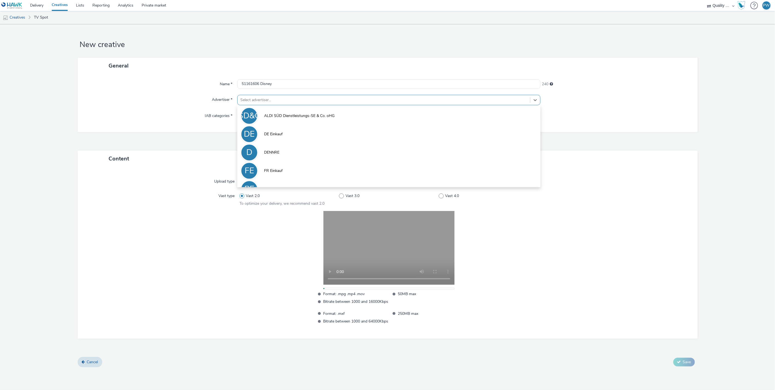
click at [255, 101] on div at bounding box center [383, 100] width 287 height 7
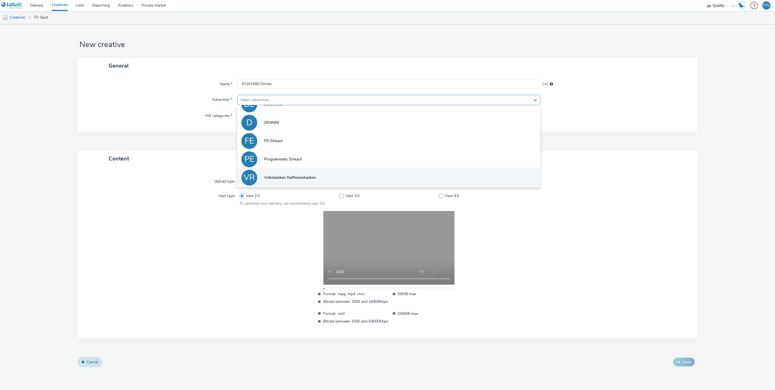
click at [284, 176] on span "Volksbanken Raiffeisenbanken" at bounding box center [290, 177] width 52 height 5
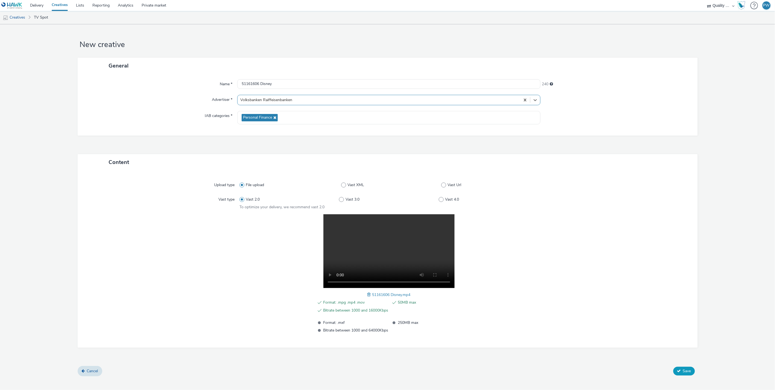
click at [683, 368] on button "Save" at bounding box center [685, 371] width 22 height 9
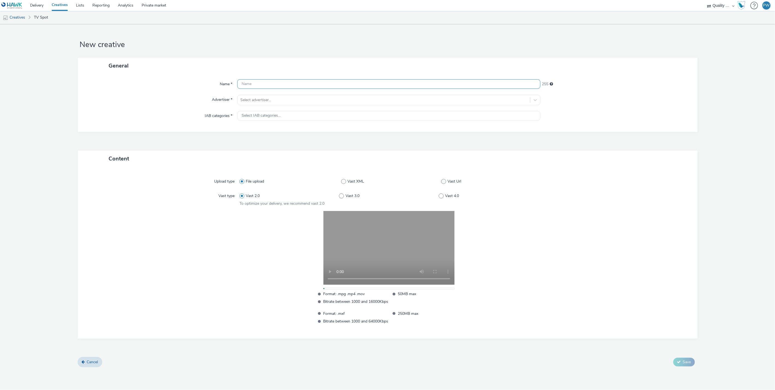
click at [268, 84] on input "text" at bounding box center [388, 84] width 303 height 10
paste input "51361021 Disney"
type input "51361021 Disney"
click at [269, 98] on div at bounding box center [383, 100] width 287 height 7
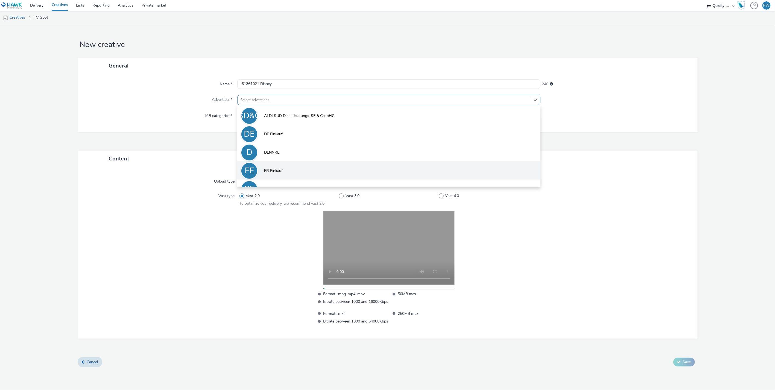
scroll to position [30, 0]
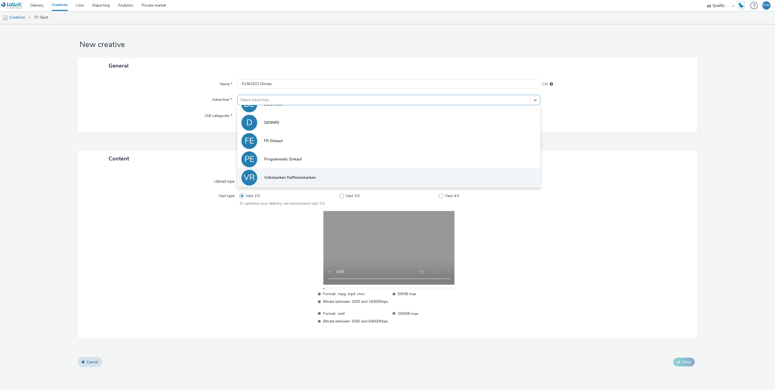
click at [287, 178] on span "Volksbanken Raiffeisenbanken" at bounding box center [290, 177] width 52 height 5
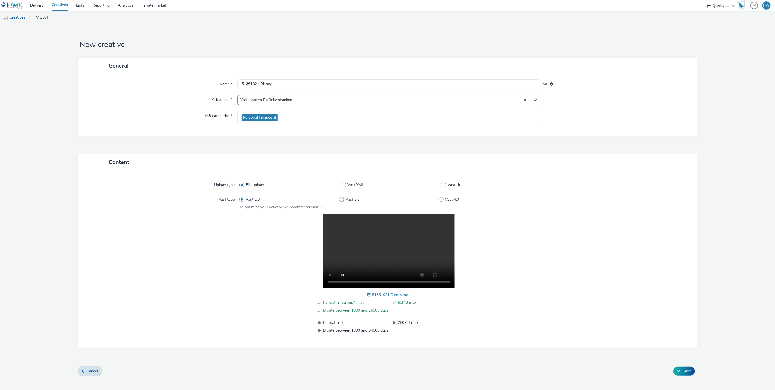
click at [684, 364] on div "Content Upload type File upload Vast XML Vast Url Vast type Vast 2.0 Vast 3.0 V…" at bounding box center [388, 260] width 620 height 212
click at [685, 369] on span "Save" at bounding box center [687, 371] width 8 height 5
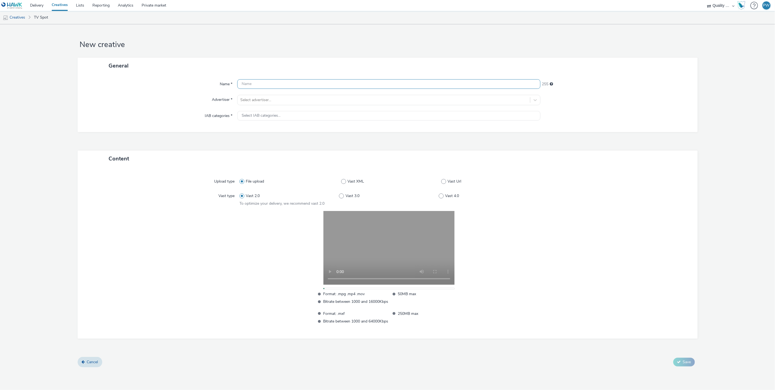
click at [256, 85] on input "text" at bounding box center [388, 84] width 303 height 10
paste input "50592200 Disney"
type input "50592200 Disney"
click at [264, 98] on div at bounding box center [383, 100] width 287 height 7
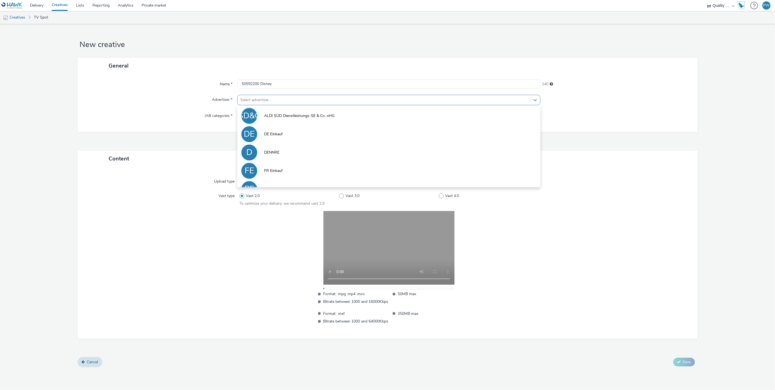
scroll to position [30, 0]
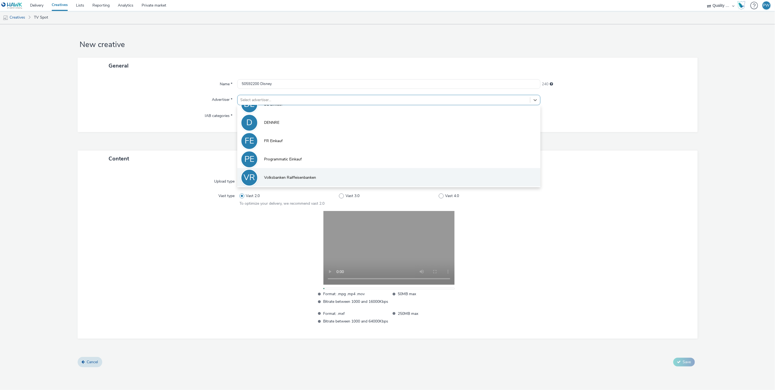
click at [302, 180] on span "Volksbanken Raiffeisenbanken" at bounding box center [290, 177] width 52 height 5
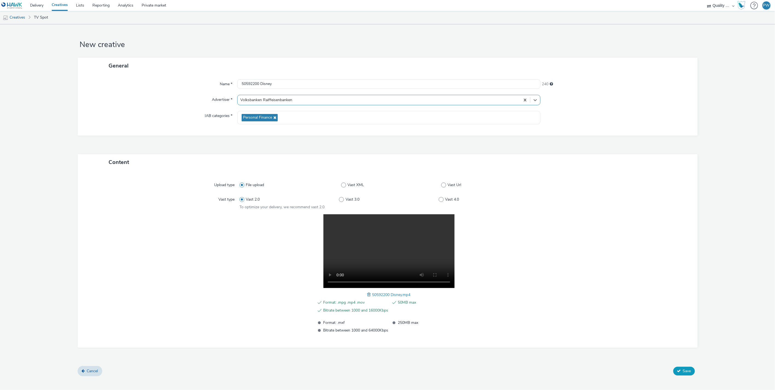
click at [682, 368] on button "Save" at bounding box center [685, 371] width 22 height 9
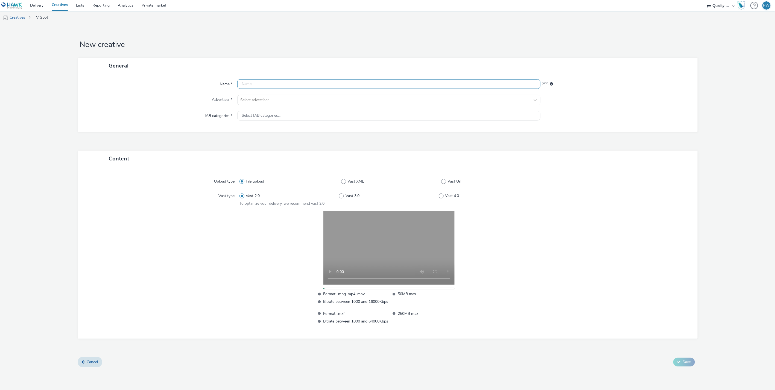
click at [269, 86] on input "text" at bounding box center [388, 84] width 303 height 10
paste input "50069345 Disney"
type input "50069345 Disney"
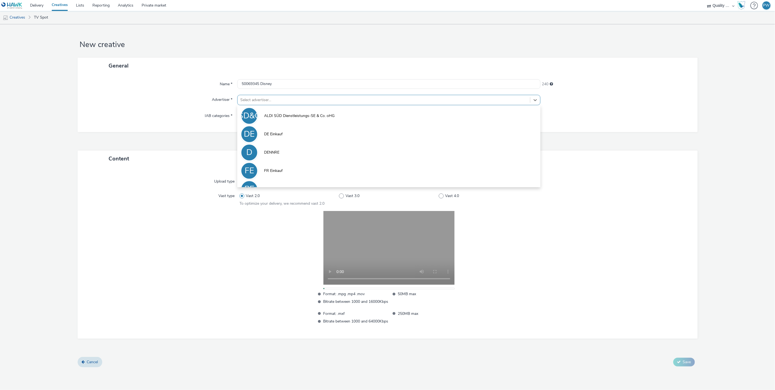
click at [265, 100] on div at bounding box center [383, 100] width 287 height 7
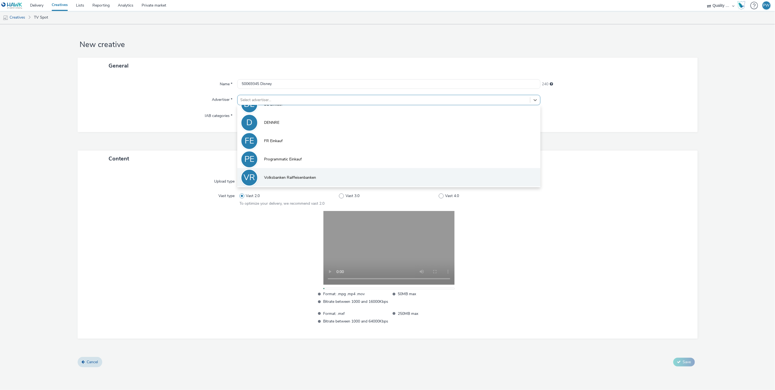
click at [289, 180] on span "Volksbanken Raiffeisenbanken" at bounding box center [290, 177] width 52 height 5
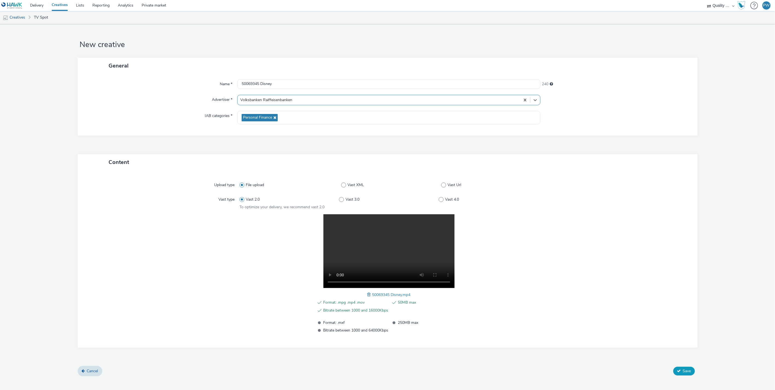
click at [686, 367] on button "Save" at bounding box center [685, 371] width 22 height 9
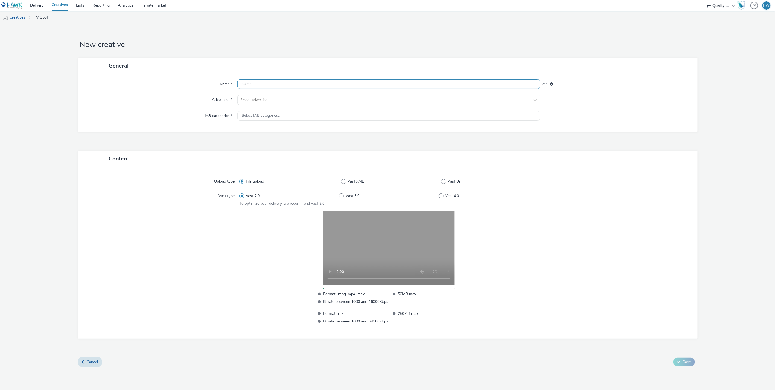
click at [263, 87] on input "text" at bounding box center [388, 84] width 303 height 10
paste input "50069455 Disney"
type input "50069455 Disney"
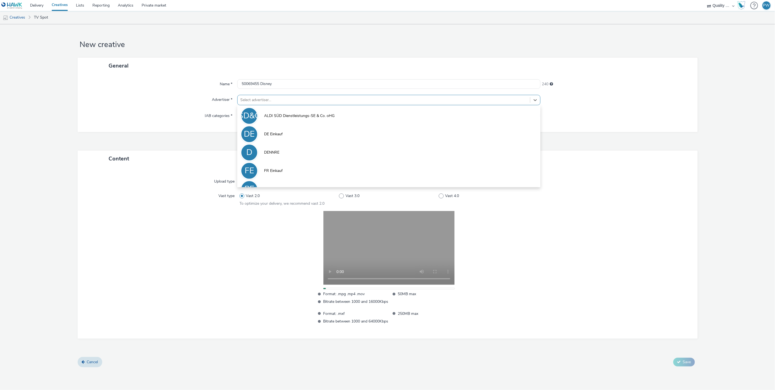
click at [270, 98] on div at bounding box center [383, 100] width 287 height 7
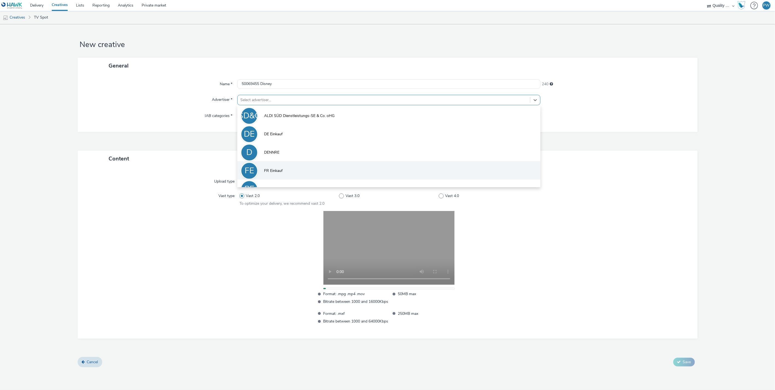
scroll to position [30, 0]
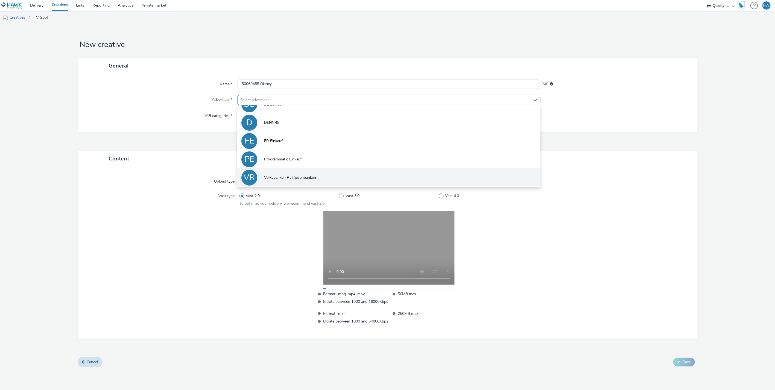
click at [281, 173] on li "VR Volksbanken Raiffeisenbanken" at bounding box center [388, 177] width 303 height 18
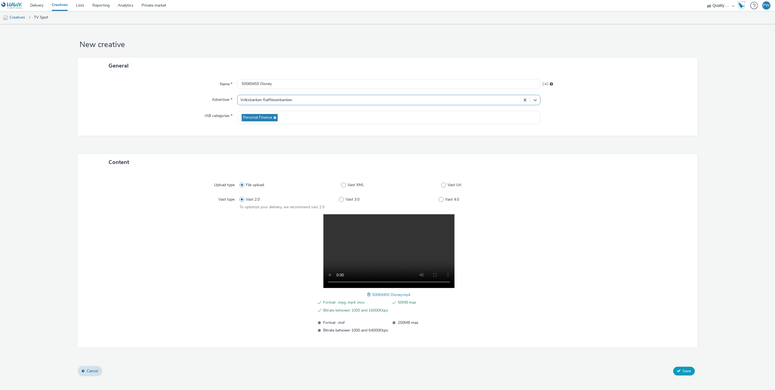
click at [692, 371] on button "Save" at bounding box center [685, 371] width 22 height 9
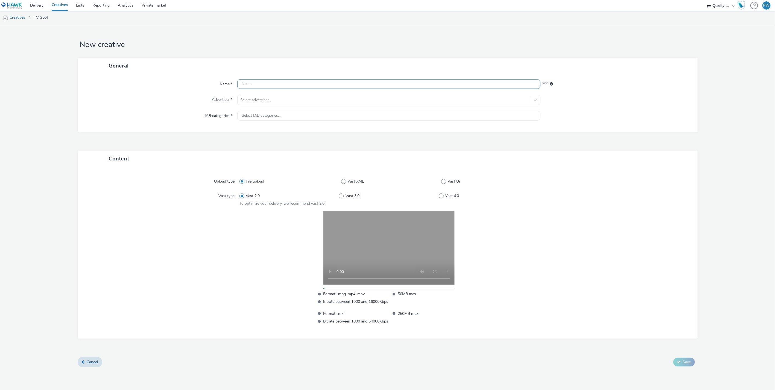
click at [258, 83] on input "text" at bounding box center [388, 84] width 303 height 10
paste input "50190000 Disney"
type input "50190000 Disney"
click at [260, 99] on div at bounding box center [383, 100] width 287 height 7
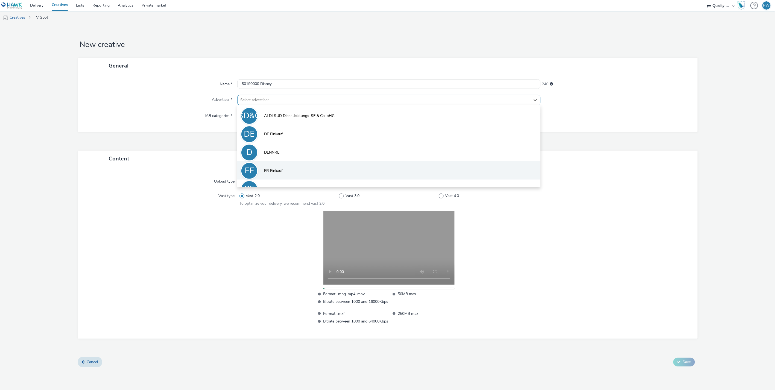
scroll to position [30, 0]
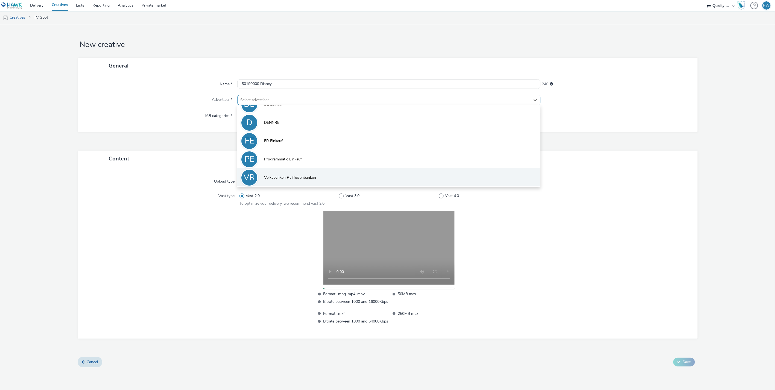
click at [283, 172] on li "VR Volksbanken Raiffeisenbanken" at bounding box center [388, 177] width 303 height 18
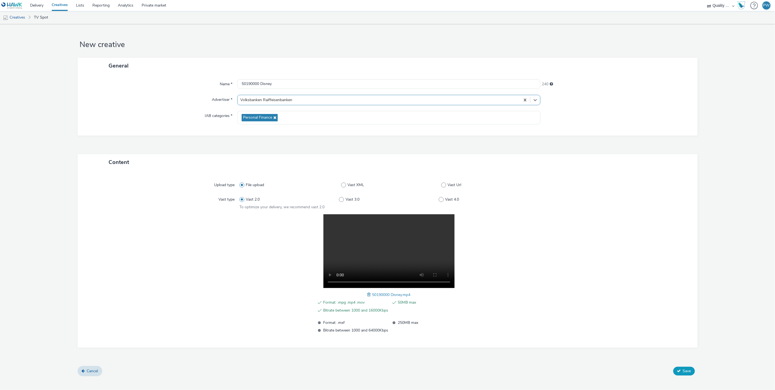
click at [677, 371] on icon at bounding box center [679, 371] width 4 height 4
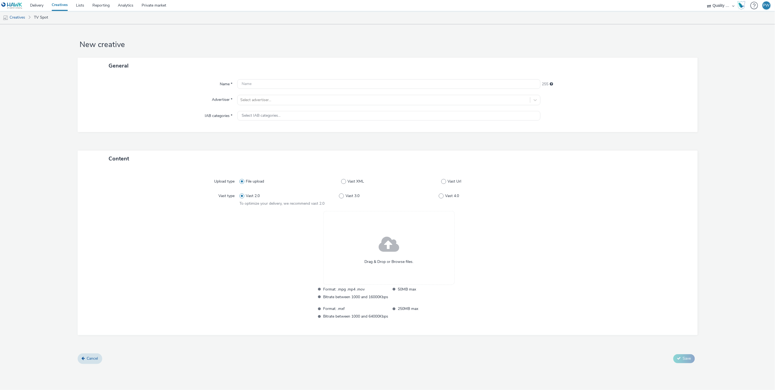
click at [676, 226] on div at bounding box center [613, 266] width 150 height 110
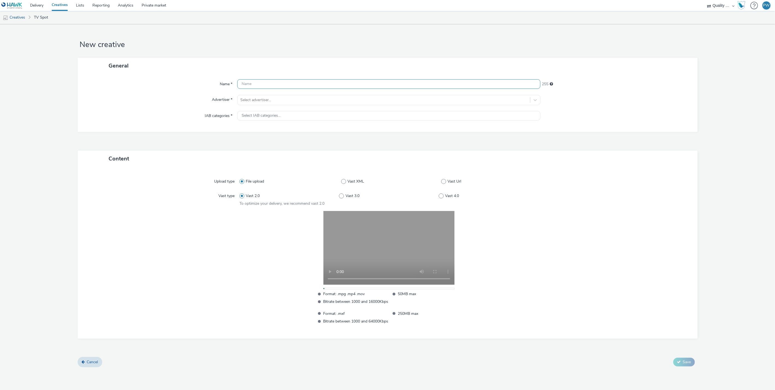
click at [259, 88] on input "text" at bounding box center [388, 84] width 303 height 10
paste input "50069146 Disney"
type input "50069146 Disney"
click at [263, 102] on div at bounding box center [383, 100] width 287 height 7
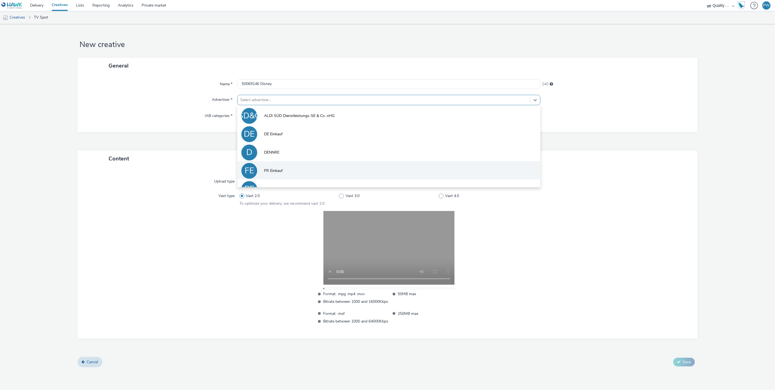
scroll to position [30, 0]
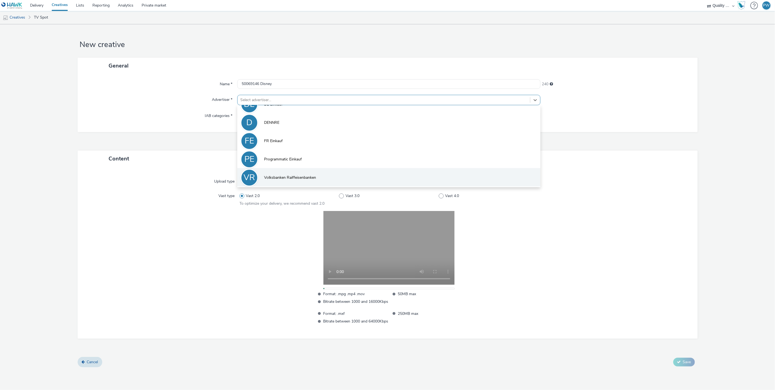
click at [289, 176] on span "Volksbanken Raiffeisenbanken" at bounding box center [290, 177] width 52 height 5
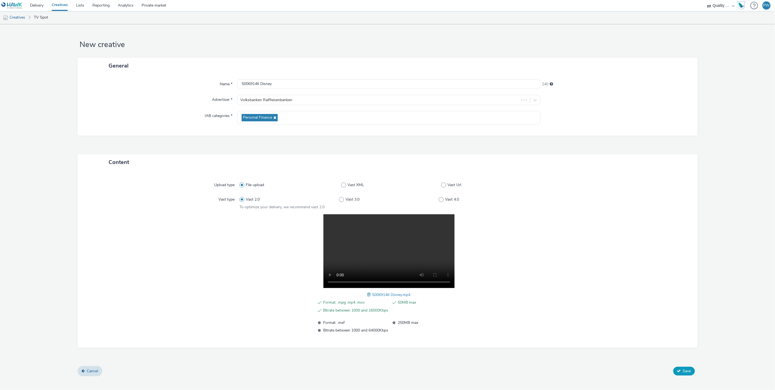
click at [691, 374] on button "Save" at bounding box center [685, 371] width 22 height 9
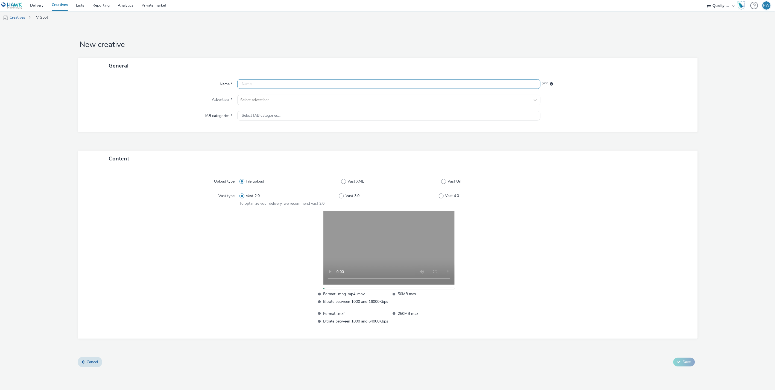
click at [285, 85] on input "text" at bounding box center [388, 84] width 303 height 10
paste input "50069477 Disney"
type input "50069477 Disney"
click at [276, 98] on div at bounding box center [383, 100] width 287 height 7
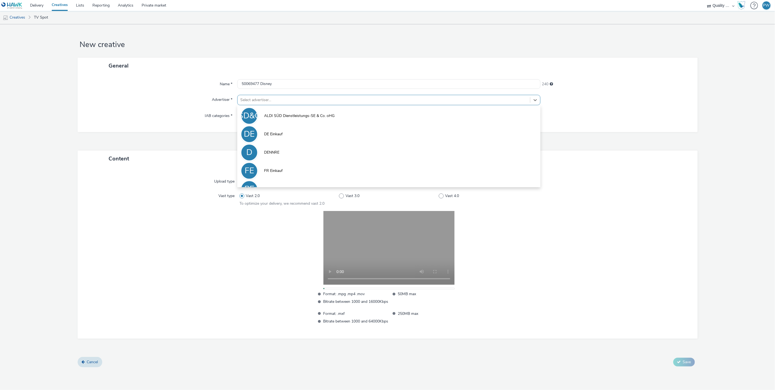
scroll to position [30, 0]
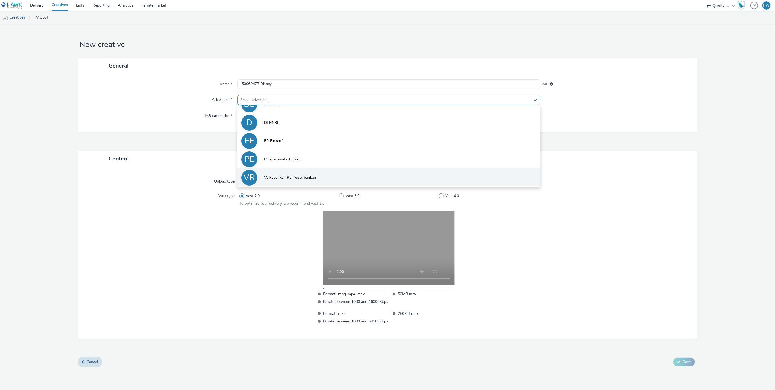
click at [313, 179] on span "Volksbanken Raiffeisenbanken" at bounding box center [290, 177] width 52 height 5
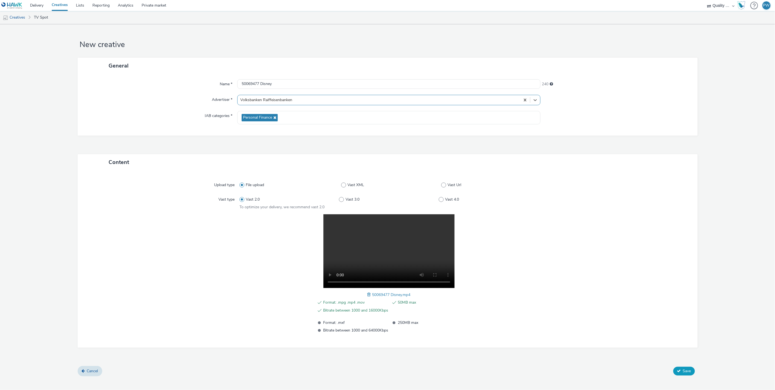
click at [680, 371] on icon at bounding box center [679, 371] width 4 height 4
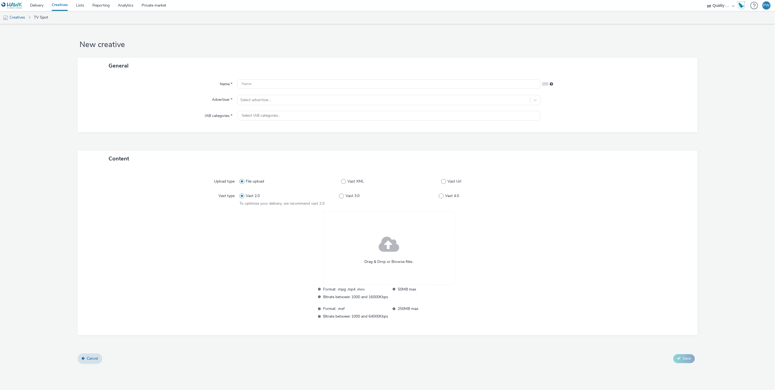
click at [665, 255] on div at bounding box center [613, 266] width 150 height 110
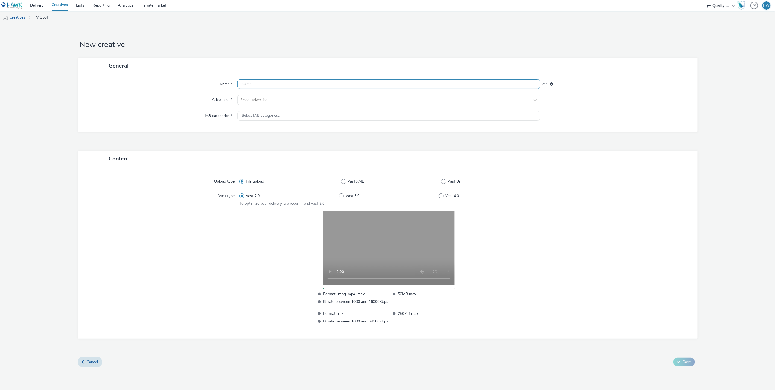
click at [256, 83] on input "text" at bounding box center [388, 84] width 303 height 10
paste input "50069976 Disney"
type input "50069976 Disney"
click at [258, 99] on div at bounding box center [383, 100] width 287 height 7
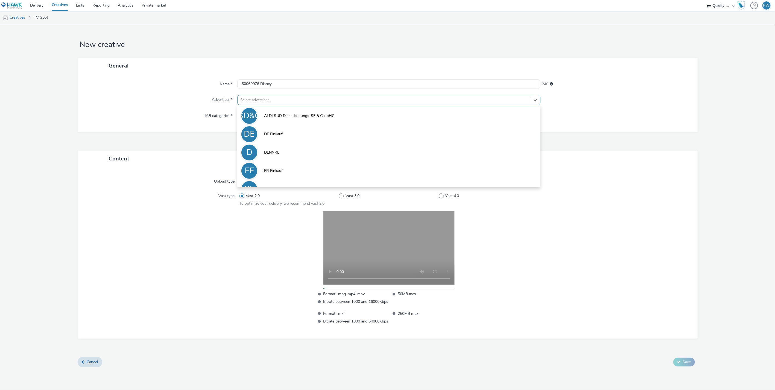
scroll to position [30, 0]
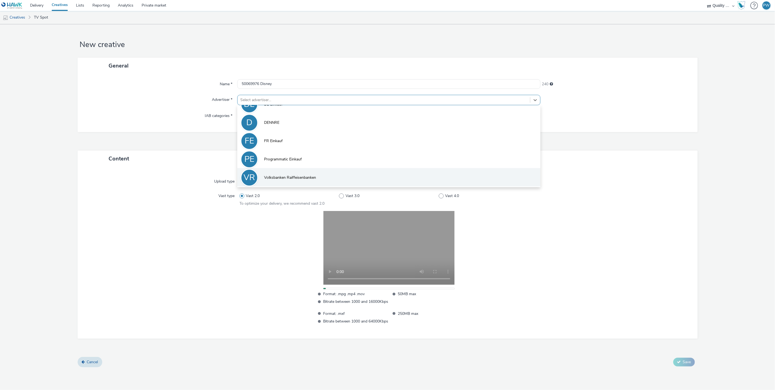
click at [304, 176] on span "Volksbanken Raiffeisenbanken" at bounding box center [290, 177] width 52 height 5
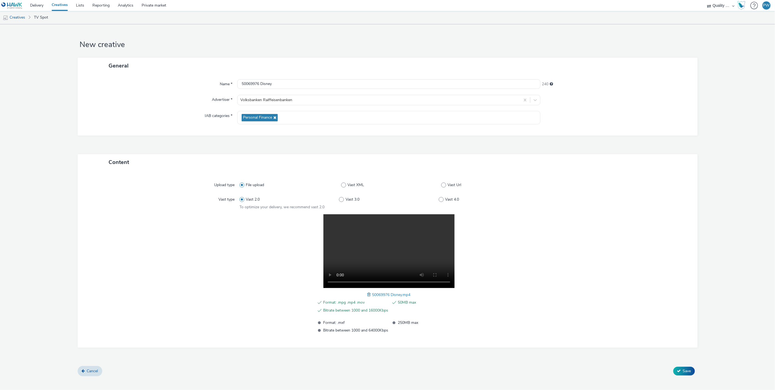
click at [683, 378] on form "New creative General Name * 50069976 Disney 240 Advertiser * Volksbanken Raiffe…" at bounding box center [387, 202] width 775 height 356
click at [683, 373] on span "Save" at bounding box center [687, 371] width 8 height 5
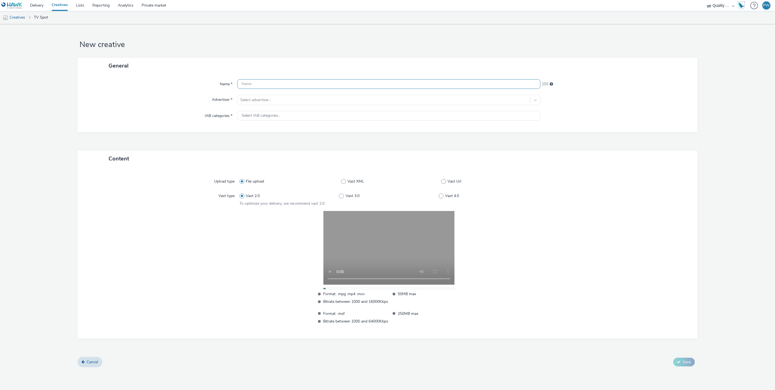
click at [253, 81] on input "text" at bounding box center [388, 84] width 303 height 10
paste input "50961206 Disney"
type input "50961206 Disney"
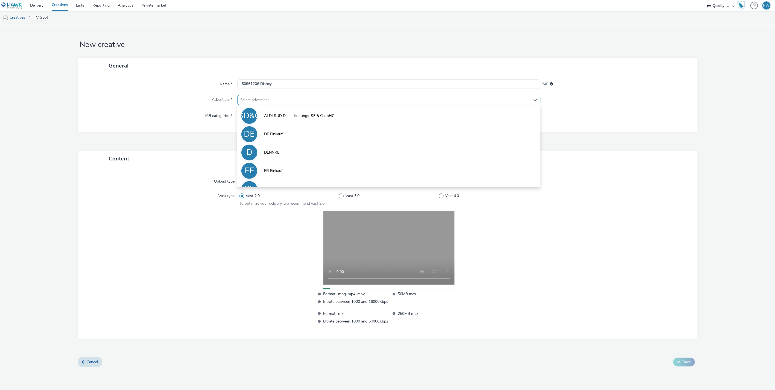
click at [254, 100] on div at bounding box center [383, 100] width 287 height 7
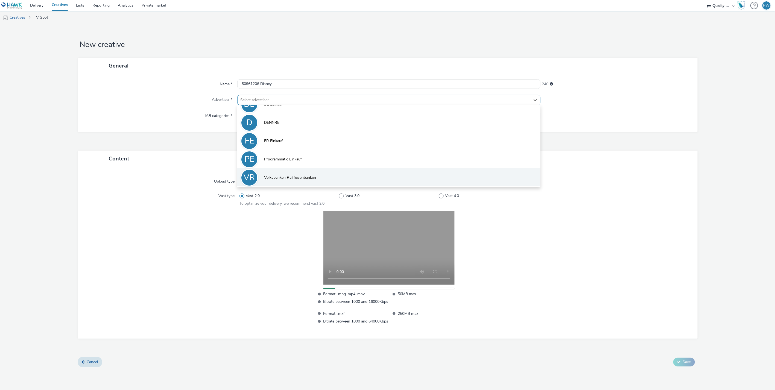
click at [285, 174] on li "VR Volksbanken Raiffeisenbanken" at bounding box center [388, 177] width 303 height 18
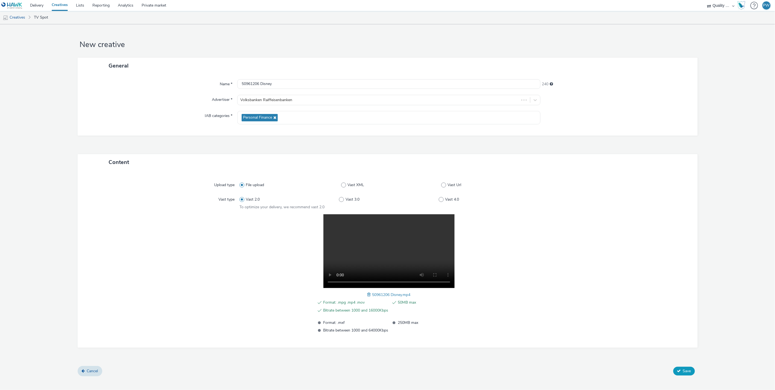
click at [691, 368] on button "Save" at bounding box center [685, 371] width 22 height 9
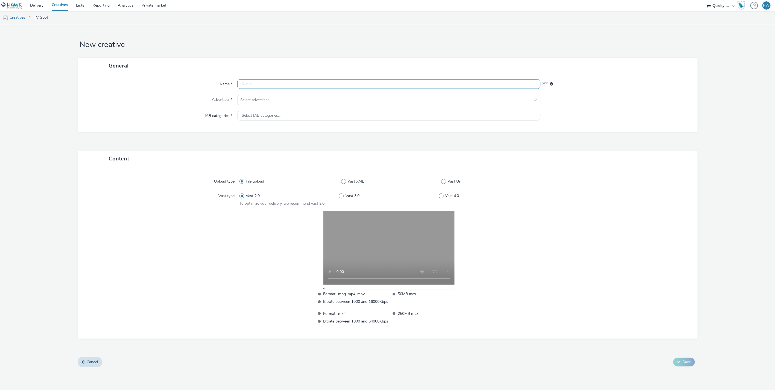
click at [269, 84] on input "text" at bounding box center [388, 84] width 303 height 10
paste input "50790000 Disney"
type input "50790000 Disney"
click at [269, 98] on div at bounding box center [383, 100] width 287 height 7
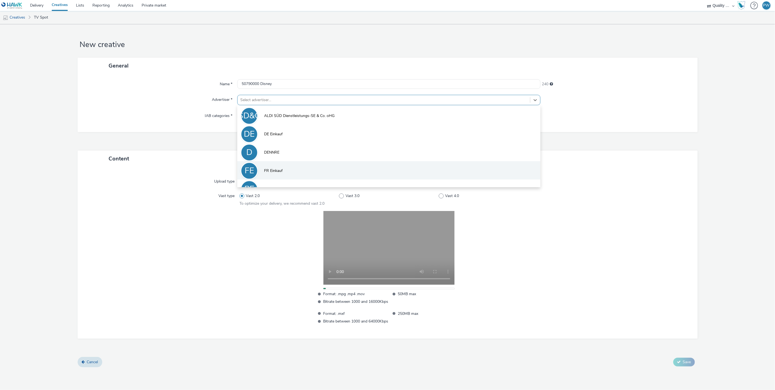
scroll to position [30, 0]
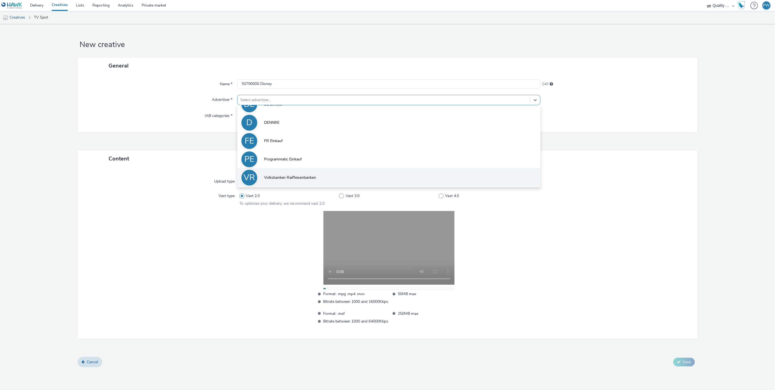
click at [281, 181] on li "VR Volksbanken Raiffeisenbanken" at bounding box center [388, 177] width 303 height 18
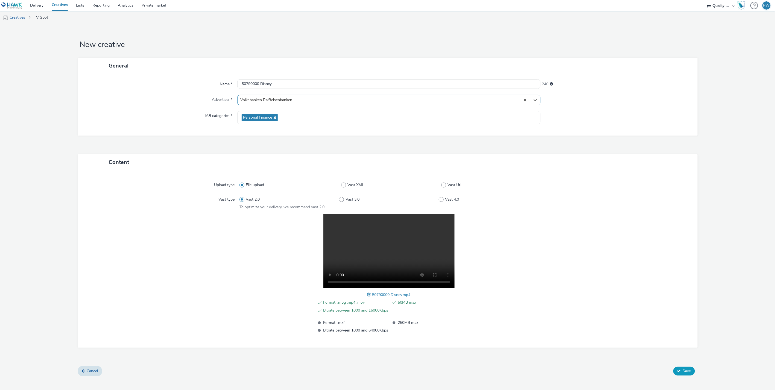
click at [688, 369] on span "Save" at bounding box center [687, 371] width 8 height 5
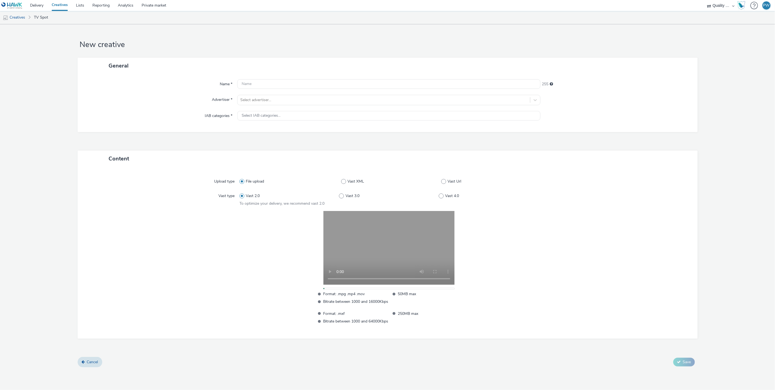
click at [261, 90] on div "Name * 255 Advertiser * Select advertiser... IAB categories * Select IAB catego…" at bounding box center [388, 103] width 620 height 58
click at [261, 85] on input "text" at bounding box center [388, 84] width 303 height 10
paste input "50863513 Disney"
type input "50863513 Disney"
click at [260, 98] on div at bounding box center [383, 100] width 287 height 7
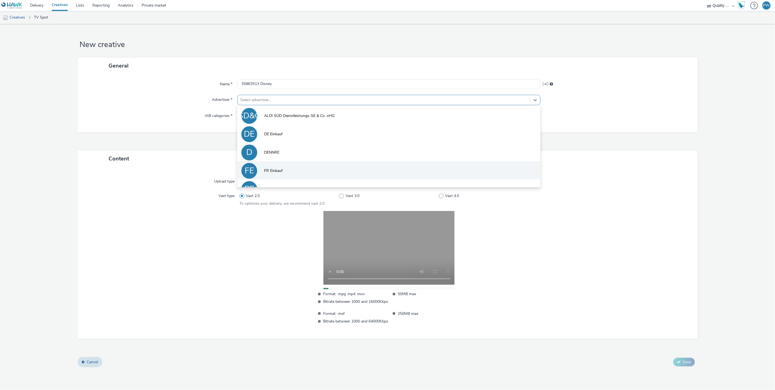
scroll to position [30, 0]
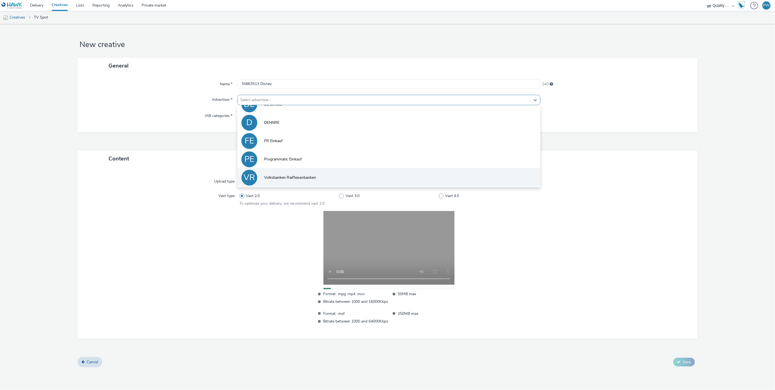
click at [280, 174] on li "VR Volksbanken Raiffeisenbanken" at bounding box center [388, 177] width 303 height 18
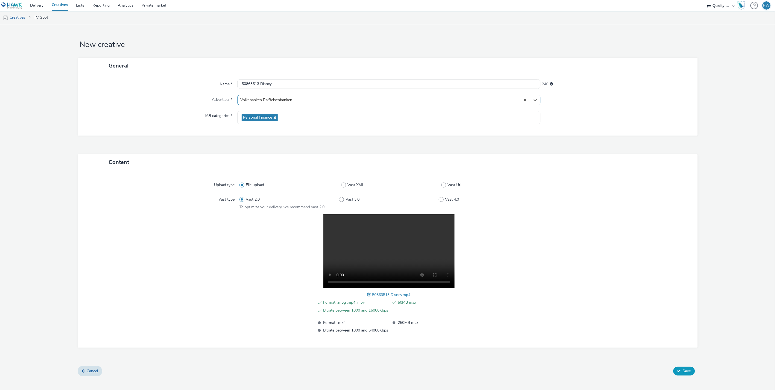
click at [688, 369] on span "Save" at bounding box center [687, 371] width 8 height 5
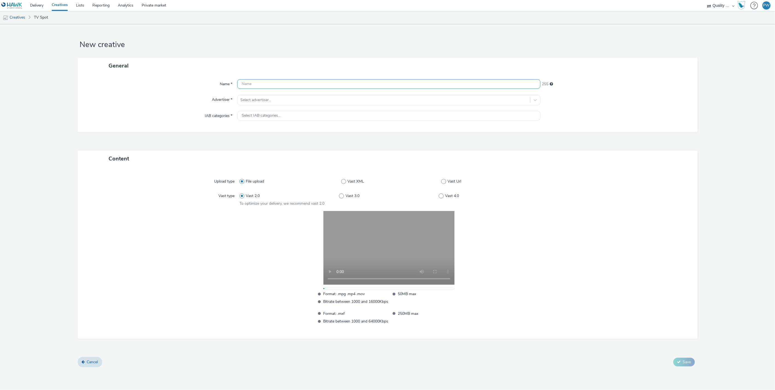
click at [253, 84] on input "text" at bounding box center [388, 84] width 303 height 10
paste input "50692100 Disney"
type input "50692100 Disney"
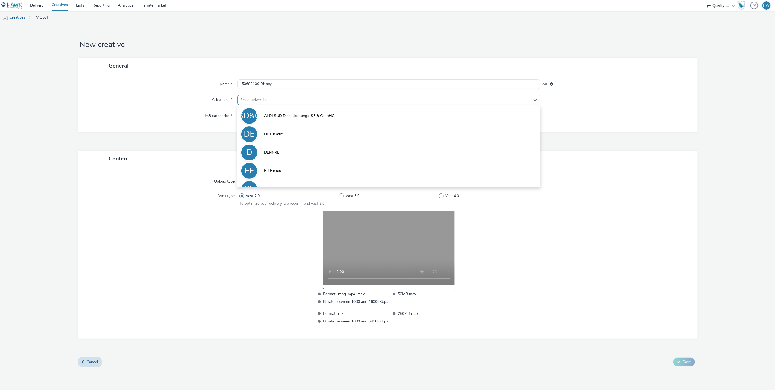
click at [258, 99] on div at bounding box center [383, 100] width 287 height 7
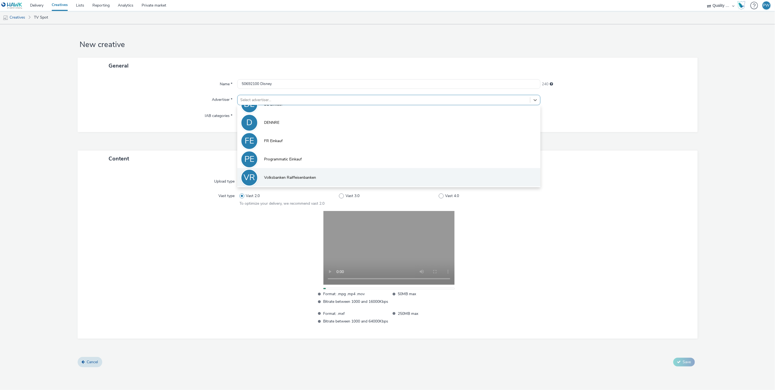
click at [283, 173] on li "VR Volksbanken Raiffeisenbanken" at bounding box center [388, 177] width 303 height 18
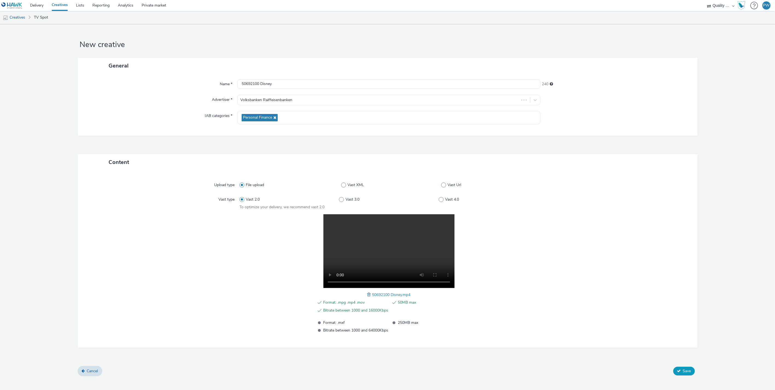
click at [686, 372] on span "Save" at bounding box center [687, 371] width 8 height 5
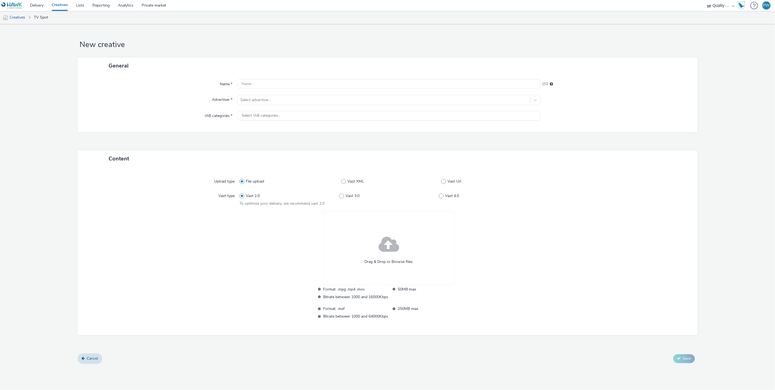
click at [680, 91] on div "Name * 255 Advertiser * Select advertiser... IAB categories * Select IAB catego…" at bounding box center [388, 103] width 620 height 58
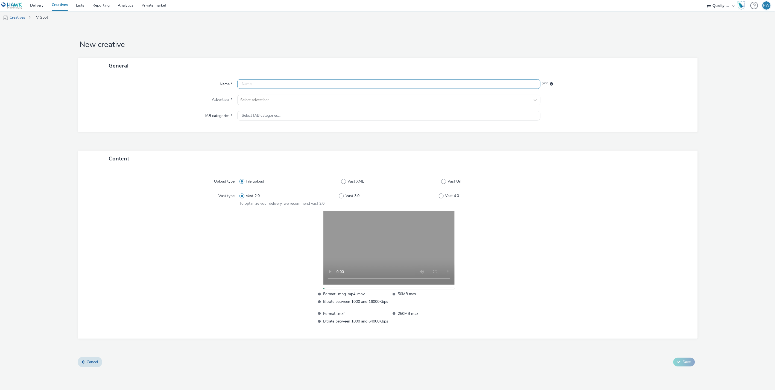
click at [257, 84] on input "text" at bounding box center [388, 84] width 303 height 10
paste input "50861501 Disney"
type input "50861501 Disney"
click at [258, 104] on div "Select advertiser..." at bounding box center [384, 100] width 293 height 9
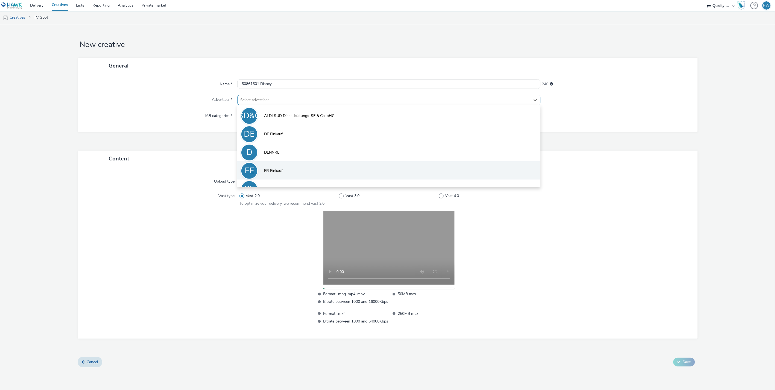
scroll to position [30, 0]
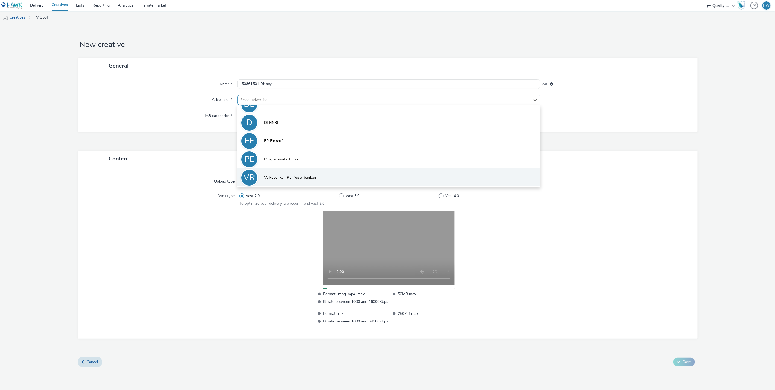
click at [284, 176] on span "Volksbanken Raiffeisenbanken" at bounding box center [290, 177] width 52 height 5
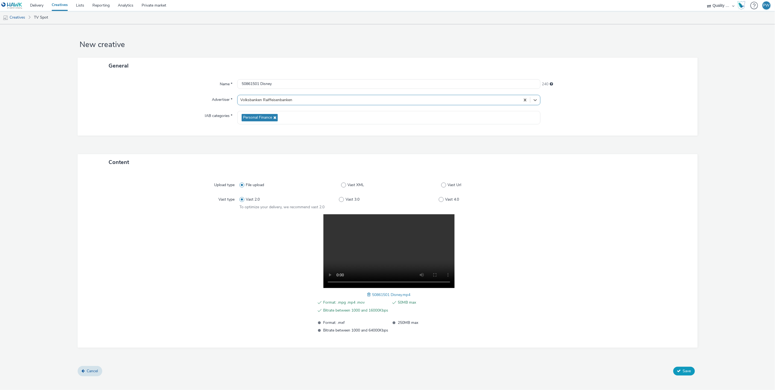
click at [687, 371] on span "Save" at bounding box center [687, 371] width 8 height 5
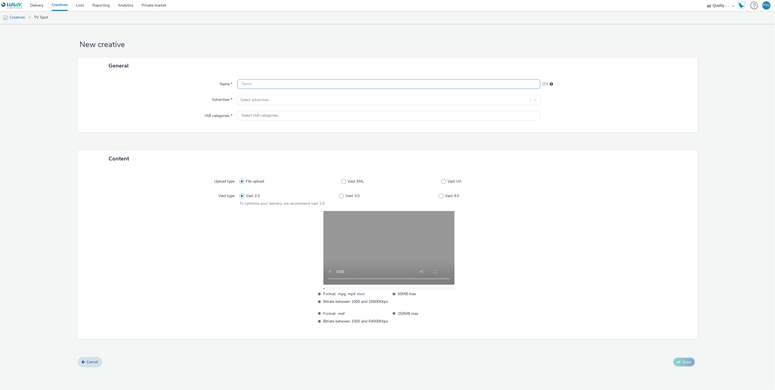
click at [260, 82] on input "text" at bounding box center [388, 84] width 303 height 10
paste input "50661639 Disney"
type input "50661639 Disney"
click at [261, 100] on div at bounding box center [383, 100] width 287 height 7
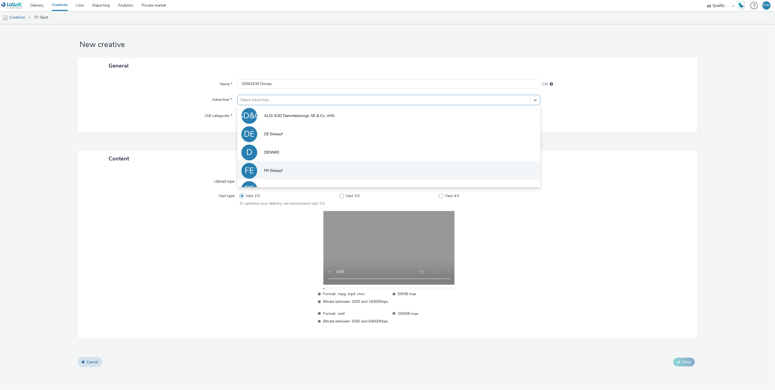
scroll to position [30, 0]
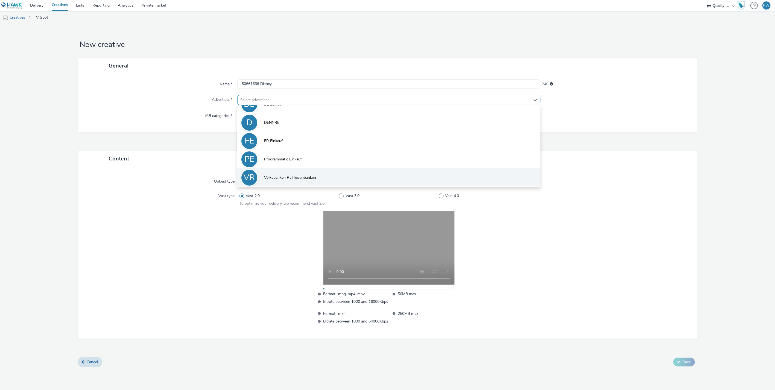
click at [293, 173] on li "VR Volksbanken Raiffeisenbanken" at bounding box center [388, 177] width 303 height 18
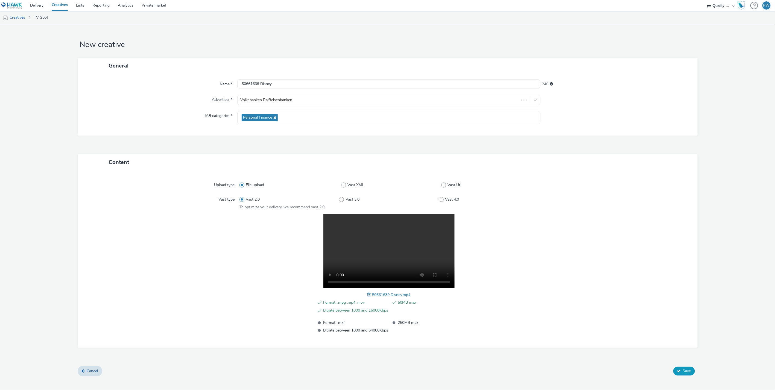
click at [688, 370] on span "Save" at bounding box center [687, 371] width 8 height 5
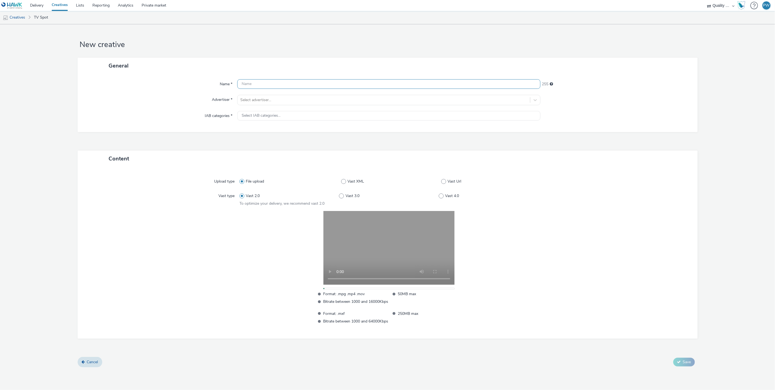
click at [260, 83] on input "text" at bounding box center [388, 84] width 303 height 10
paste input "50862903 Disney"
type input "50862903 Disney"
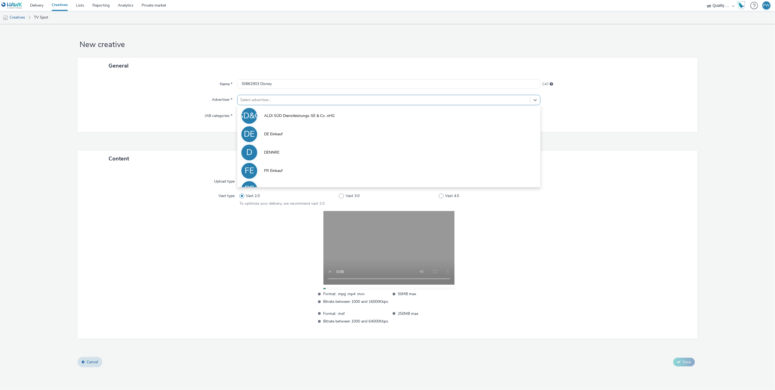
click at [262, 96] on div "Select advertiser..." at bounding box center [384, 100] width 293 height 9
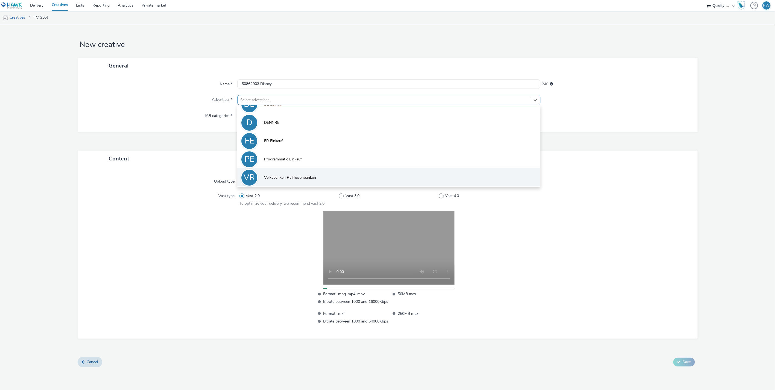
click at [297, 177] on span "Volksbanken Raiffeisenbanken" at bounding box center [290, 177] width 52 height 5
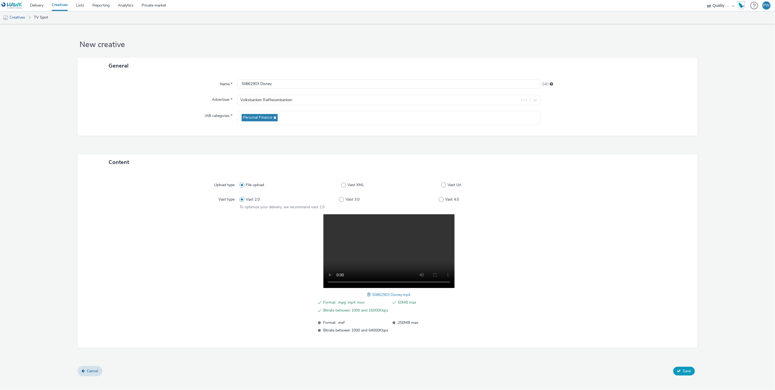
click at [674, 369] on button "Save" at bounding box center [685, 371] width 22 height 9
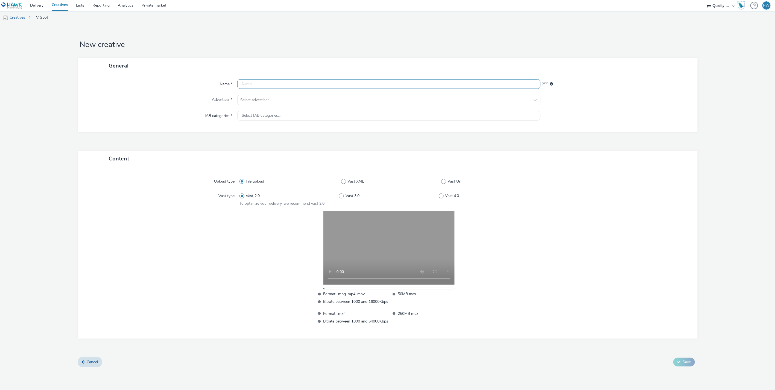
click at [252, 86] on input "text" at bounding box center [388, 84] width 303 height 10
paste input "50663699 Disney"
type input "50663699 Disney"
click at [258, 100] on div at bounding box center [383, 100] width 287 height 7
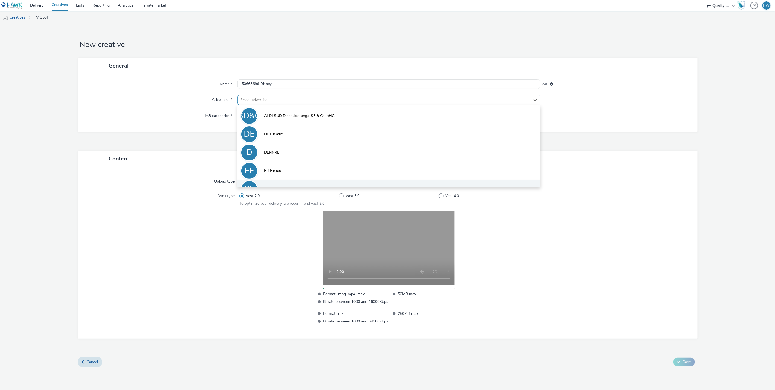
scroll to position [30, 0]
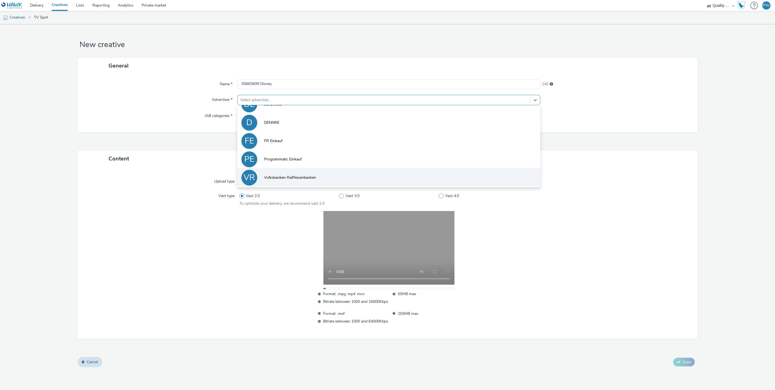
click at [276, 173] on li "VR Volksbanken Raiffeisenbanken" at bounding box center [388, 177] width 303 height 18
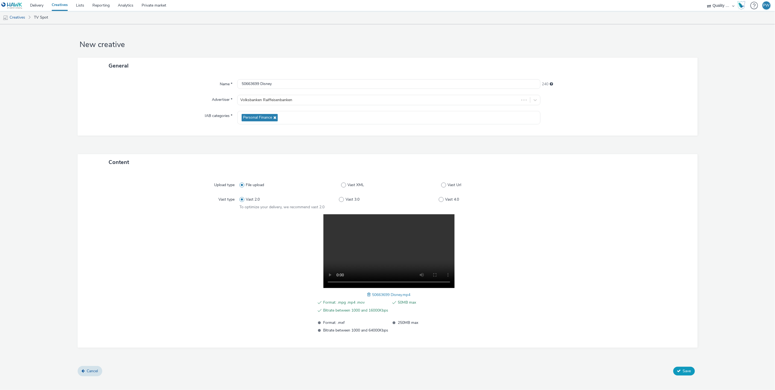
click at [678, 370] on icon at bounding box center [679, 371] width 4 height 4
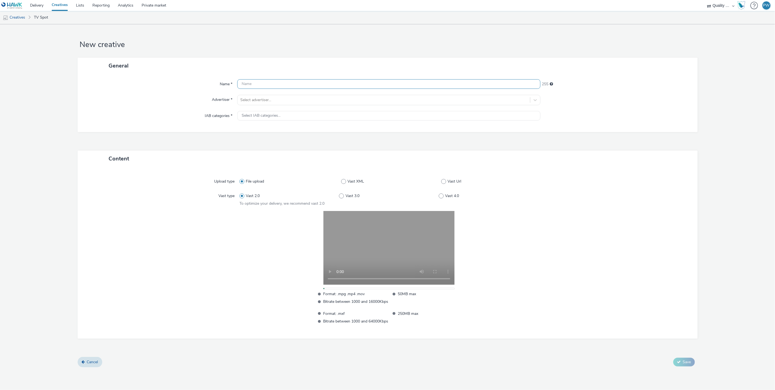
click at [251, 81] on input "text" at bounding box center [388, 84] width 303 height 10
paste input "50862835 Disney"
type input "50862835 Disney"
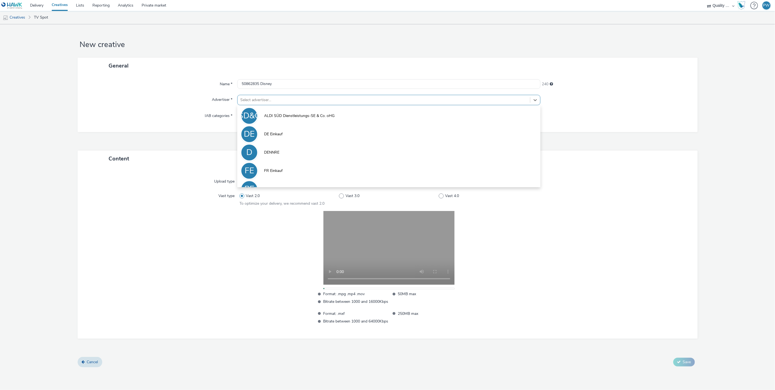
click at [256, 97] on div at bounding box center [383, 100] width 287 height 7
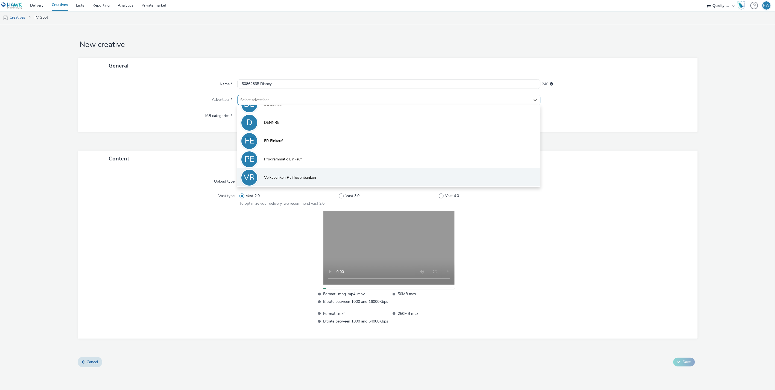
click at [278, 176] on span "Volksbanken Raiffeisenbanken" at bounding box center [290, 177] width 52 height 5
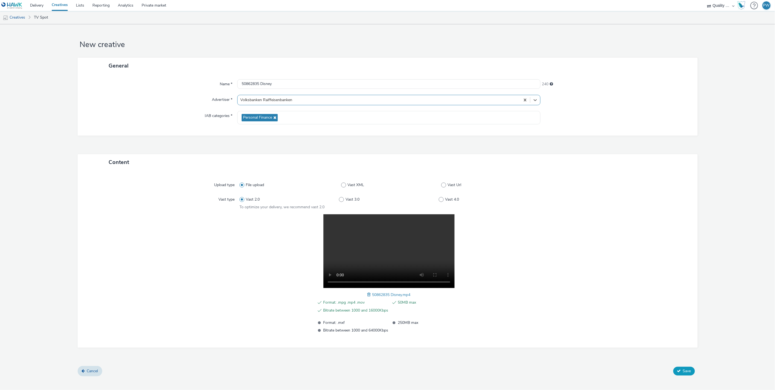
click at [682, 370] on button "Save" at bounding box center [685, 371] width 22 height 9
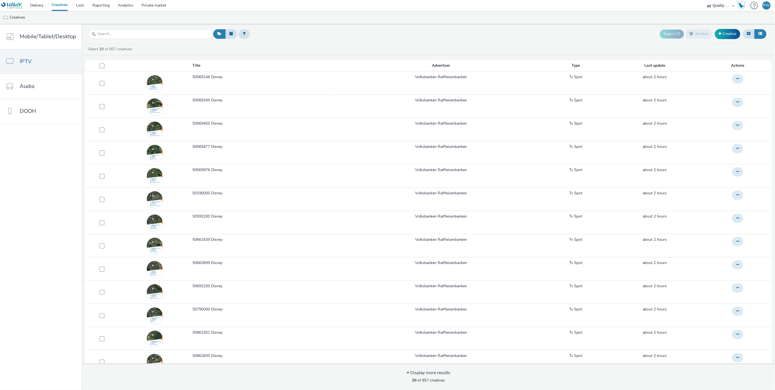
drag, startPoint x: 266, startPoint y: 39, endPoint x: 260, endPoint y: 40, distance: 5.6
click at [266, 39] on div "Export ID Archive Creative" at bounding box center [490, 33] width 556 height 13
click at [126, 37] on input "text" at bounding box center [150, 34] width 123 height 10
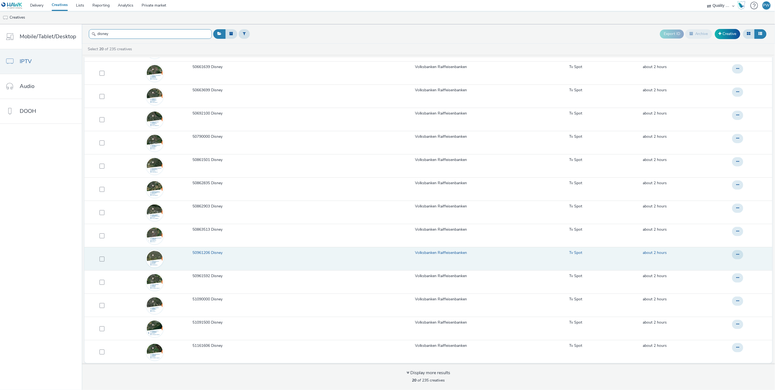
scroll to position [2, 0]
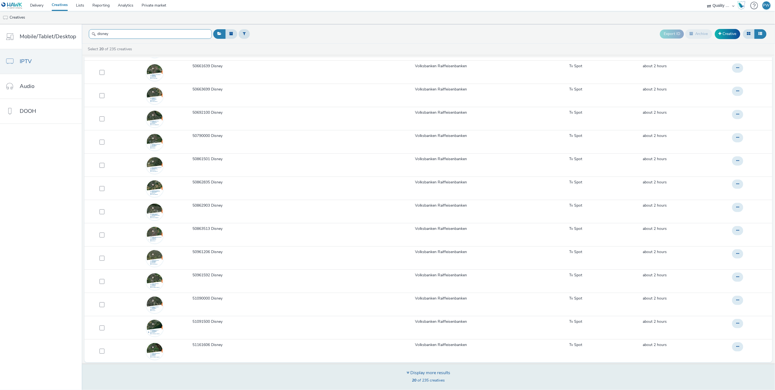
type input "disney"
click at [429, 376] on div "Display more results" at bounding box center [429, 373] width 44 height 6
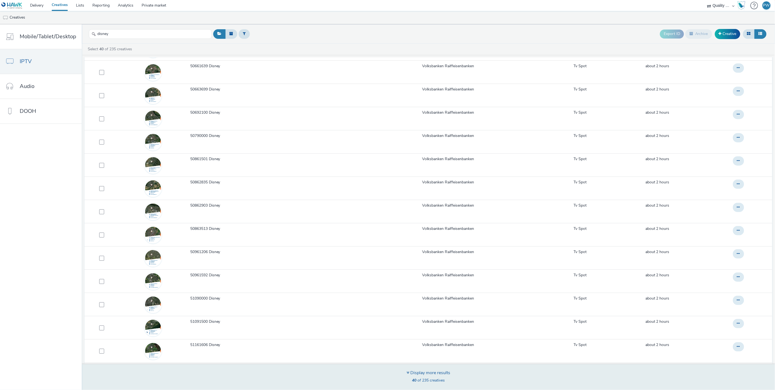
click at [428, 377] on div "Display more results 40 of 235 creatives" at bounding box center [429, 377] width 44 height 15
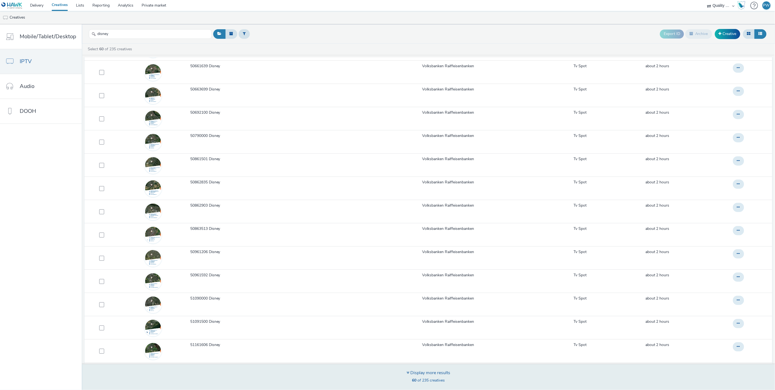
drag, startPoint x: 428, startPoint y: 377, endPoint x: 432, endPoint y: 375, distance: 4.0
click at [432, 375] on div "Display more results" at bounding box center [429, 373] width 44 height 6
drag, startPoint x: 432, startPoint y: 375, endPoint x: 467, endPoint y: 374, distance: 35.3
click at [467, 374] on div "Display more results 80 of 235 creatives" at bounding box center [428, 377] width 697 height 27
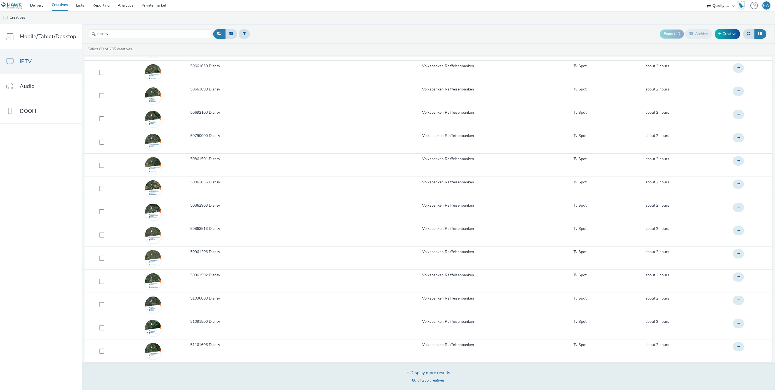
click at [467, 374] on div "Display more results 80 of 235 creatives" at bounding box center [428, 377] width 697 height 27
click at [465, 374] on div "Display more results 80 of 235 creatives" at bounding box center [428, 377] width 697 height 27
click at [465, 374] on div "Display more results 100 of 235 creatives" at bounding box center [428, 377] width 697 height 27
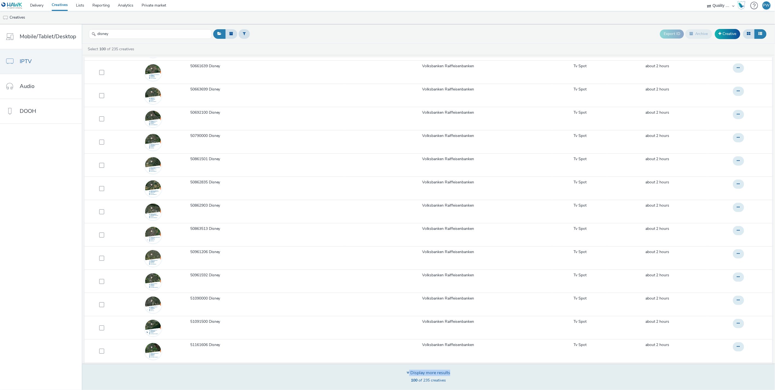
click at [465, 374] on div "Display more results 100 of 235 creatives" at bounding box center [428, 377] width 697 height 27
drag, startPoint x: 465, startPoint y: 374, endPoint x: 433, endPoint y: 374, distance: 32.0
click at [433, 374] on div "Display more results" at bounding box center [429, 373] width 44 height 6
click at [400, 373] on div "Display more results 140 of 235 creatives" at bounding box center [428, 377] width 697 height 27
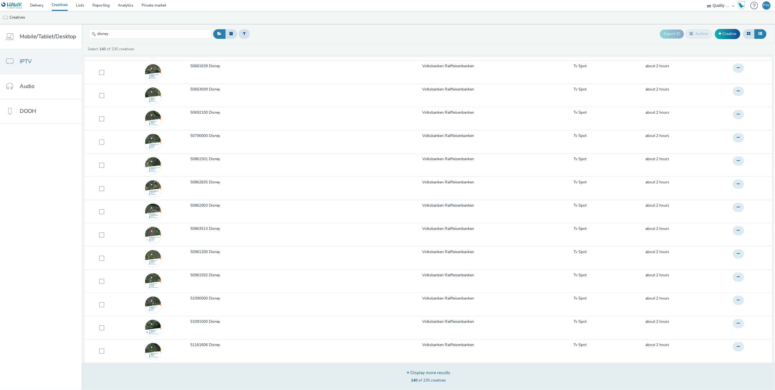
click at [400, 373] on div "Display more results 140 of 235 creatives" at bounding box center [428, 377] width 697 height 27
click at [400, 373] on div "Display more results 160 of 235 creatives" at bounding box center [428, 377] width 697 height 27
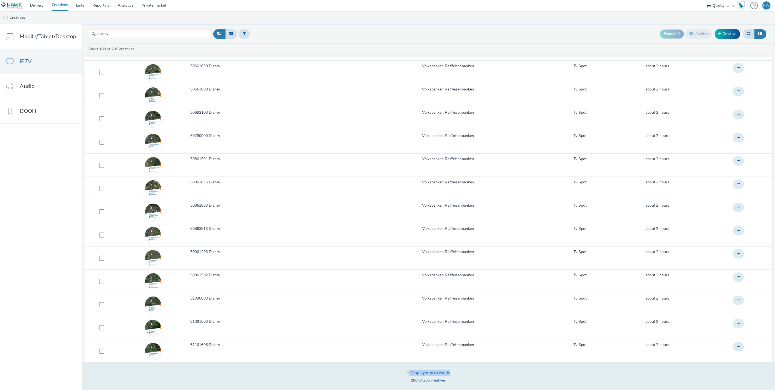
click at [400, 373] on div "Display more results 180 of 235 creatives" at bounding box center [428, 377] width 697 height 27
click at [400, 373] on div "Display more results 200 of 235 creatives" at bounding box center [428, 377] width 697 height 27
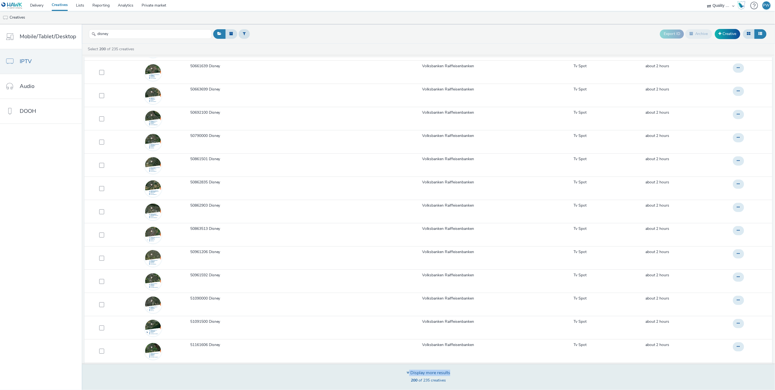
click at [400, 373] on div "Display more results 200 of 235 creatives" at bounding box center [428, 377] width 697 height 27
click at [400, 373] on div "Display more results 220 of 235 creatives" at bounding box center [428, 377] width 697 height 27
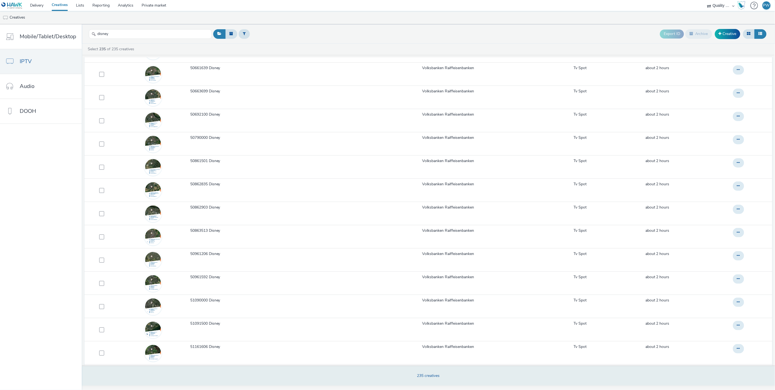
scroll to position [0, 0]
click at [400, 373] on div "235 creatives" at bounding box center [428, 376] width 697 height 20
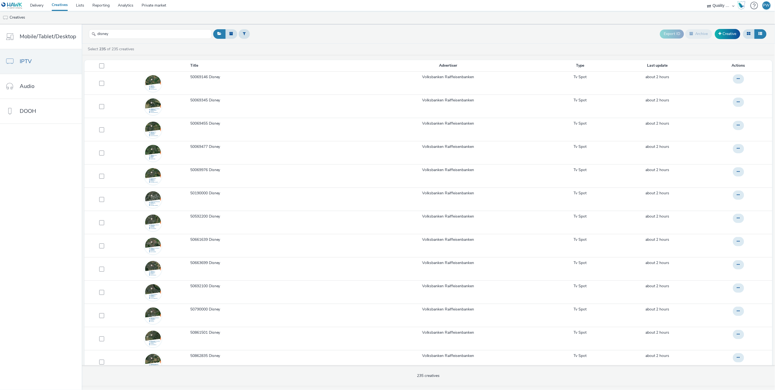
click at [170, 22] on ul "Creatives" at bounding box center [387, 17] width 775 height 13
drag, startPoint x: 184, startPoint y: 35, endPoint x: 46, endPoint y: 37, distance: 137.0
click at [46, 37] on div "Mobile/Tablet/Desktop IPTV Audio DOOH disney Export ID Archive Creative Select …" at bounding box center [387, 207] width 775 height 366
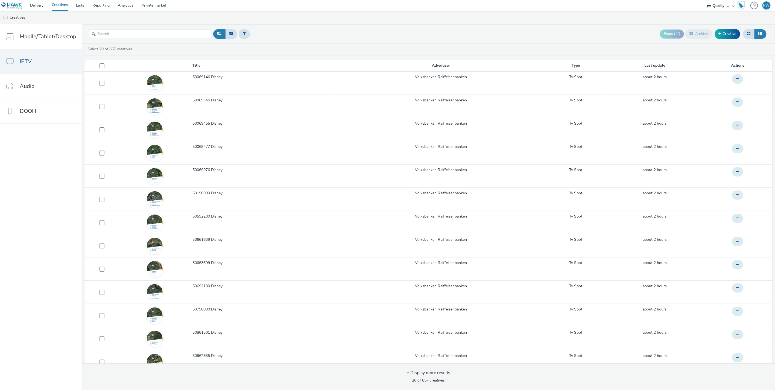
click at [427, 37] on div "Export ID Archive Creative" at bounding box center [490, 33] width 556 height 13
click at [219, 35] on icon at bounding box center [219, 34] width 4 height 4
click at [364, 32] on div "Export ID Archive Creative" at bounding box center [490, 33] width 556 height 13
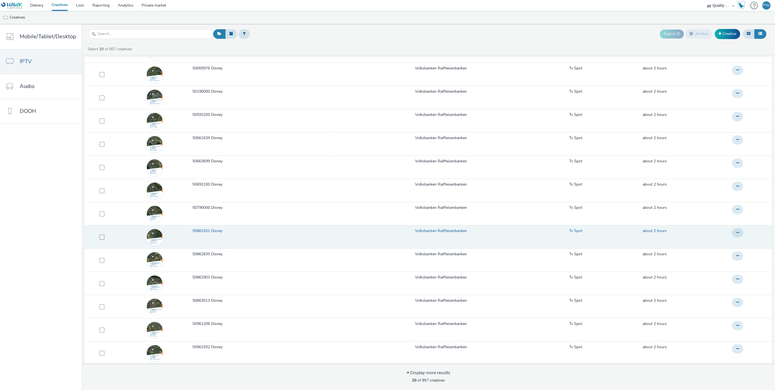
scroll to position [172, 0]
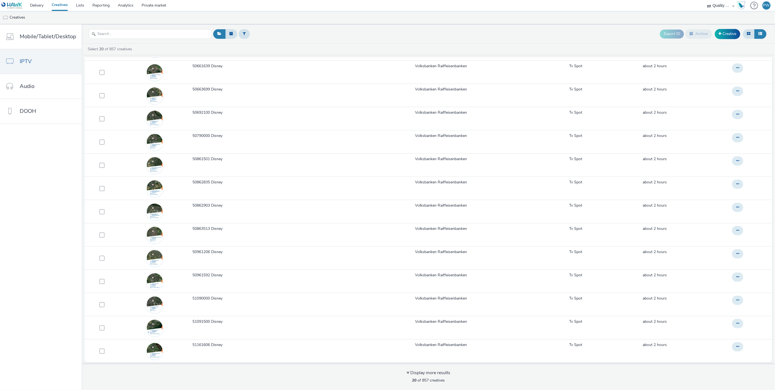
click at [372, 390] on html "Delivery Creatives Lists Reporting Analytics Private market Quality Media Netwo…" at bounding box center [387, 195] width 775 height 390
click at [411, 28] on div "Export ID Archive Creative" at bounding box center [490, 33] width 556 height 13
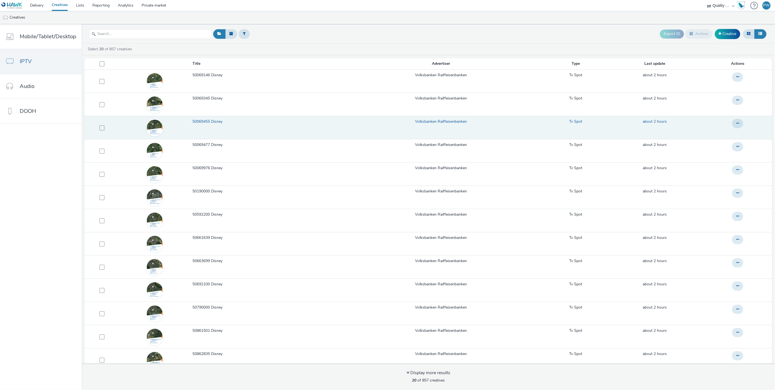
scroll to position [0, 0]
